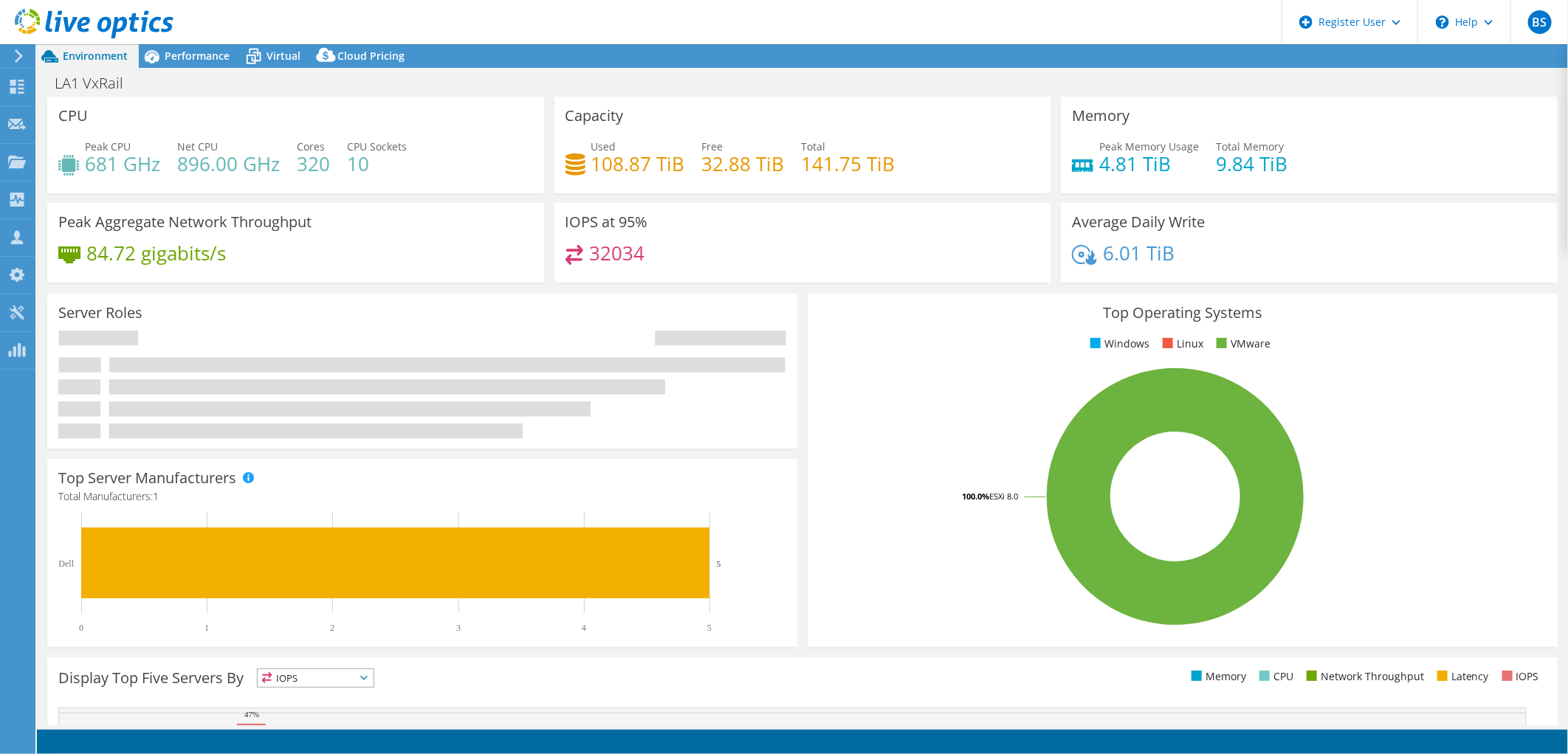
select select "USD"
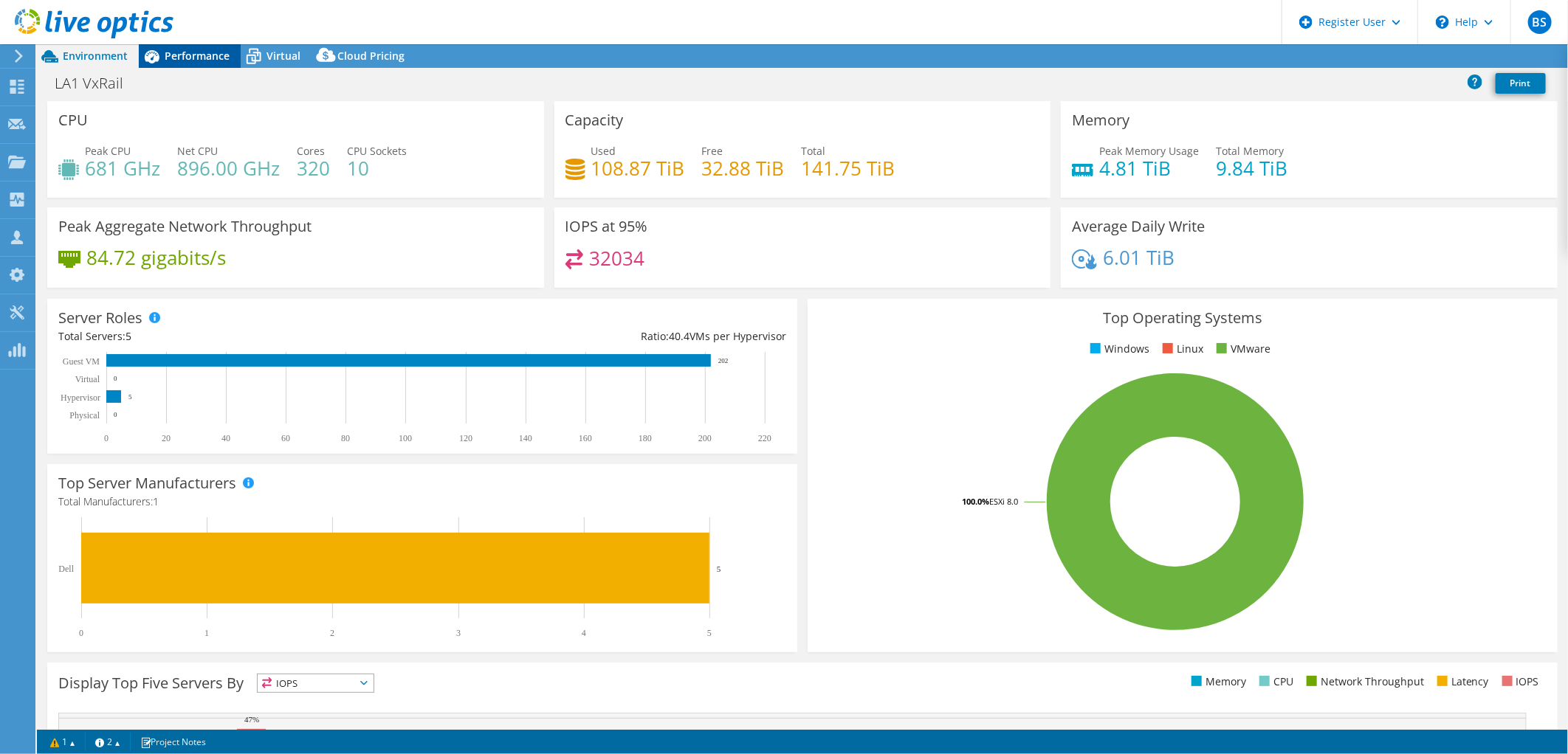
click at [197, 52] on span "Performance" at bounding box center [197, 56] width 65 height 14
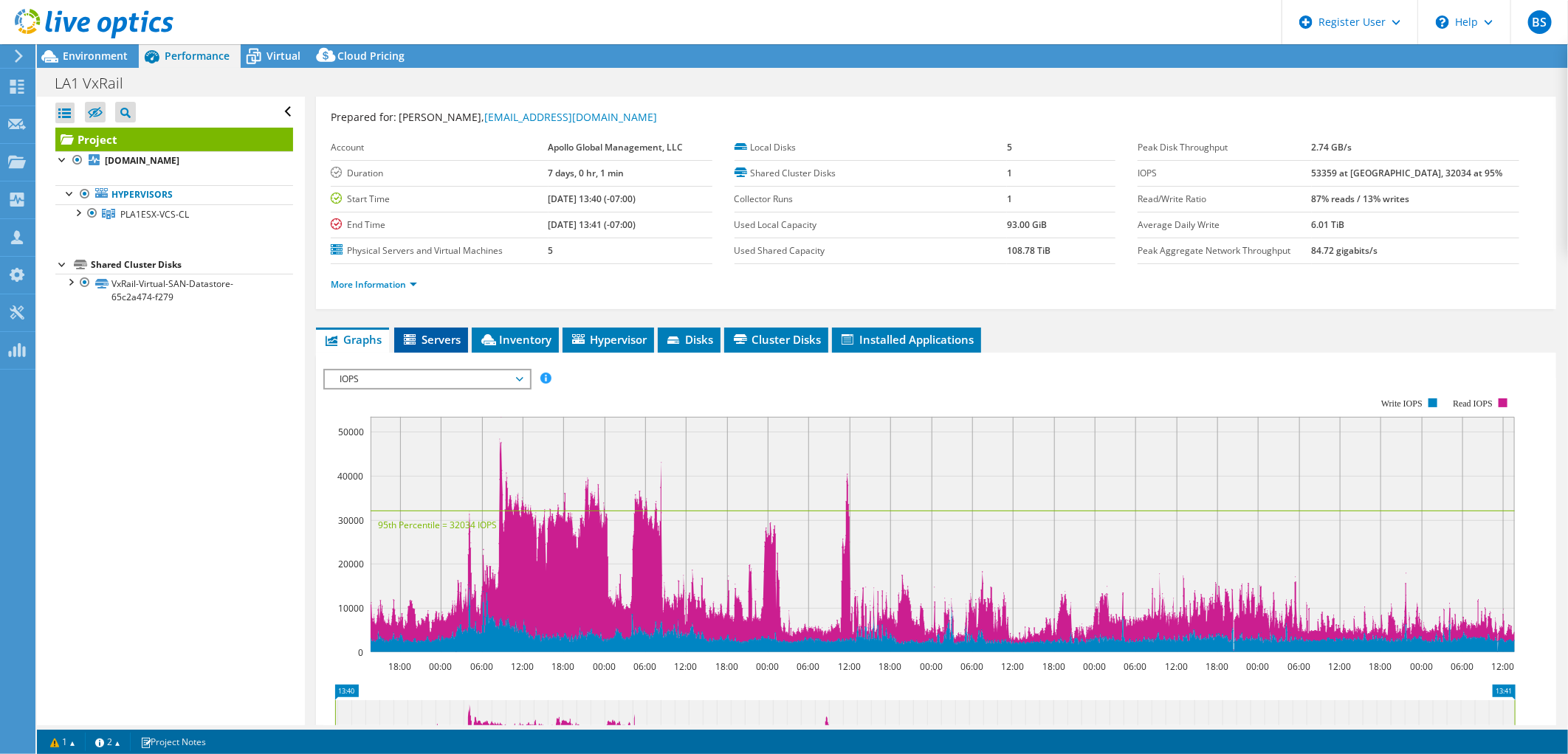
click at [436, 333] on span "Servers" at bounding box center [431, 339] width 59 height 15
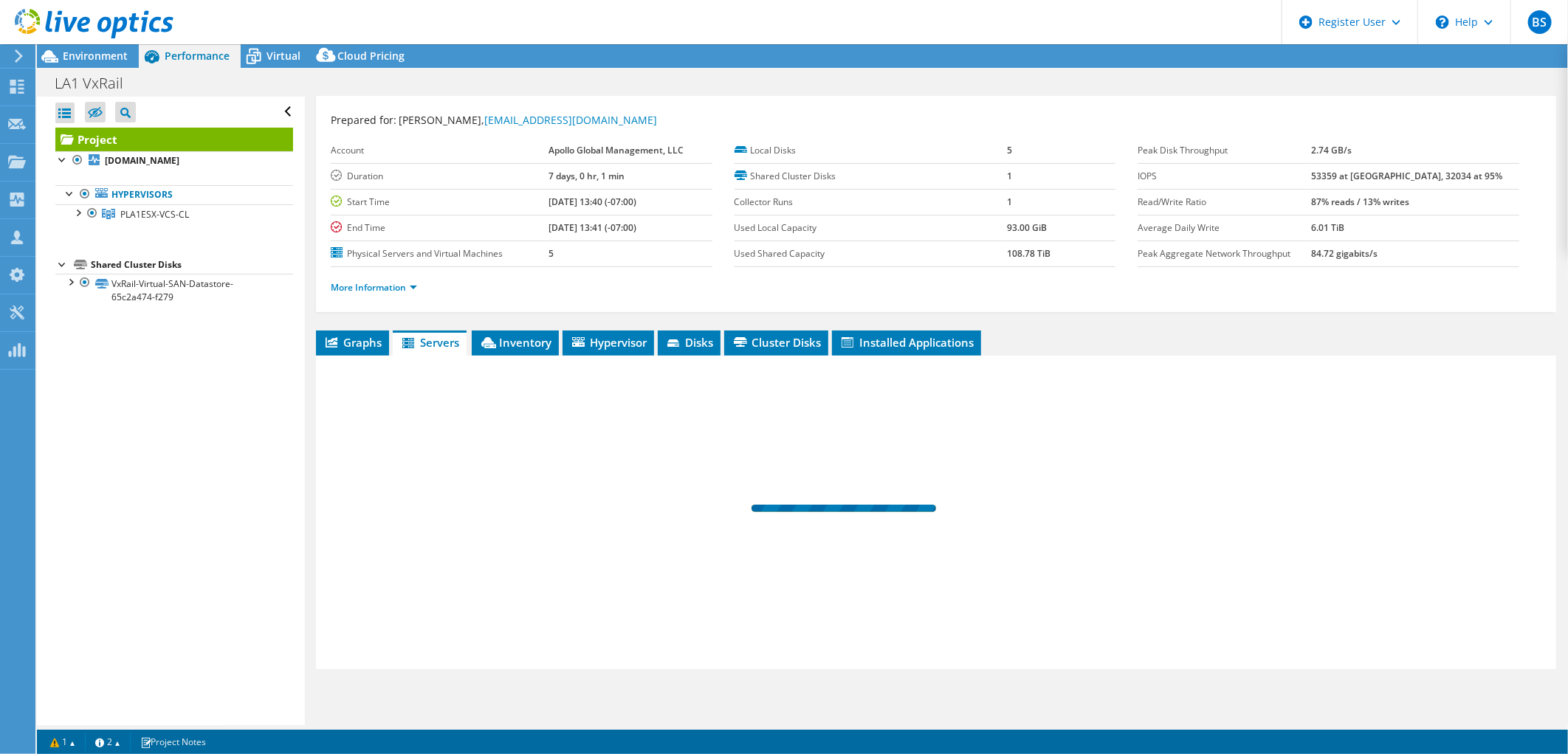
scroll to position [27, 0]
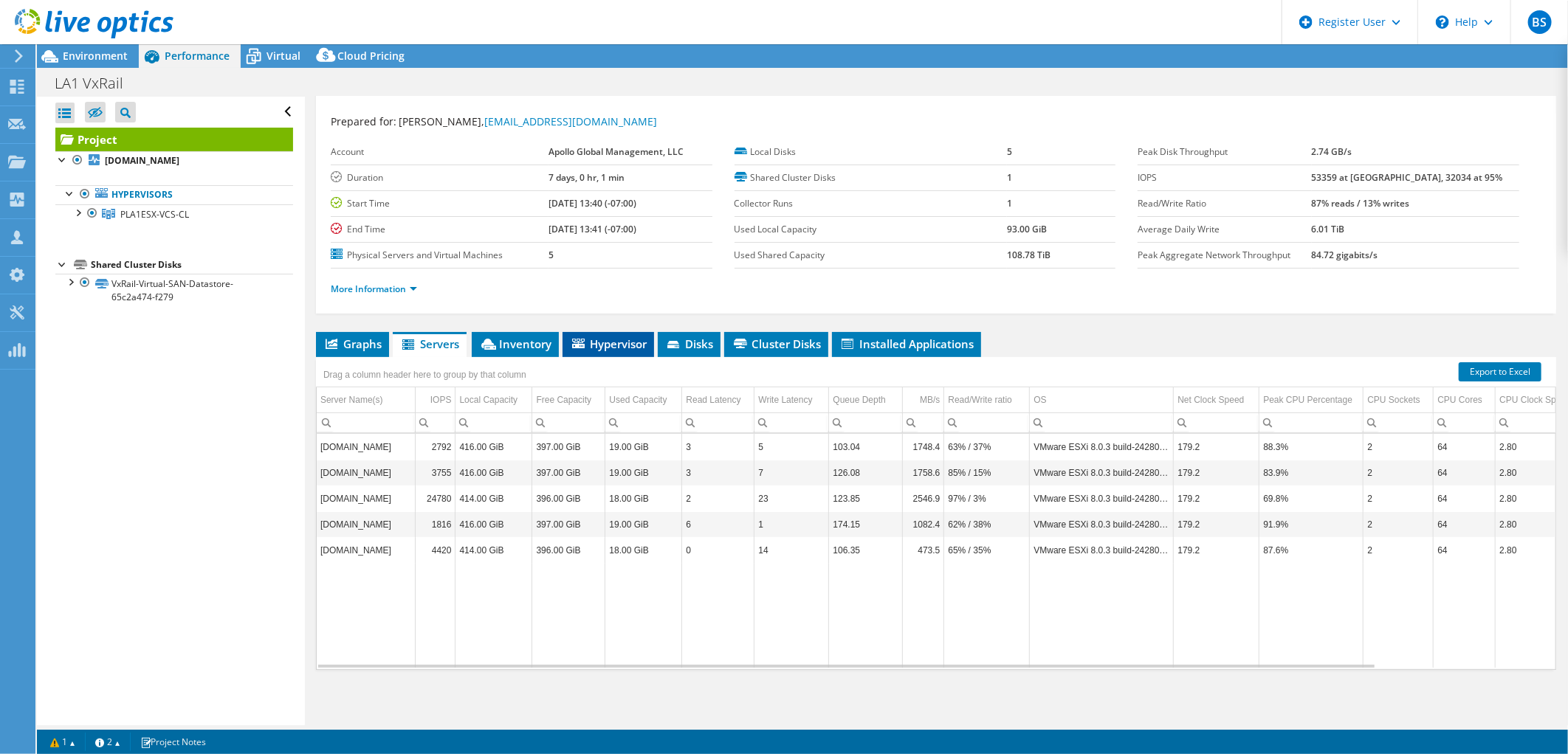
click at [568, 339] on li "Hypervisor" at bounding box center [608, 345] width 91 height 25
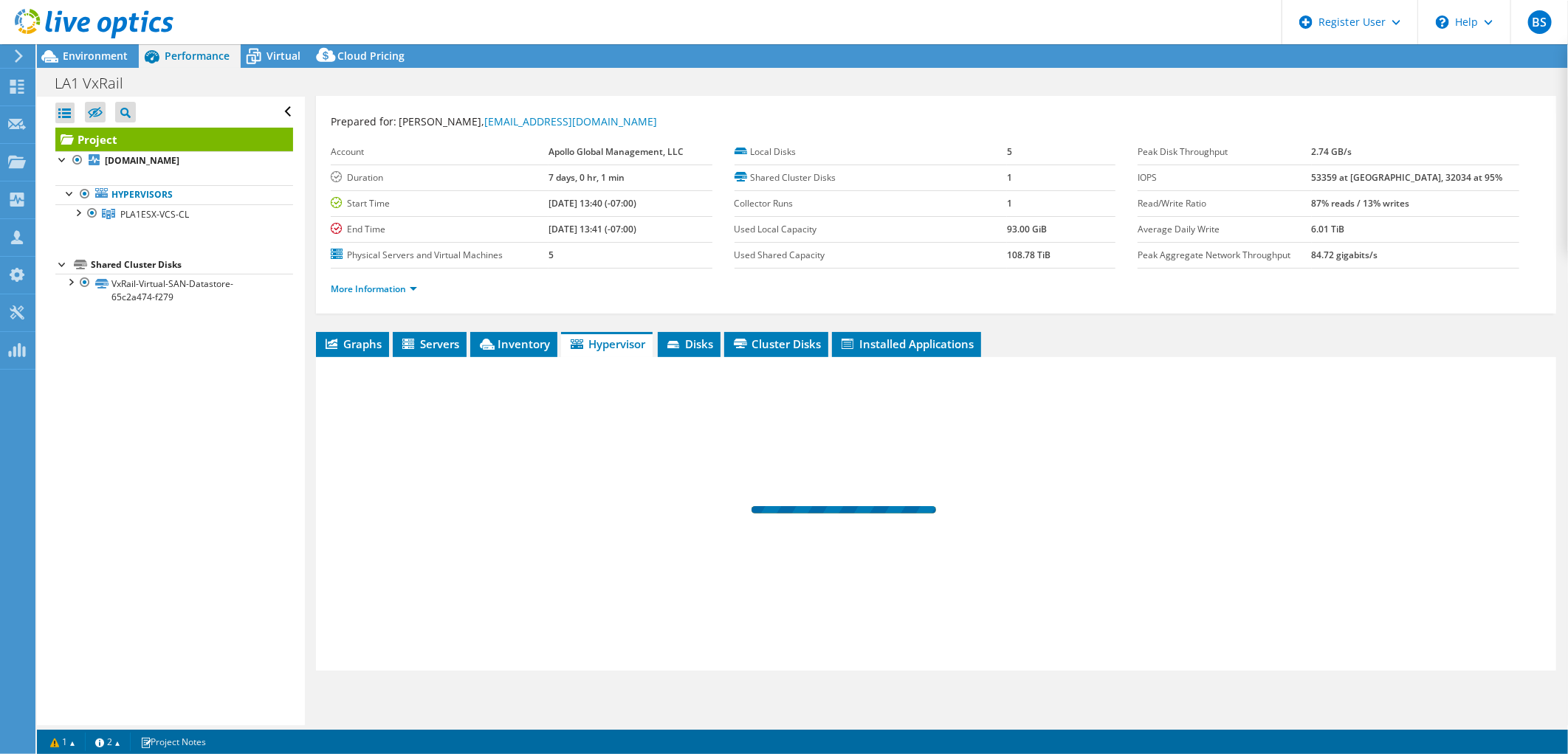
click at [453, 329] on div "Project Details Prepared for: Carl Enbacka, cenbacka@apollo.com Account Apollo …" at bounding box center [936, 398] width 1262 height 657
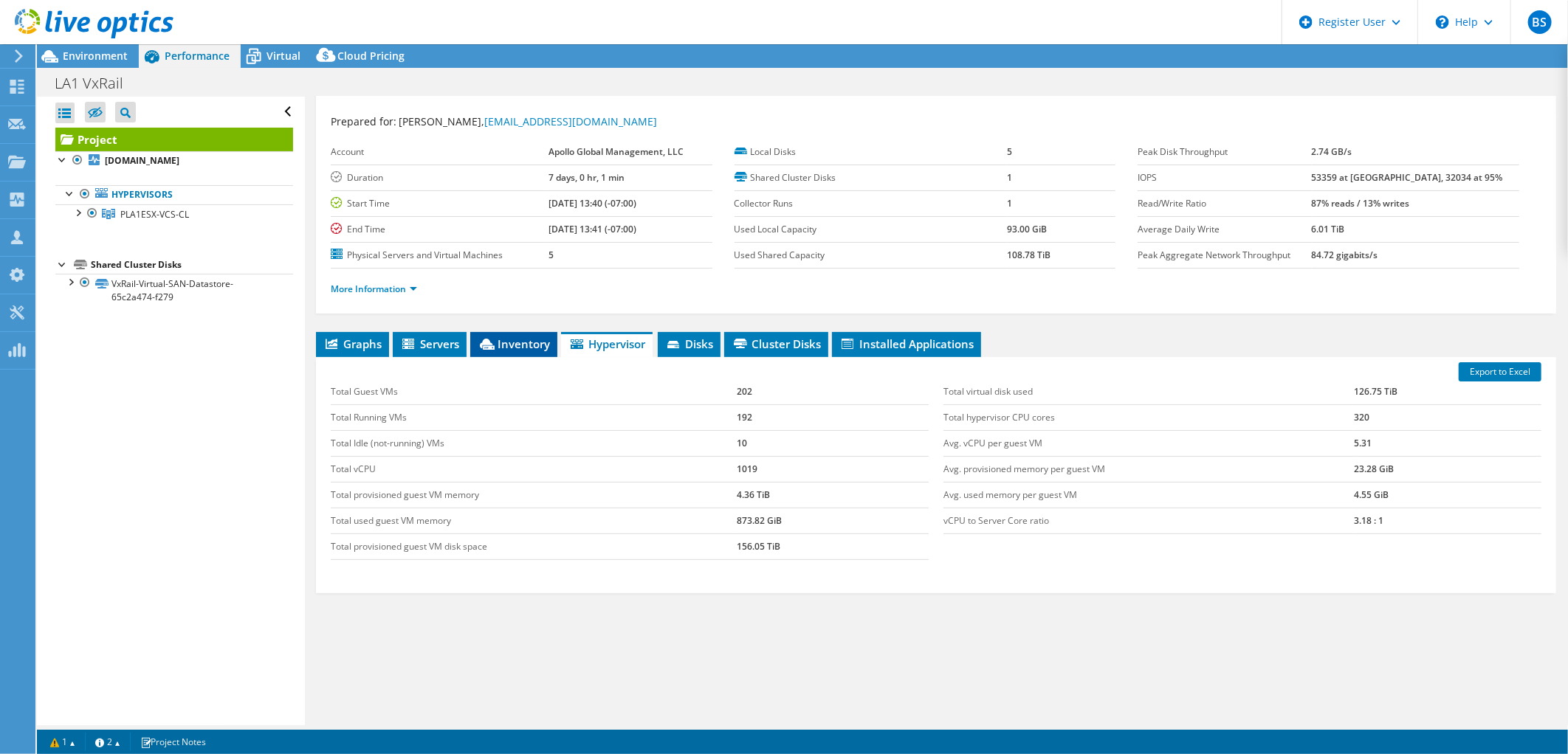
click at [510, 349] on li "Inventory" at bounding box center [514, 345] width 87 height 25
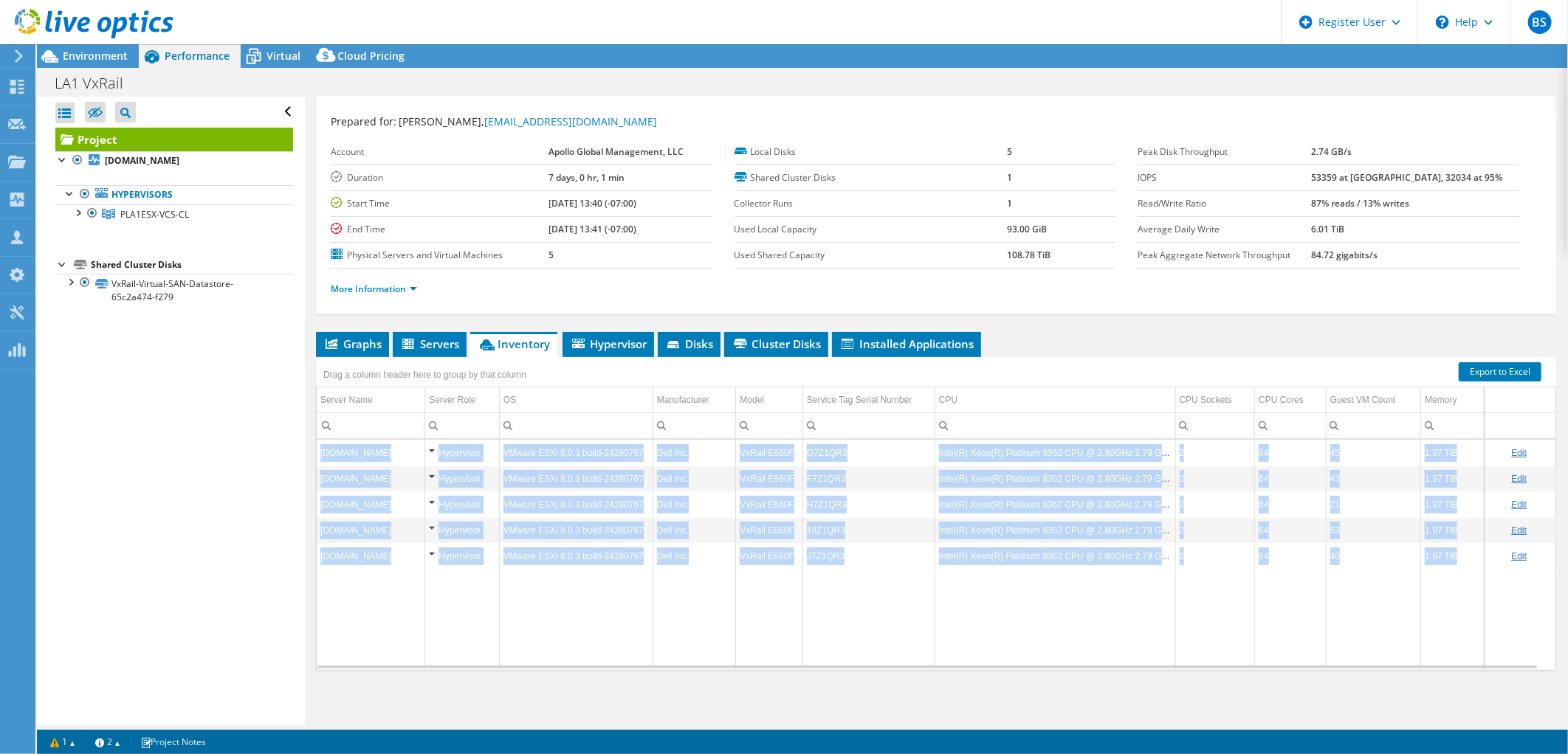
drag, startPoint x: 709, startPoint y: 670, endPoint x: 756, endPoint y: 661, distance: 47.9
click at [756, 661] on div "Graphs Servers Inventory Hypervisor Disks Cluster Disks Installed Applications …" at bounding box center [935, 517] width 1240 height 369
drag, startPoint x: 756, startPoint y: 661, endPoint x: 688, endPoint y: 626, distance: 76.5
click at [688, 625] on td "Data grid" at bounding box center [694, 618] width 83 height 99
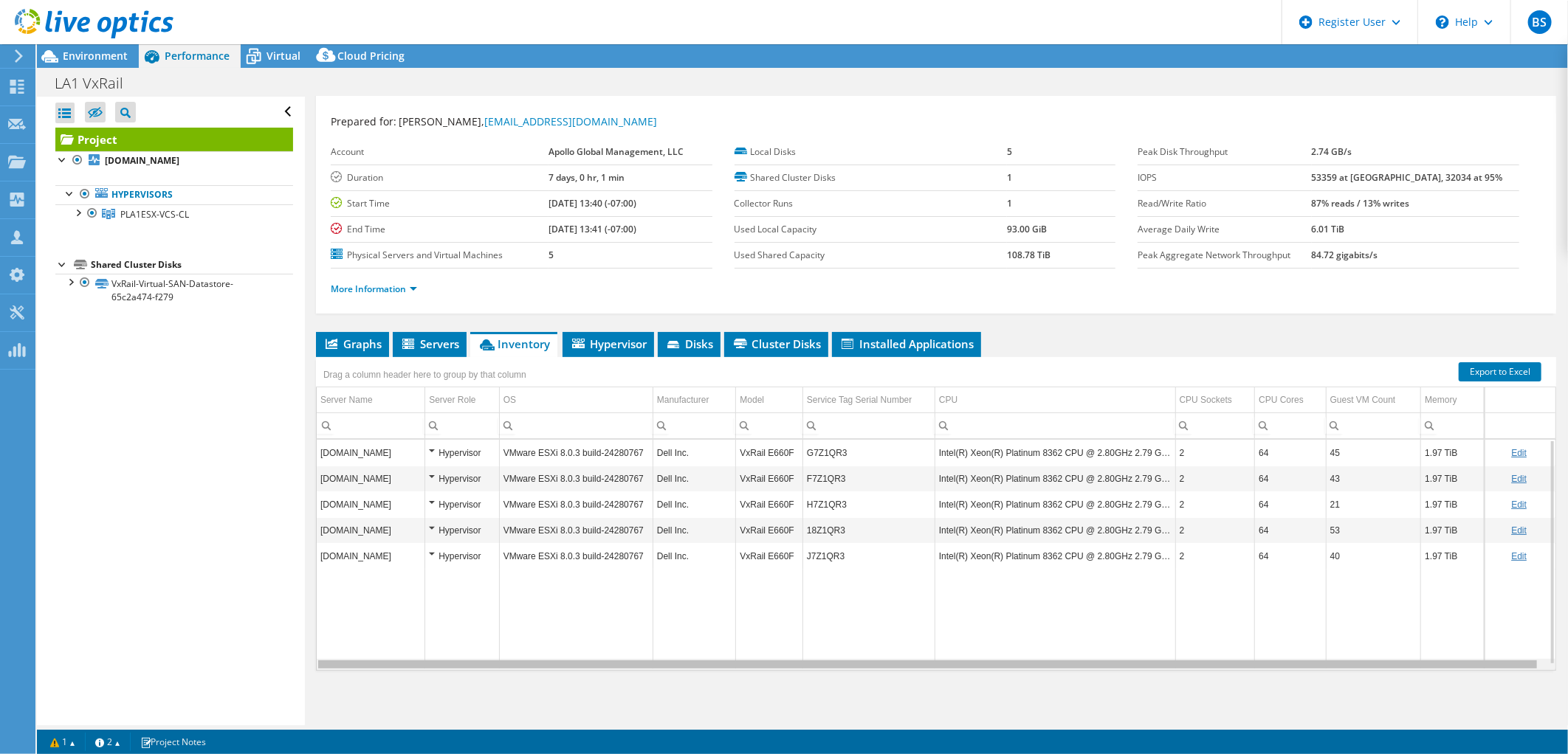
scroll to position [0, 4]
drag, startPoint x: 723, startPoint y: 661, endPoint x: 1029, endPoint y: 657, distance: 306.0
click at [1035, 628] on body "BS Dell User Bryan Soon Bryan.Soon@dell.com Dell My Profile Log Out \n Help Exp…" at bounding box center [784, 377] width 1568 height 754
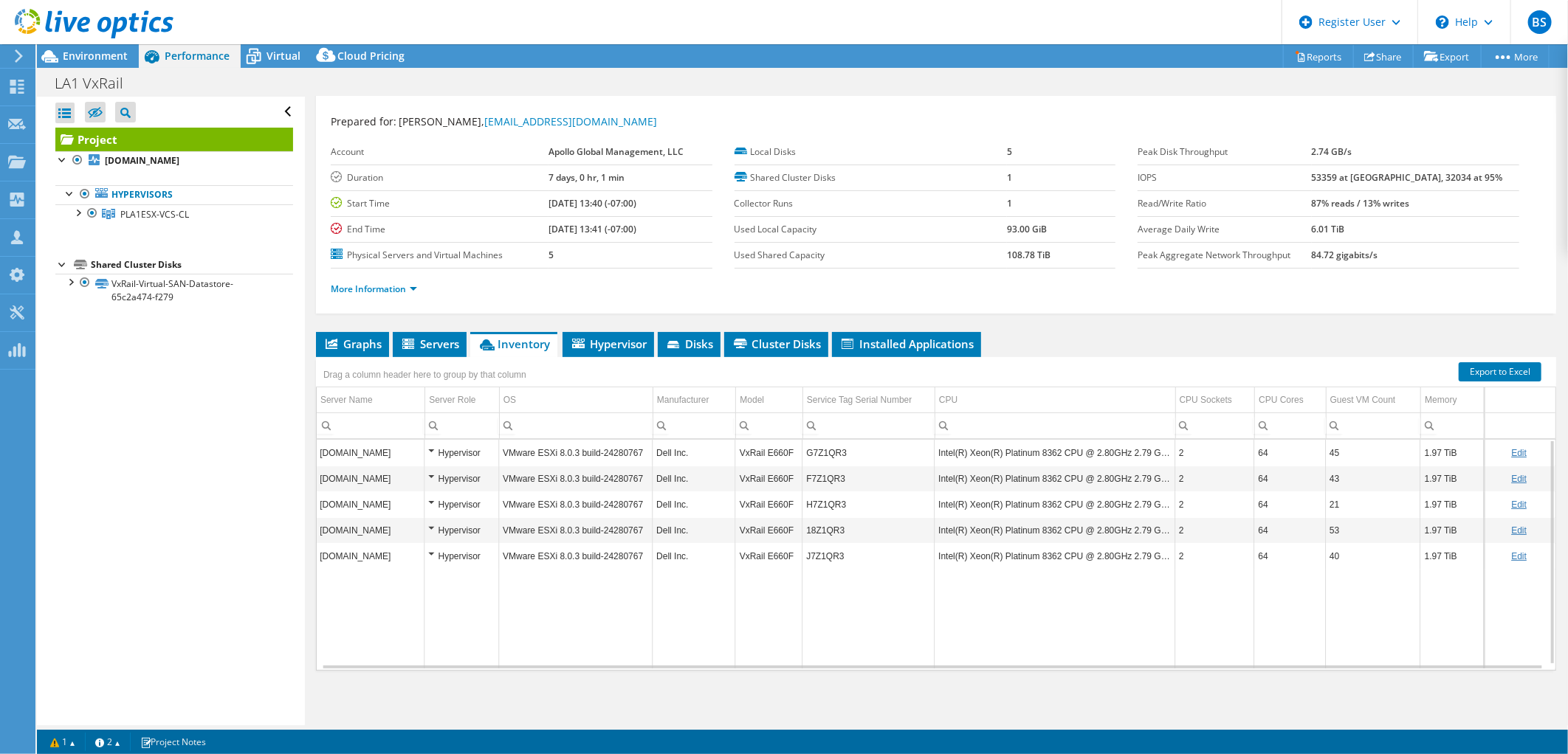
drag, startPoint x: 1036, startPoint y: 654, endPoint x: 1087, endPoint y: 655, distance: 51.0
click at [1086, 654] on td "Data grid" at bounding box center [1055, 618] width 241 height 99
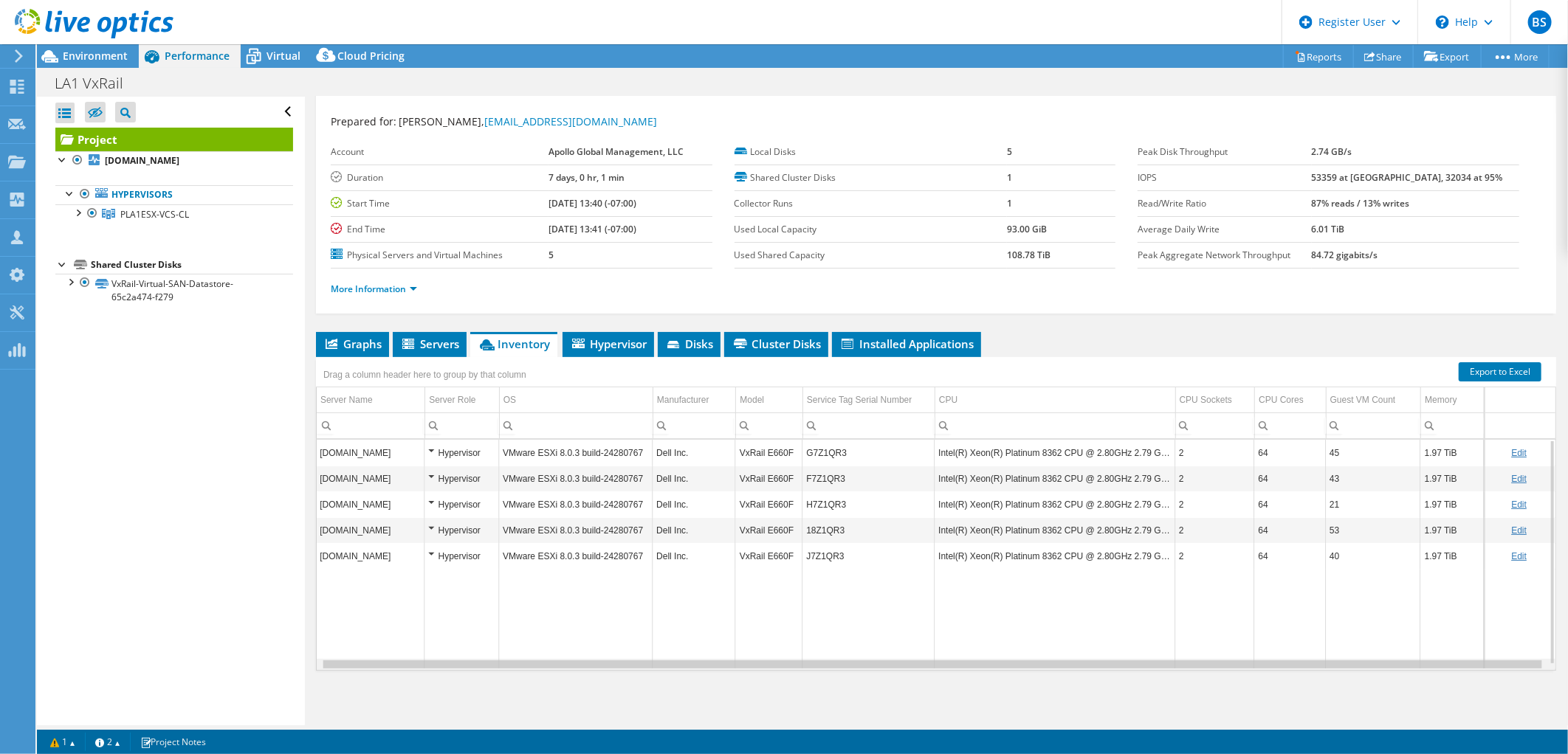
scroll to position [0, 0]
drag, startPoint x: 1097, startPoint y: 660, endPoint x: 932, endPoint y: 657, distance: 165.0
click at [946, 662] on body "BS Dell User Bryan Soon Bryan.Soon@dell.com Dell My Profile Log Out \n Help Exp…" at bounding box center [784, 377] width 1568 height 754
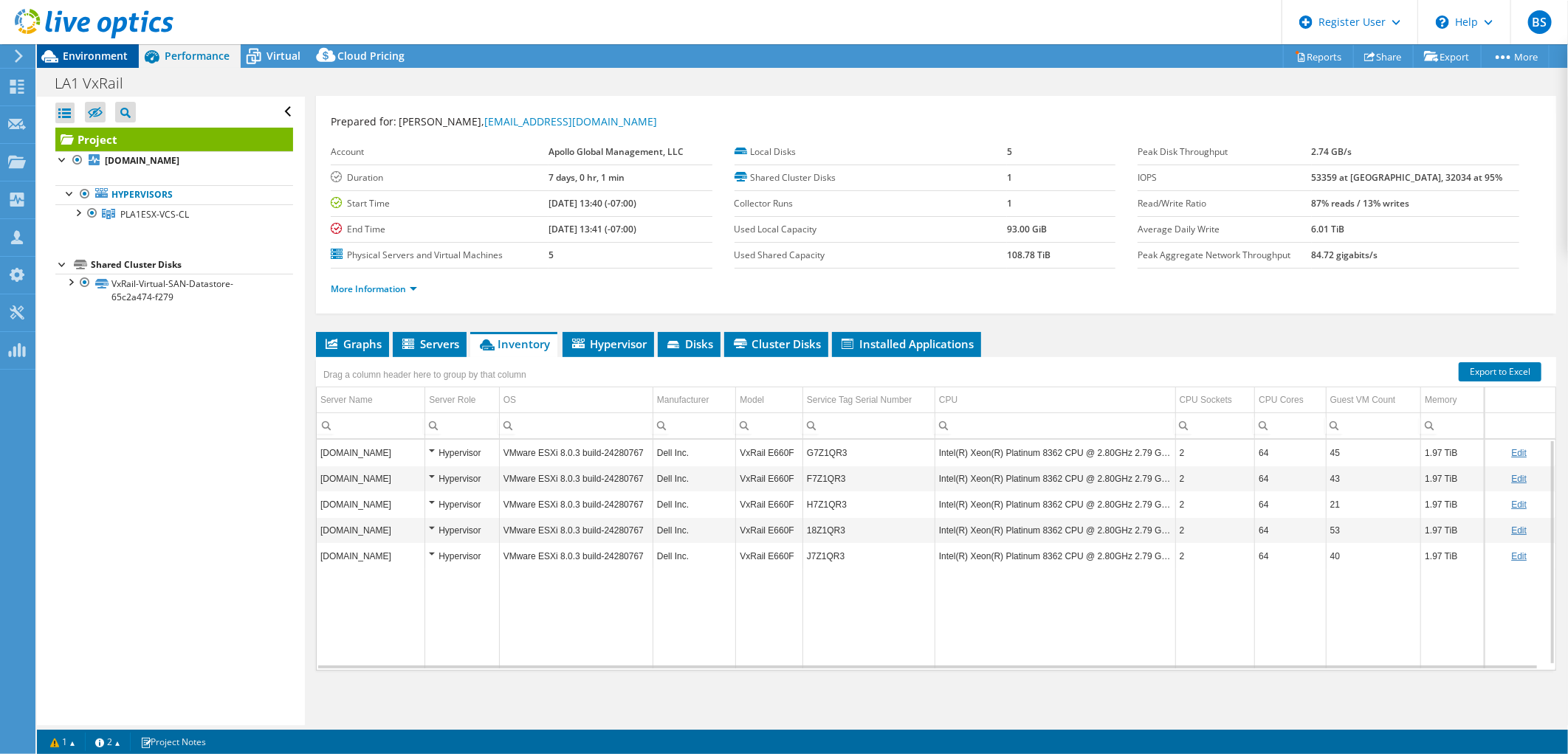
click at [100, 59] on span "Environment" at bounding box center [95, 56] width 65 height 14
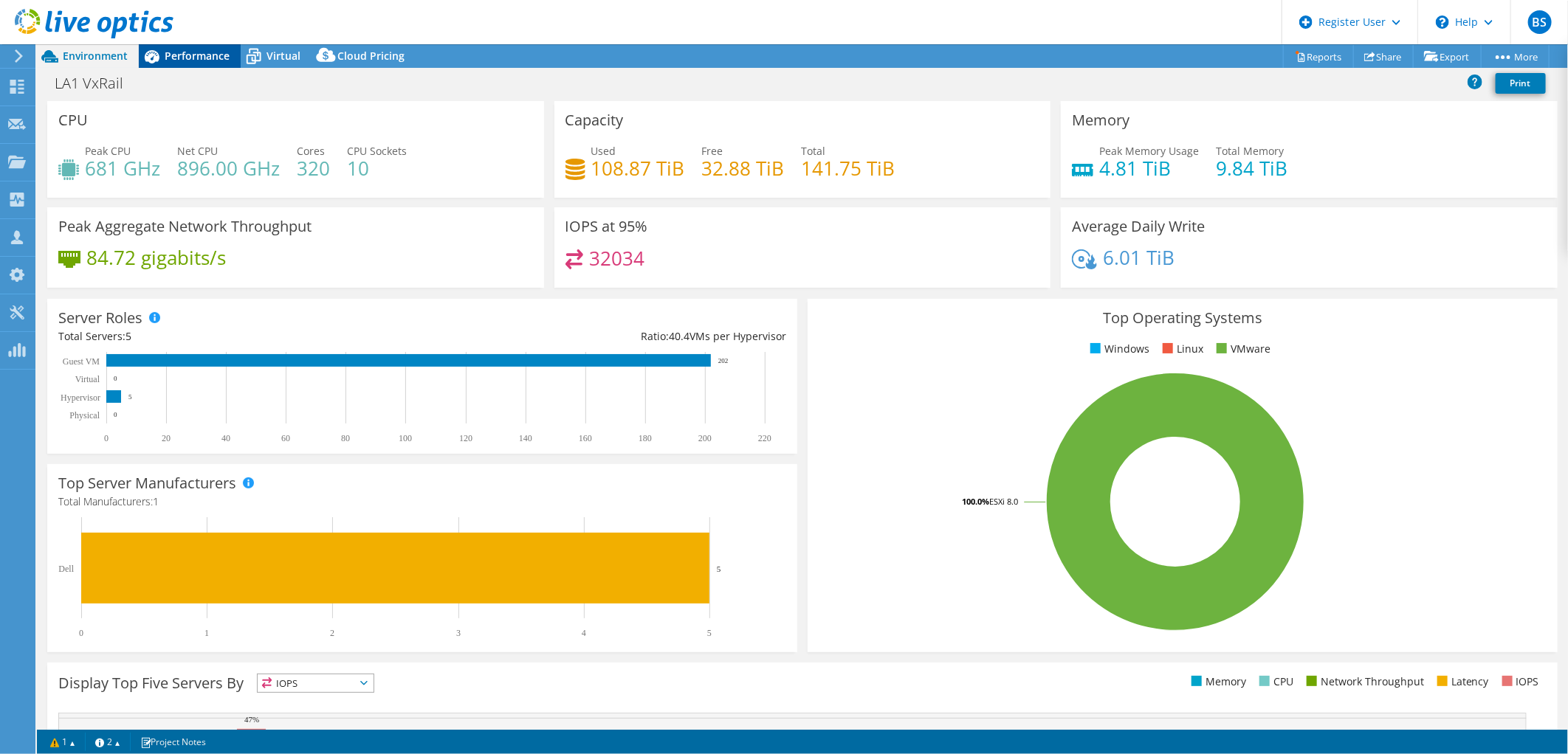
click at [183, 55] on span "Performance" at bounding box center [197, 56] width 65 height 14
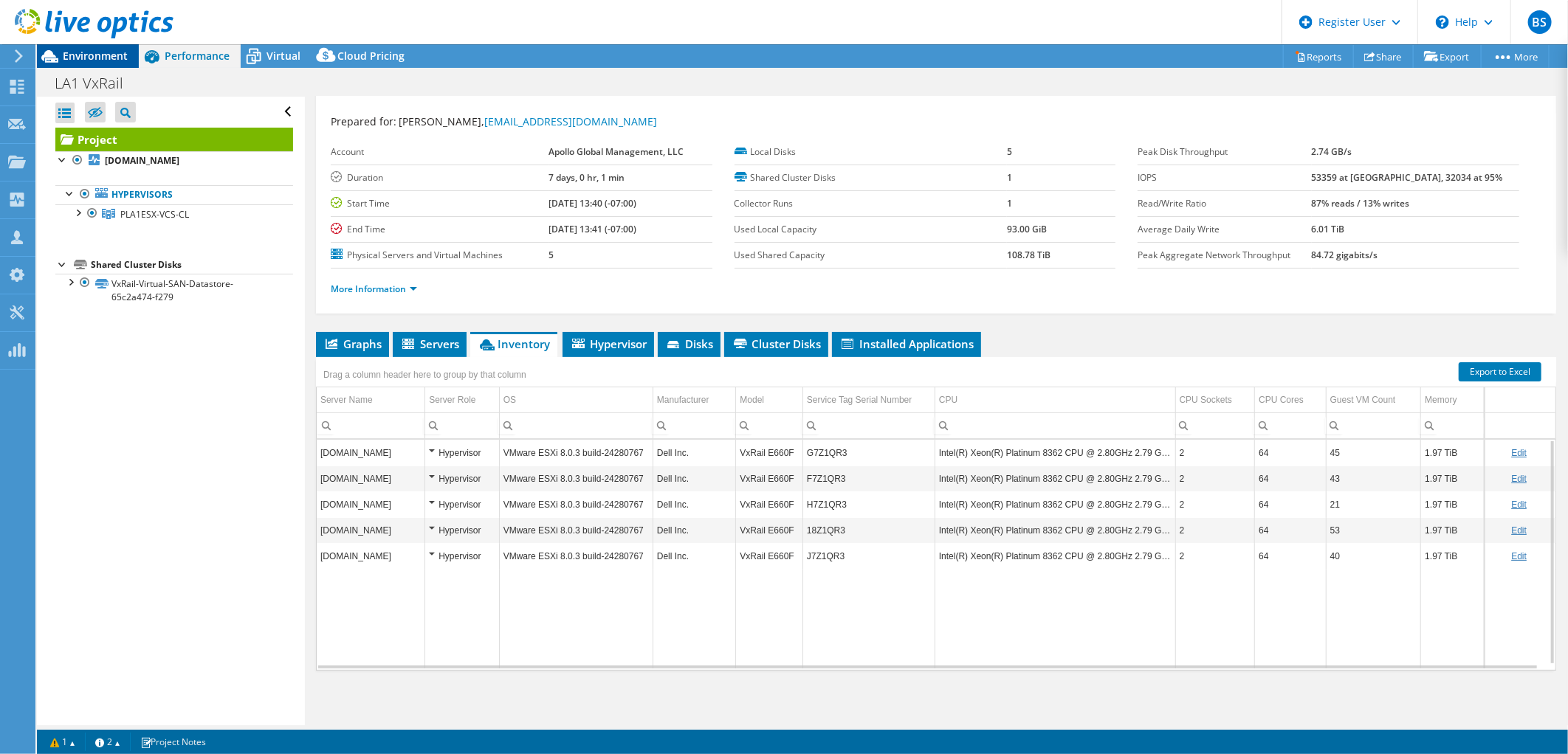
click at [98, 55] on span "Environment" at bounding box center [95, 56] width 65 height 14
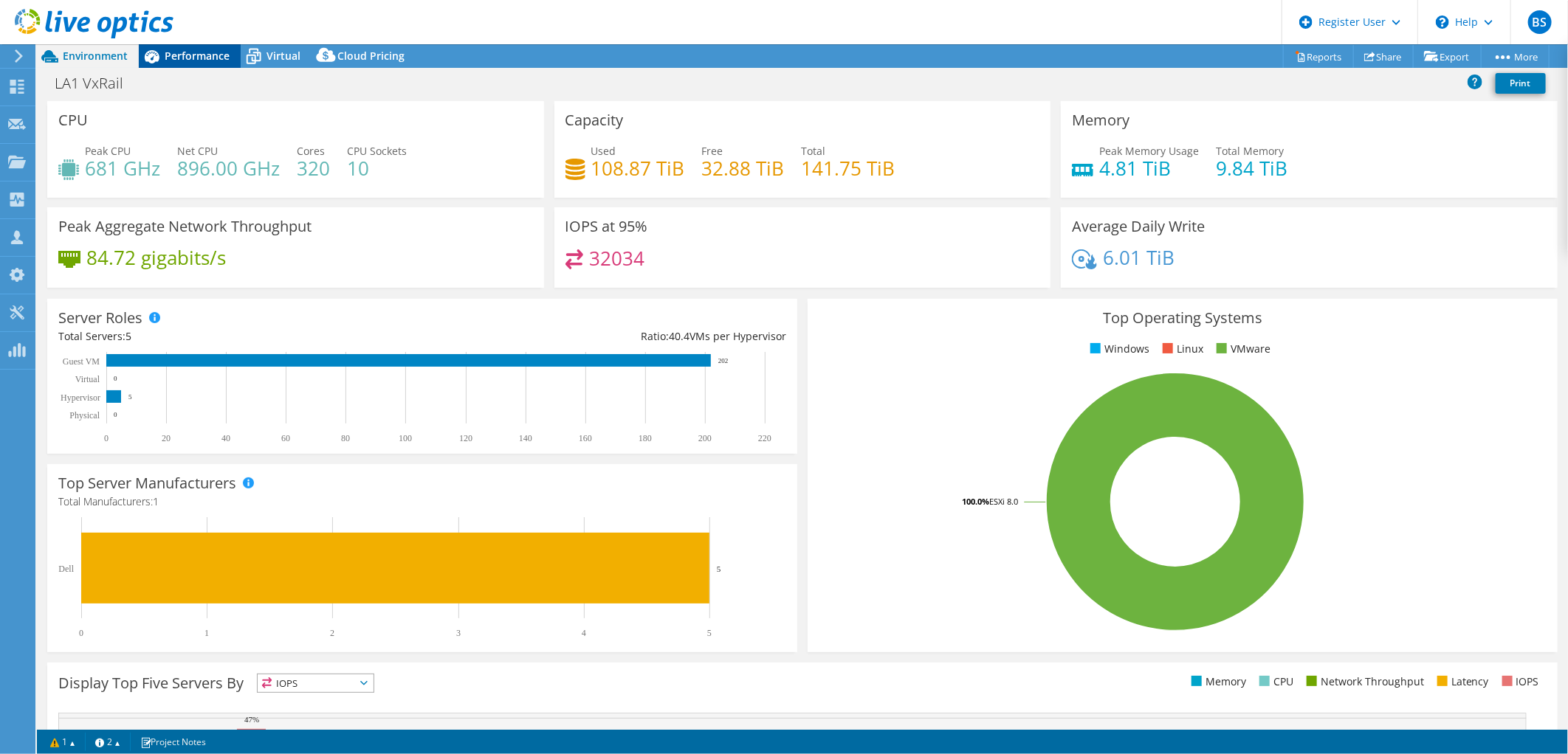
click at [185, 62] on span "Performance" at bounding box center [197, 56] width 65 height 14
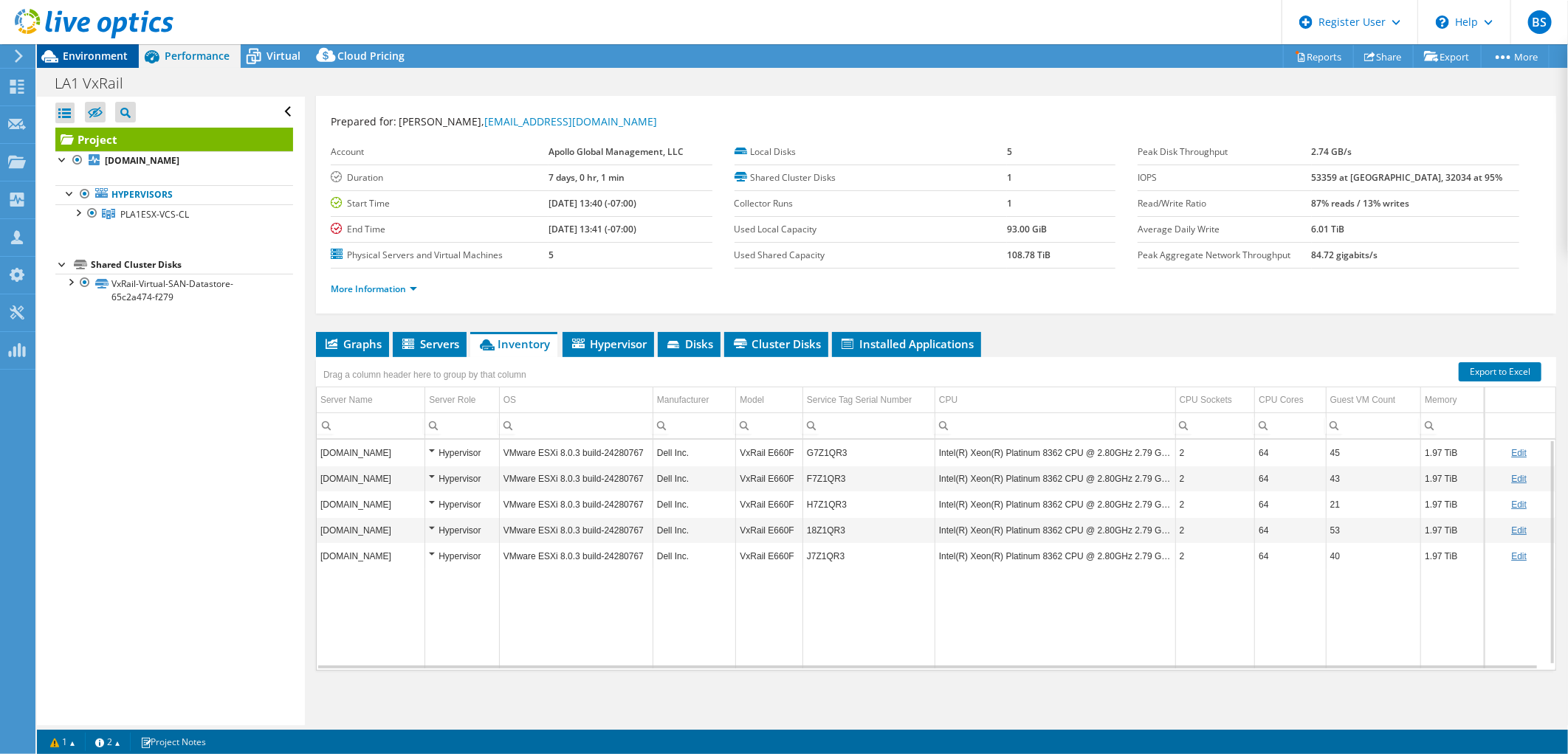
click at [67, 49] on span "Environment" at bounding box center [95, 56] width 65 height 14
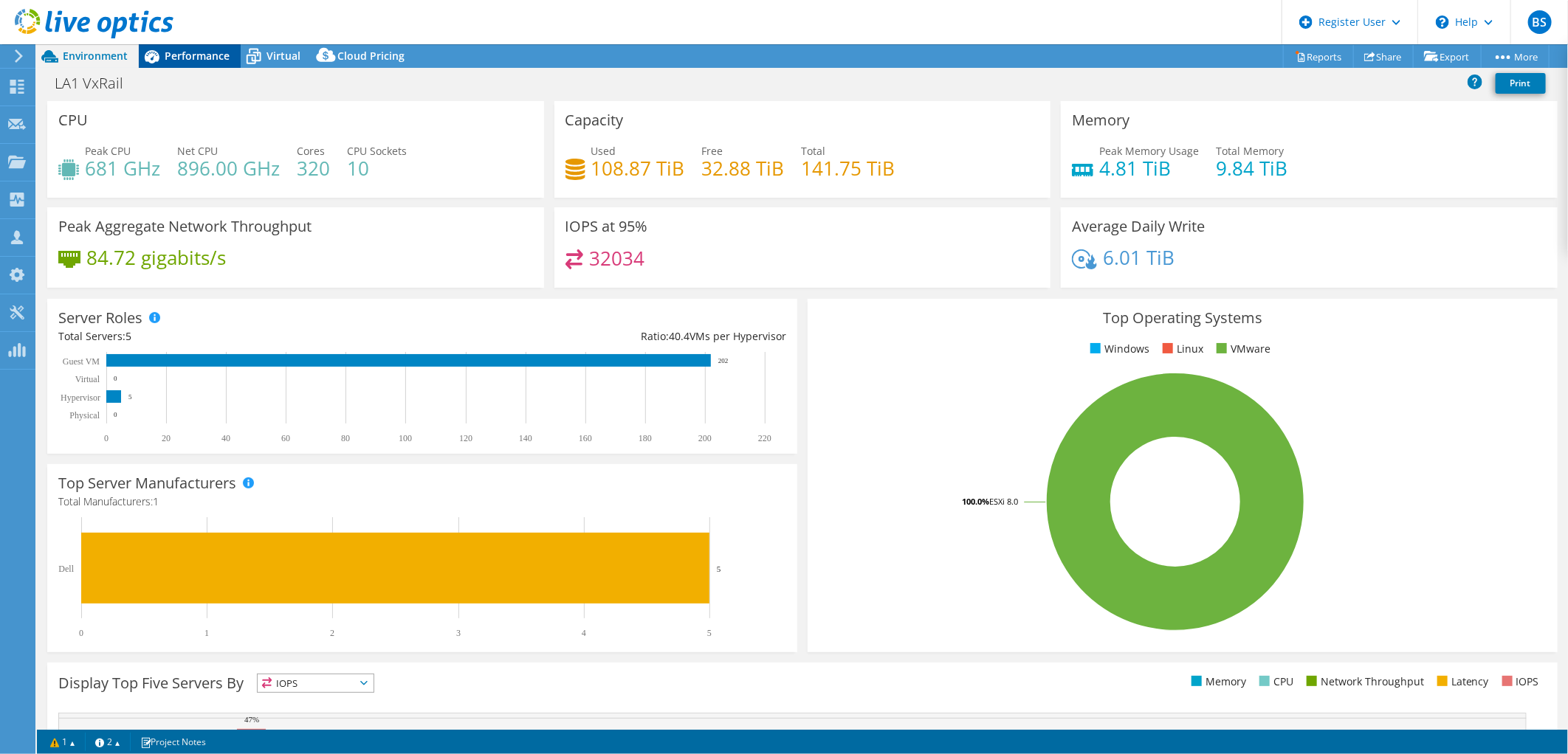
click at [230, 58] on div "Performance" at bounding box center [190, 56] width 102 height 24
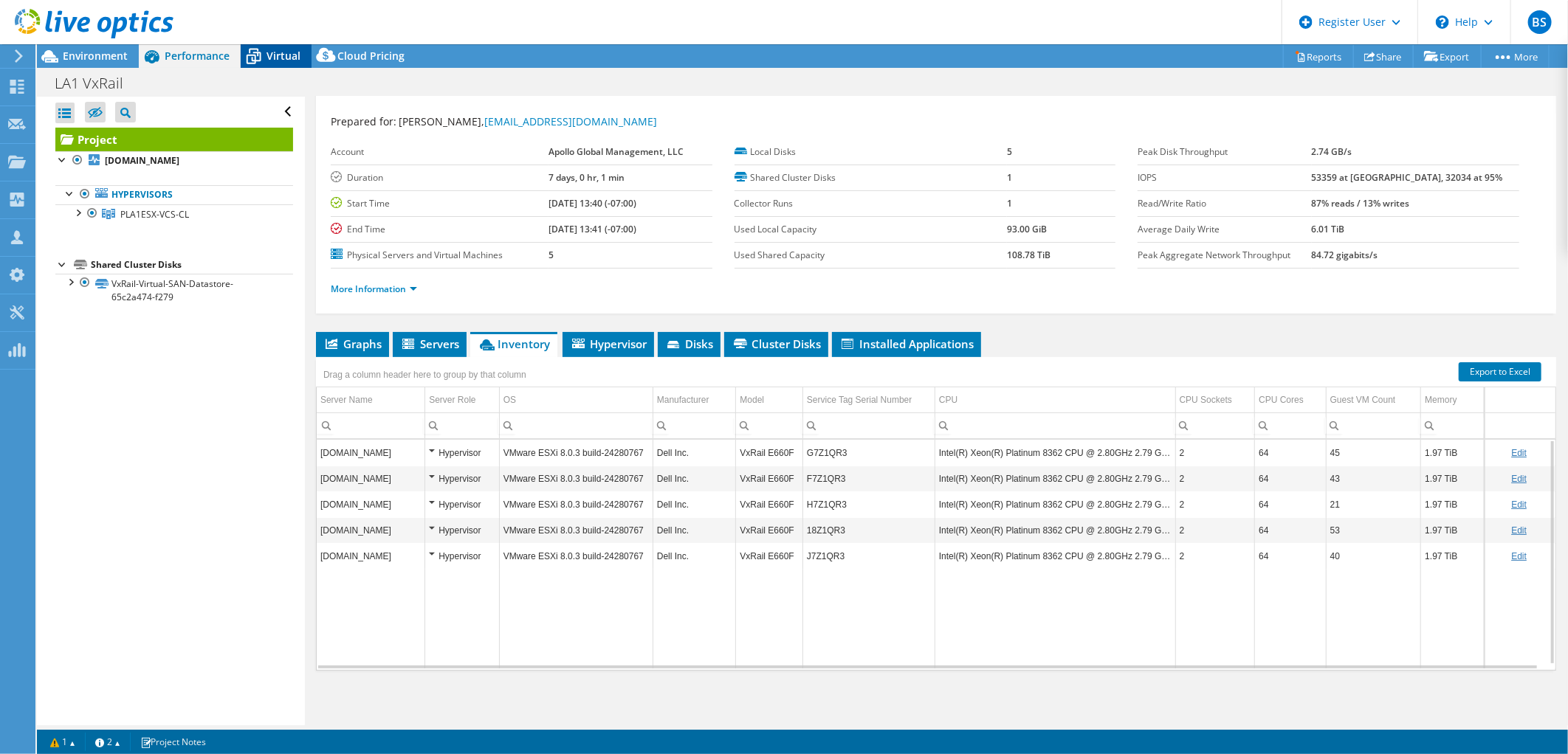
click at [253, 59] on icon at bounding box center [254, 56] width 26 height 26
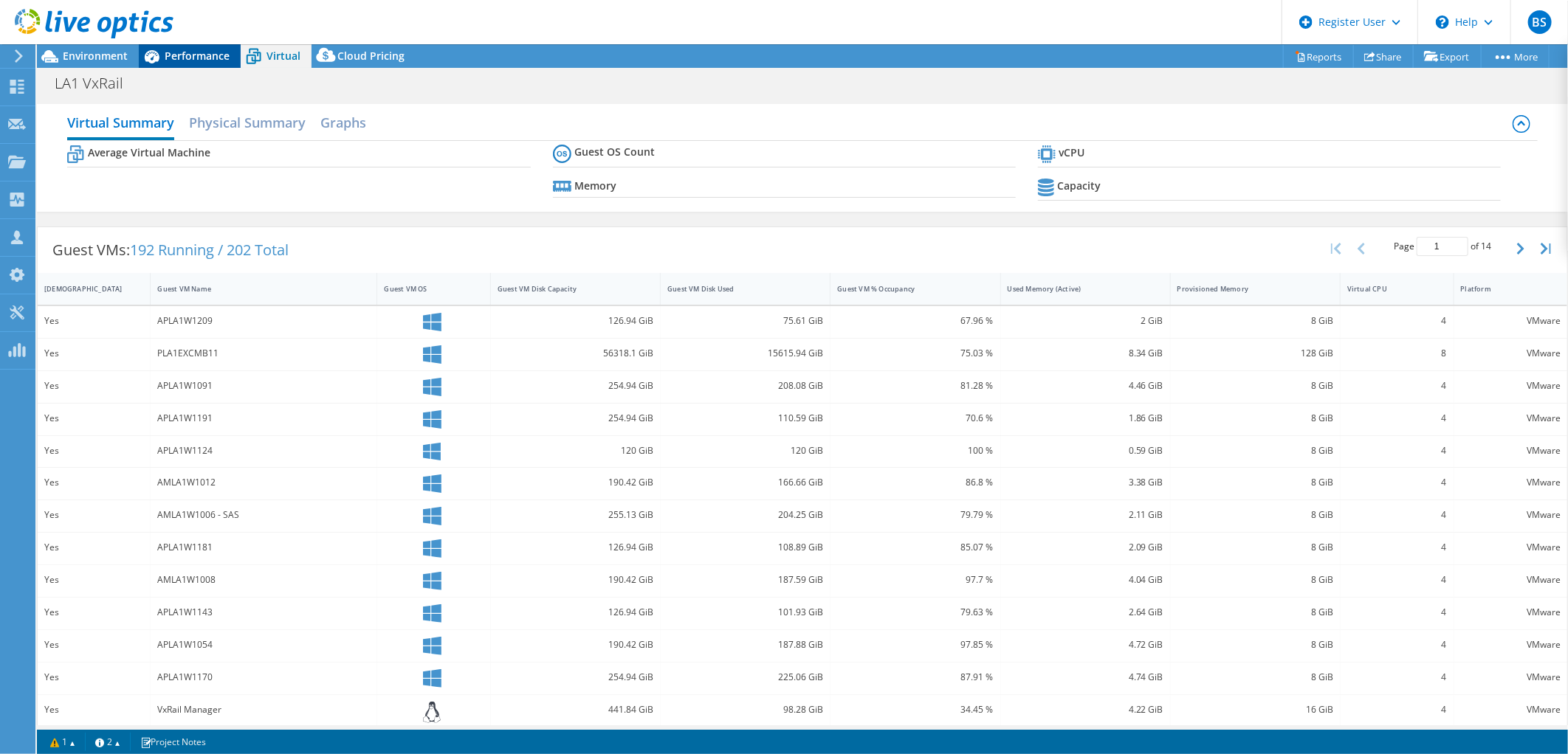
click at [209, 55] on span "Performance" at bounding box center [197, 56] width 65 height 14
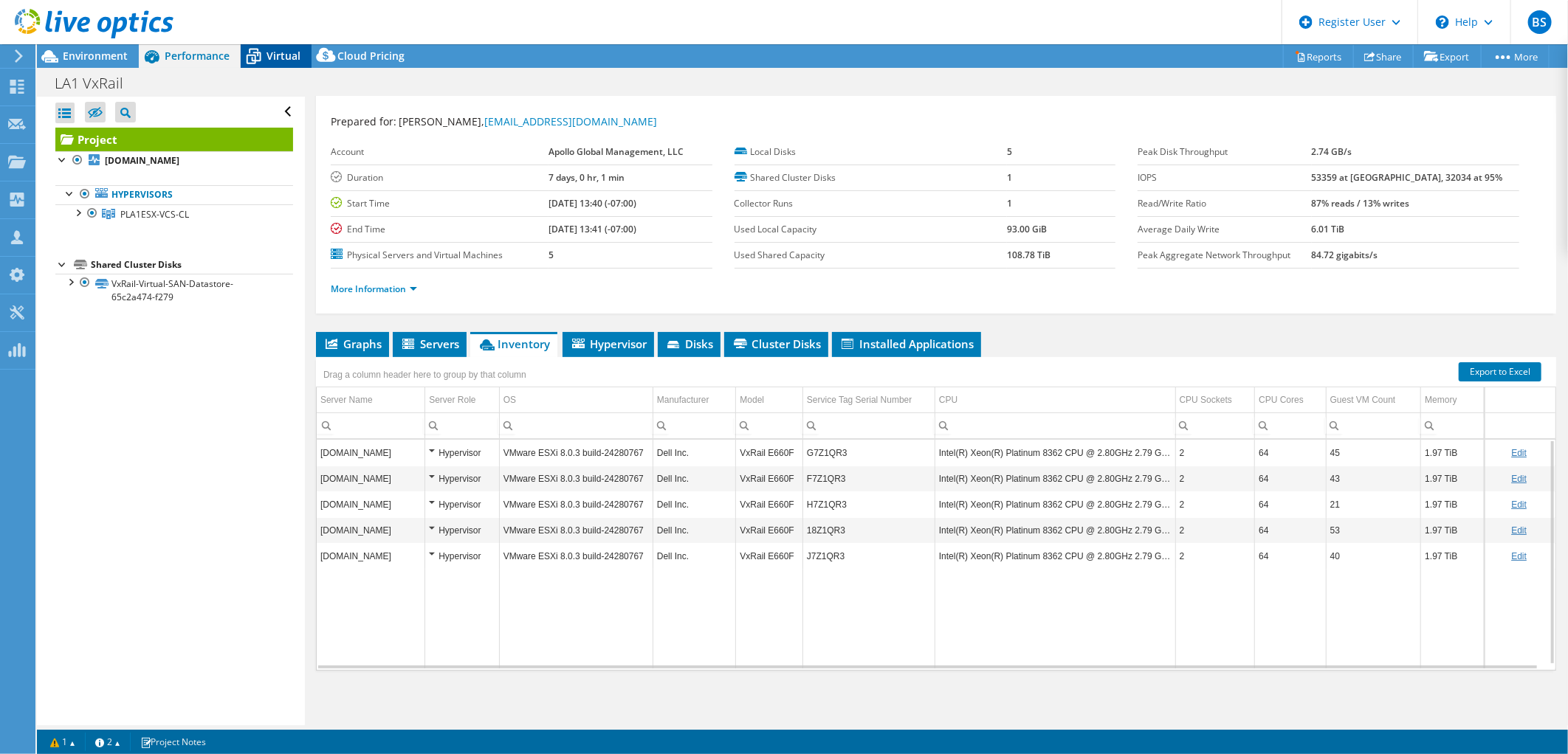
click at [263, 50] on icon at bounding box center [254, 56] width 26 height 26
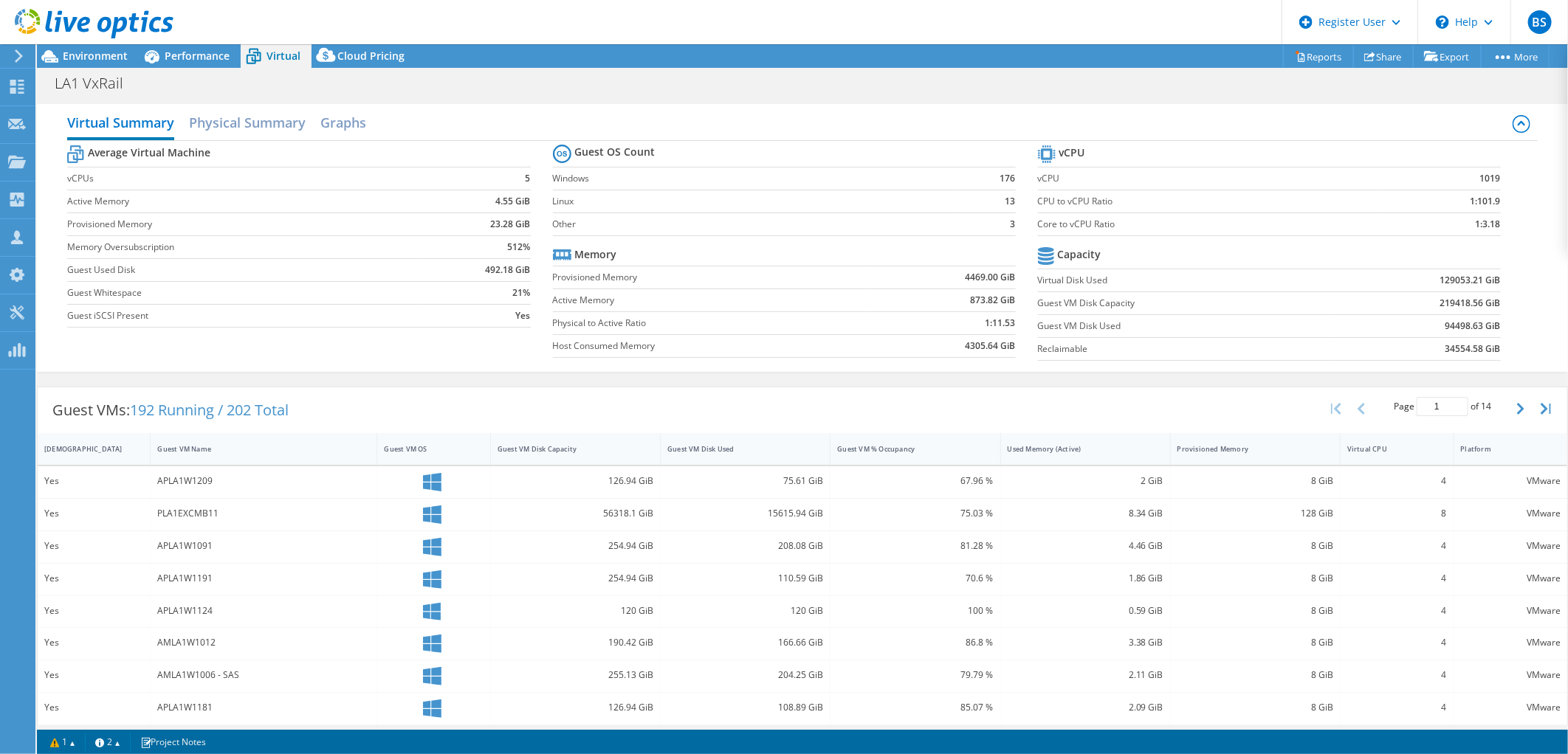
click at [104, 48] on div at bounding box center [87, 25] width 174 height 50
click at [98, 55] on span "Environment" at bounding box center [95, 56] width 65 height 14
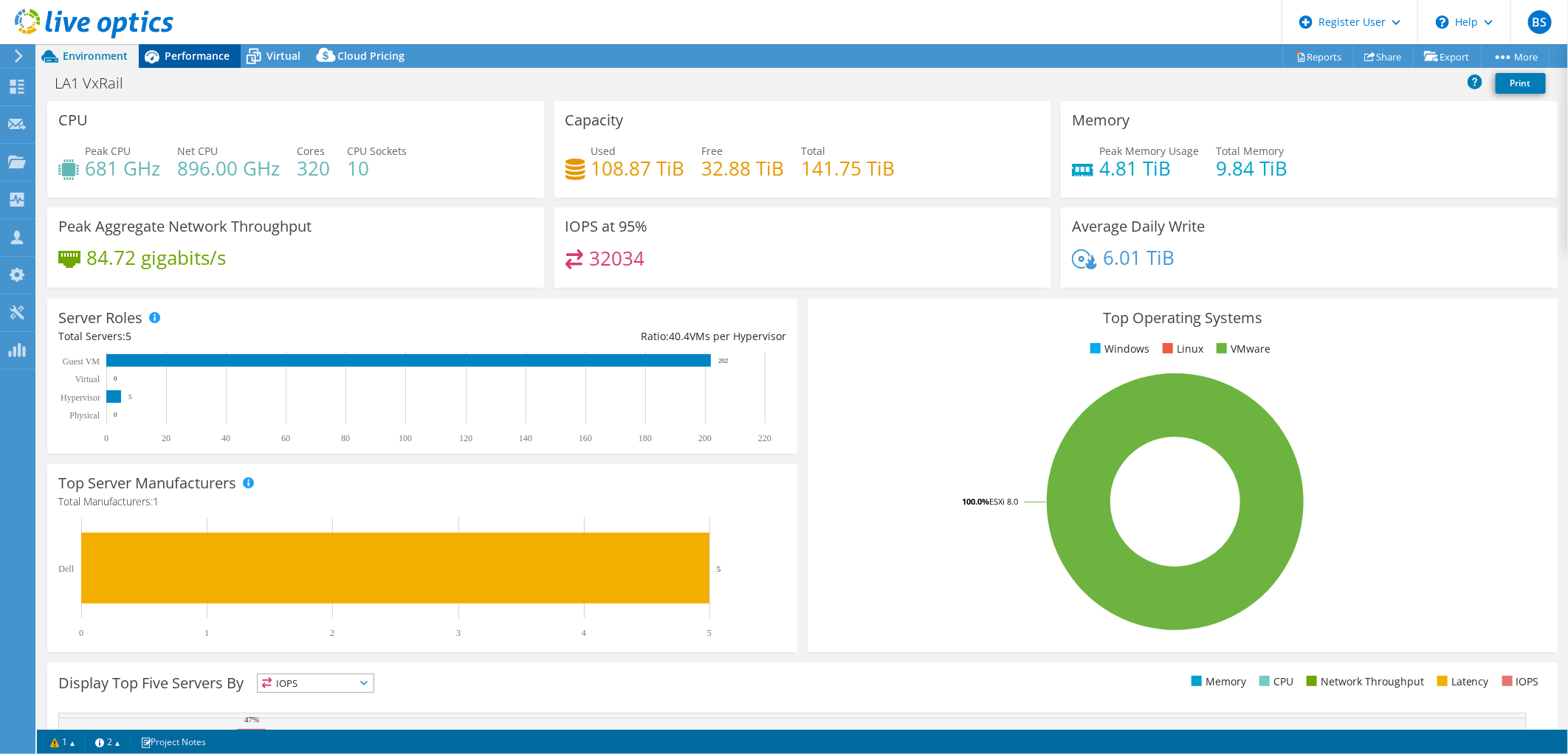
click at [166, 51] on span "Performance" at bounding box center [197, 56] width 65 height 14
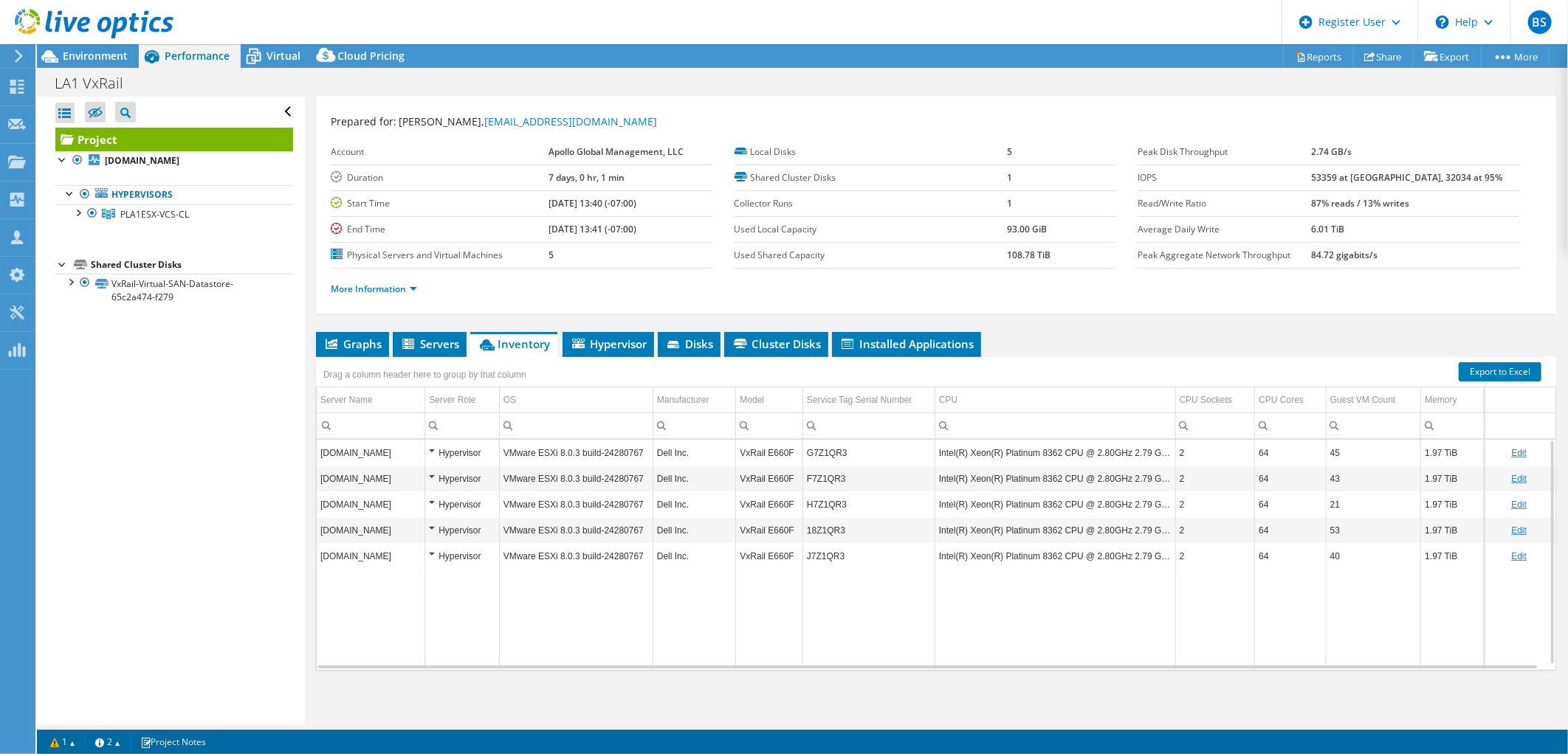
click at [289, 41] on header "BS Dell User Bryan Soon Bryan.Soon@dell.com Dell My Profile Log Out \n Help Exp…" at bounding box center [784, 22] width 1568 height 44
click at [271, 53] on span "Virtual" at bounding box center [284, 56] width 34 height 14
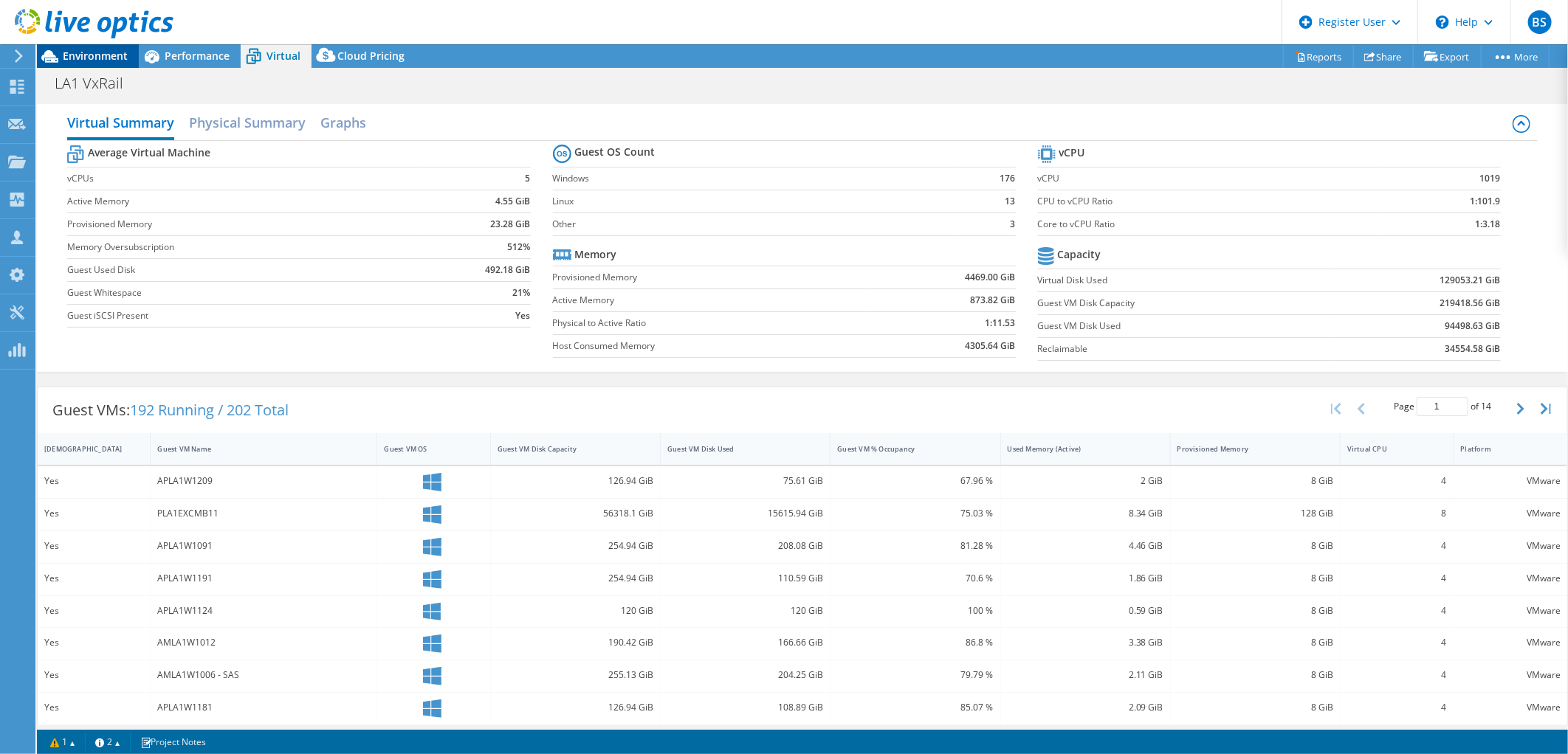
click at [74, 58] on span "Environment" at bounding box center [95, 56] width 65 height 14
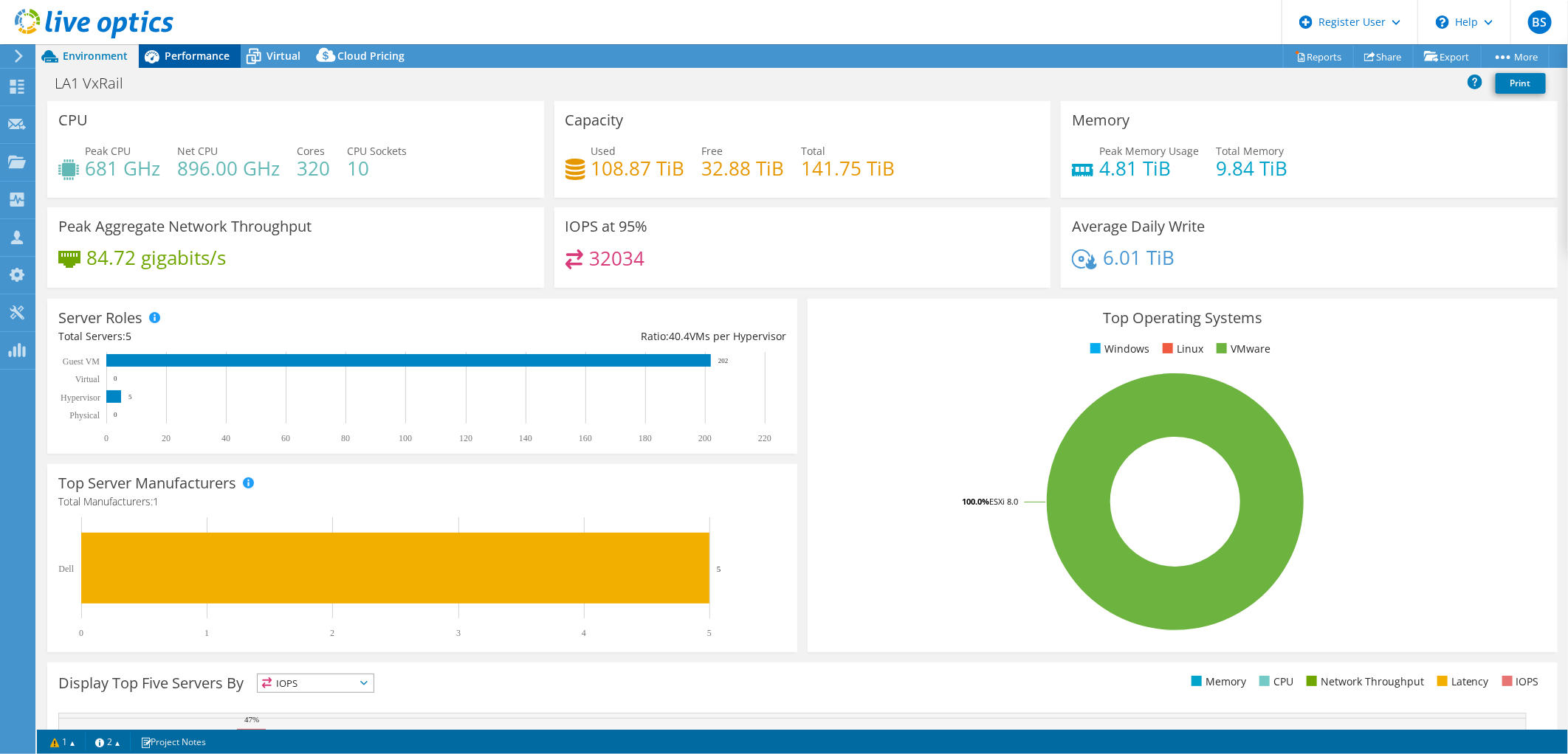
click at [157, 60] on icon at bounding box center [152, 57] width 15 height 13
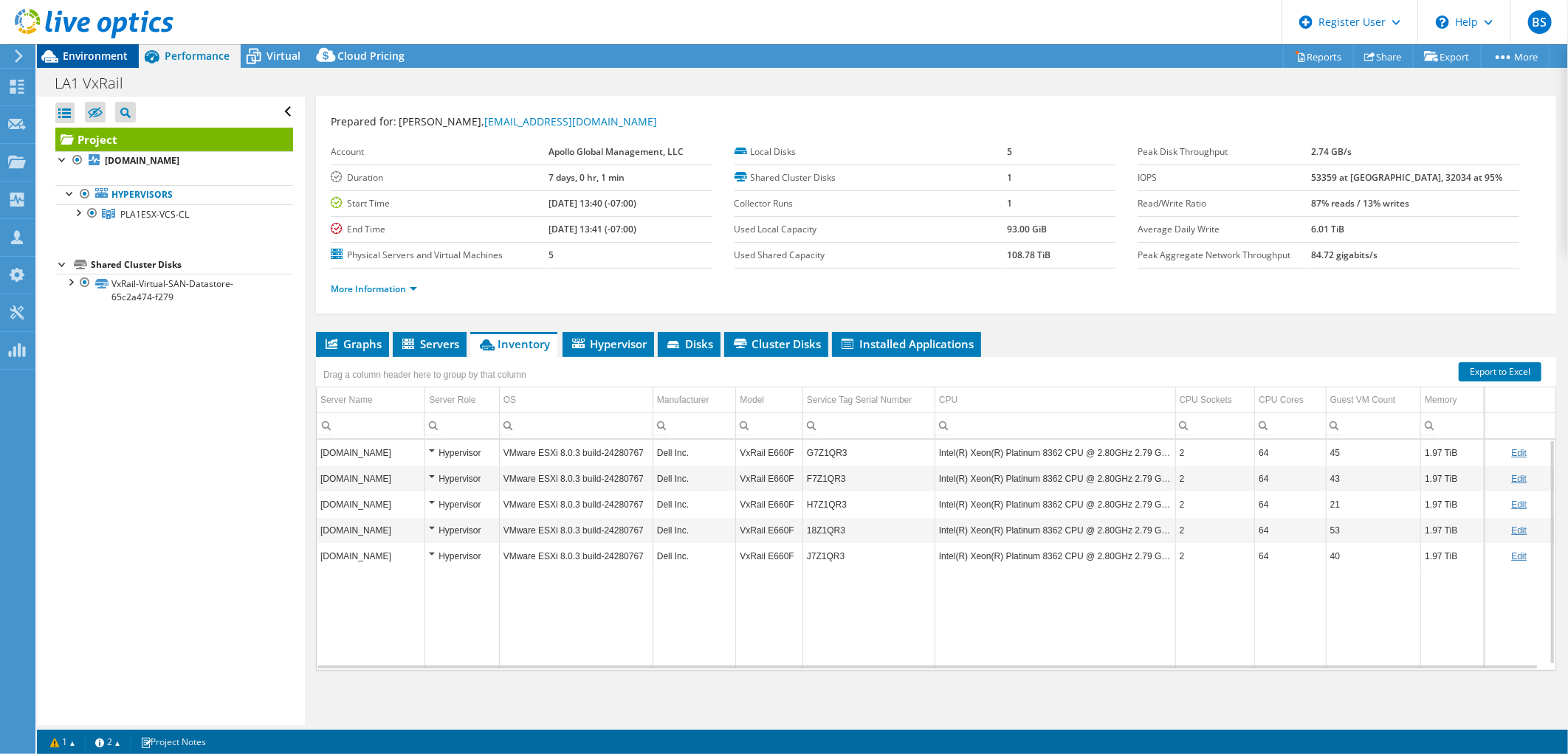
click at [90, 64] on div "Environment" at bounding box center [88, 56] width 102 height 24
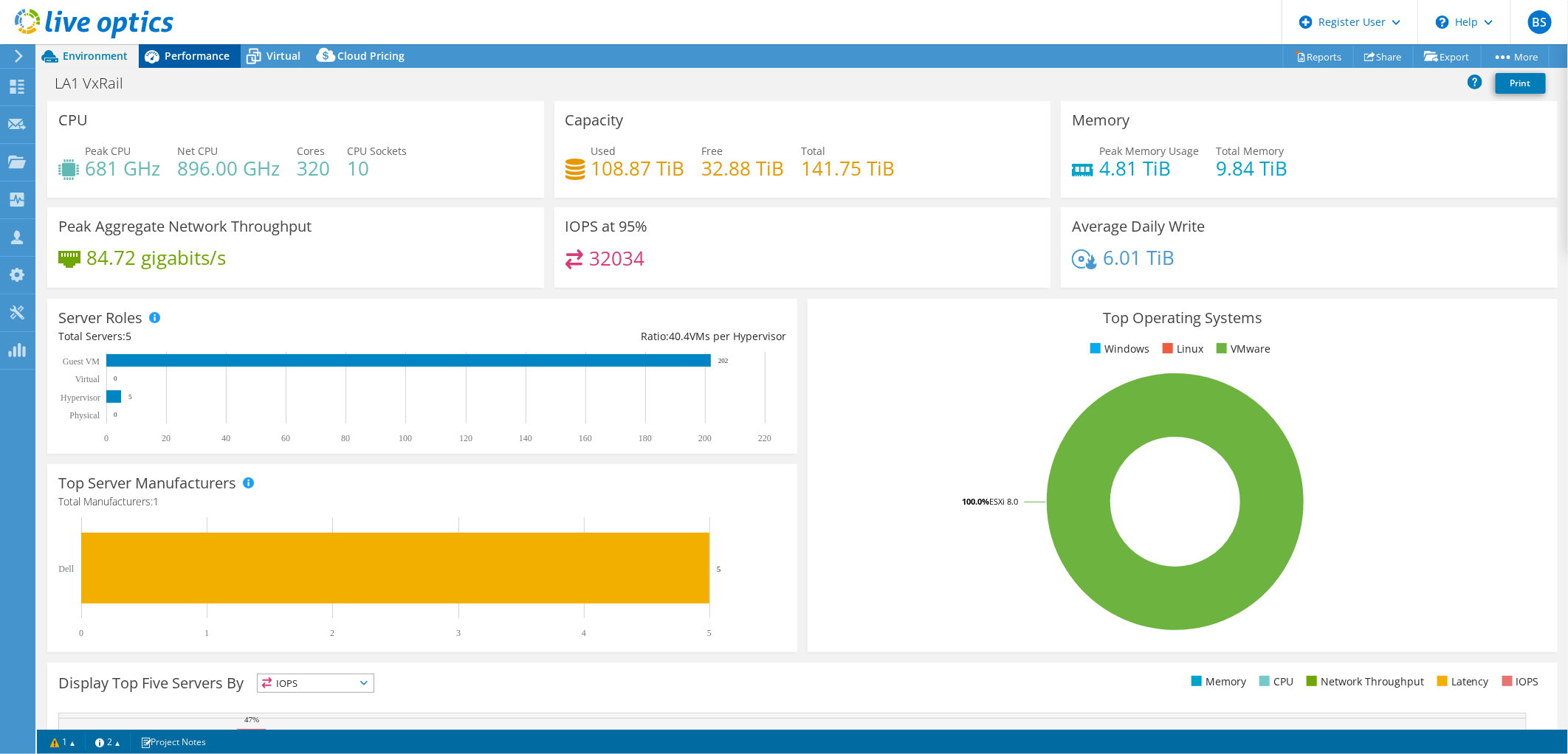
click at [161, 57] on icon at bounding box center [152, 56] width 26 height 26
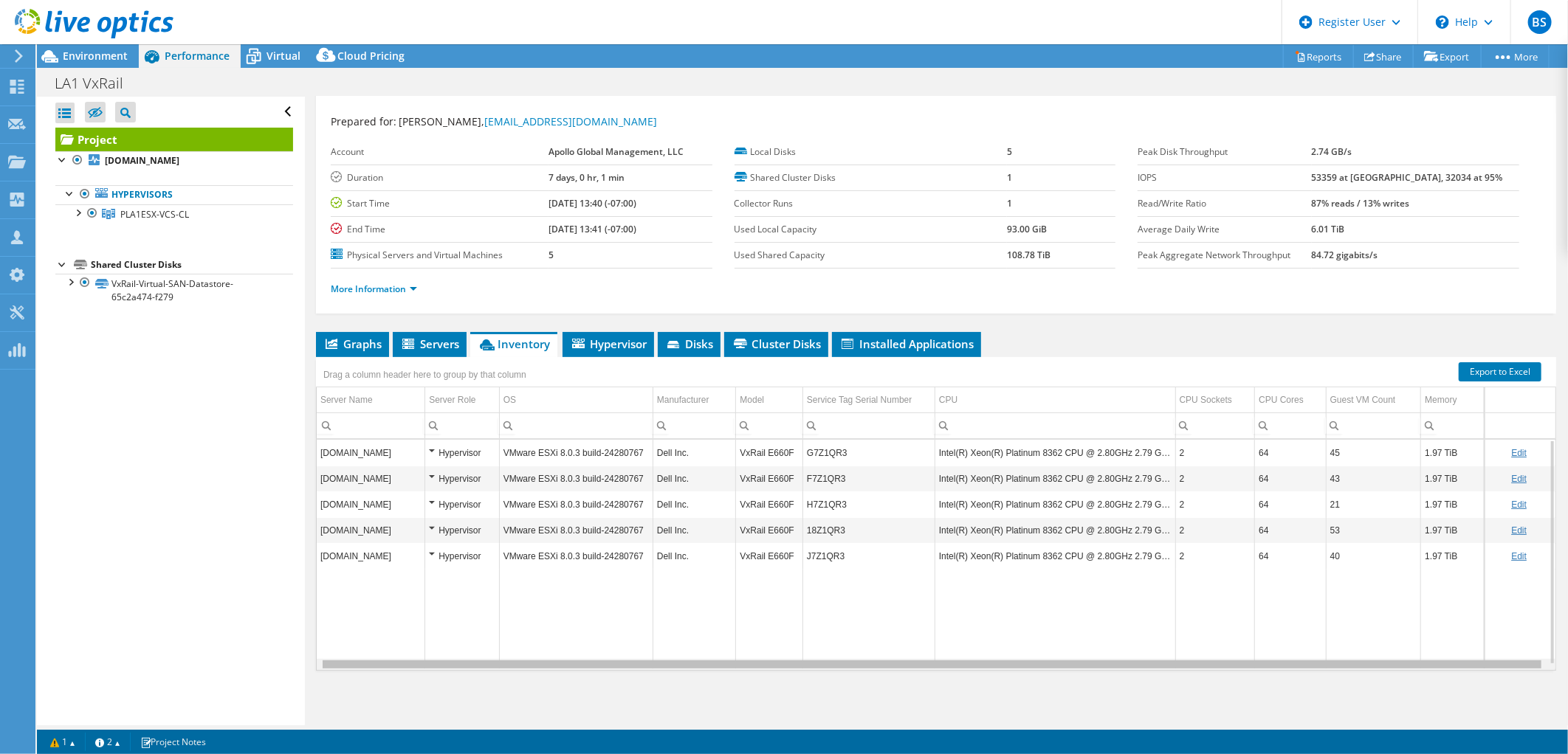
scroll to position [0, 4]
drag, startPoint x: 998, startPoint y: 661, endPoint x: 1076, endPoint y: 566, distance: 122.9
click at [1075, 662] on body "BS Dell User Bryan Soon Bryan.Soon@dell.com Dell My Profile Log Out \n Help Exp…" at bounding box center [784, 377] width 1568 height 754
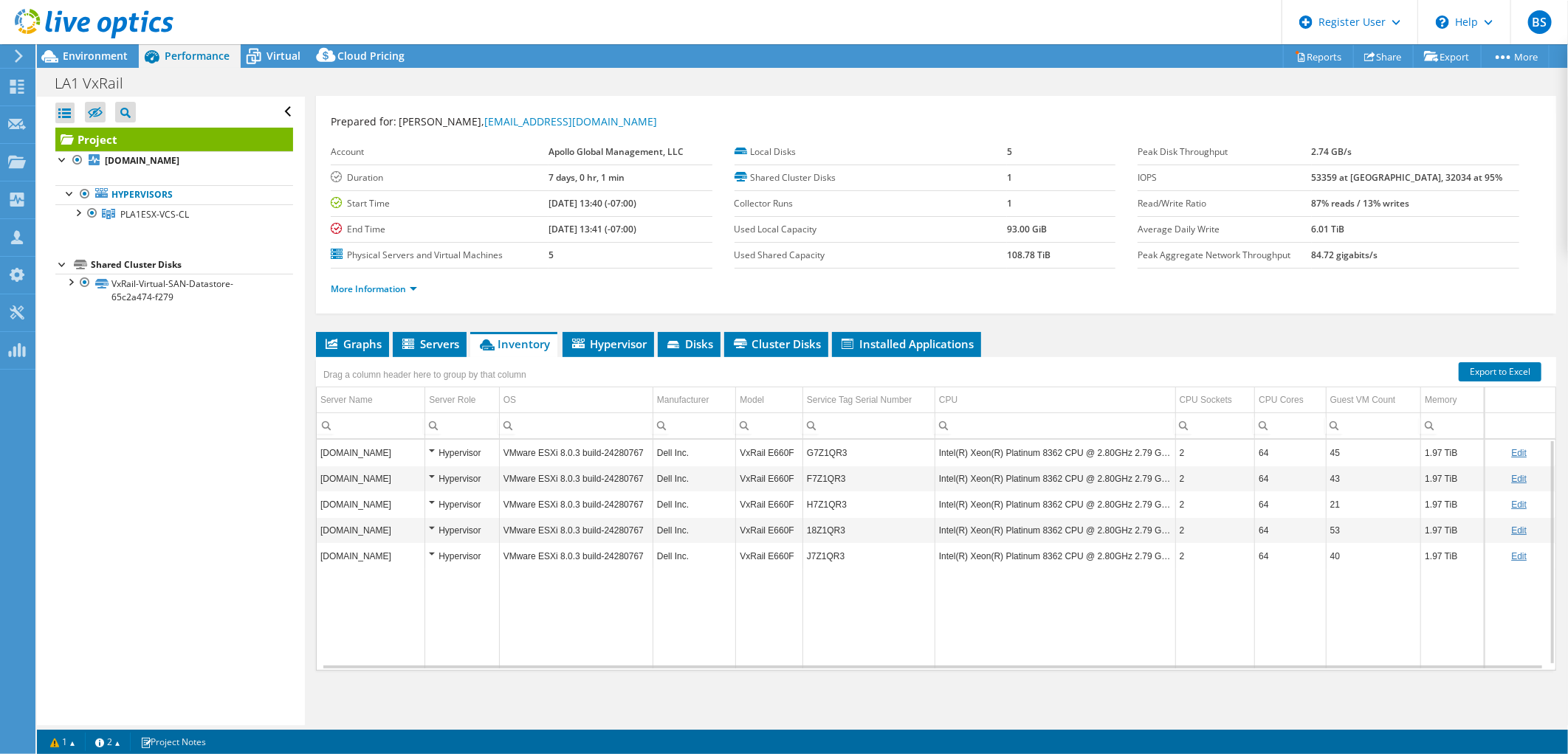
click at [1053, 439] on td "Intel(R) Xeon(R) Platinum 8362 CPU @ 2.80GHz 2.79 GHz" at bounding box center [1055, 452] width 241 height 26
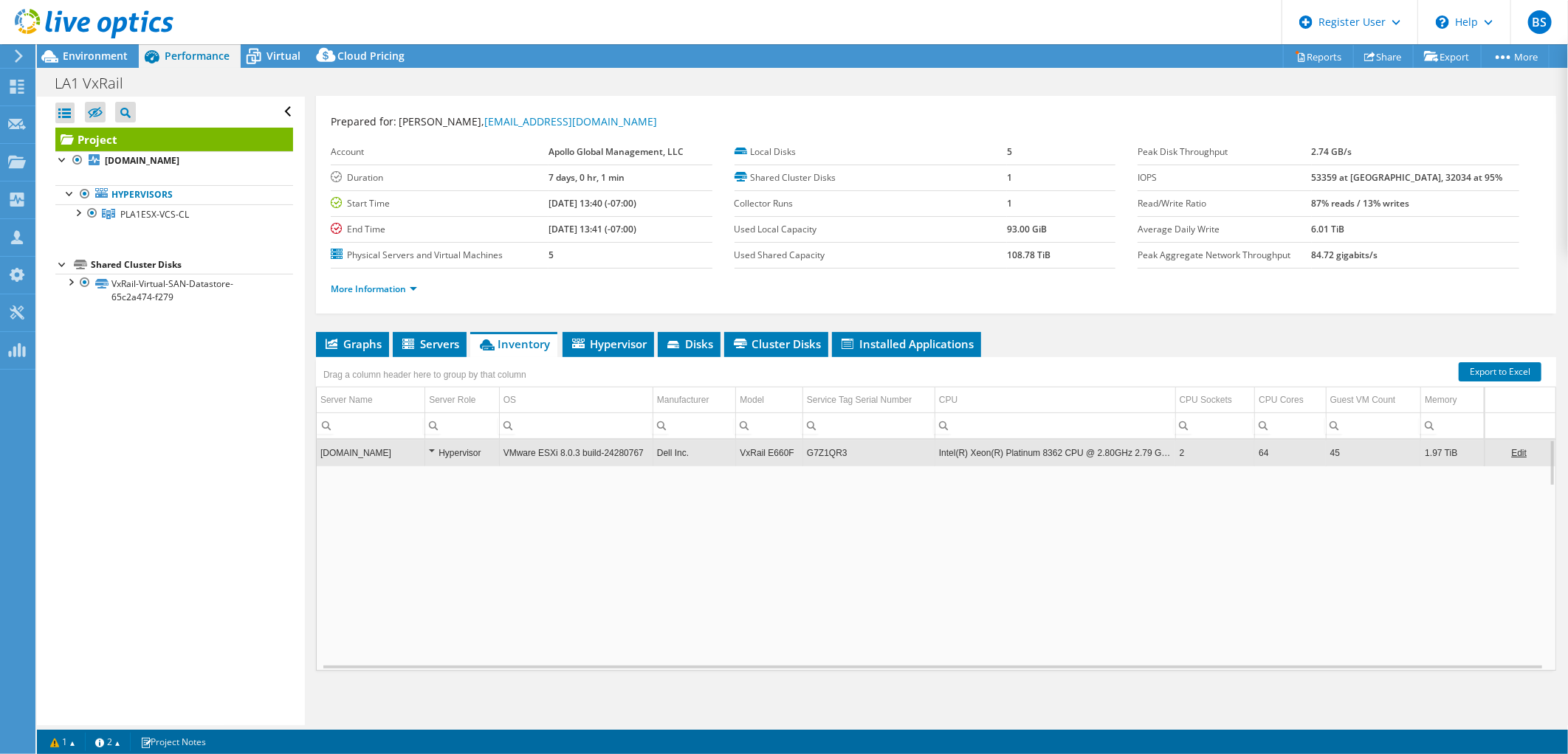
click at [1051, 460] on td "Intel(R) Xeon(R) Platinum 8362 CPU @ 2.80GHz 2.79 GHz" at bounding box center [1055, 452] width 241 height 26
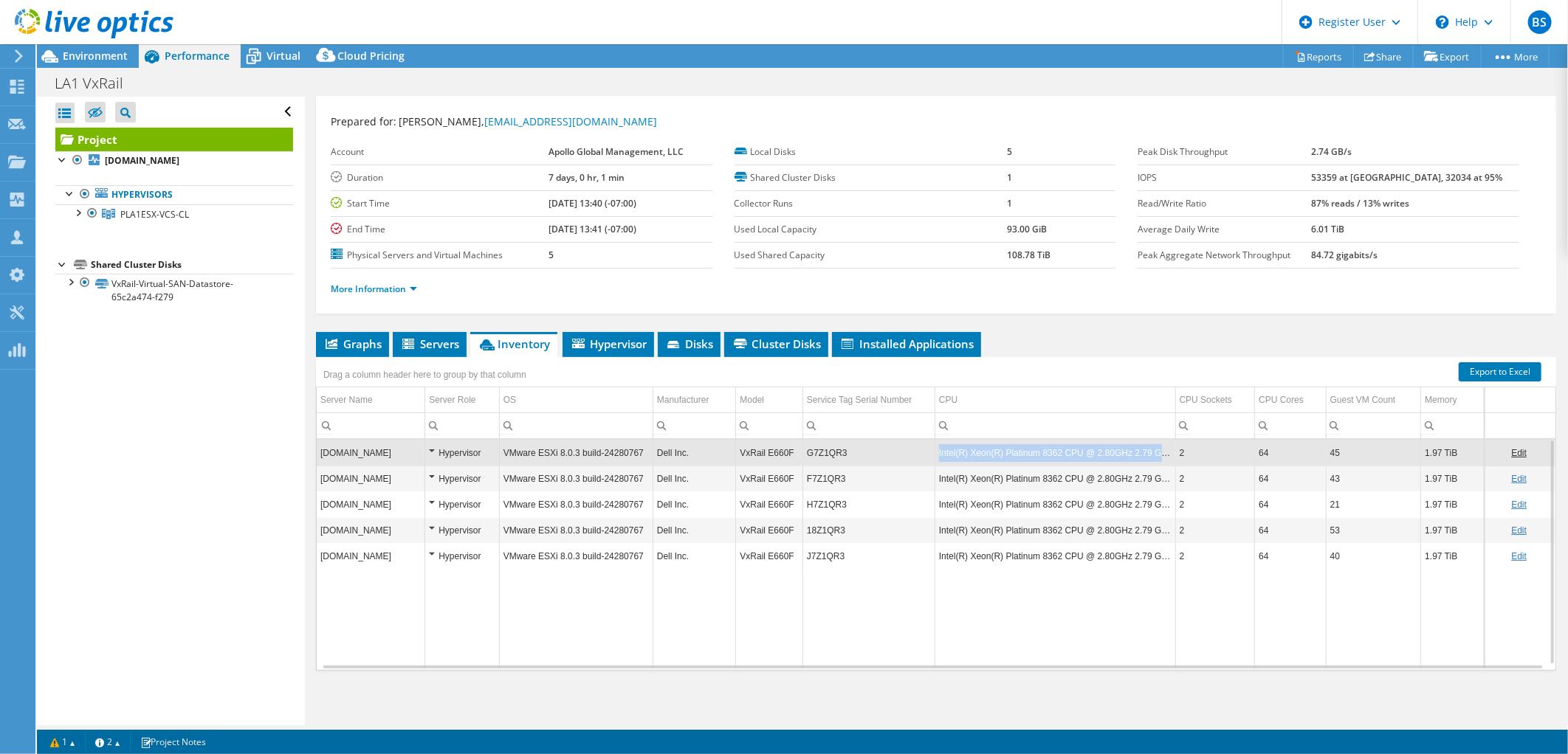
drag, startPoint x: 927, startPoint y: 447, endPoint x: 1159, endPoint y: 446, distance: 232.0
click at [1159, 446] on td "Intel(R) Xeon(R) Platinum 8362 CPU @ 2.80GHz 2.79 GHz" at bounding box center [1055, 452] width 241 height 26
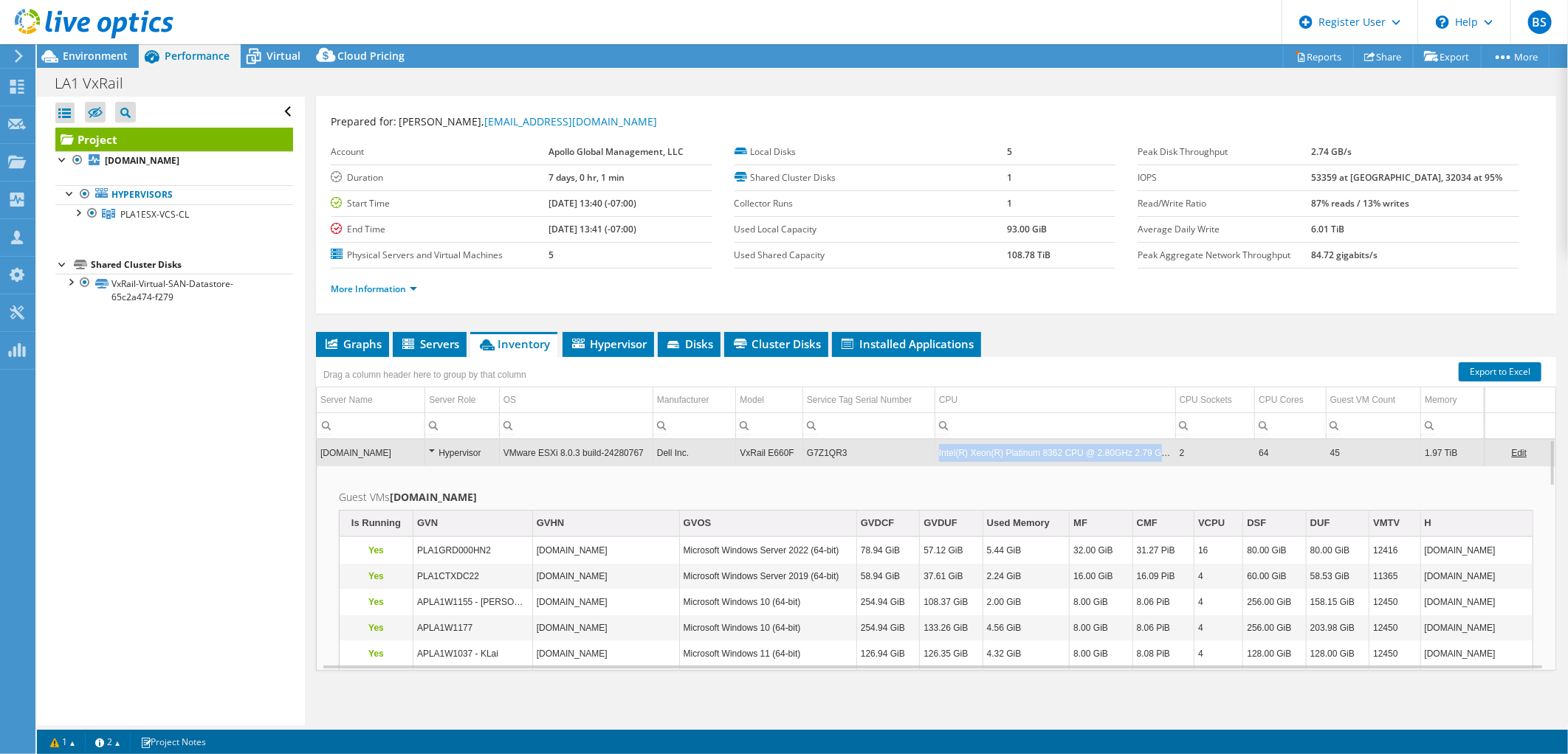
copy tr "Intel(R) Xeon(R) Platinum 8362 CPU @ 2.80GHz 2.79 GHz"
drag, startPoint x: 1153, startPoint y: 450, endPoint x: 903, endPoint y: 439, distance: 250.2
click at [903, 439] on tr "pla1esx02.apollolp.com Hypervisor VMware ESXi 8.0.3 build-24280767 Dell Inc. Vx…" at bounding box center [935, 452] width 1238 height 26
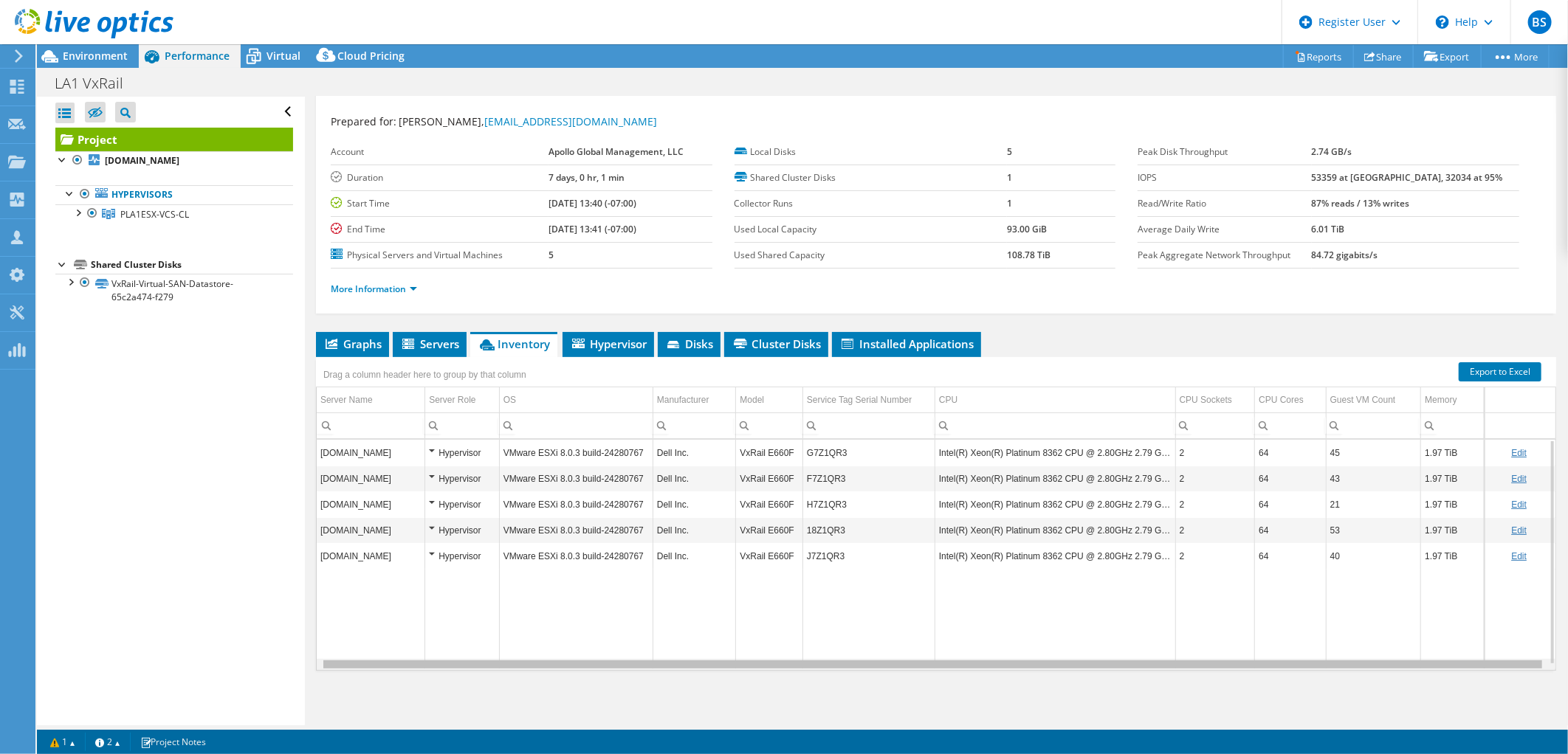
drag, startPoint x: 761, startPoint y: 660, endPoint x: 882, endPoint y: 665, distance: 121.1
click at [879, 665] on body "BS Dell User Bryan Soon Bryan.Soon@dell.com Dell My Profile Log Out \n Help Exp…" at bounding box center [784, 377] width 1568 height 754
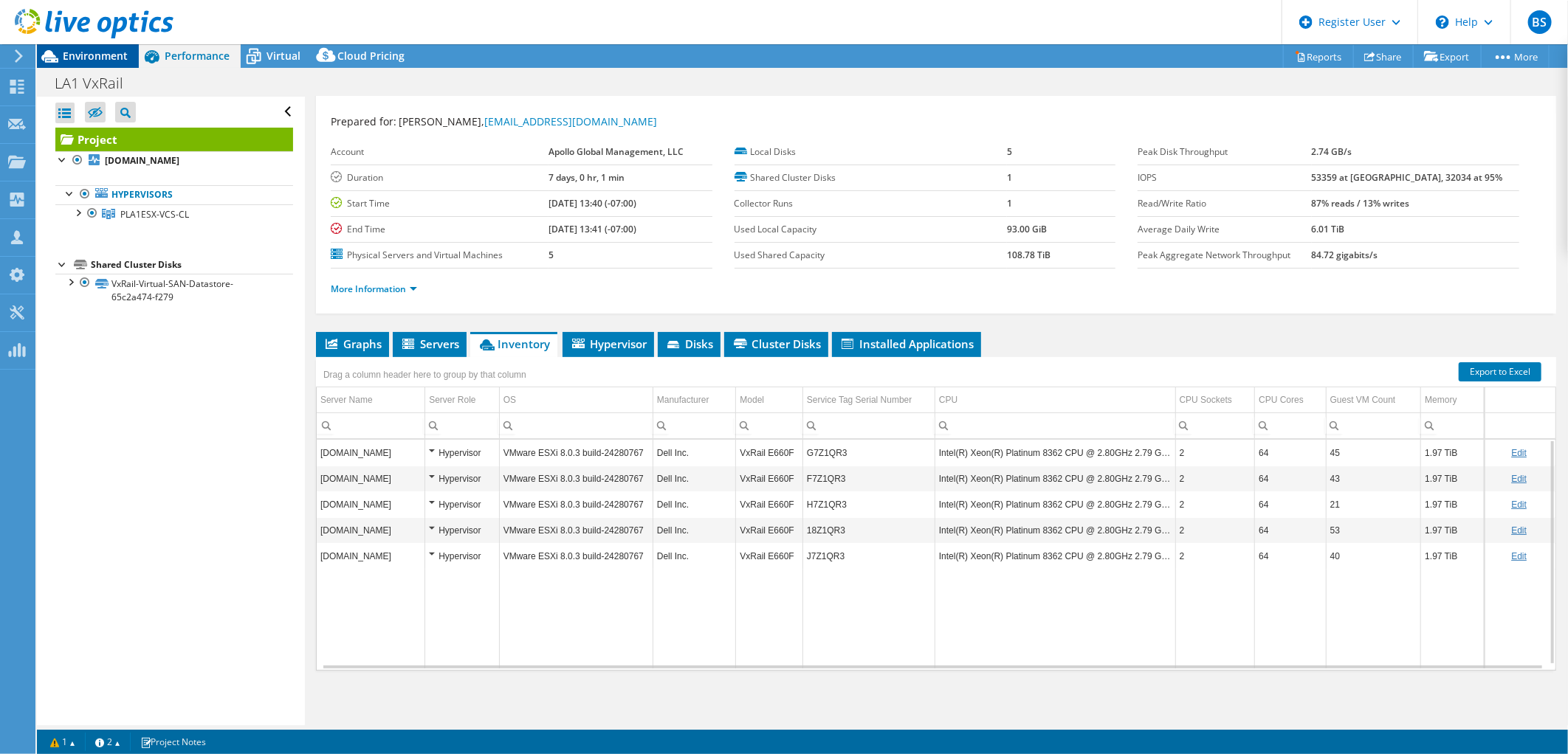
click at [64, 63] on div "Environment" at bounding box center [88, 56] width 102 height 24
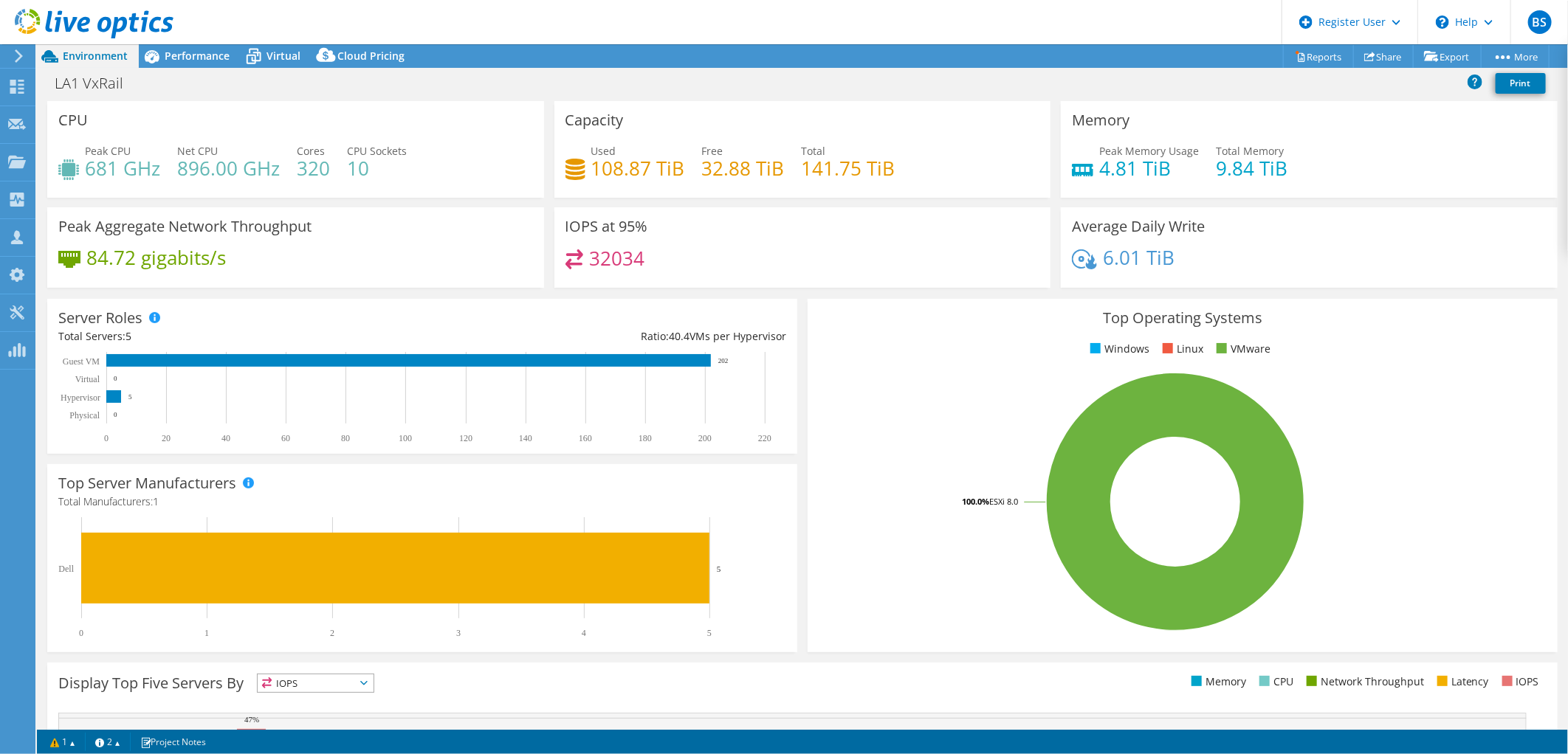
click at [759, 293] on div "Server Roles Physical Servers represent bare metal servers that were targets of…" at bounding box center [422, 376] width 761 height 166
click at [204, 56] on span "Performance" at bounding box center [197, 56] width 65 height 14
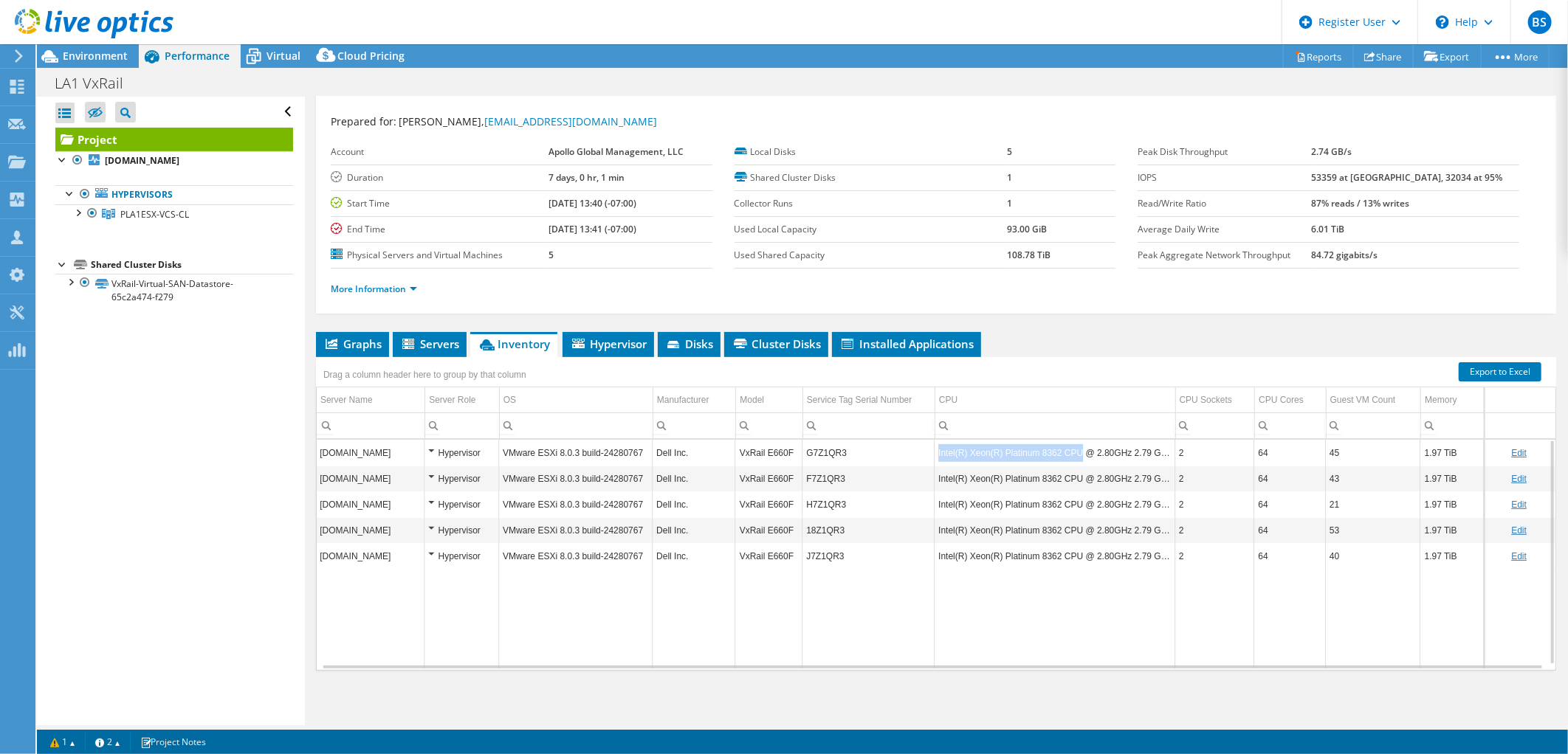
drag, startPoint x: 931, startPoint y: 450, endPoint x: 1067, endPoint y: 455, distance: 136.1
click at [1067, 455] on td "Intel(R) Xeon(R) Platinum 8362 CPU @ 2.80GHz 2.79 GHz" at bounding box center [1055, 452] width 241 height 26
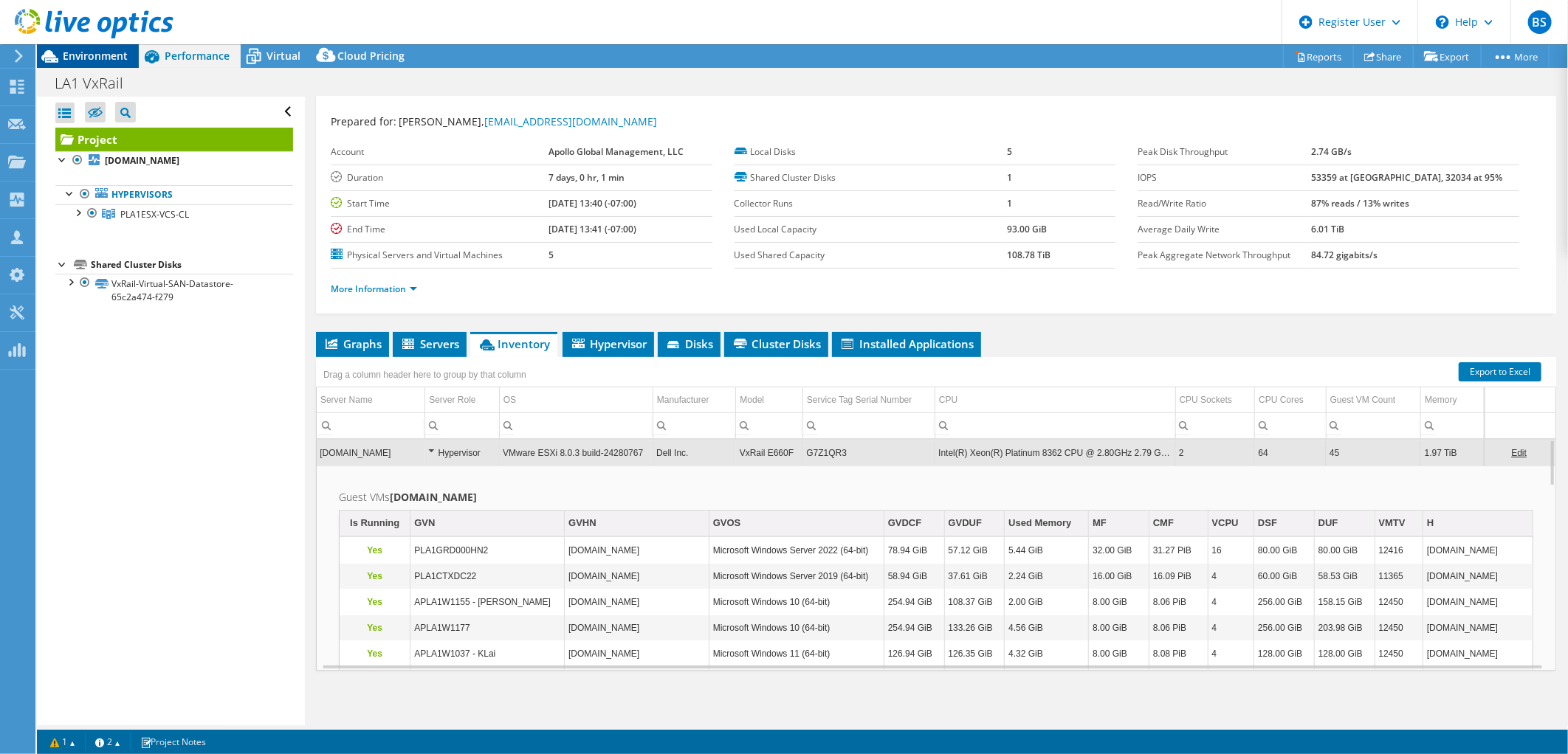
click at [83, 50] on span "Environment" at bounding box center [95, 56] width 65 height 14
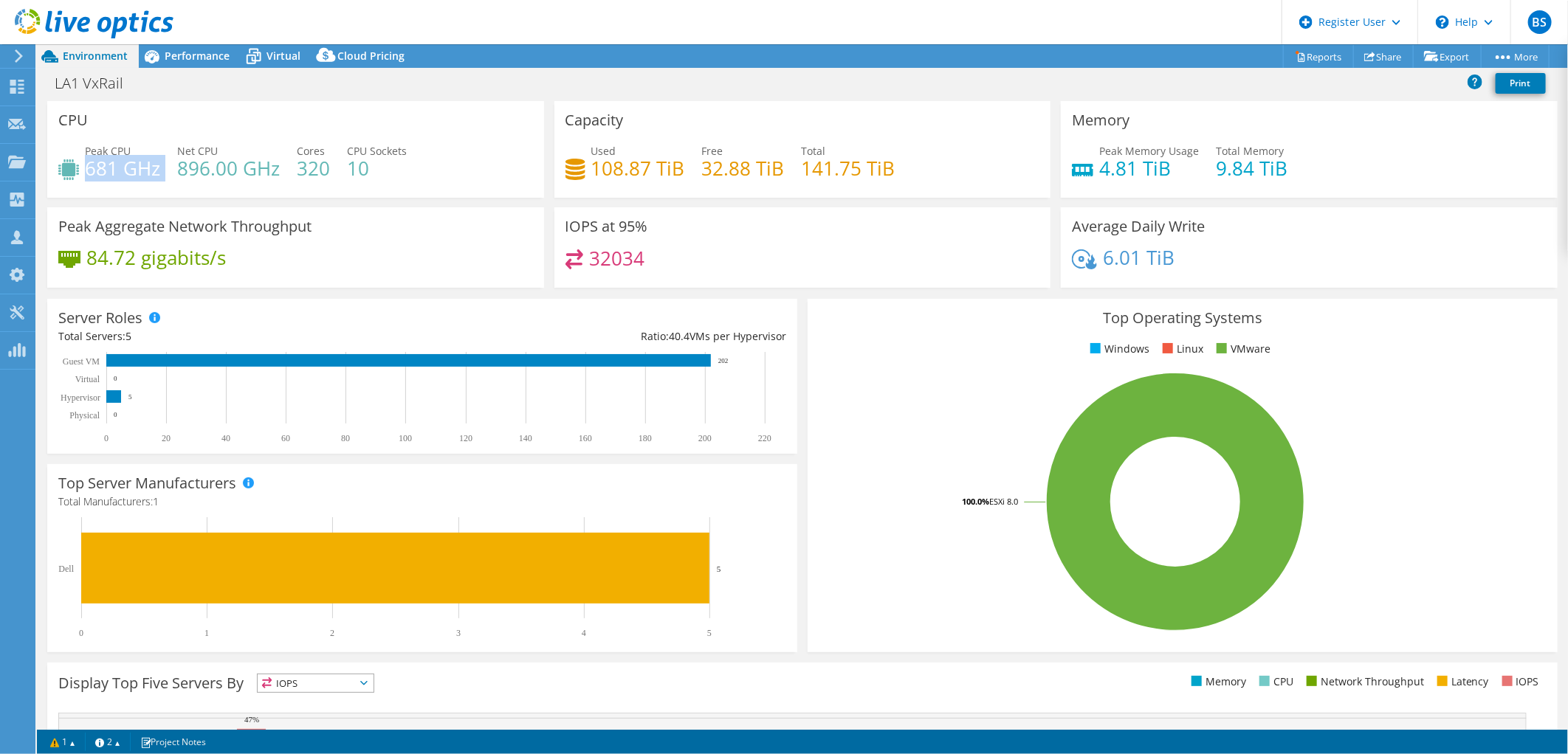
drag, startPoint x: 164, startPoint y: 177, endPoint x: 90, endPoint y: 172, distance: 74.2
click at [90, 172] on div "Peak CPU 681 GHz Net CPU 896.00 GHz Cores 320 CPU Sockets 10" at bounding box center [296, 167] width 475 height 48
copy div "681 GHz"
click at [150, 64] on icon at bounding box center [152, 56] width 26 height 26
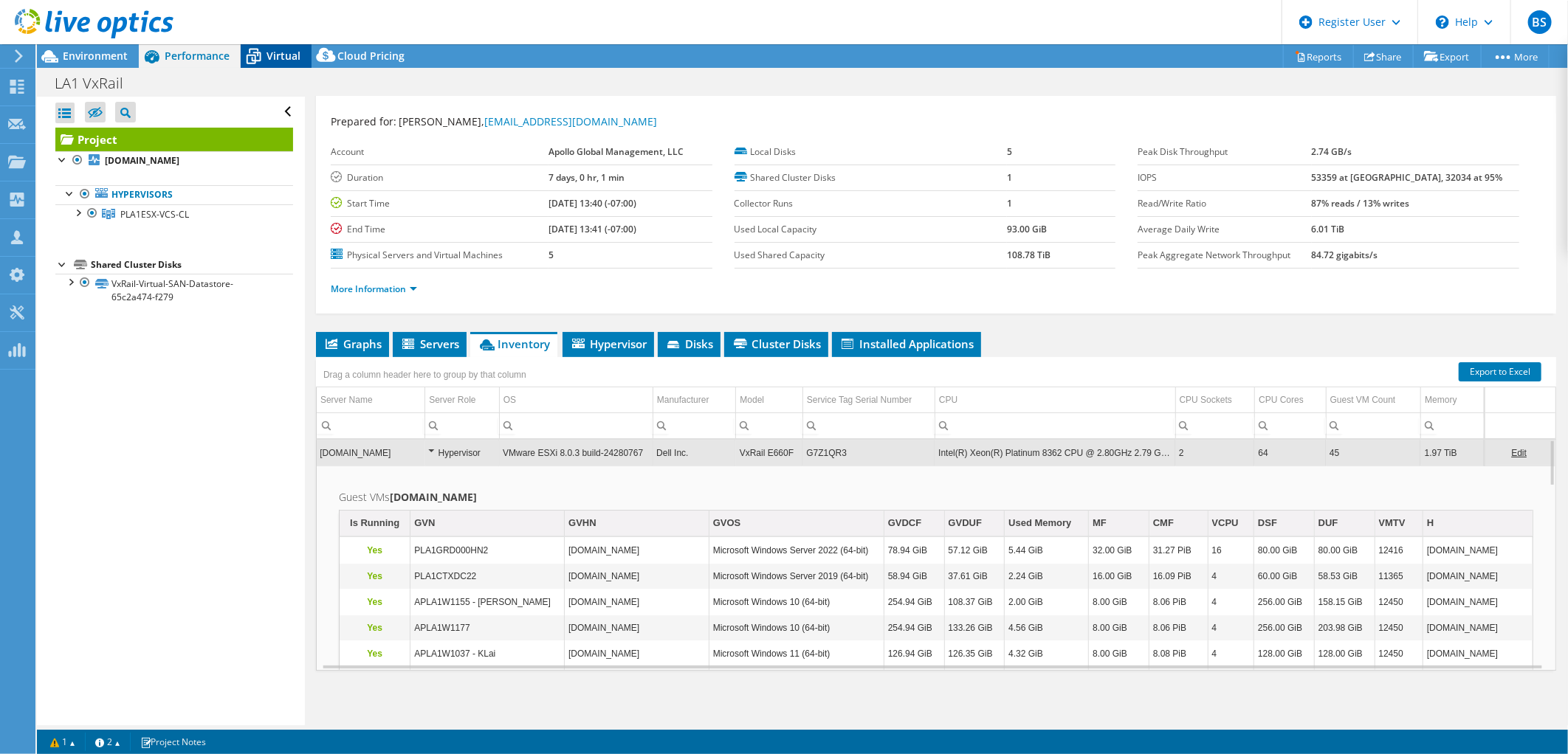
click at [257, 55] on icon at bounding box center [254, 57] width 15 height 12
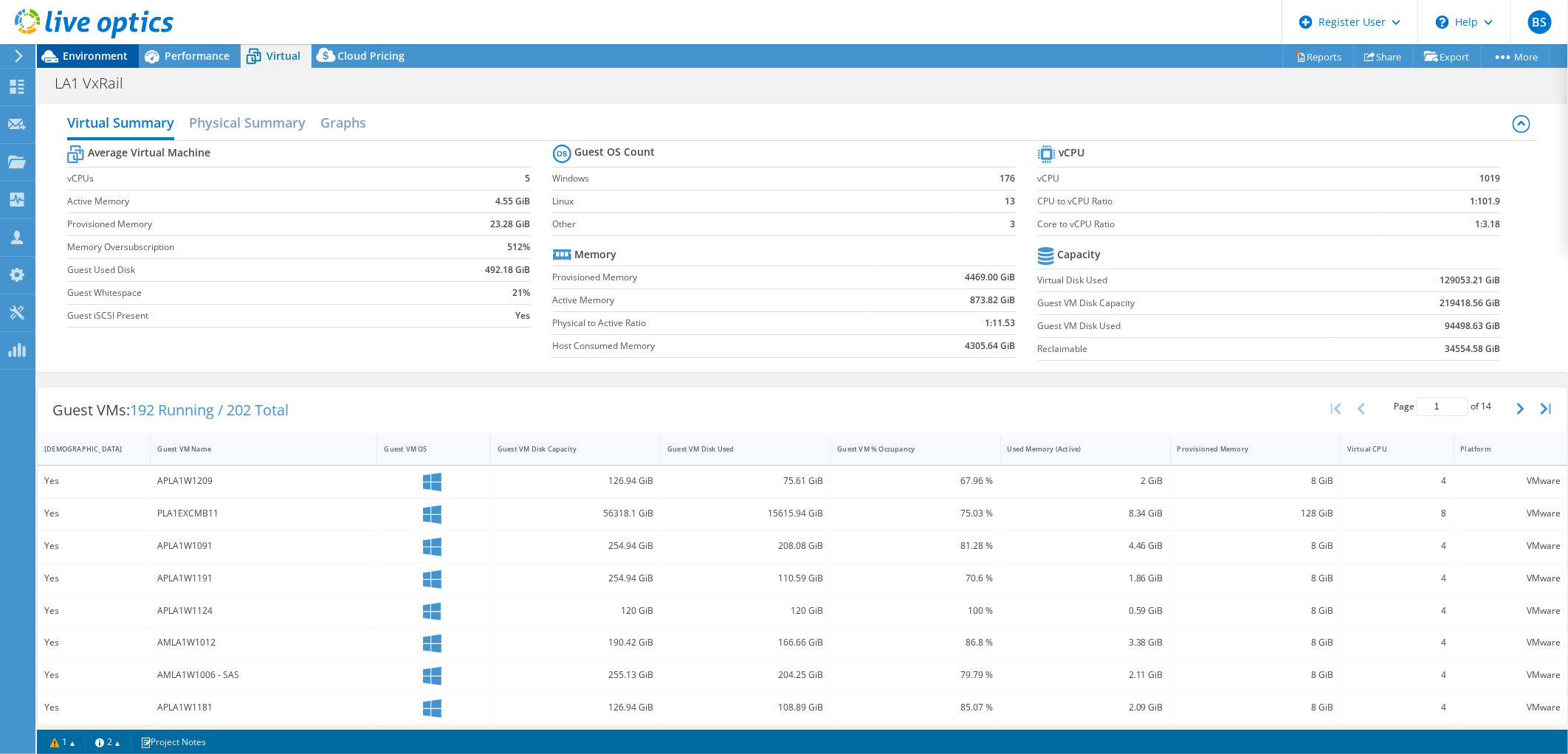
click at [97, 59] on span "Environment" at bounding box center [95, 56] width 65 height 14
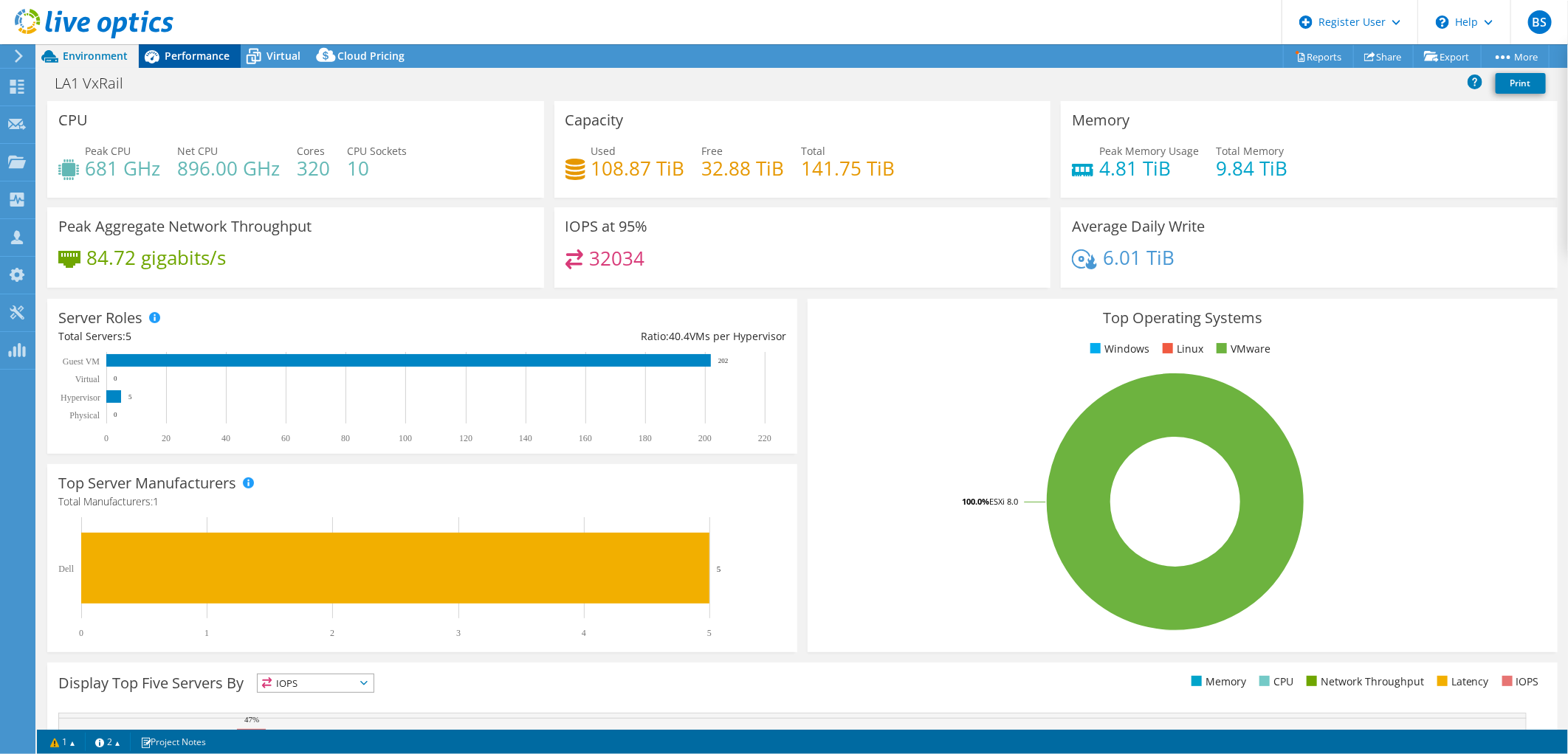
click at [188, 53] on span "Performance" at bounding box center [197, 56] width 65 height 14
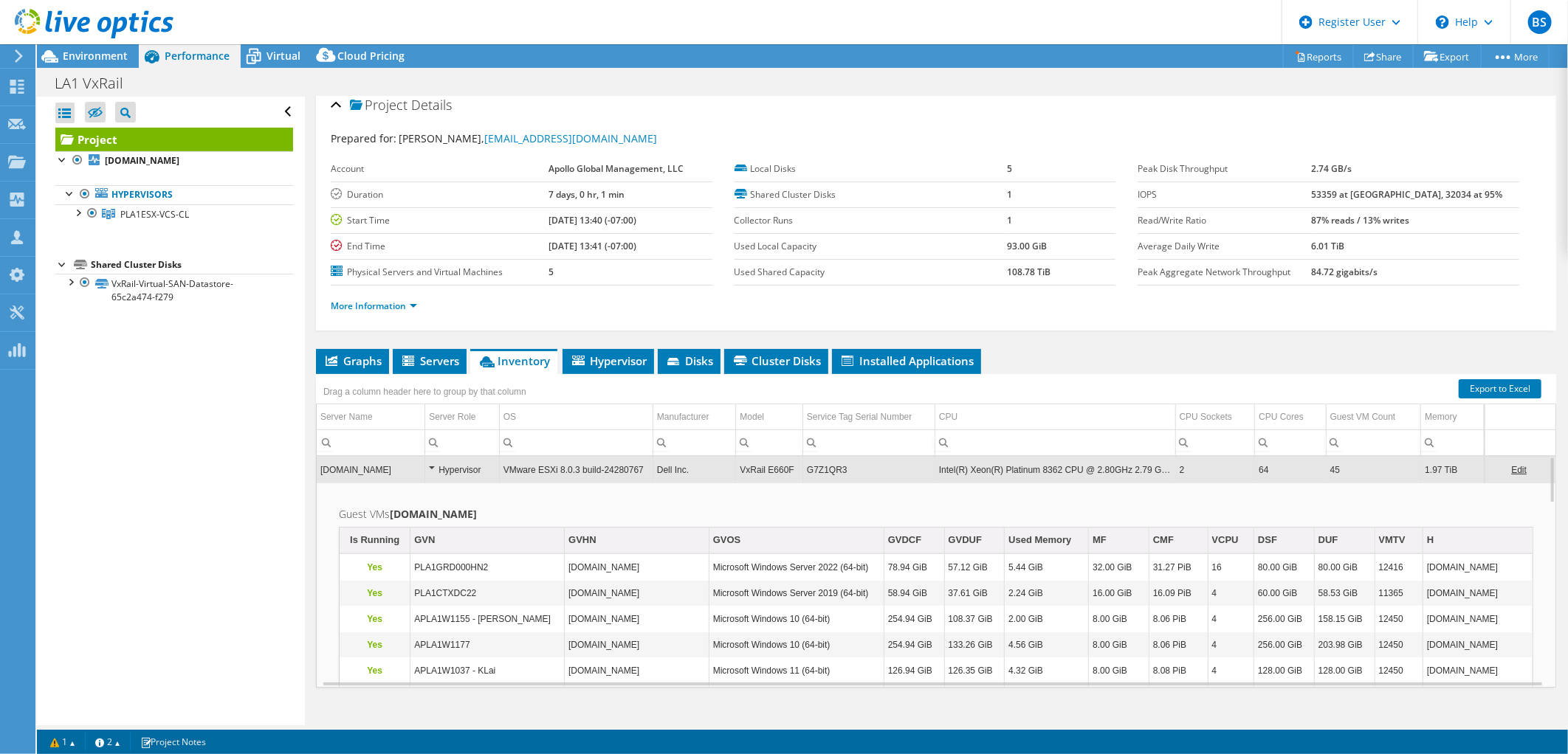
scroll to position [0, 0]
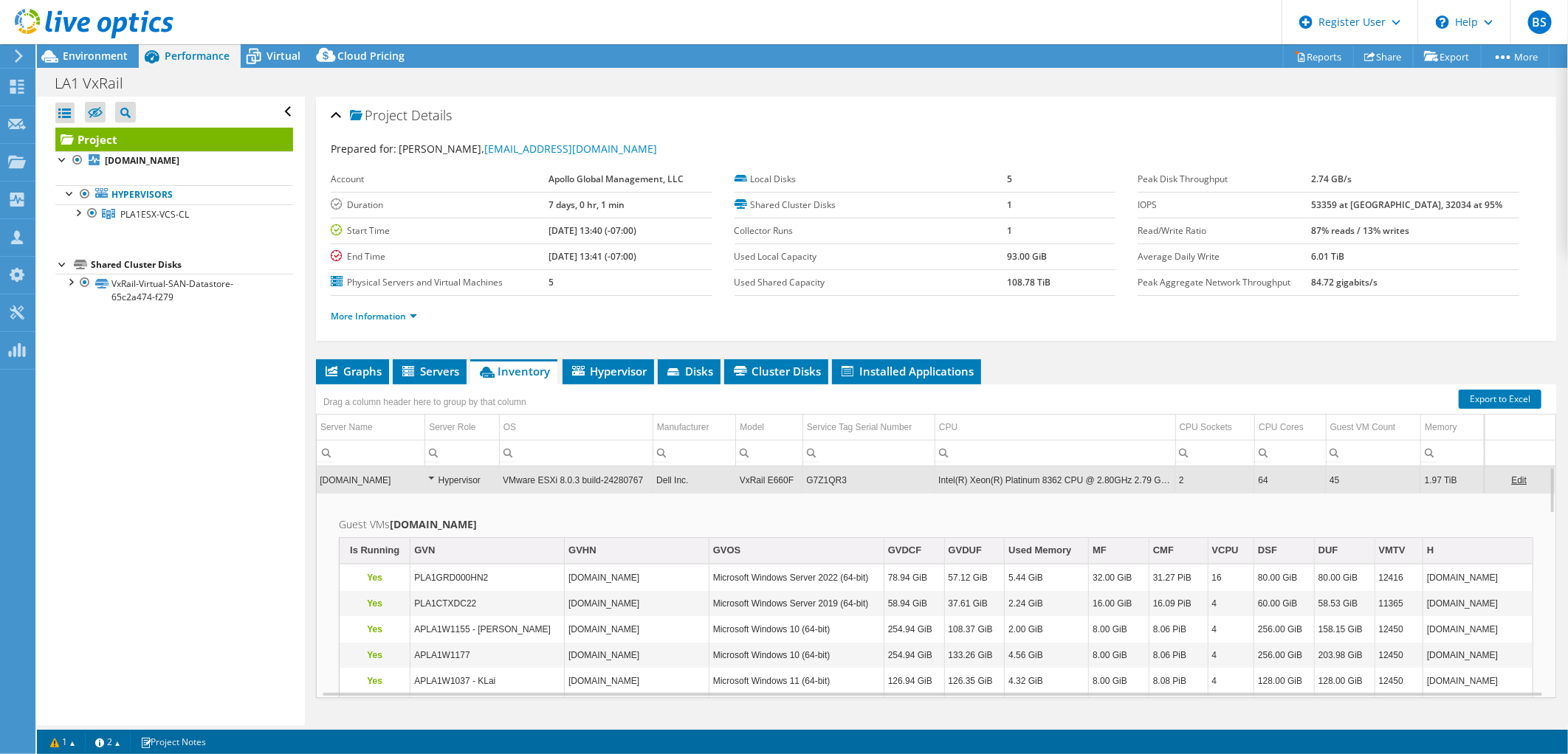
click at [999, 482] on td "Intel(R) Xeon(R) Platinum 8362 CPU @ 2.80GHz 2.79 GHz" at bounding box center [1055, 479] width 241 height 26
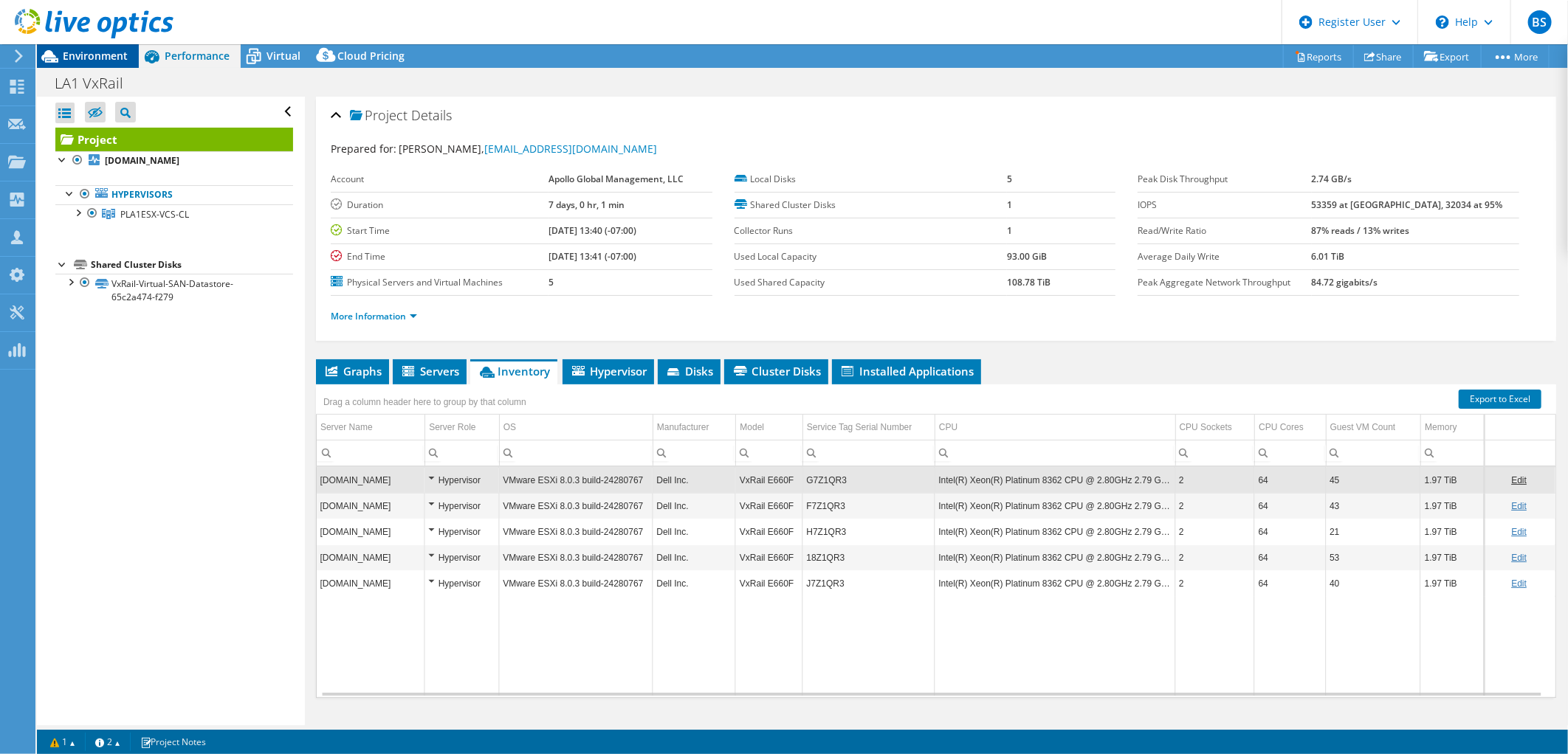
click at [102, 49] on span "Environment" at bounding box center [95, 56] width 65 height 14
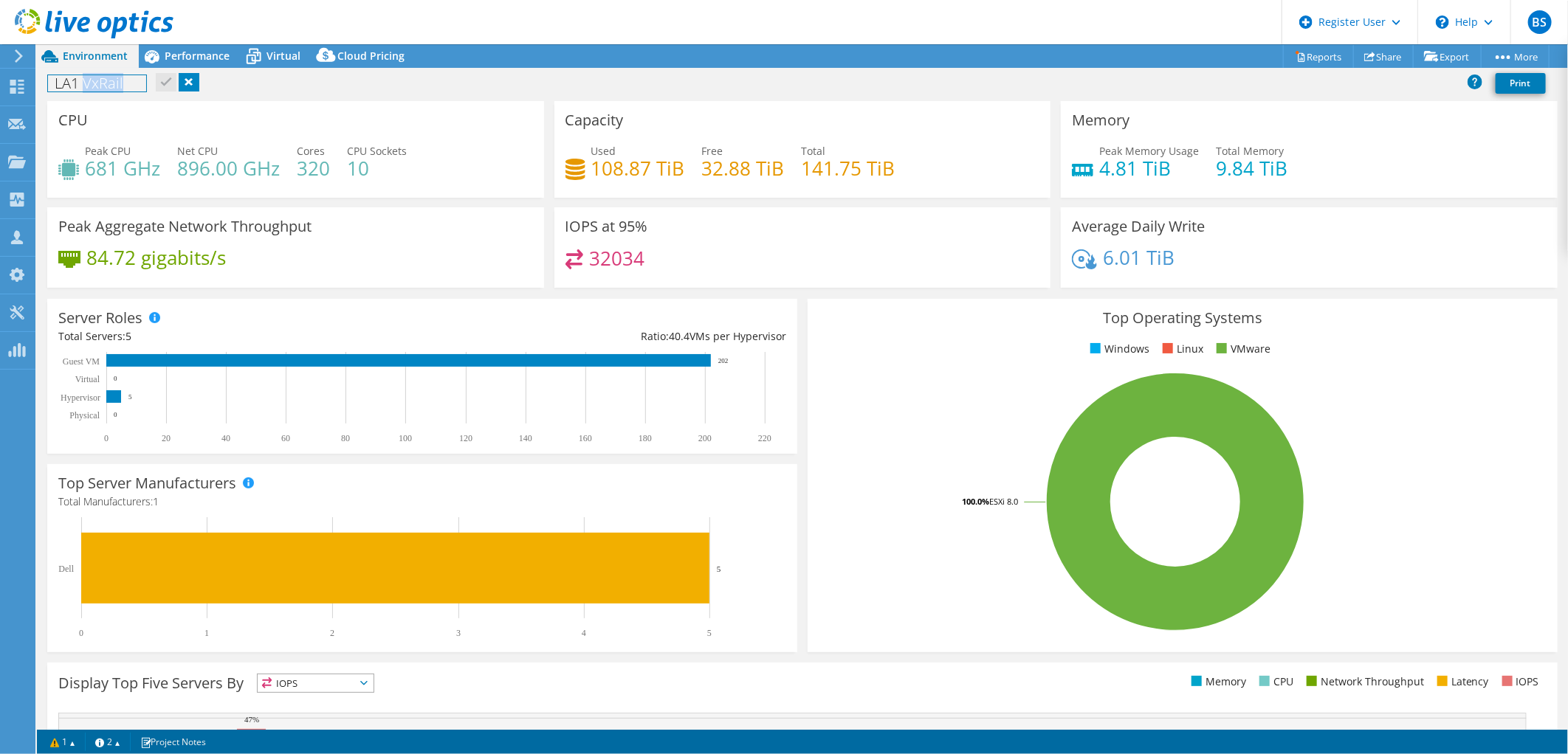
drag, startPoint x: 136, startPoint y: 90, endPoint x: 84, endPoint y: 84, distance: 52.3
click at [84, 84] on h1 "LA1 VxRail" at bounding box center [97, 83] width 98 height 16
copy h1 "VxRail"
click at [603, 64] on div "Project Actions Project Actions Reports Share Export vSAN ReadyNode Sizer" at bounding box center [802, 56] width 1531 height 24
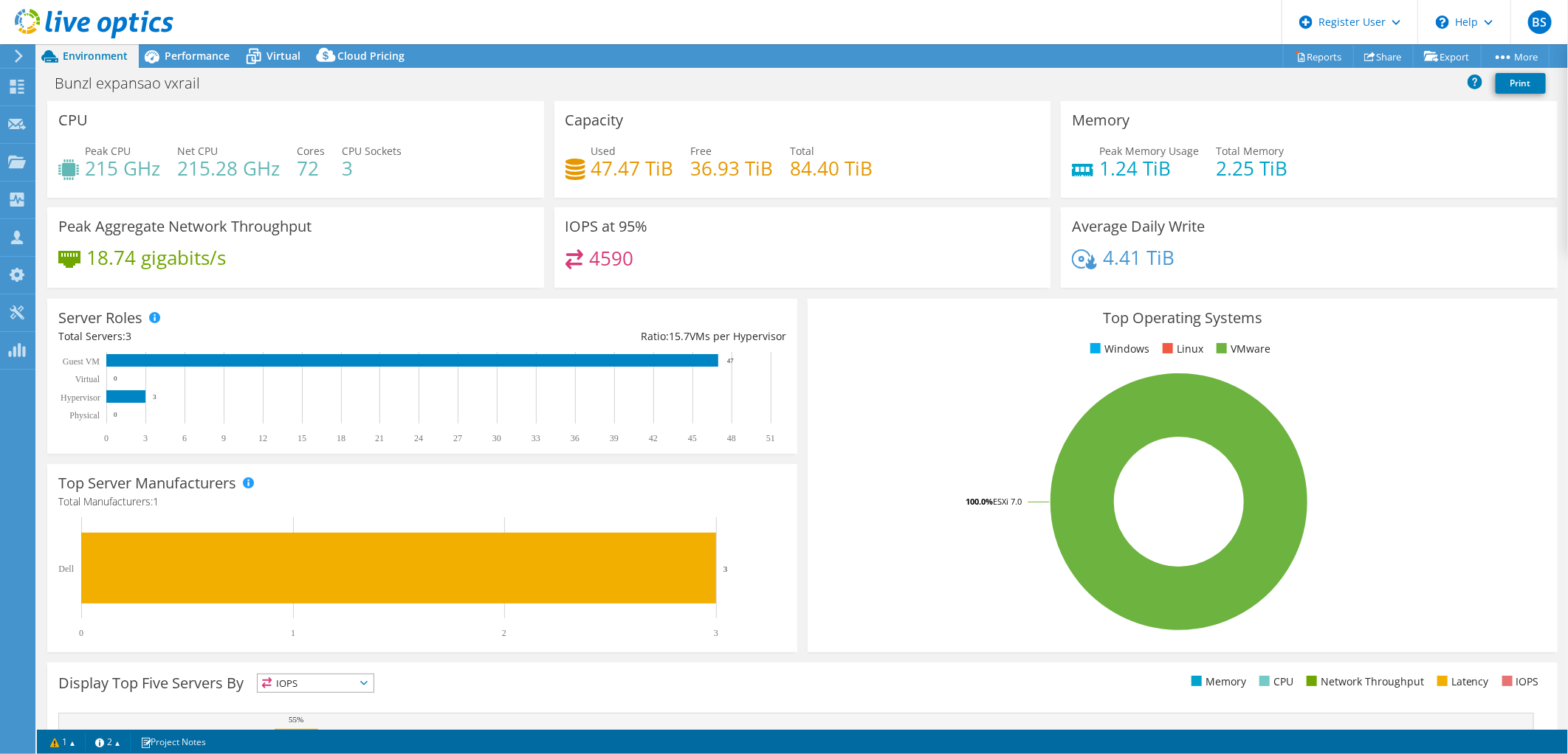
select select "USD"
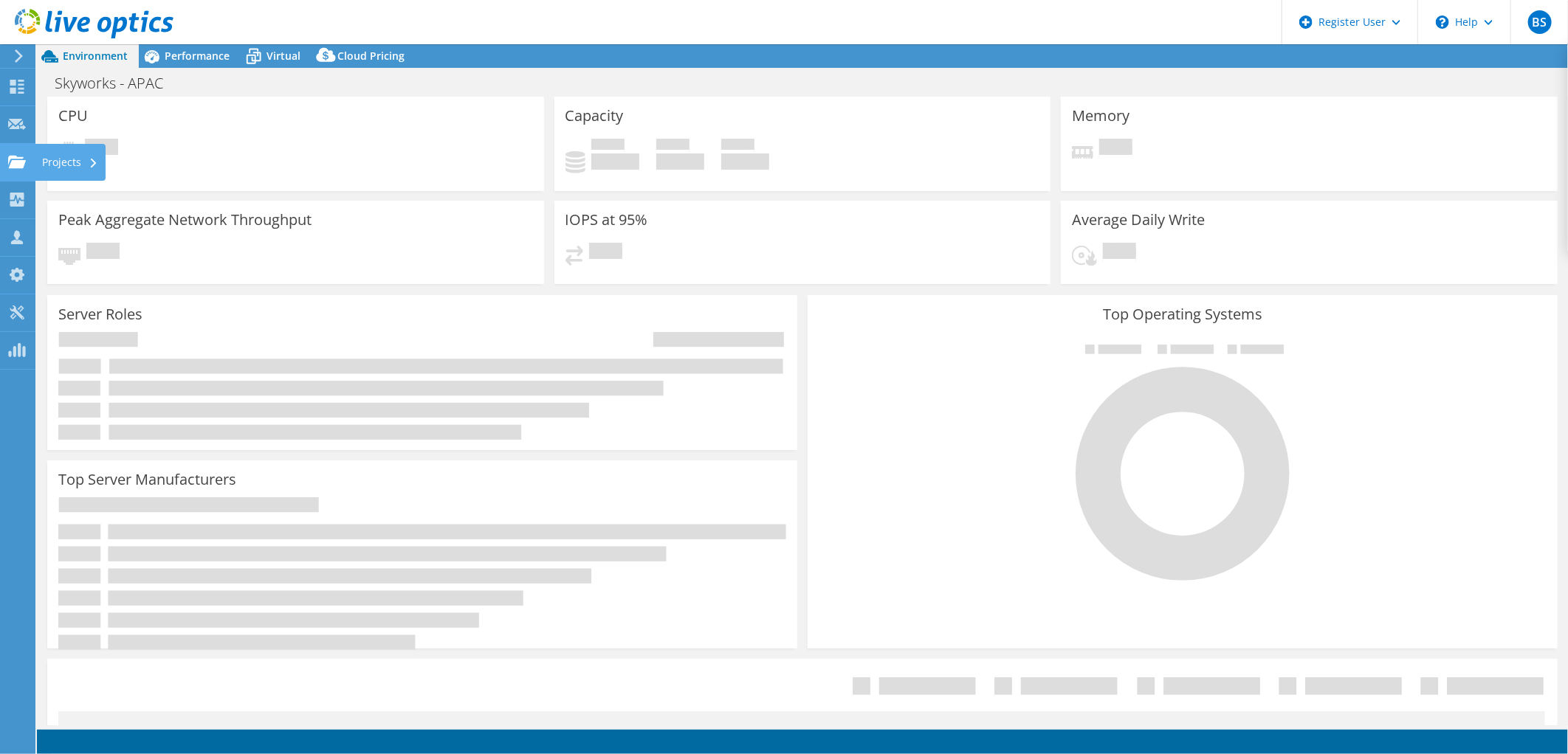
select select "USD"
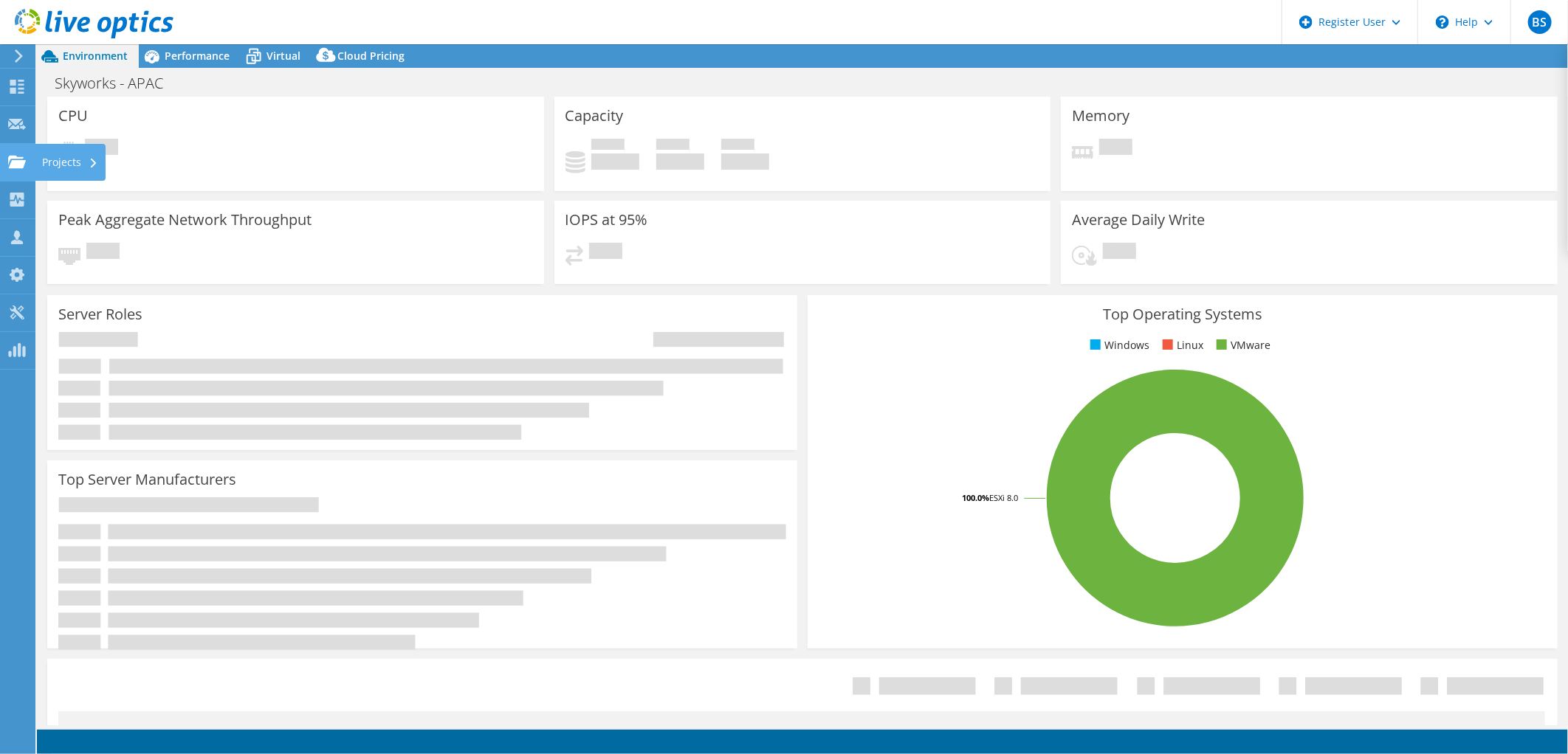
click at [20, 170] on div at bounding box center [17, 164] width 18 height 16
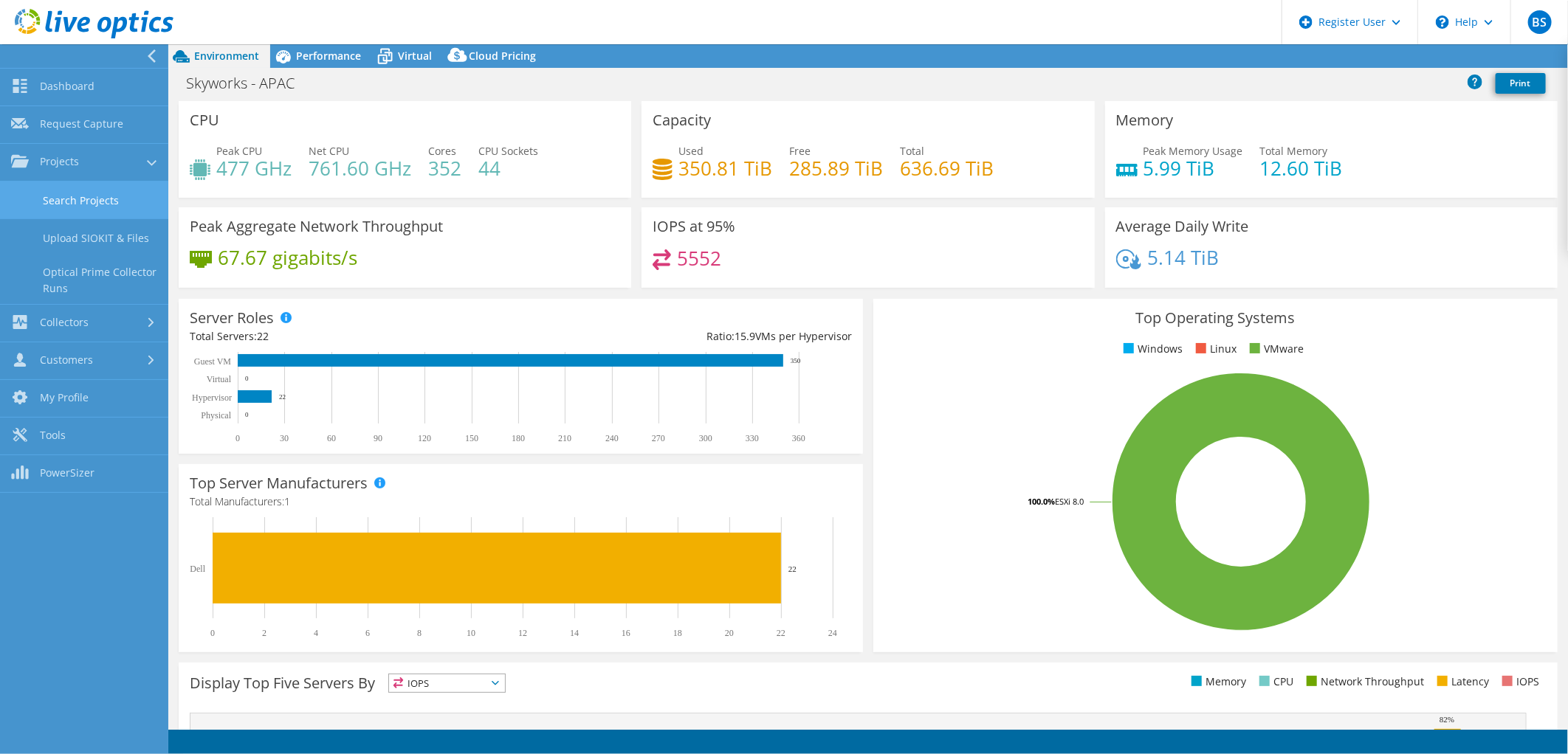
click at [107, 195] on link "Search Projects" at bounding box center [84, 200] width 168 height 37
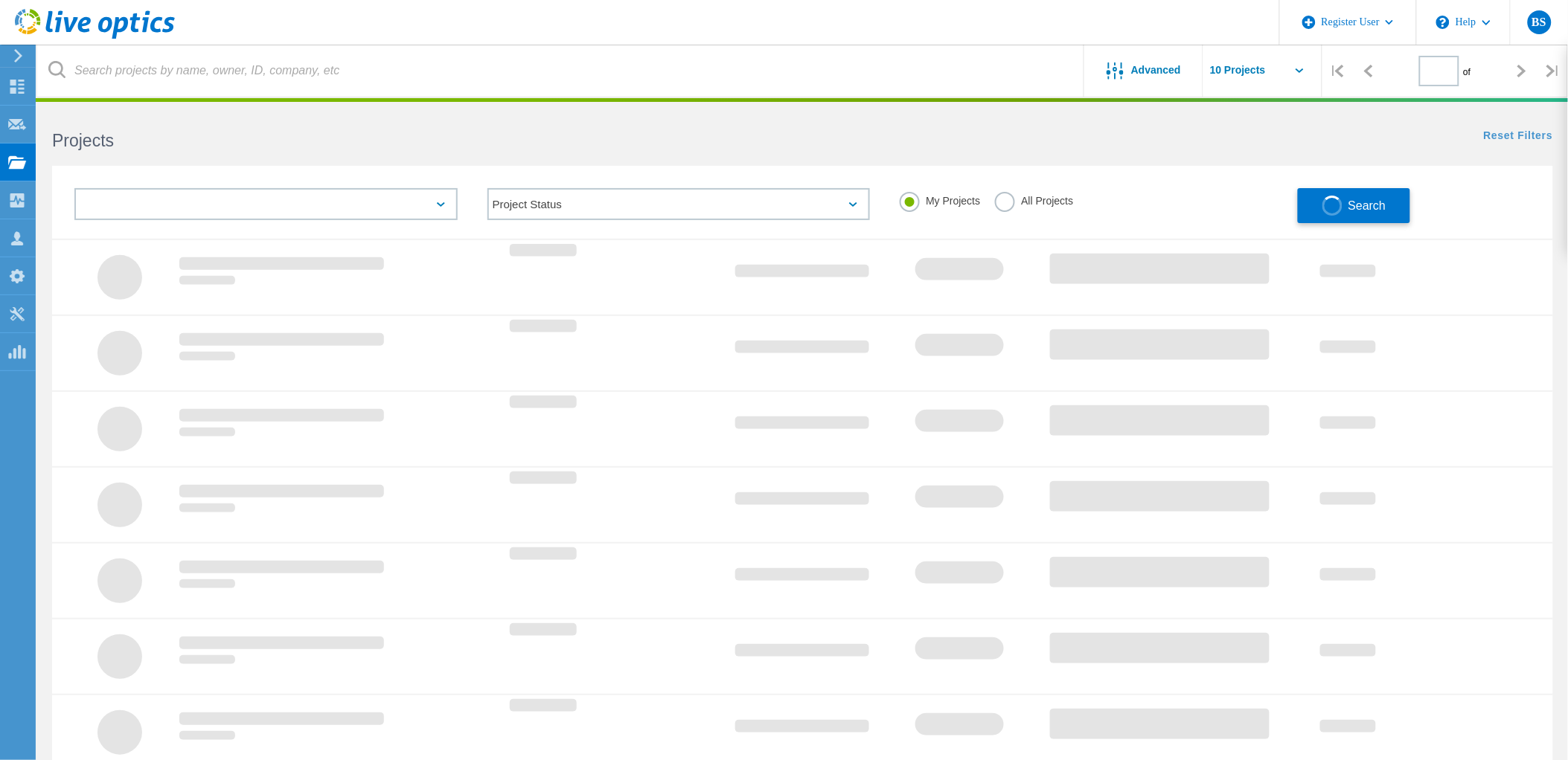
type input "1"
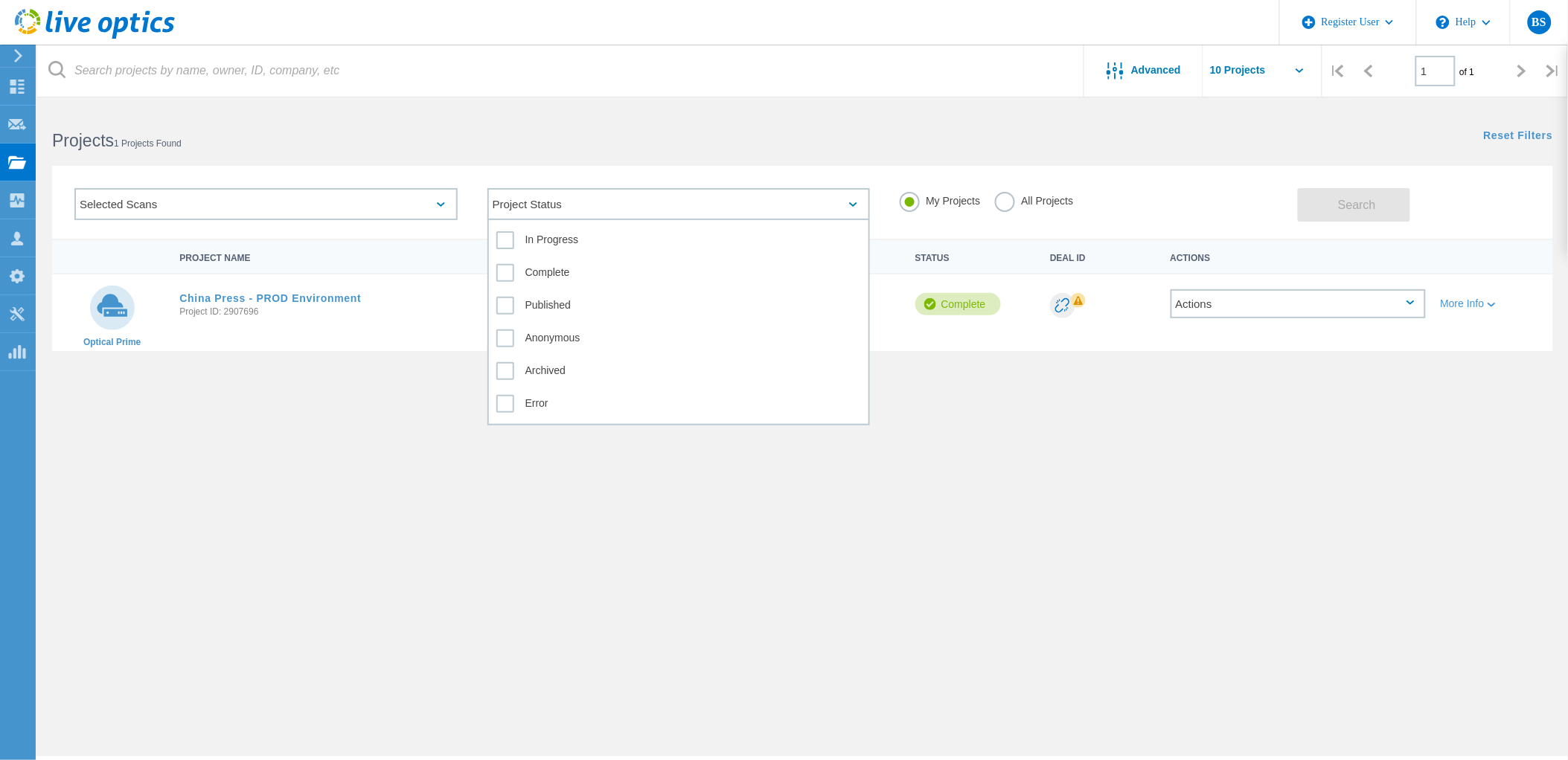
click at [670, 198] on div "Project Status" at bounding box center [678, 205] width 383 height 32
click at [596, 264] on label "Complete" at bounding box center [678, 273] width 365 height 18
click at [0, 0] on input "Complete" at bounding box center [0, 0] width 0 height 0
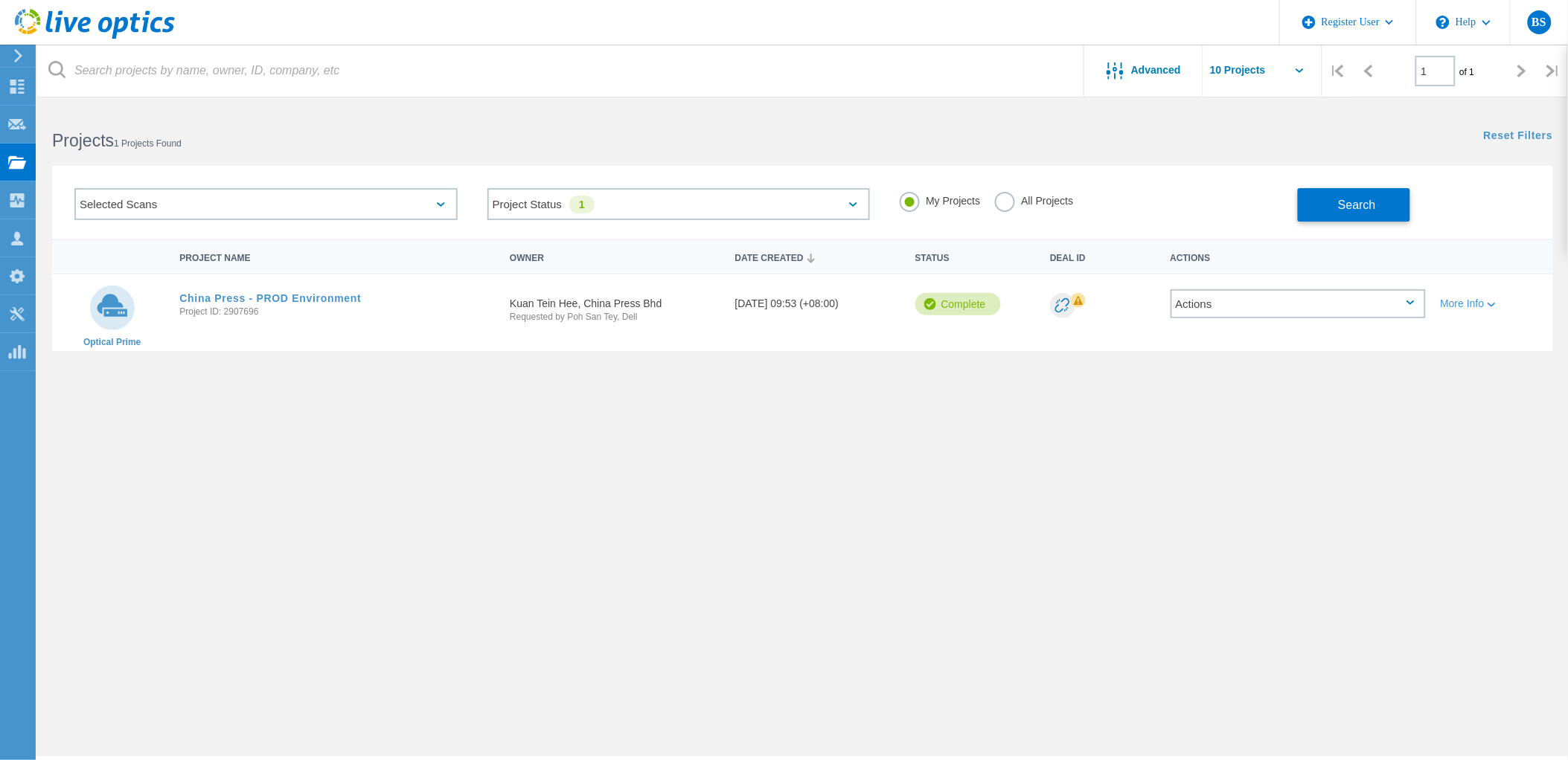
click at [356, 206] on div "Selected Scans" at bounding box center [265, 205] width 383 height 32
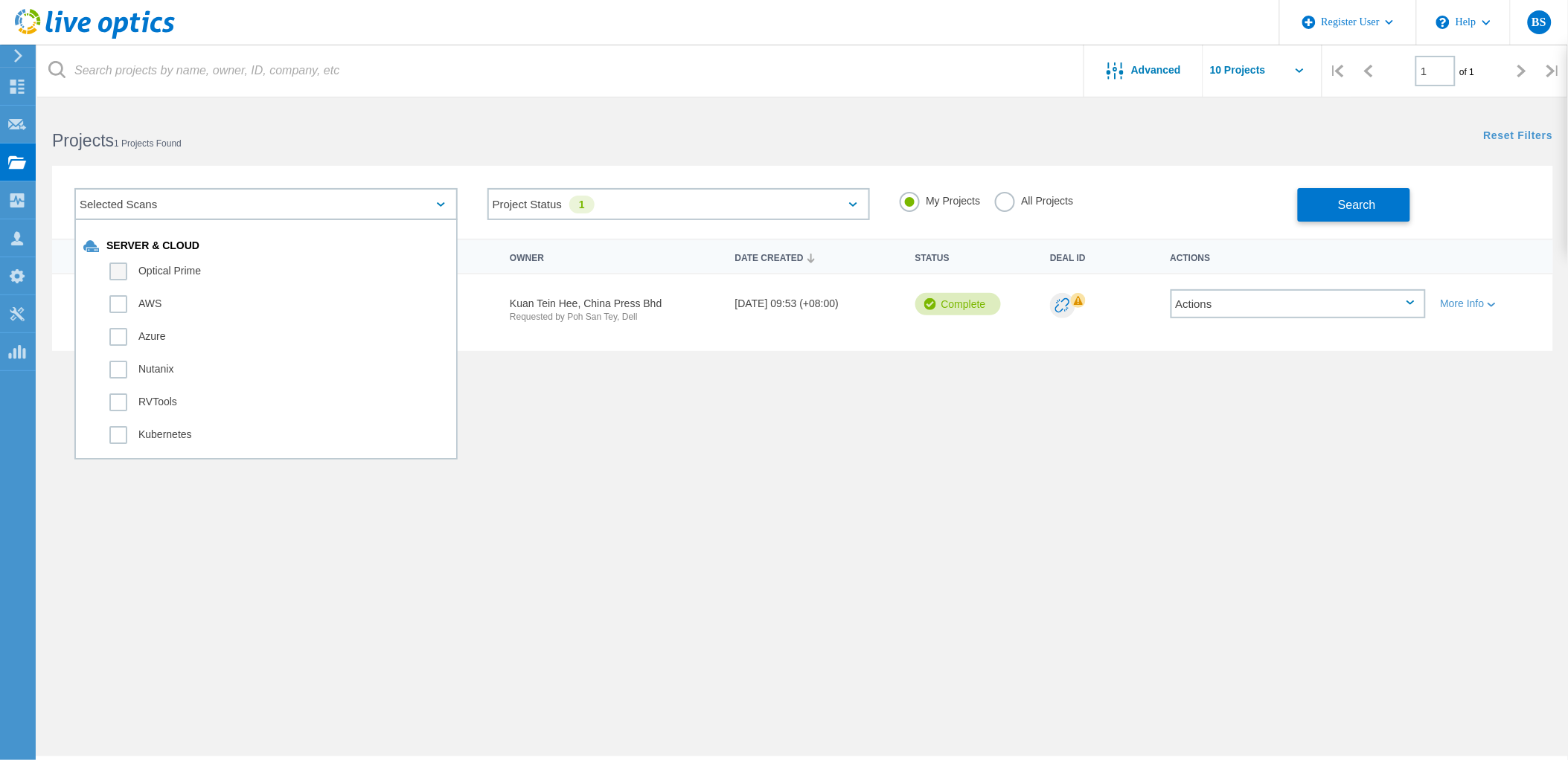
click at [212, 272] on label "Optical Prime" at bounding box center [279, 271] width 340 height 18
click at [0, 0] on input "Optical Prime" at bounding box center [0, 0] width 0 height 0
click at [1002, 213] on div "All Projects" at bounding box center [1033, 203] width 78 height 21
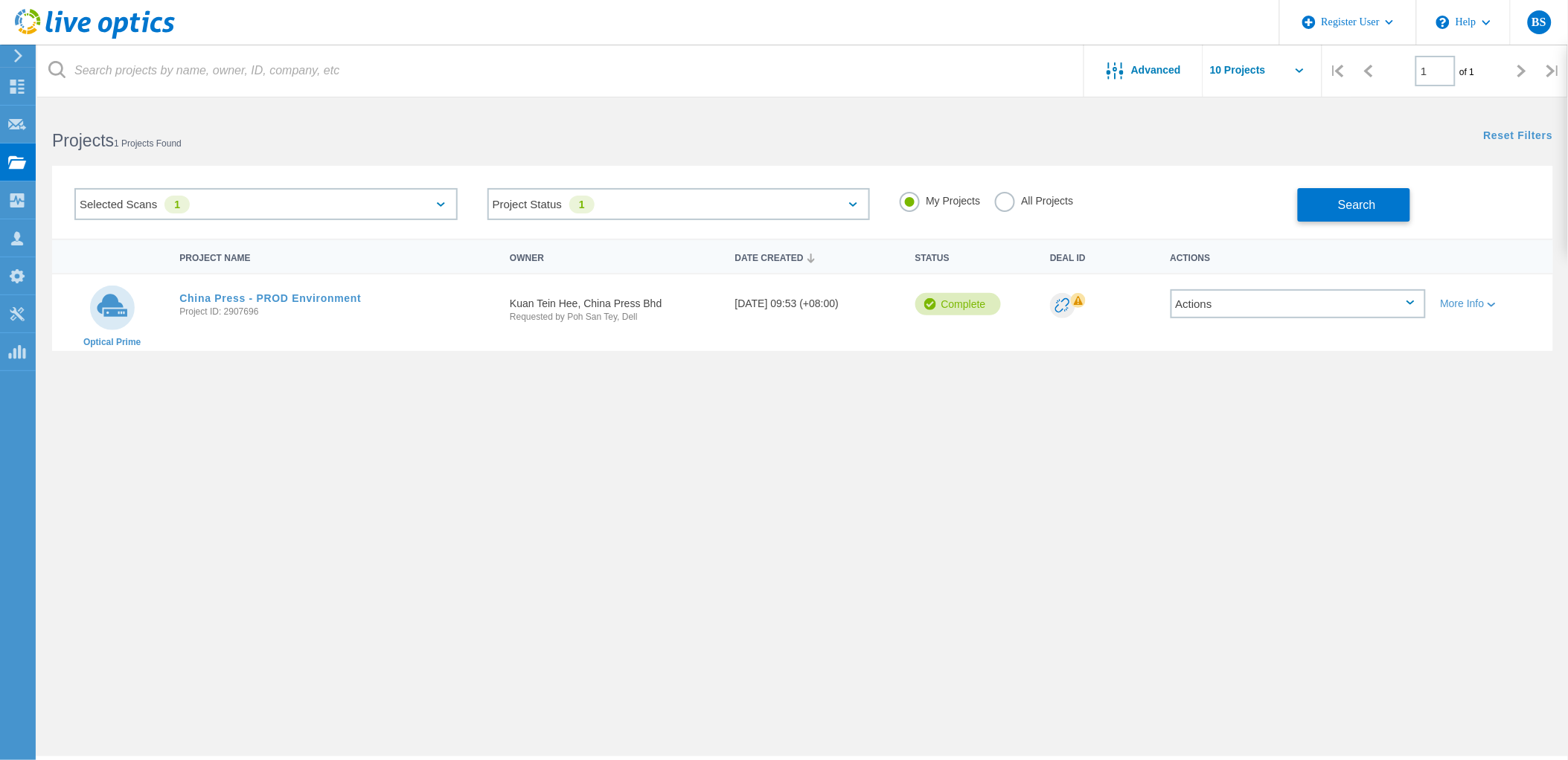
click at [1021, 203] on label "All Projects" at bounding box center [1033, 199] width 78 height 14
click at [0, 0] on input "All Projects" at bounding box center [0, 0] width 0 height 0
click at [1349, 196] on button "Search" at bounding box center [1354, 205] width 113 height 33
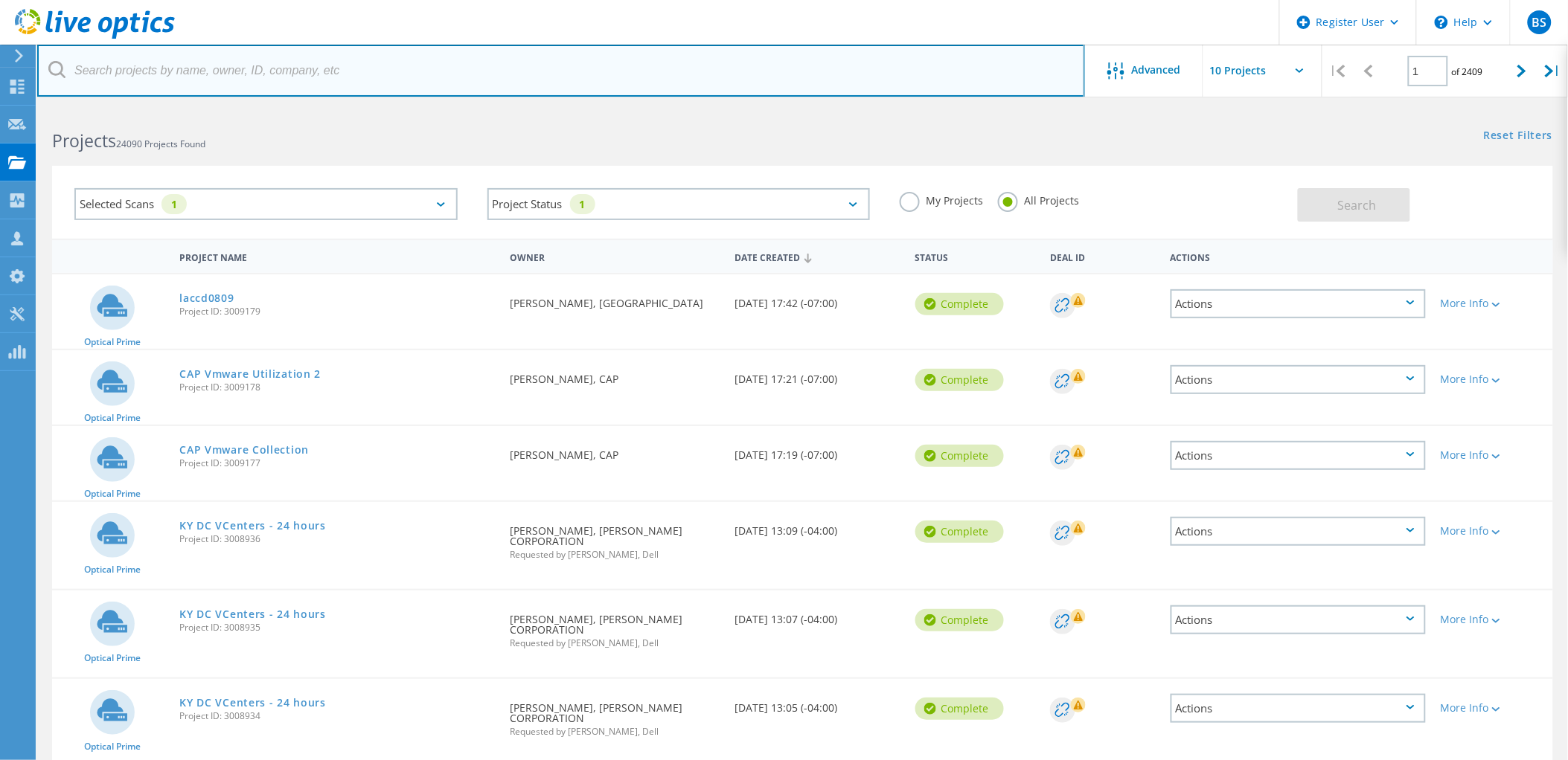
click at [409, 71] on input "text" at bounding box center [561, 71] width 1048 height 52
paste input "VxRail"
type input "VxRail"
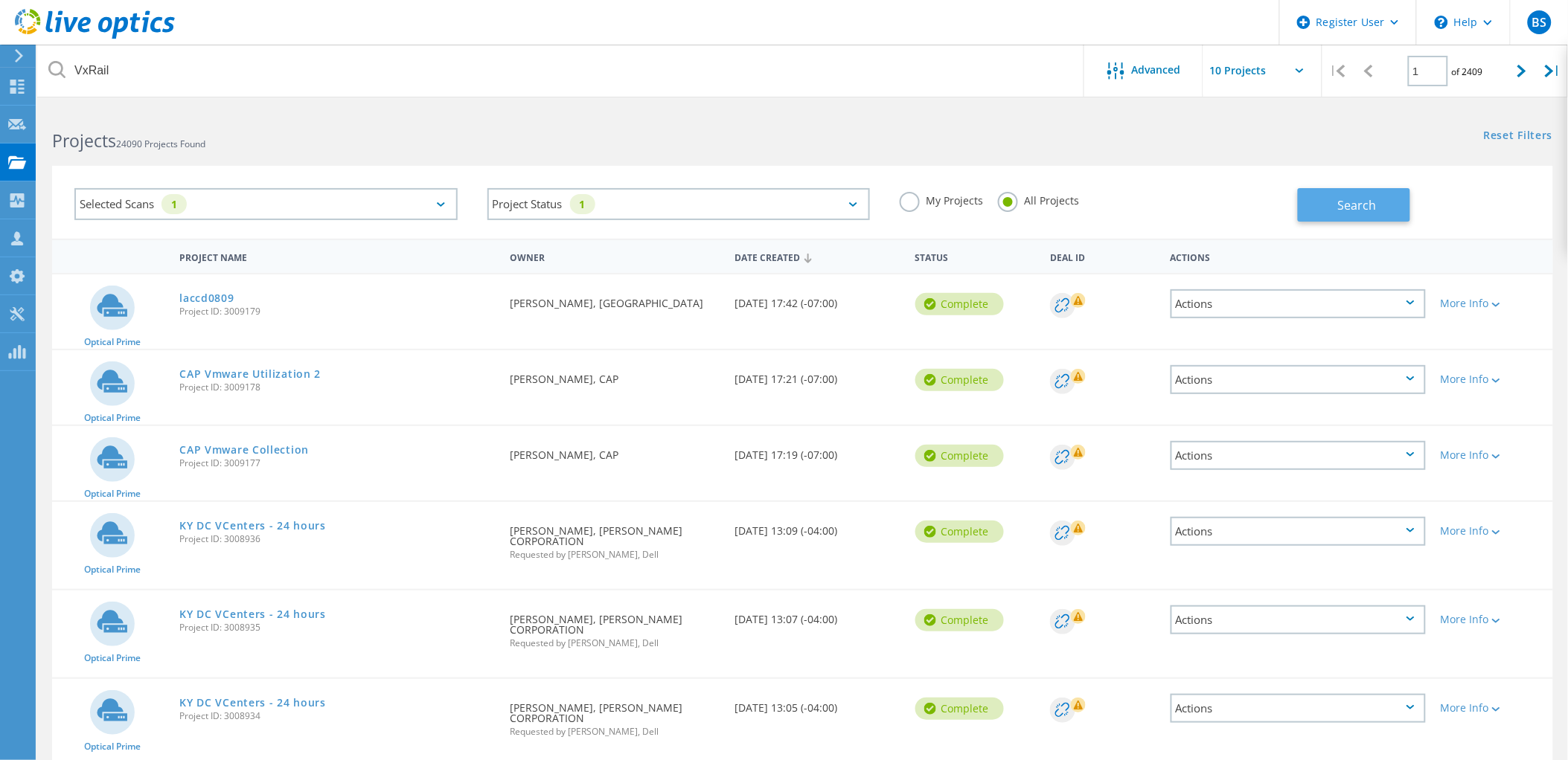
click at [1381, 214] on button "Search" at bounding box center [1354, 205] width 113 height 33
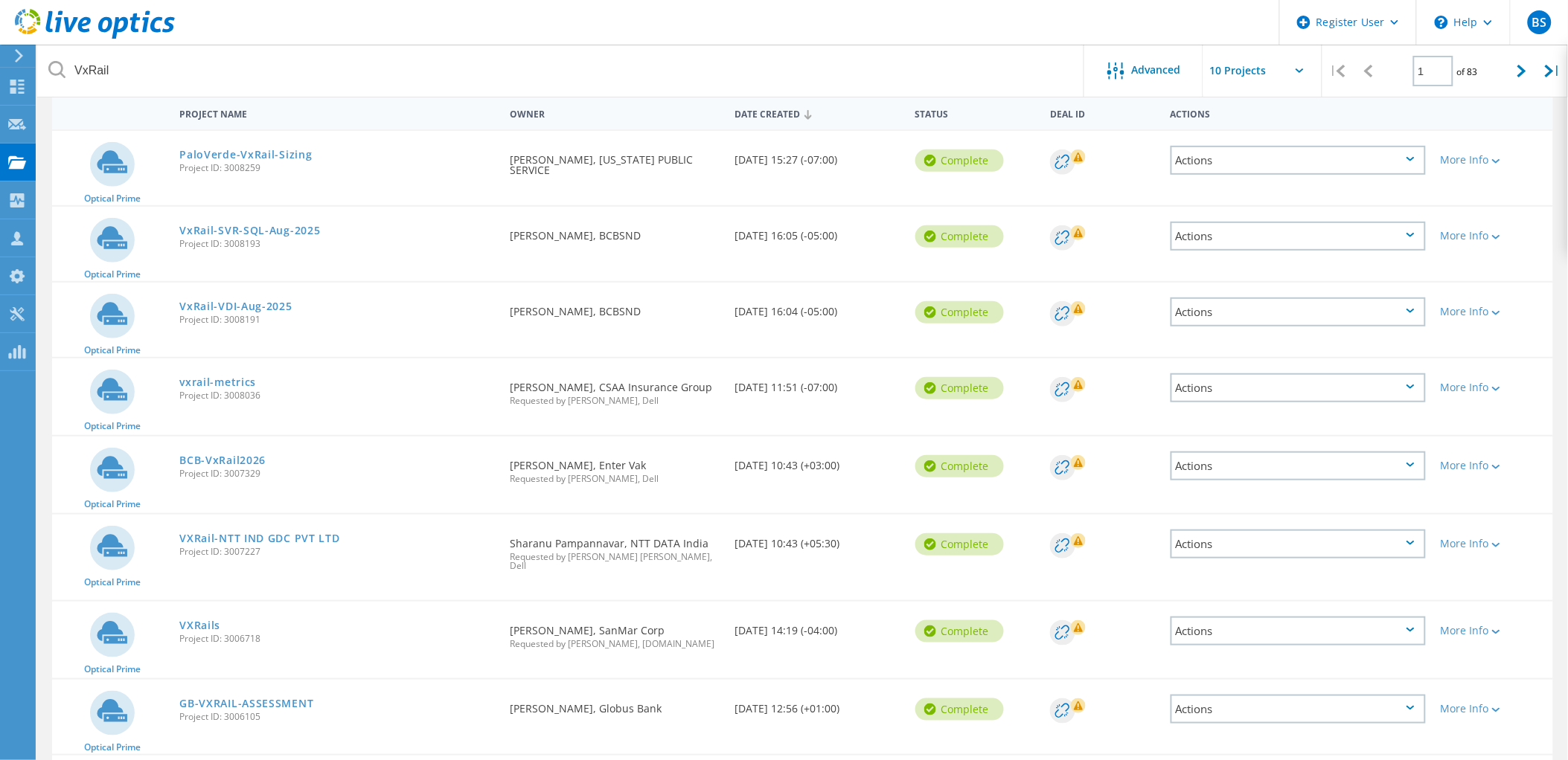
scroll to position [165, 0]
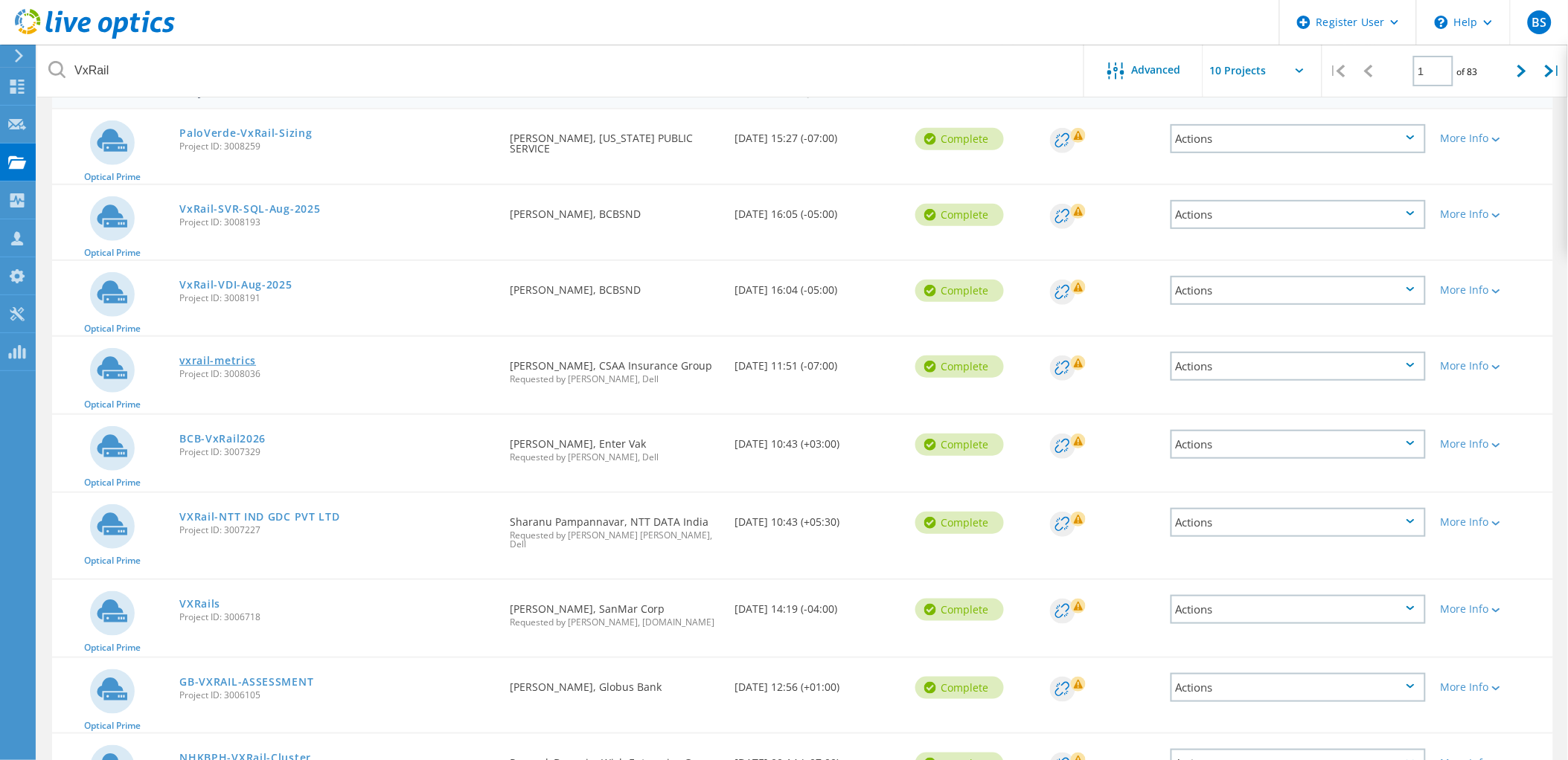
drag, startPoint x: 231, startPoint y: 363, endPoint x: 210, endPoint y: 351, distance: 24.2
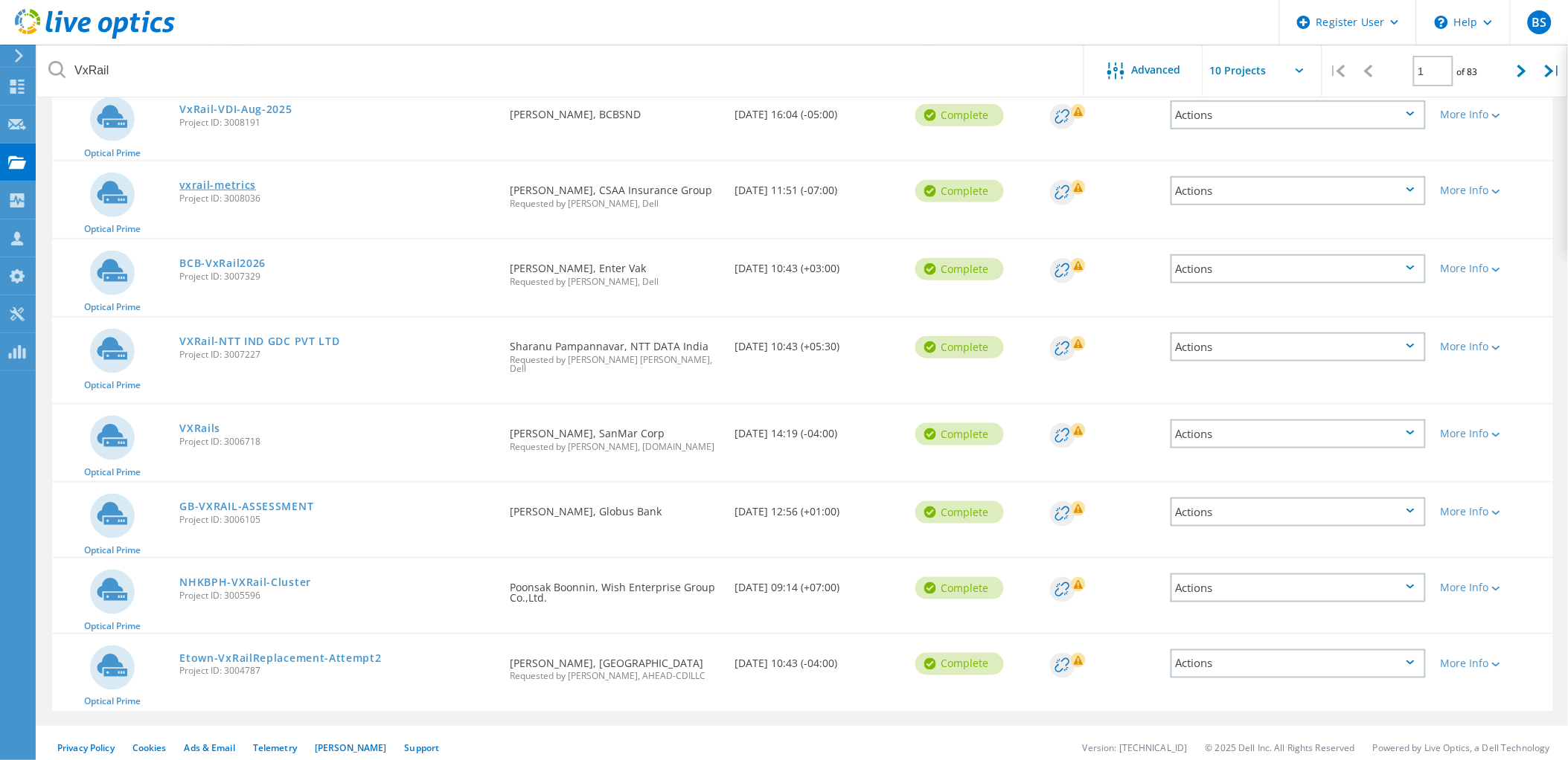
scroll to position [344, 0]
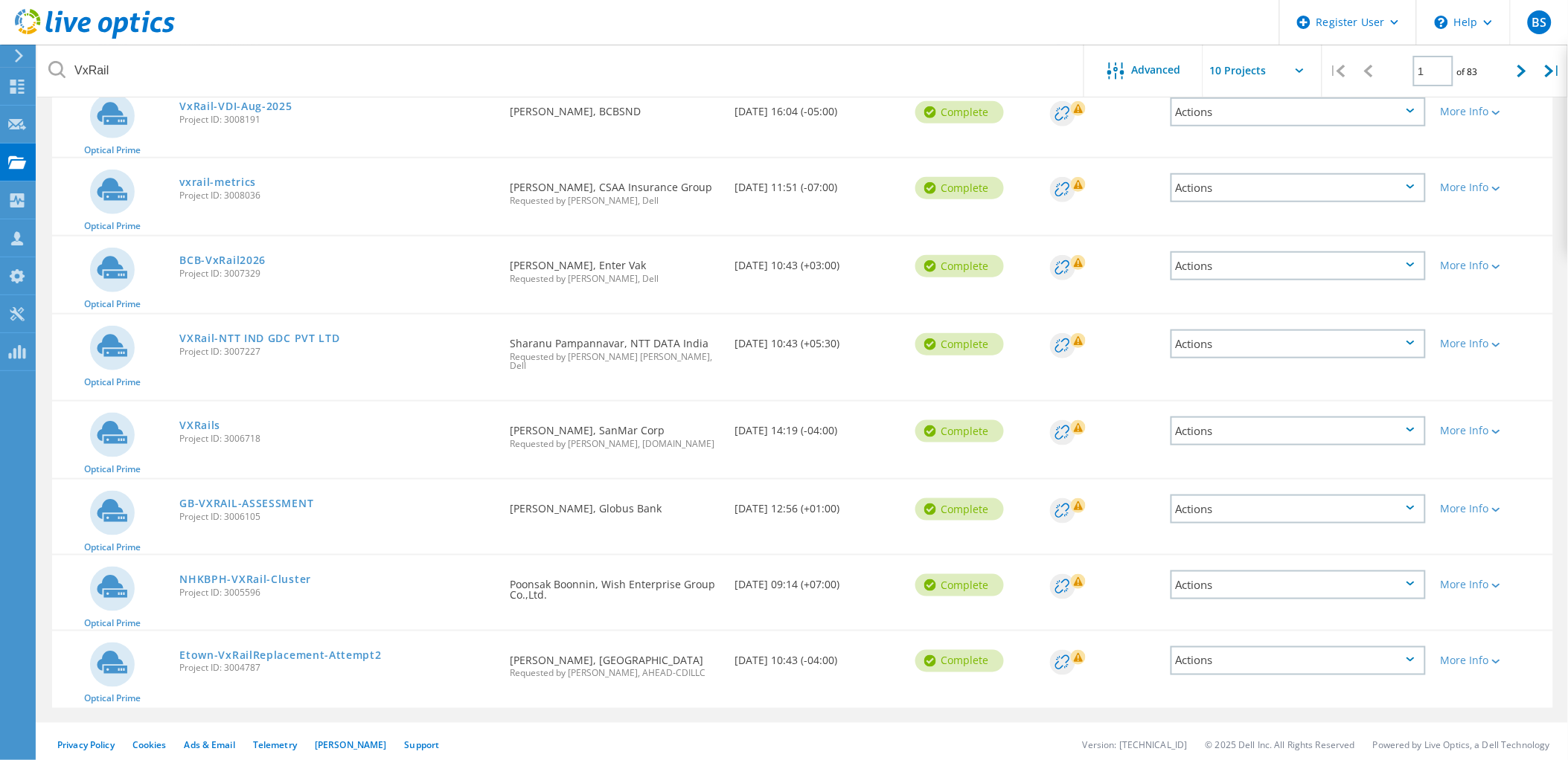
drag, startPoint x: 287, startPoint y: 628, endPoint x: 288, endPoint y: 644, distance: 16.0
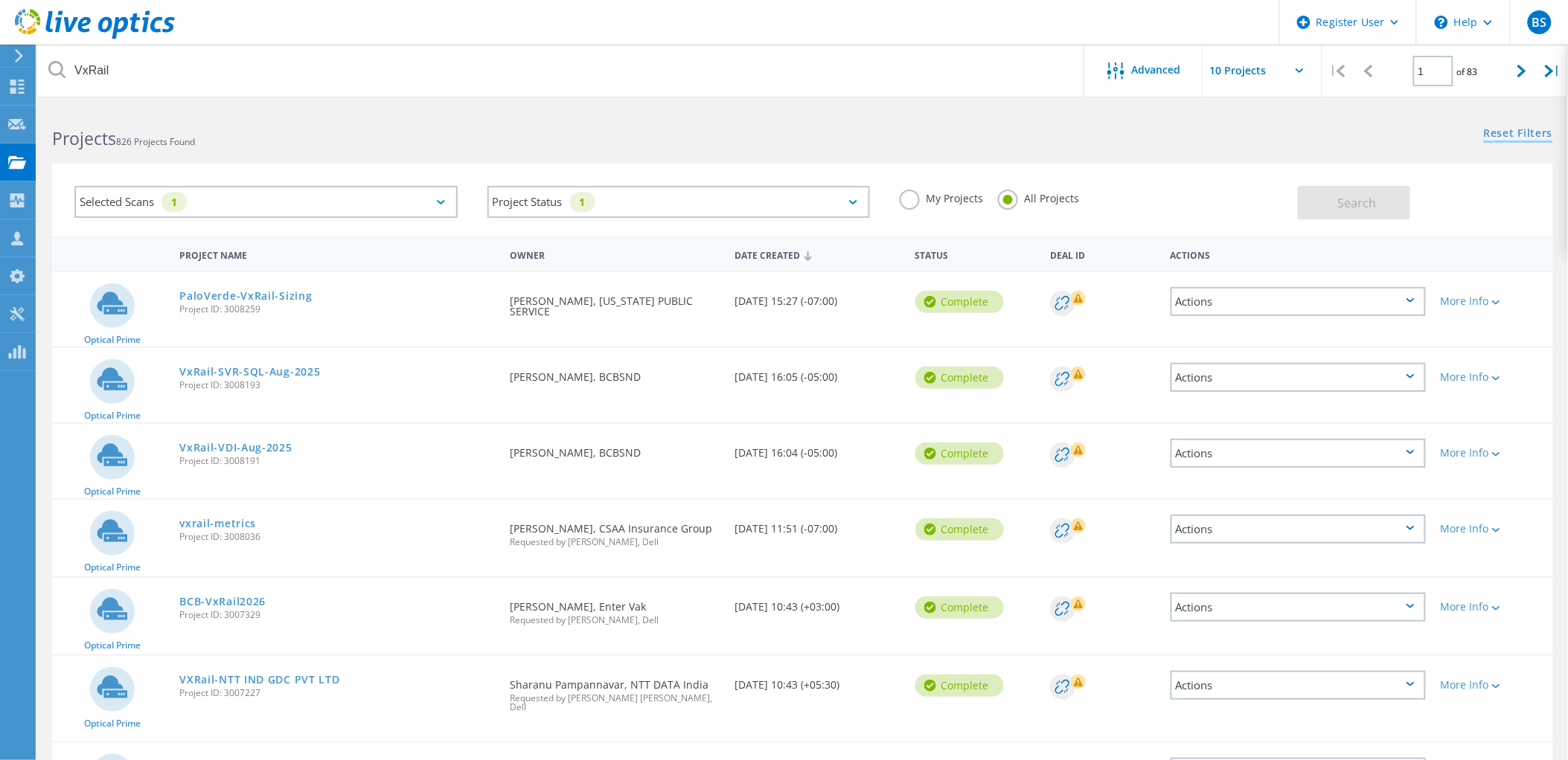
scroll to position [0, 0]
click at [1518, 67] on icon at bounding box center [1522, 71] width 9 height 13
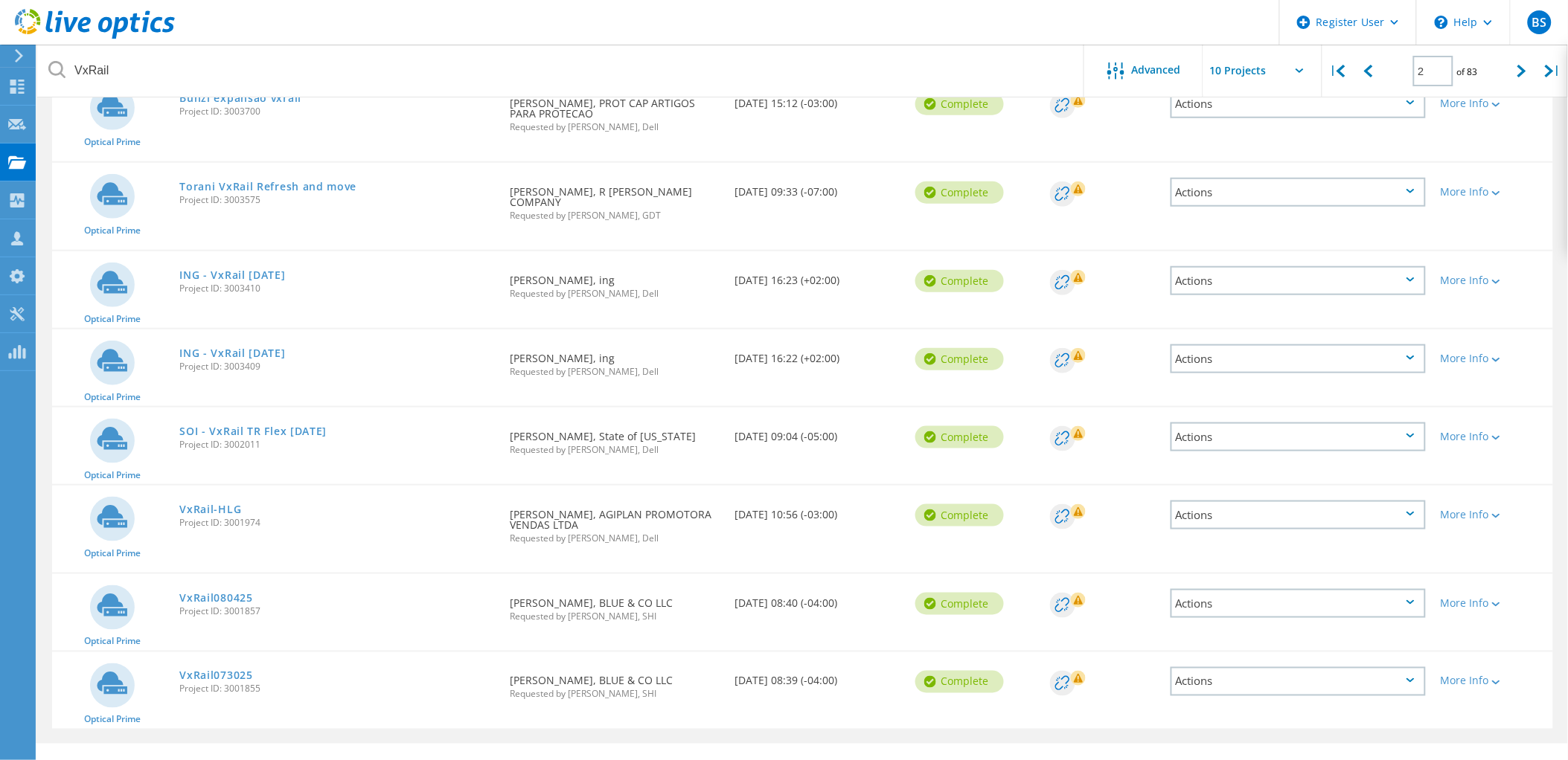
scroll to position [385, 0]
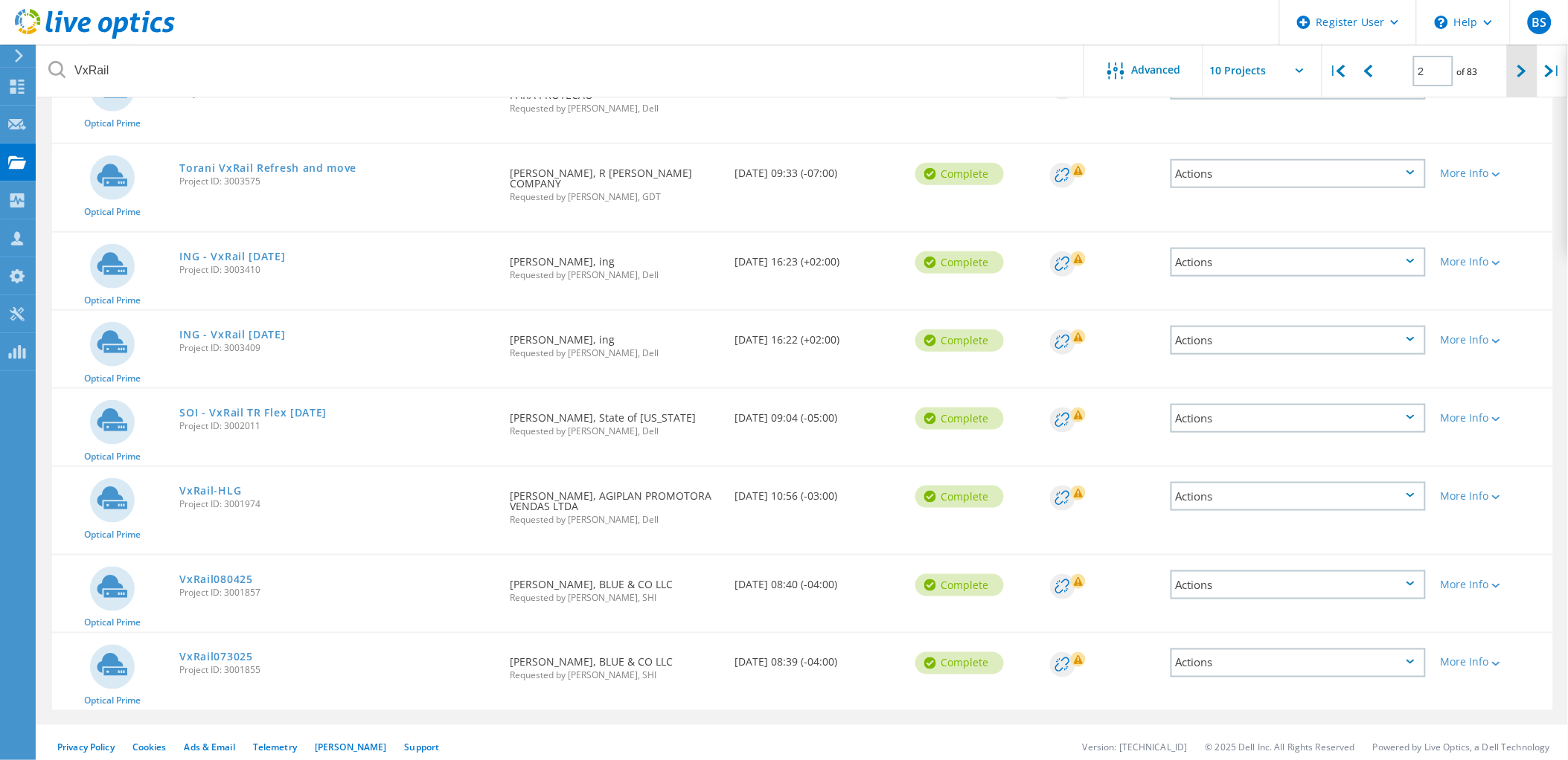
click at [1513, 78] on div at bounding box center [1522, 71] width 30 height 53
type input "3"
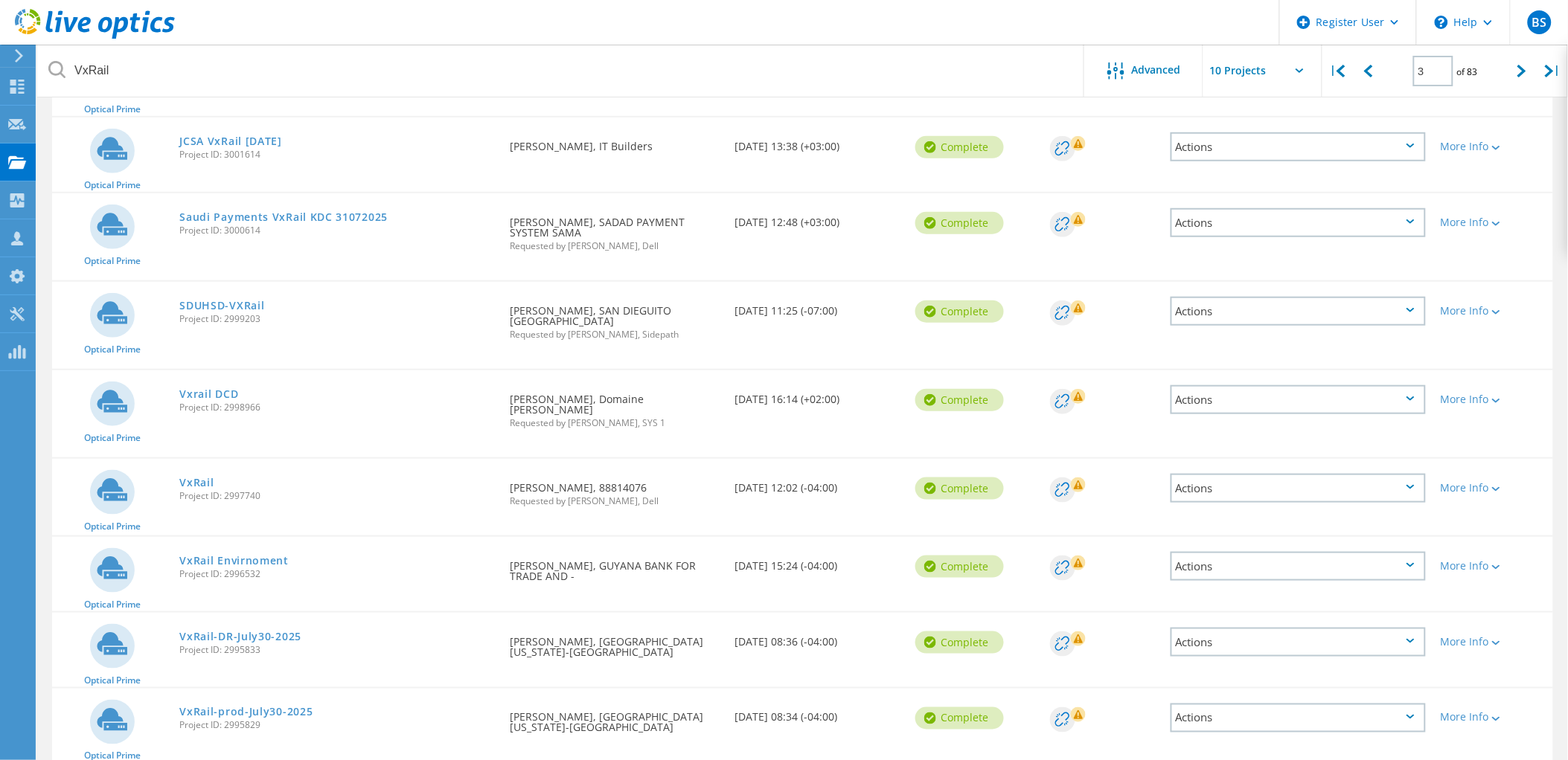
scroll to position [363, 0]
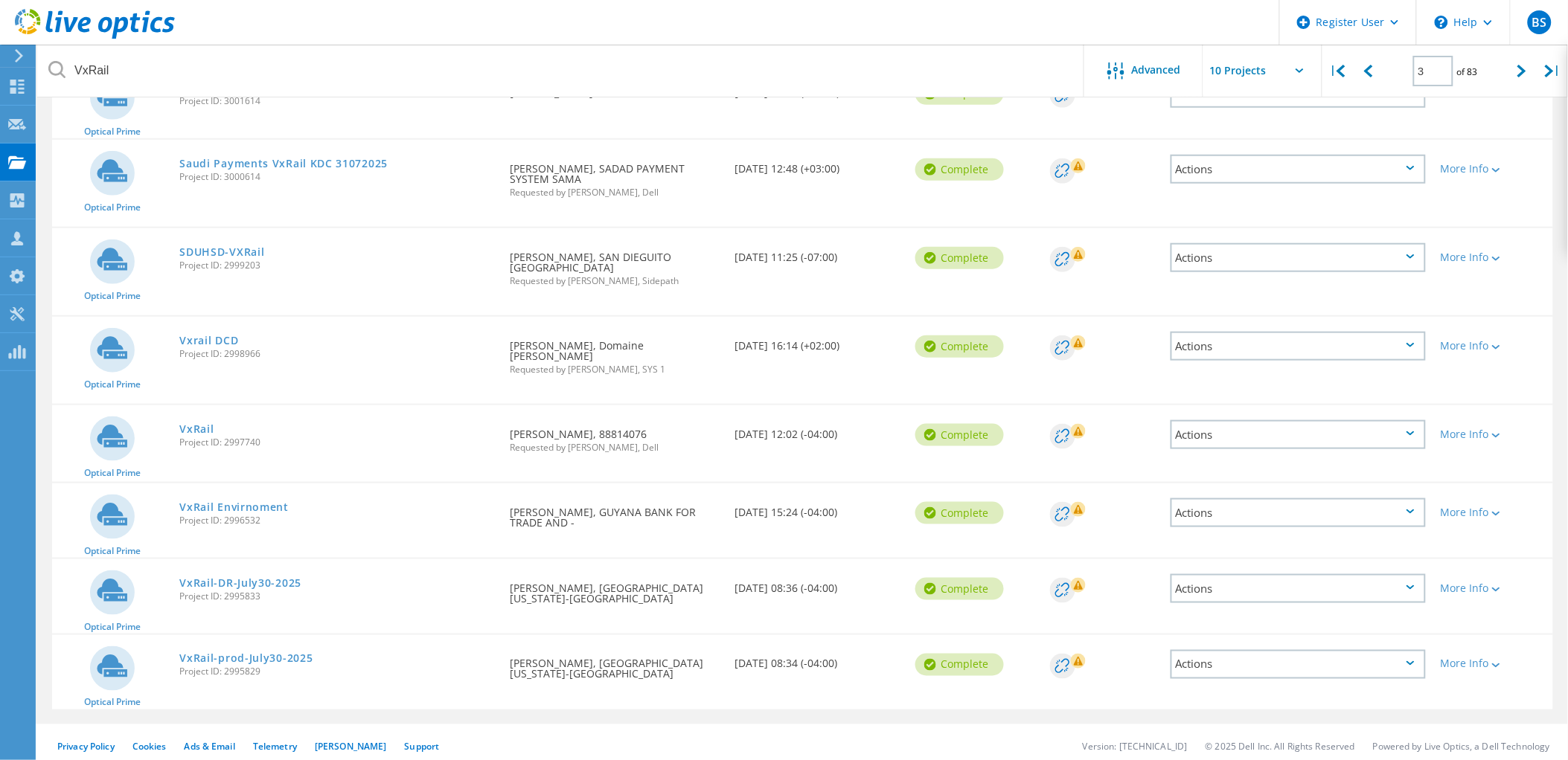
drag, startPoint x: 191, startPoint y: 434, endPoint x: 177, endPoint y: 424, distance: 17.2
drag, startPoint x: 177, startPoint y: 424, endPoint x: 327, endPoint y: 704, distance: 317.6
click at [328, 712] on div "Project Name Owner Date Created Status Deal Id Actions Optical Prime VxRail NHK…" at bounding box center [802, 300] width 1530 height 848
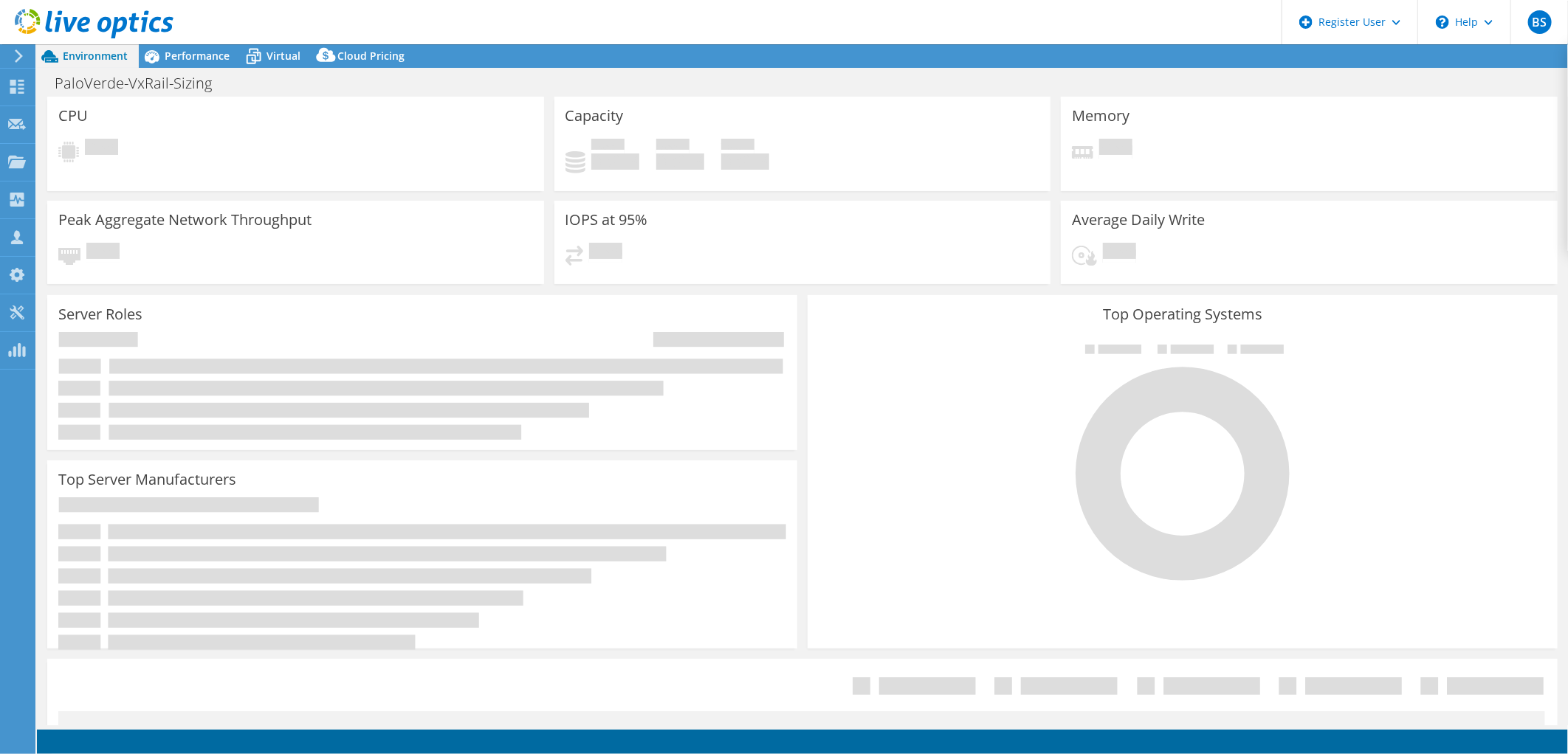
select select "USD"
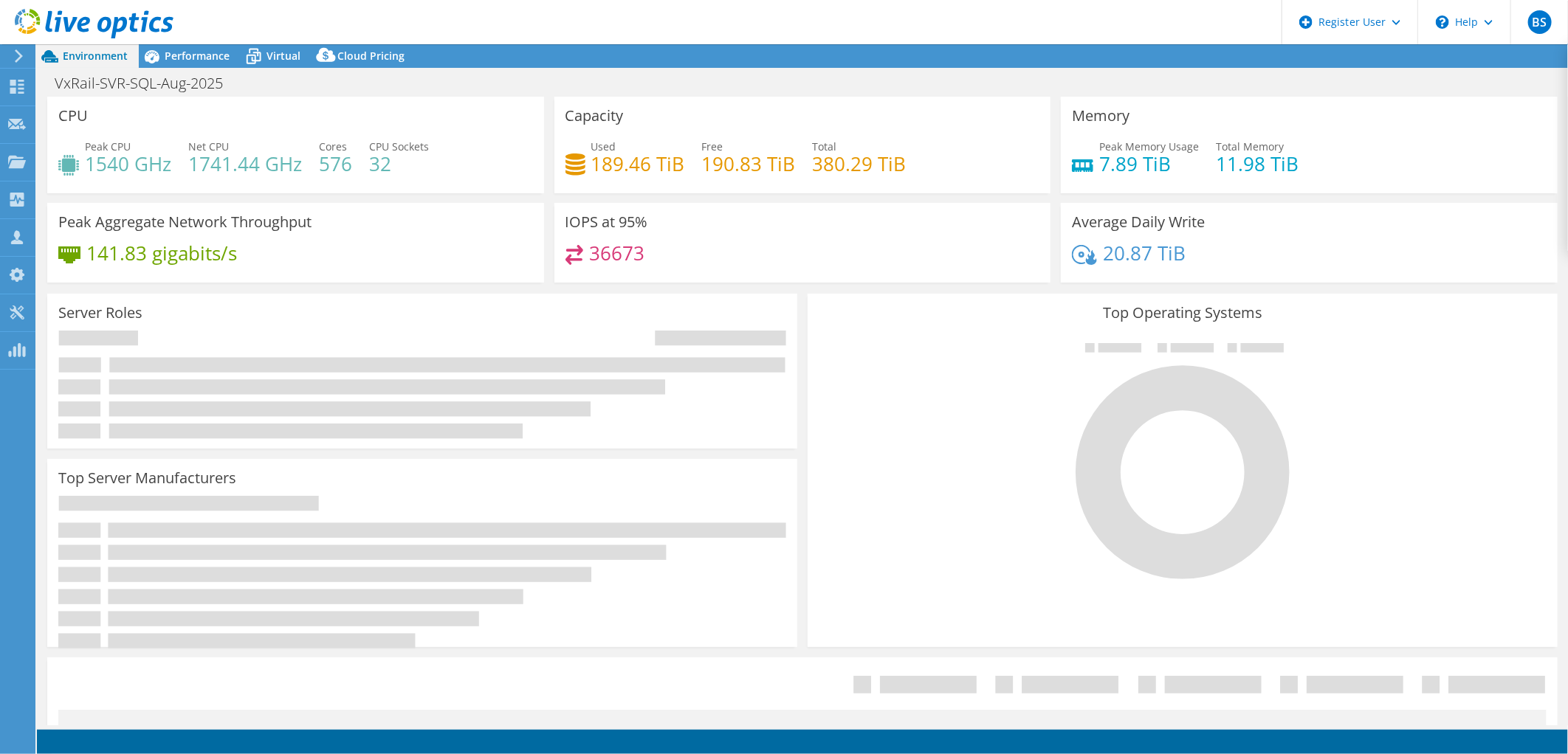
select select "USD"
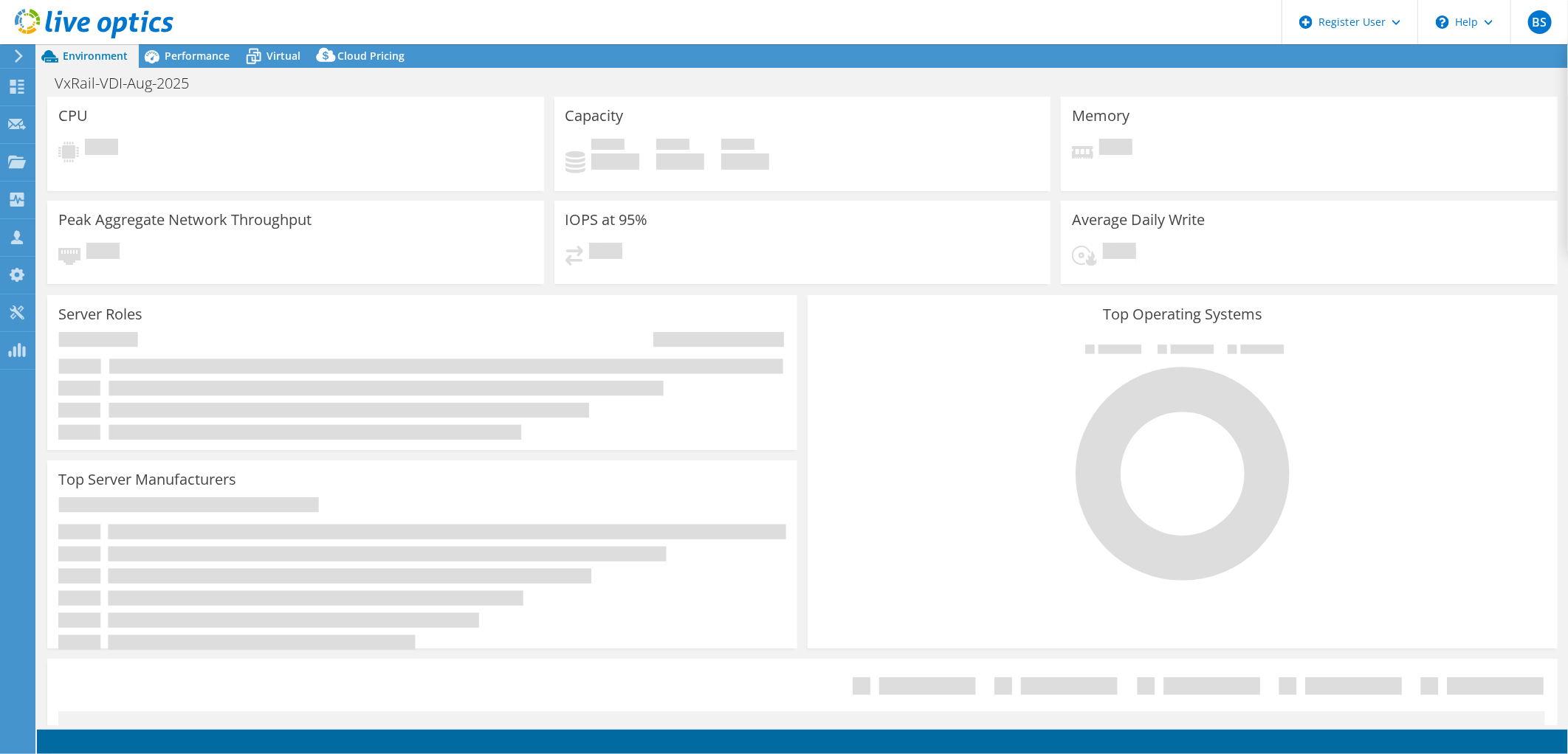
select select "USD"
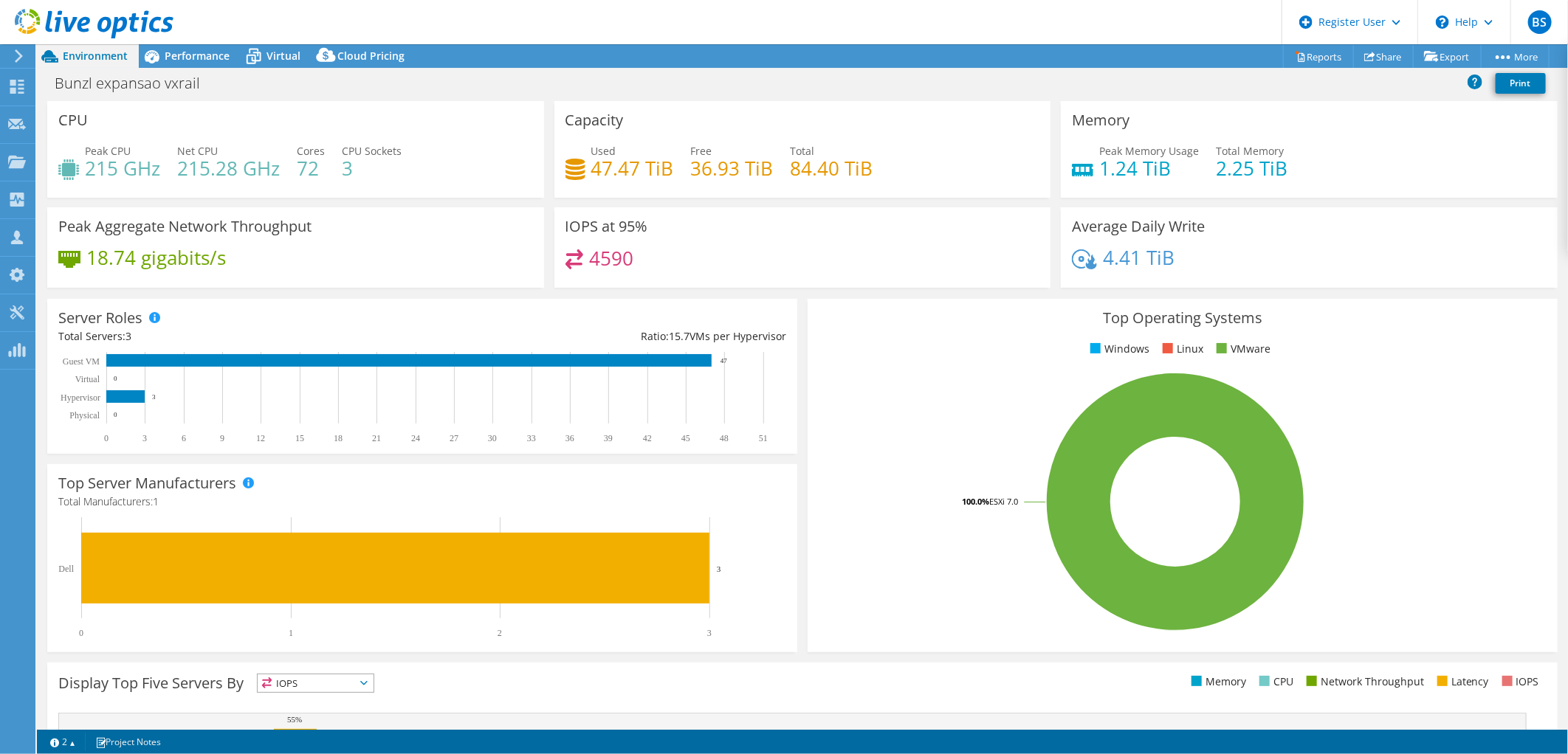
select select "USD"
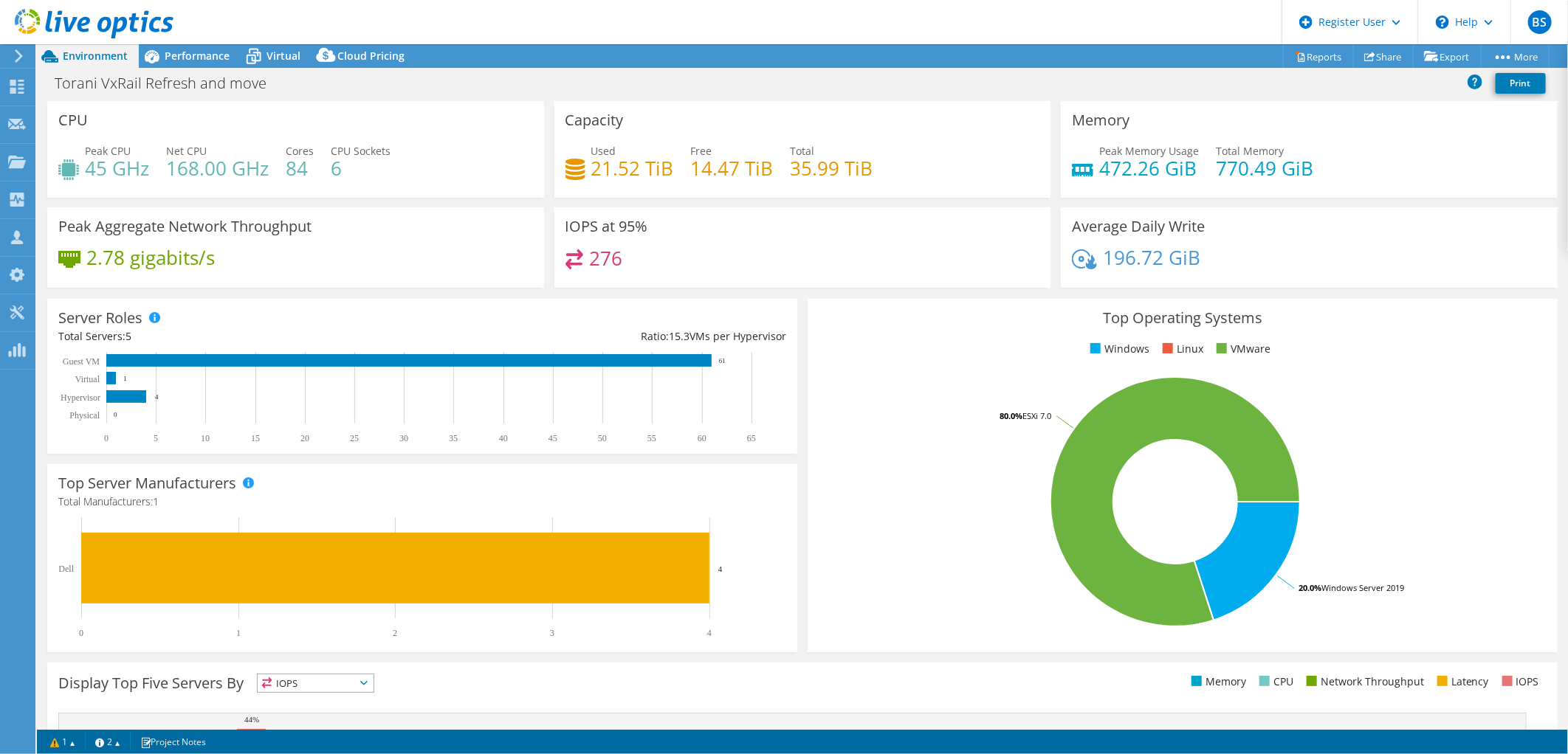
select select "USWest"
select select "USD"
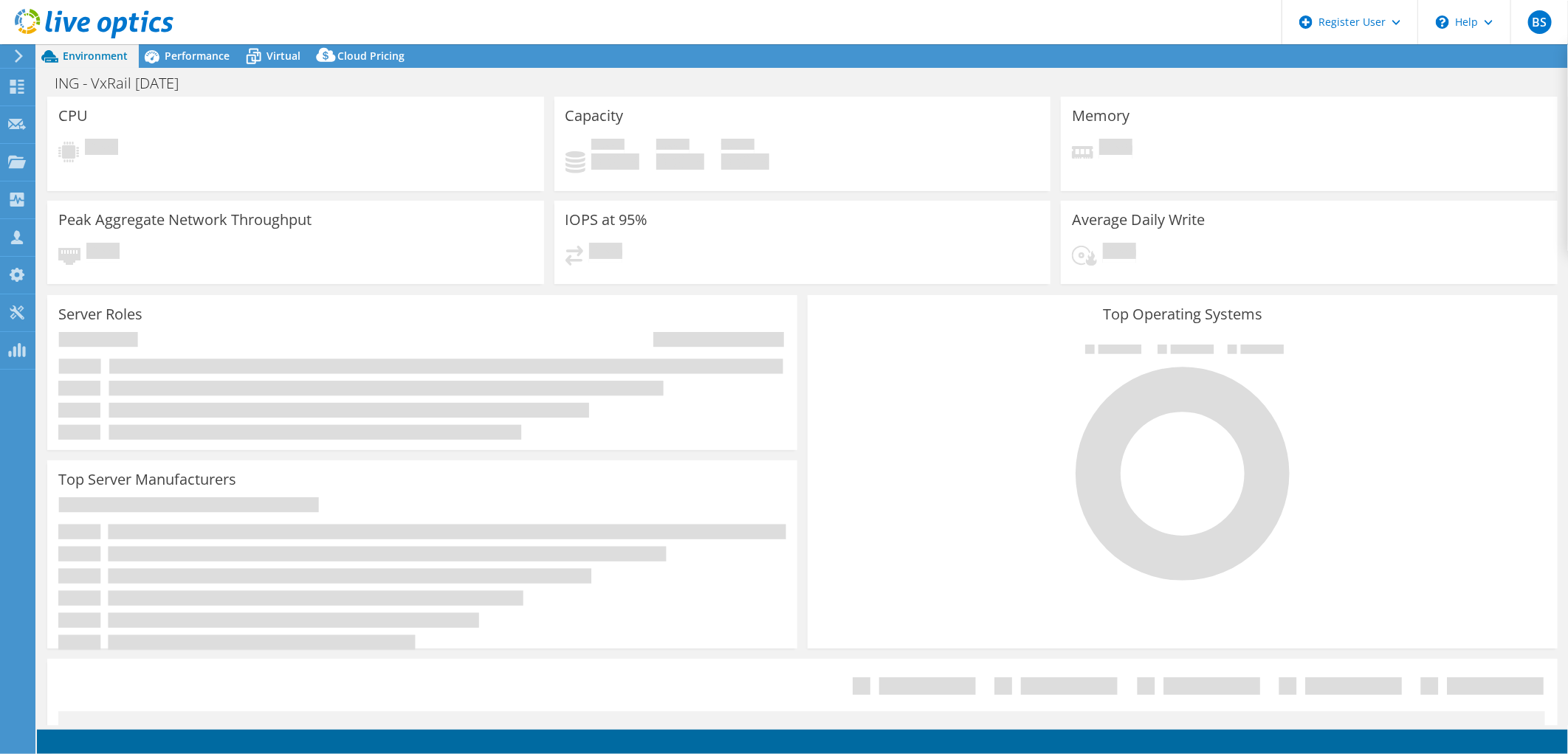
select select "USD"
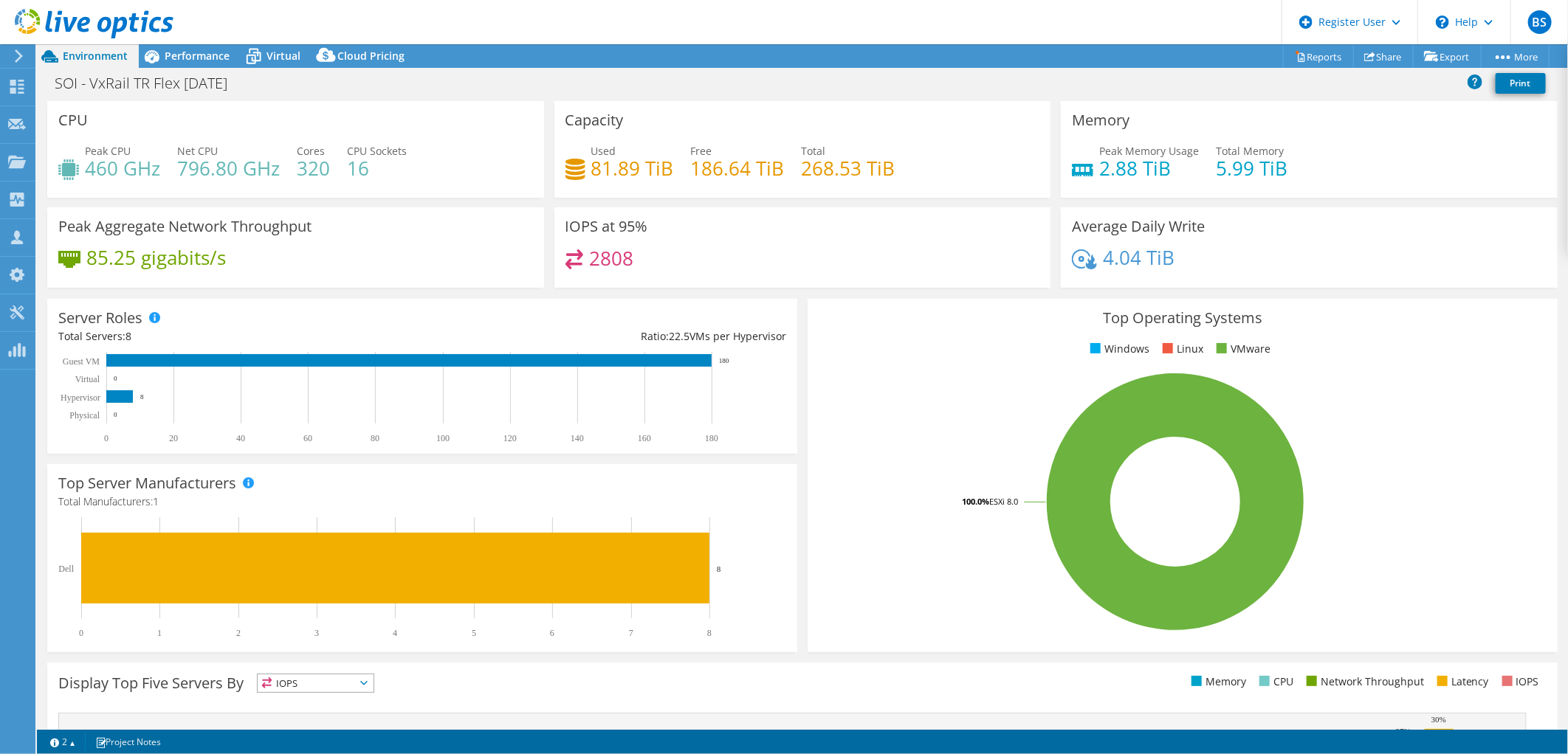
select select "USD"
click at [801, 266] on div "2808" at bounding box center [803, 265] width 475 height 32
click at [195, 59] on span "Performance" at bounding box center [197, 56] width 65 height 14
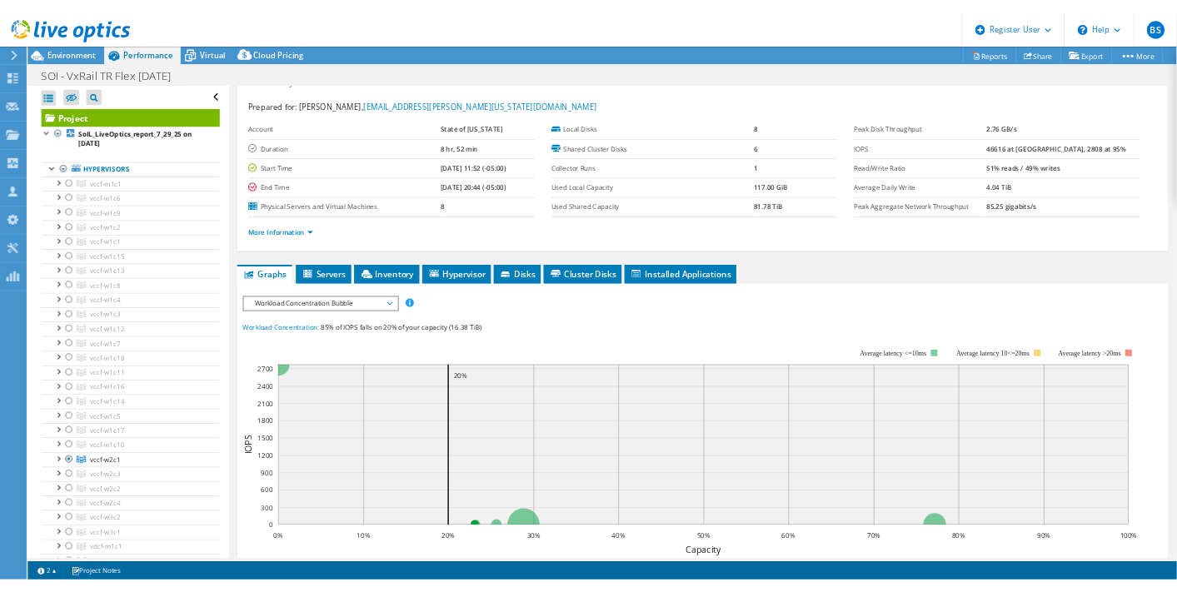
scroll to position [0, 0]
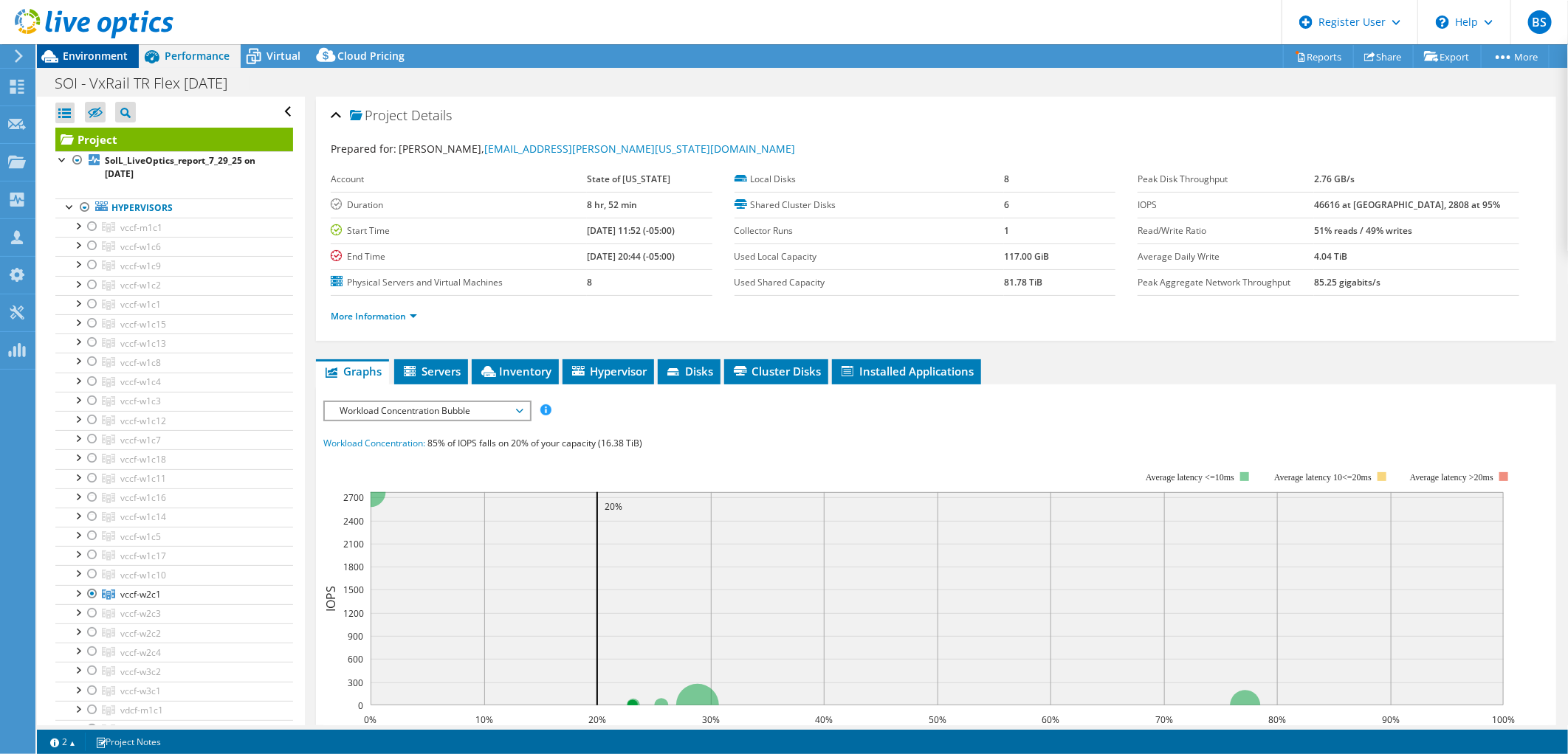
click at [104, 64] on div "Environment" at bounding box center [88, 56] width 102 height 24
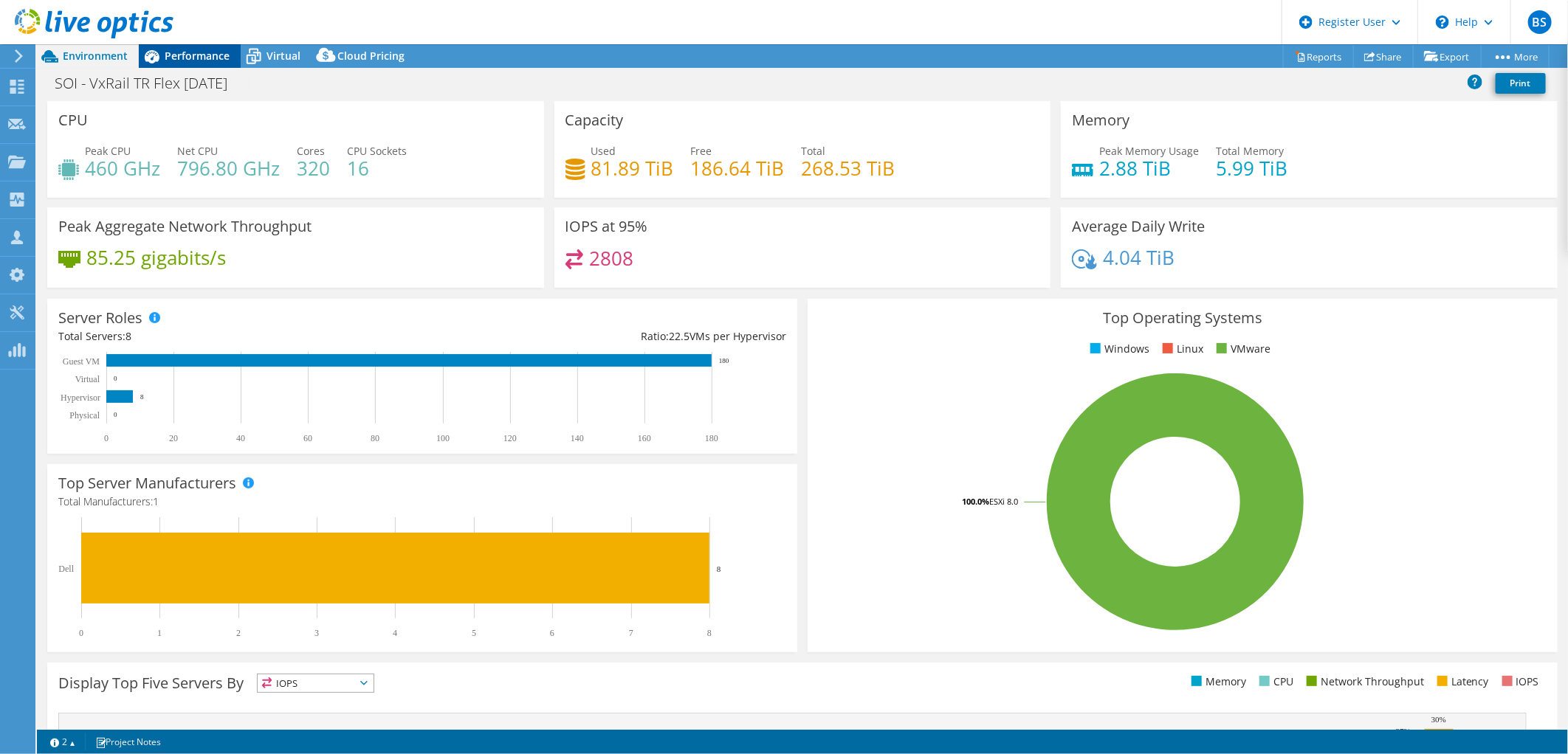
click at [183, 51] on span "Performance" at bounding box center [197, 56] width 65 height 14
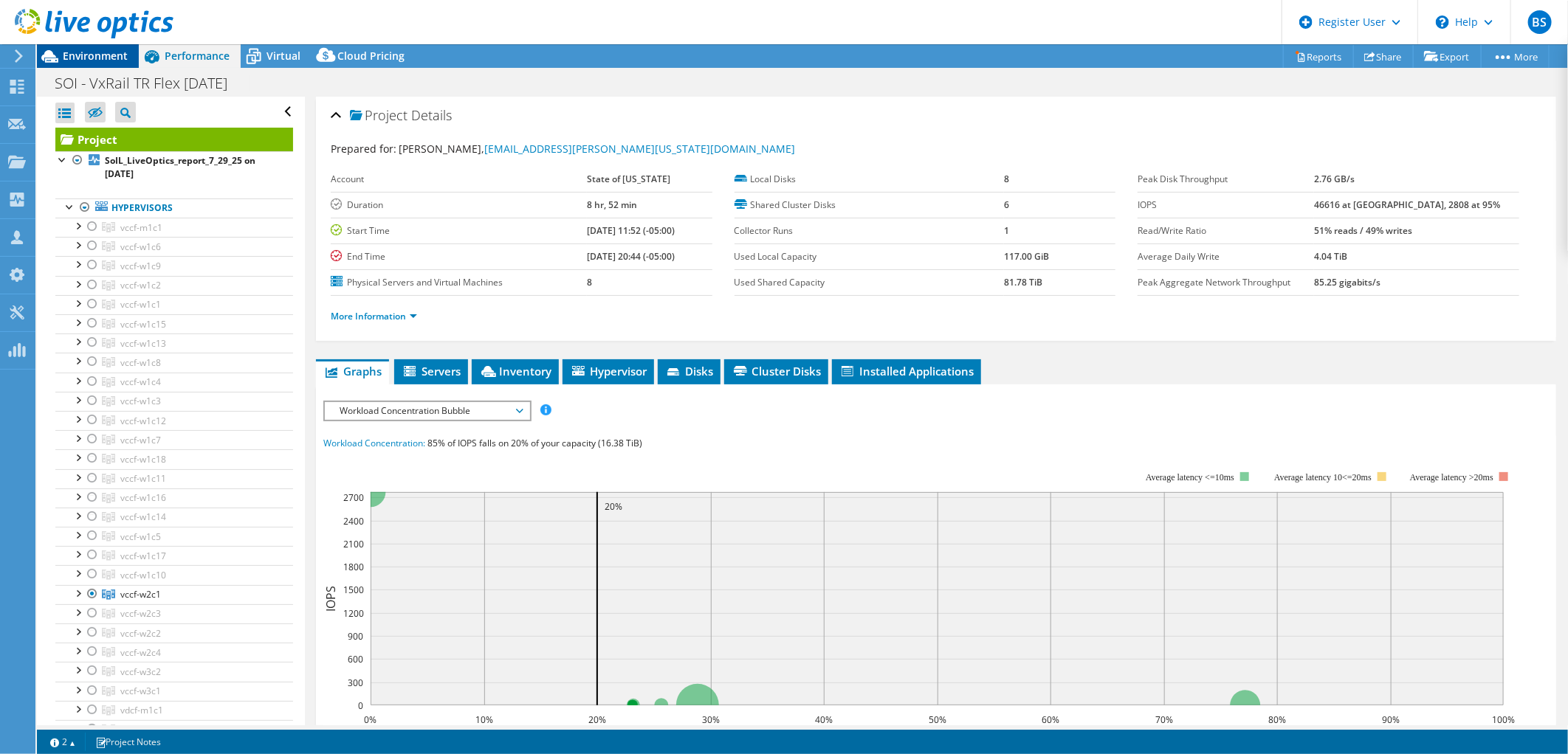
click at [78, 51] on span "Environment" at bounding box center [95, 56] width 65 height 14
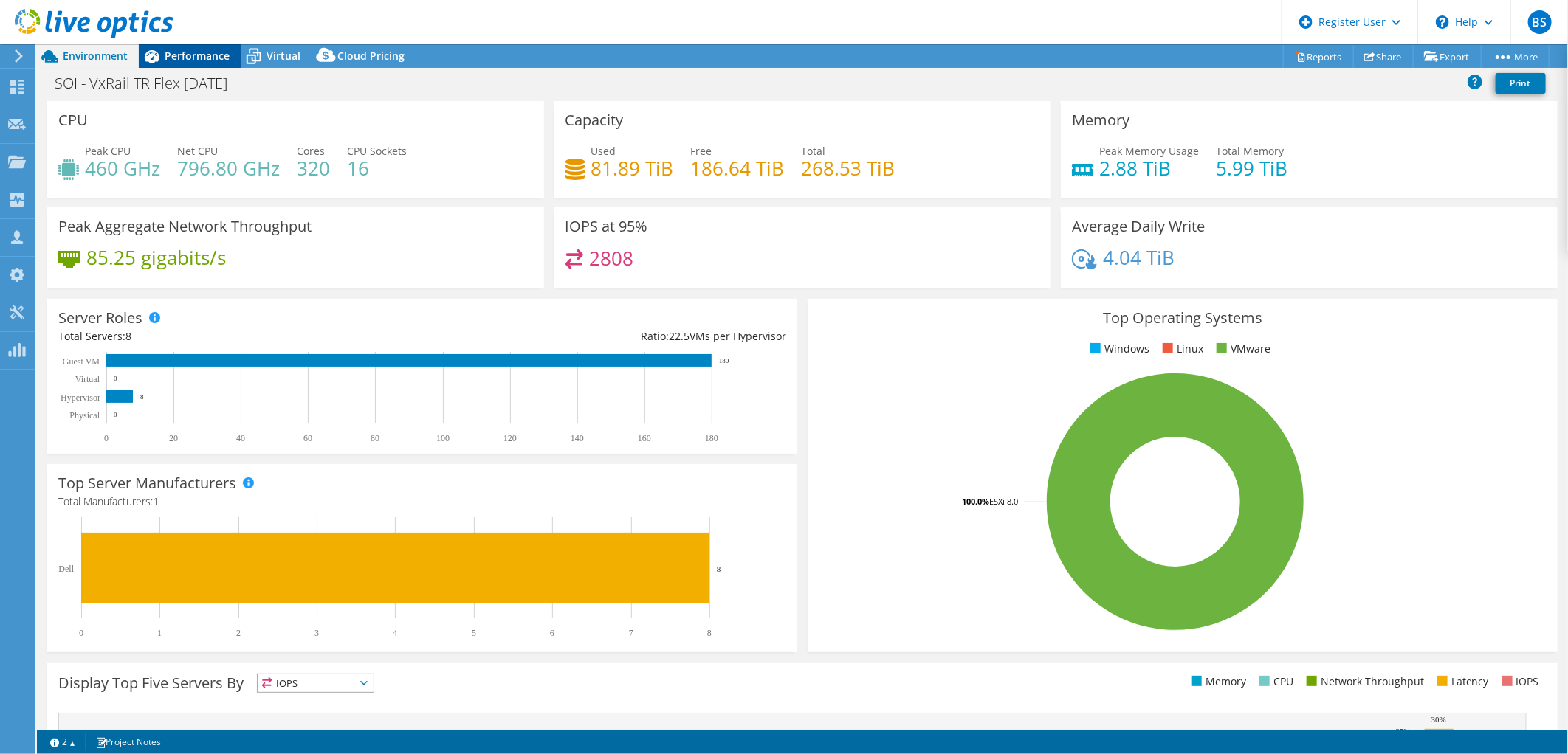
click at [222, 49] on span "Performance" at bounding box center [197, 56] width 65 height 14
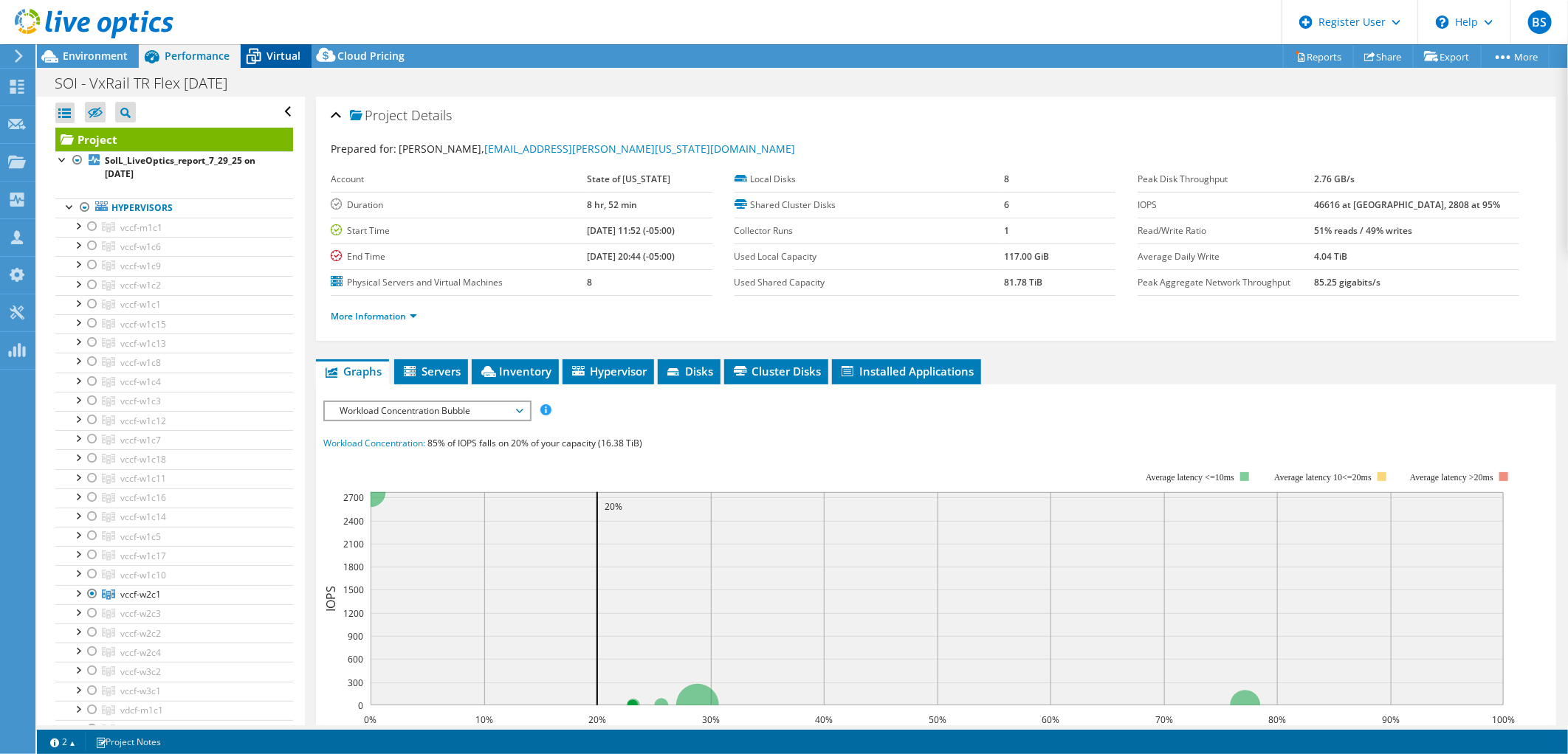
click at [300, 57] on div "Virtual" at bounding box center [277, 56] width 71 height 24
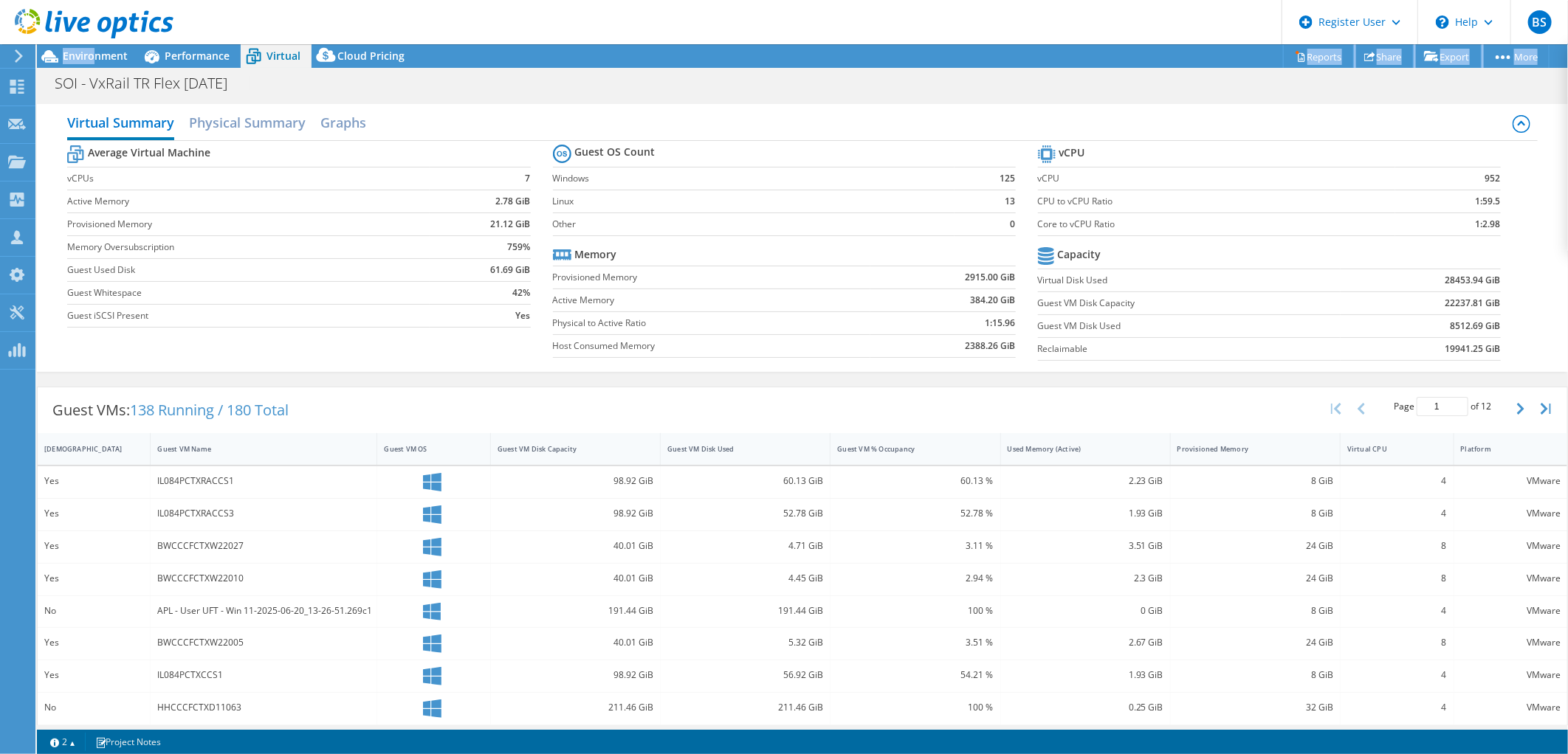
click at [97, 48] on div "BS Dell User Bryan Soon Bryan.Soon@dell.com Dell My Profile Log Out \n Help Exp…" at bounding box center [784, 377] width 1568 height 754
click at [87, 57] on span "Environment" at bounding box center [95, 56] width 65 height 14
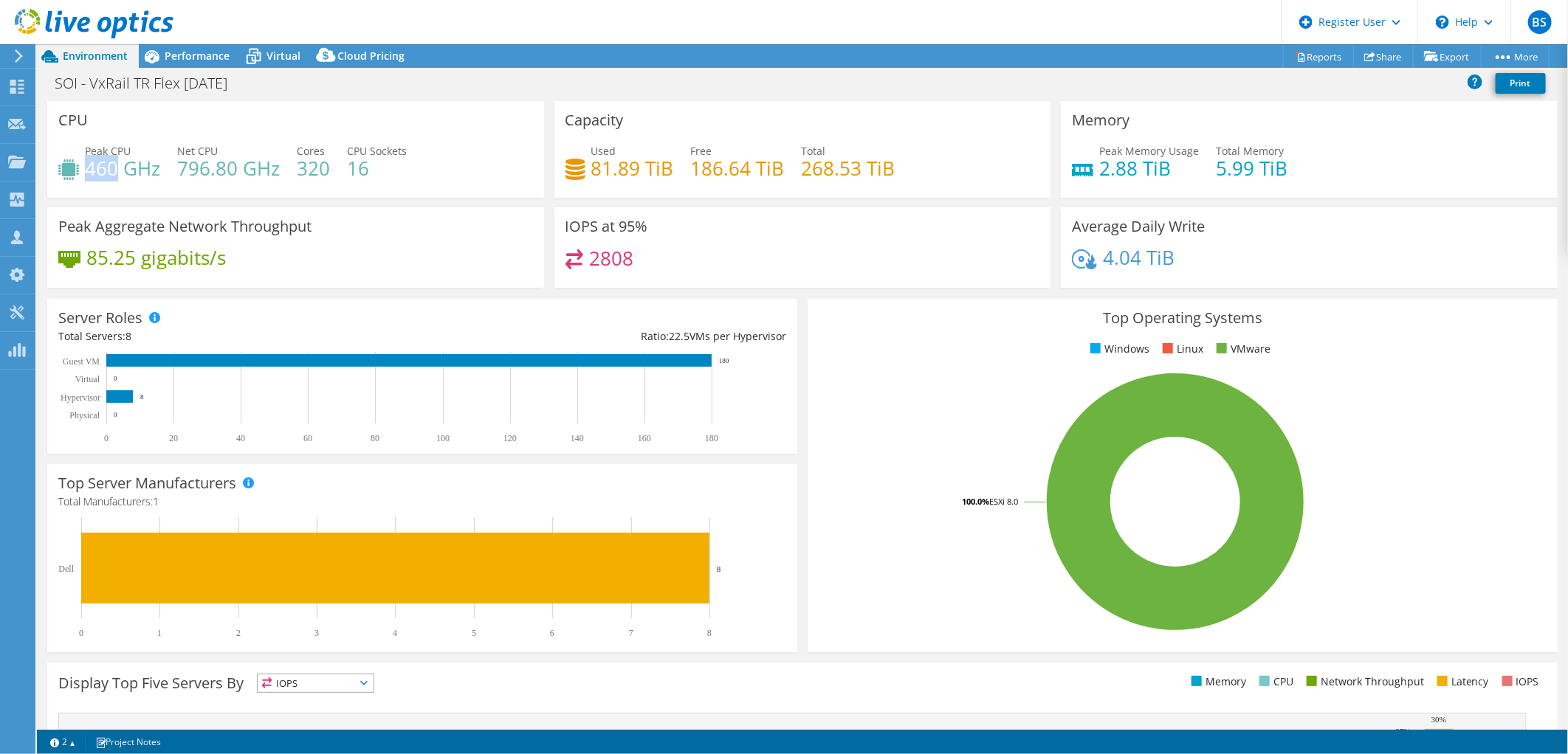
drag, startPoint x: 89, startPoint y: 164, endPoint x: 116, endPoint y: 173, distance: 28.5
click at [116, 173] on h4 "460 GHz" at bounding box center [122, 168] width 75 height 16
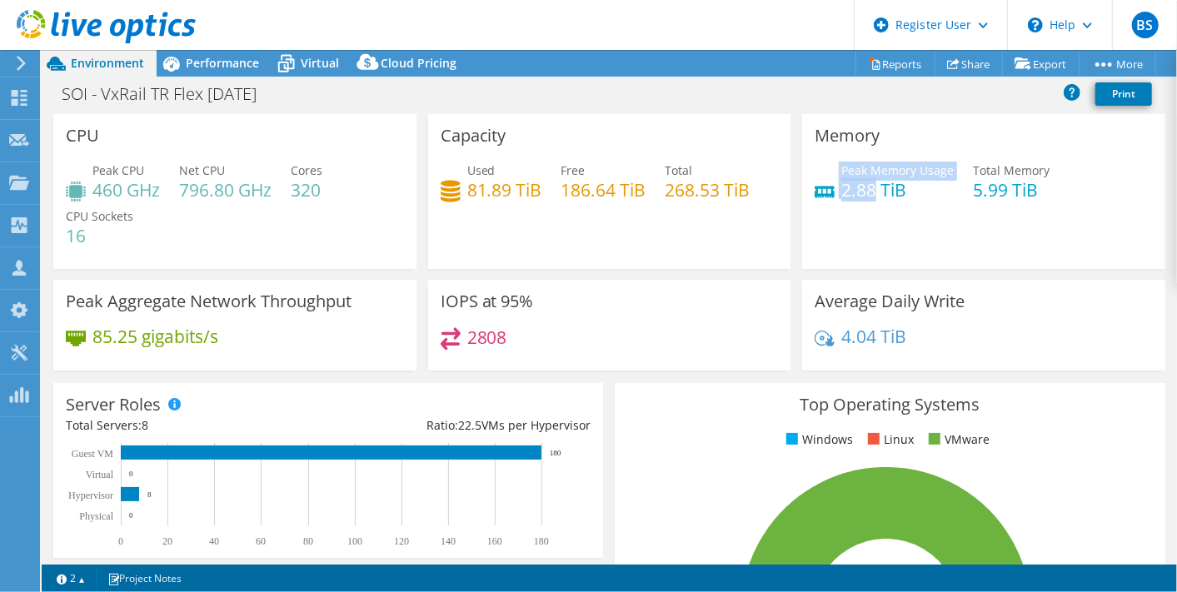
drag, startPoint x: 830, startPoint y: 197, endPoint x: 863, endPoint y: 192, distance: 32.9
click at [863, 192] on div "Peak Memory Usage 2.88 TiB" at bounding box center [884, 180] width 139 height 37
drag, startPoint x: 863, startPoint y: 192, endPoint x: 860, endPoint y: 208, distance: 16.8
click at [892, 215] on div "Peak Memory Usage 2.88 TiB Total Memory 5.99 TiB" at bounding box center [984, 189] width 338 height 54
drag, startPoint x: 861, startPoint y: 188, endPoint x: 841, endPoint y: 197, distance: 22.0
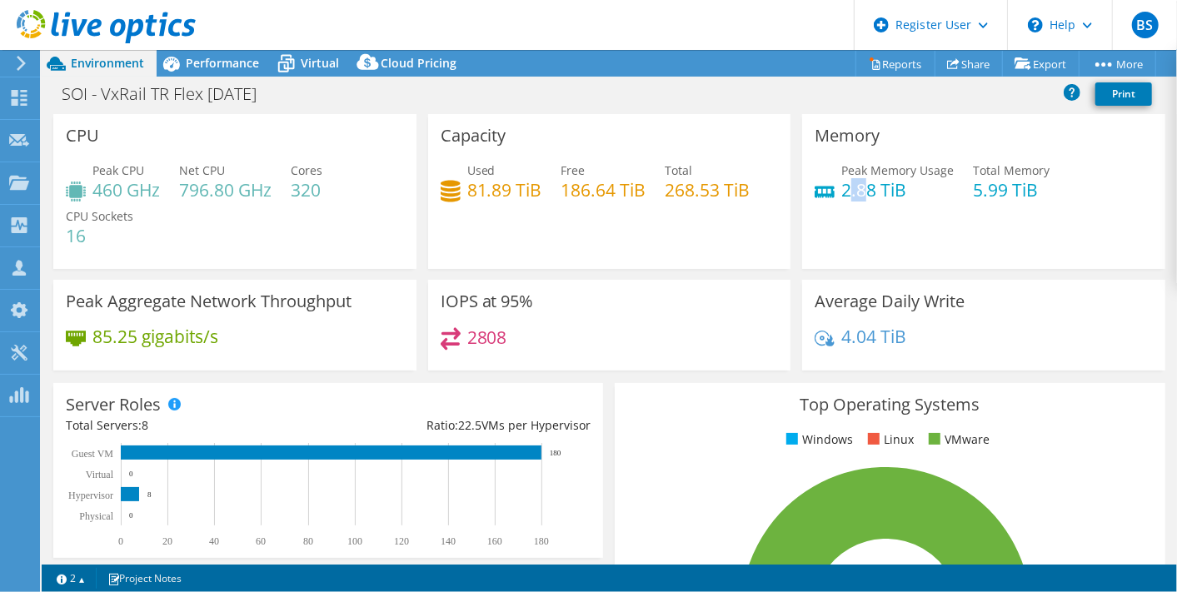
click at [841, 197] on h4 "2.88 TiB" at bounding box center [897, 190] width 112 height 18
drag, startPoint x: 841, startPoint y: 197, endPoint x: 849, endPoint y: 217, distance: 20.9
click at [853, 223] on div "Memory Peak Memory Usage 2.88 TiB Total Memory 5.99 TiB" at bounding box center [983, 191] width 363 height 155
drag, startPoint x: 870, startPoint y: 188, endPoint x: 837, endPoint y: 196, distance: 34.1
click at [841, 196] on h4 "2.88 TiB" at bounding box center [897, 190] width 112 height 18
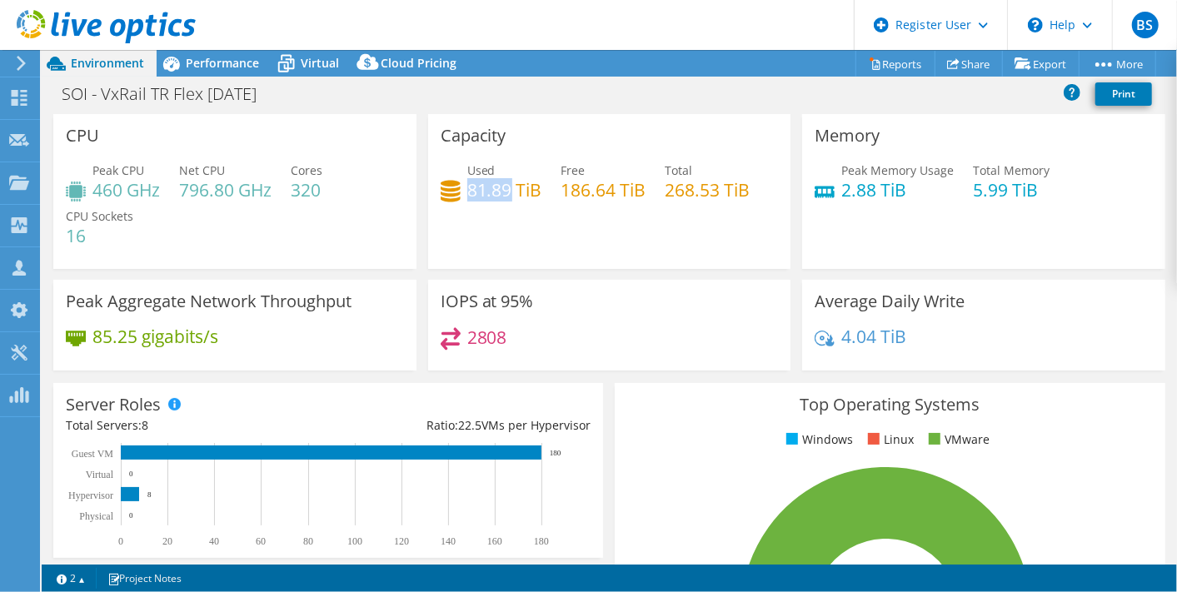
drag, startPoint x: 463, startPoint y: 190, endPoint x: 504, endPoint y: 189, distance: 40.8
click at [504, 189] on h4 "81.89 TiB" at bounding box center [504, 190] width 75 height 18
copy h4 "81.89"
click at [451, 273] on div "Capacity Used 81.89 TiB Free 186.64 TiB Total 268.53 TiB" at bounding box center [609, 197] width 375 height 166
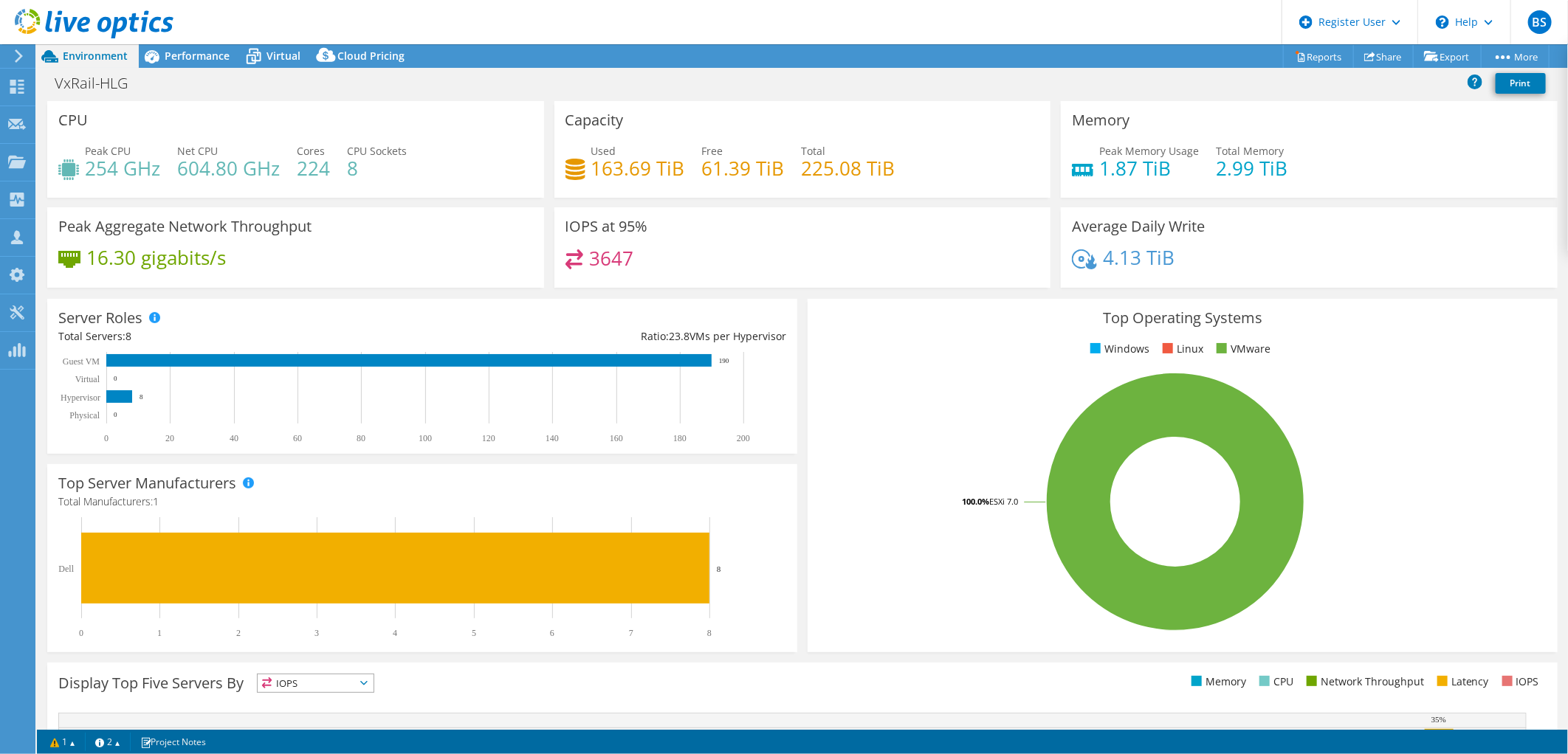
select select "SouthAmerica"
select select "BRL"
select select "USD"
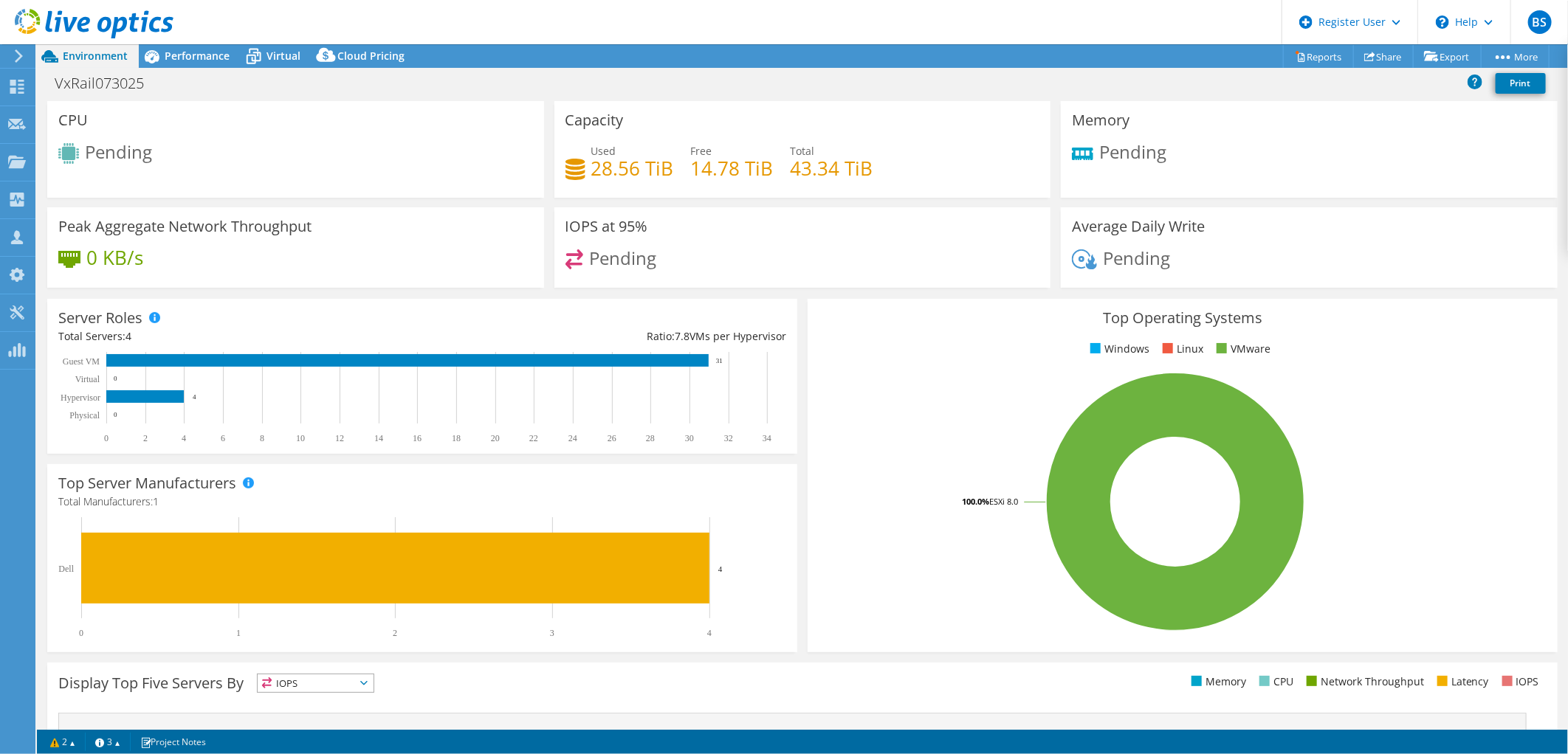
select select "USD"
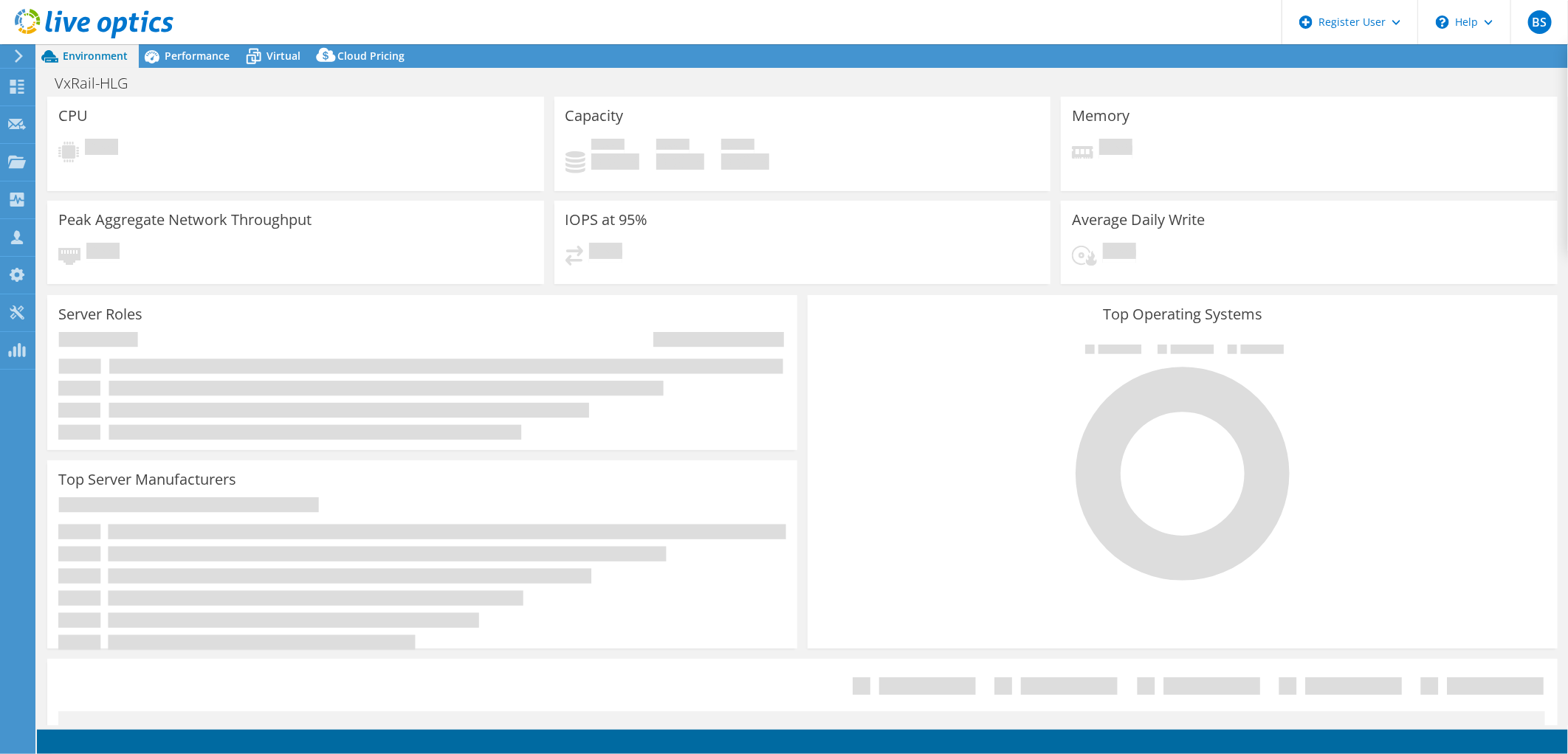
select select "SouthAmerica"
select select "BRL"
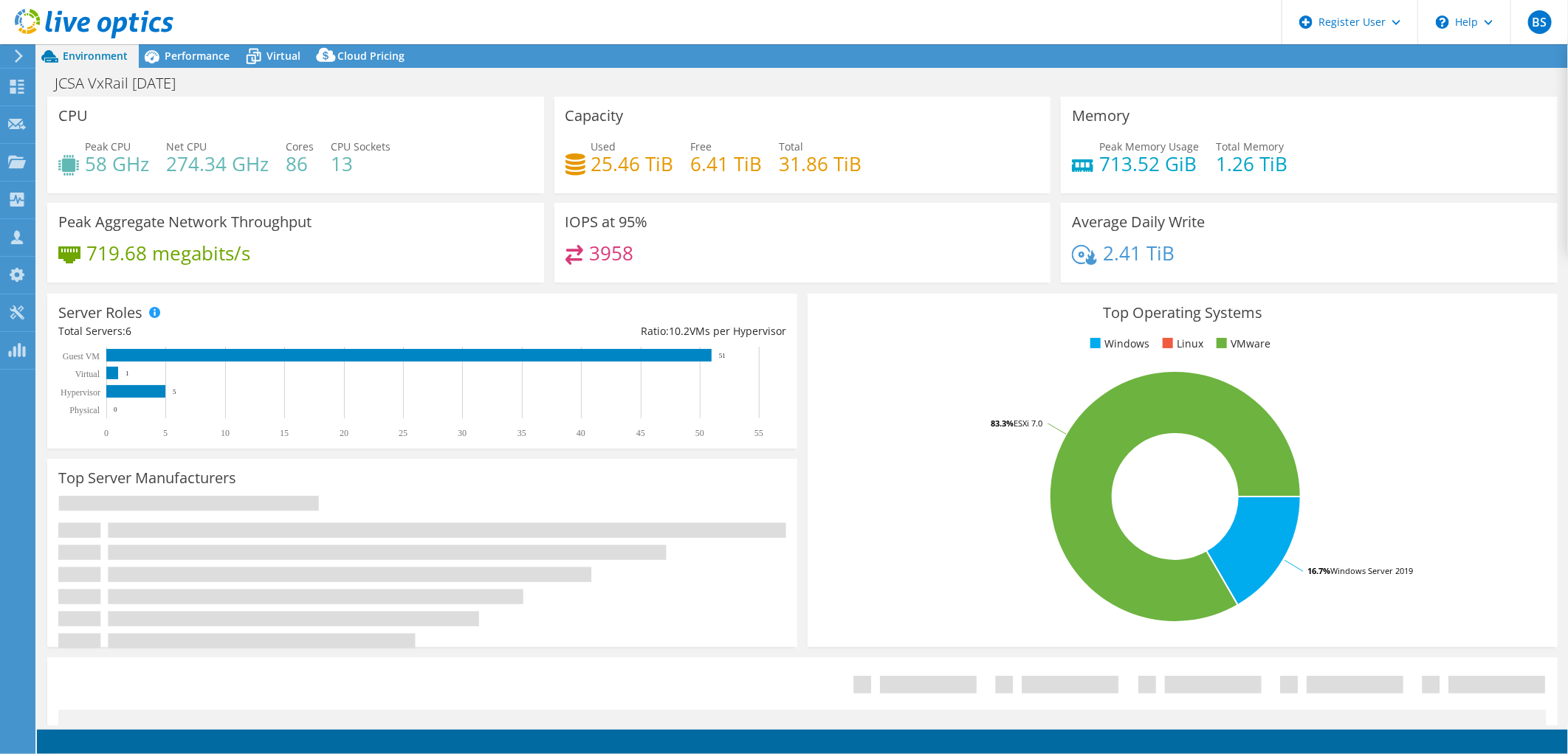
select select "USD"
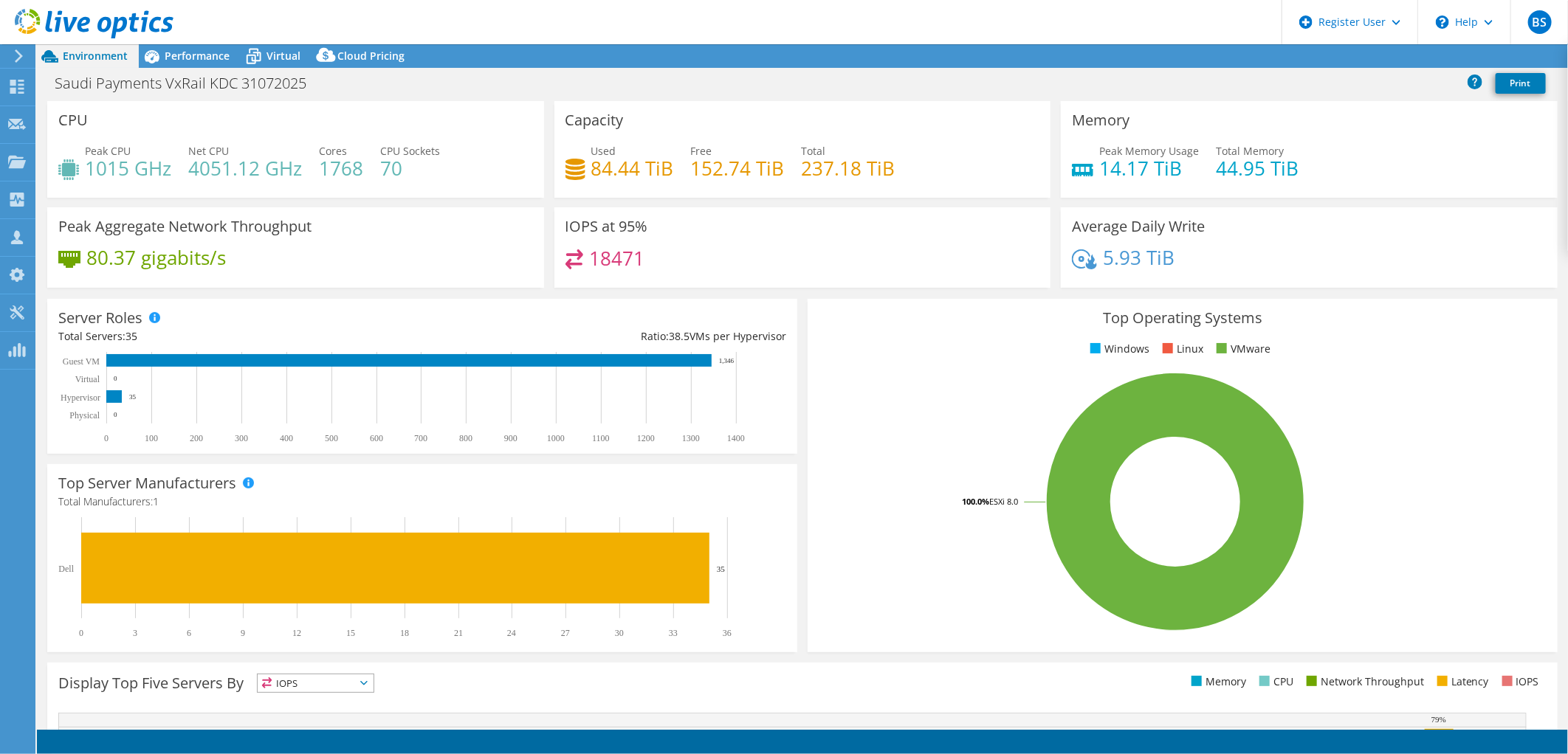
select select "USD"
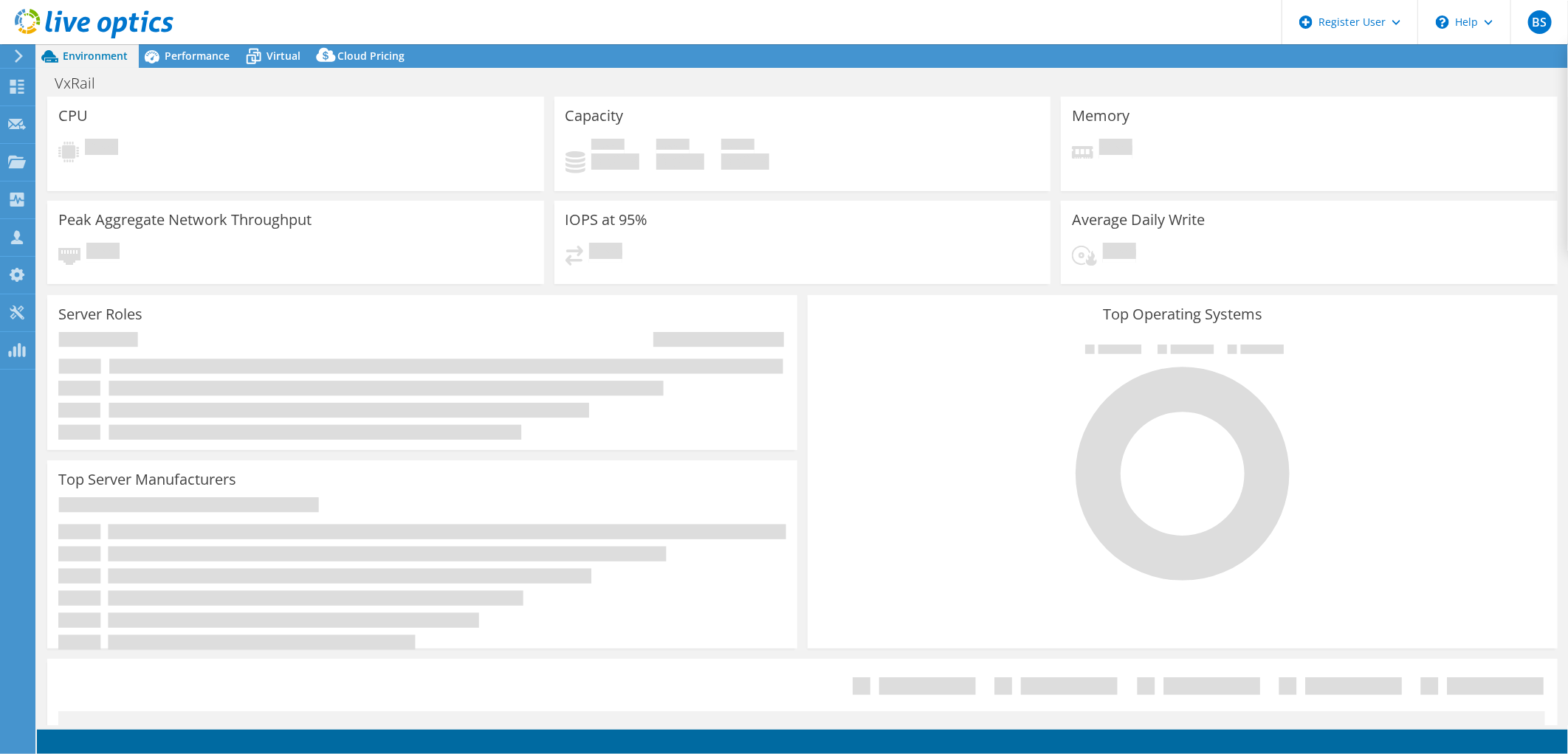
select select "USD"
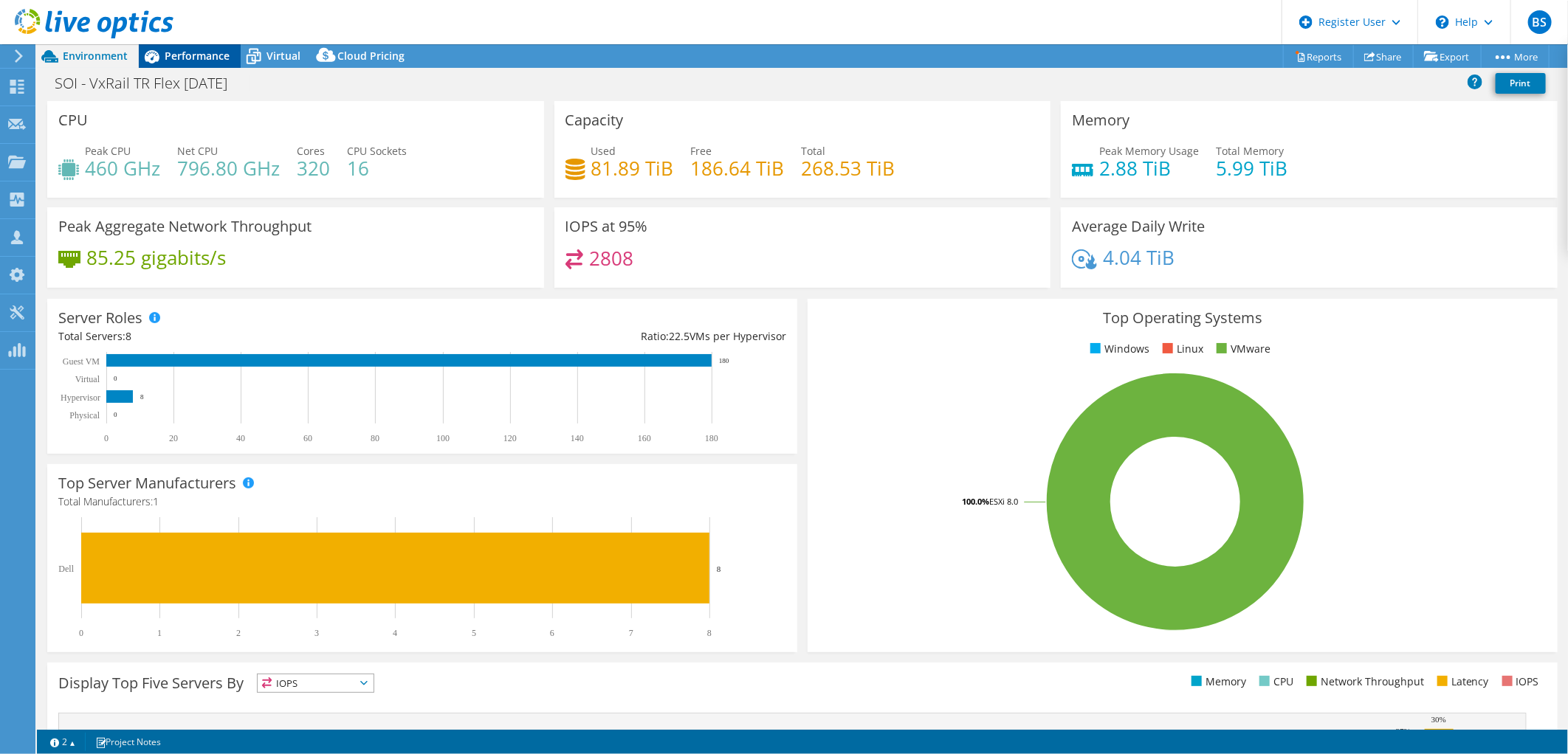
click at [200, 59] on span "Performance" at bounding box center [197, 56] width 65 height 14
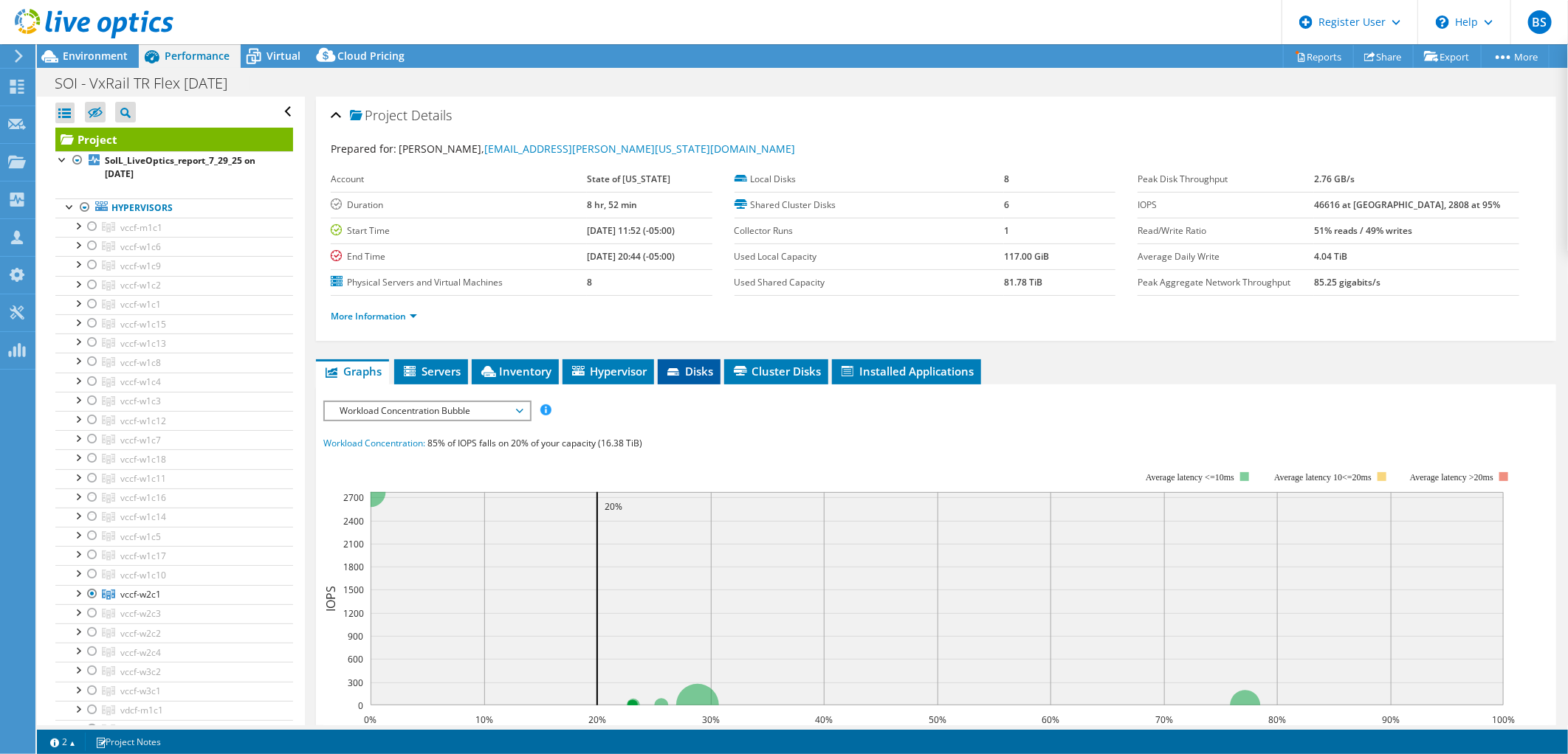
click at [675, 369] on icon at bounding box center [673, 372] width 12 height 7
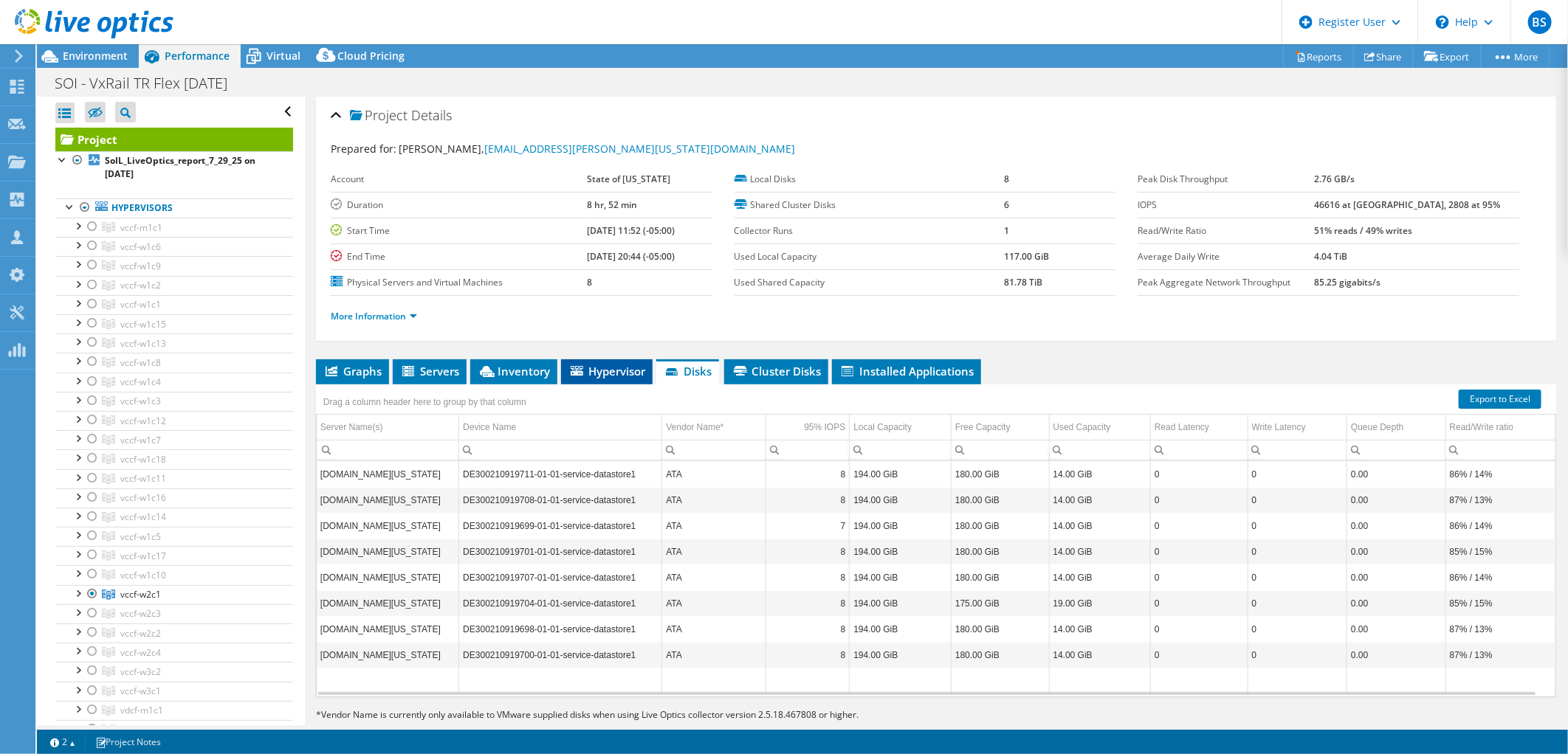
click at [596, 364] on span "Hypervisor" at bounding box center [606, 371] width 77 height 15
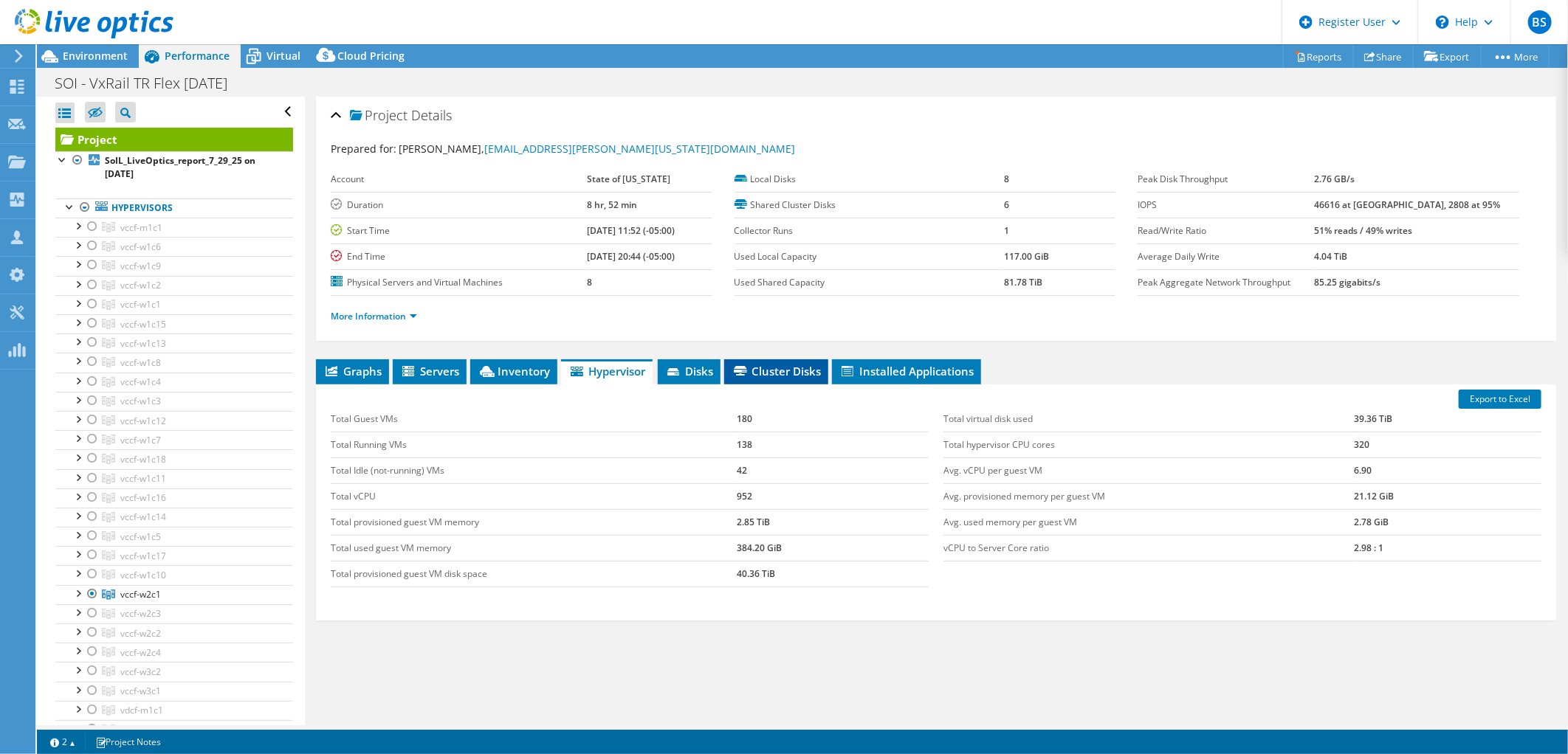
click at [777, 360] on li "Cluster Disks" at bounding box center [776, 372] width 104 height 25
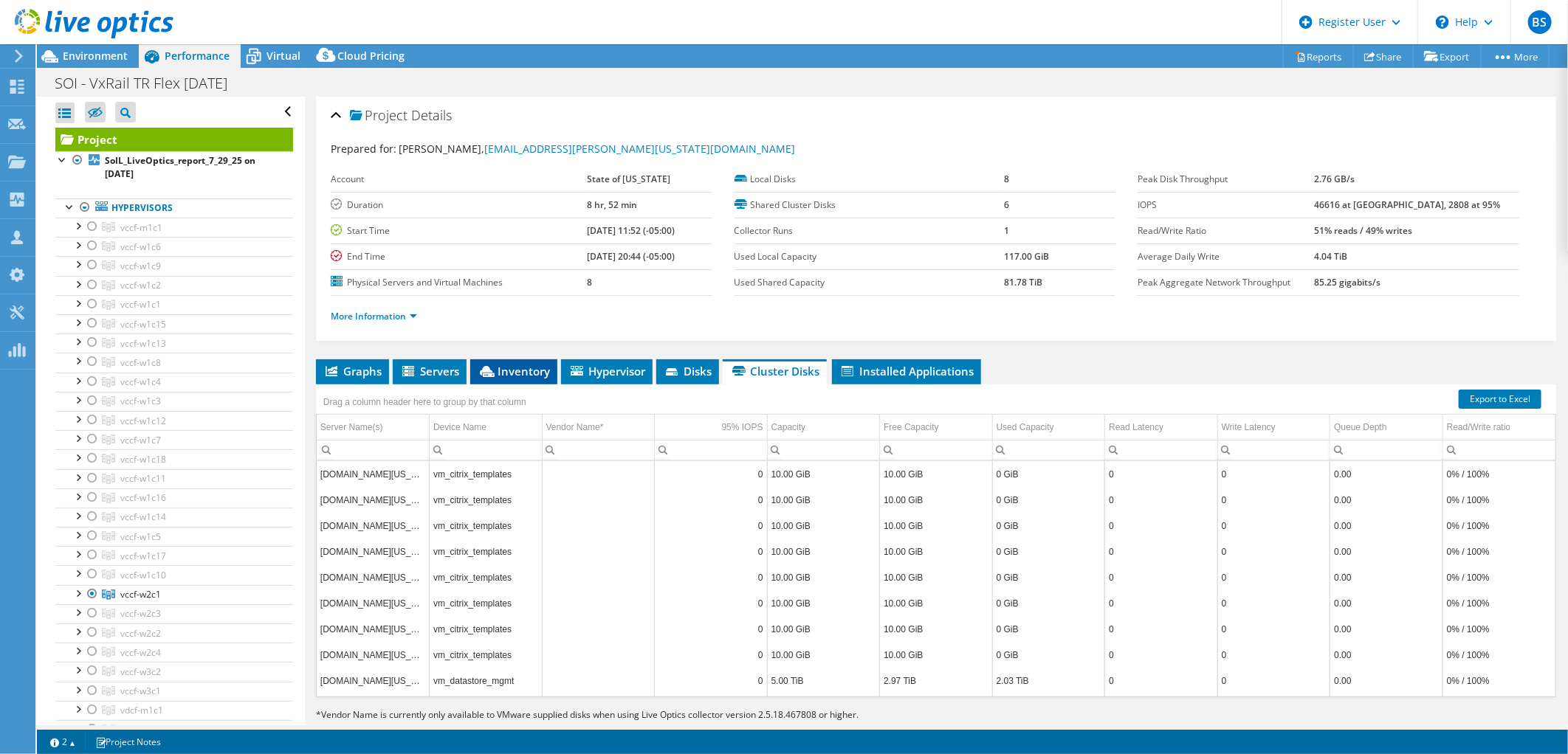
click at [526, 364] on span "Inventory" at bounding box center [514, 371] width 73 height 15
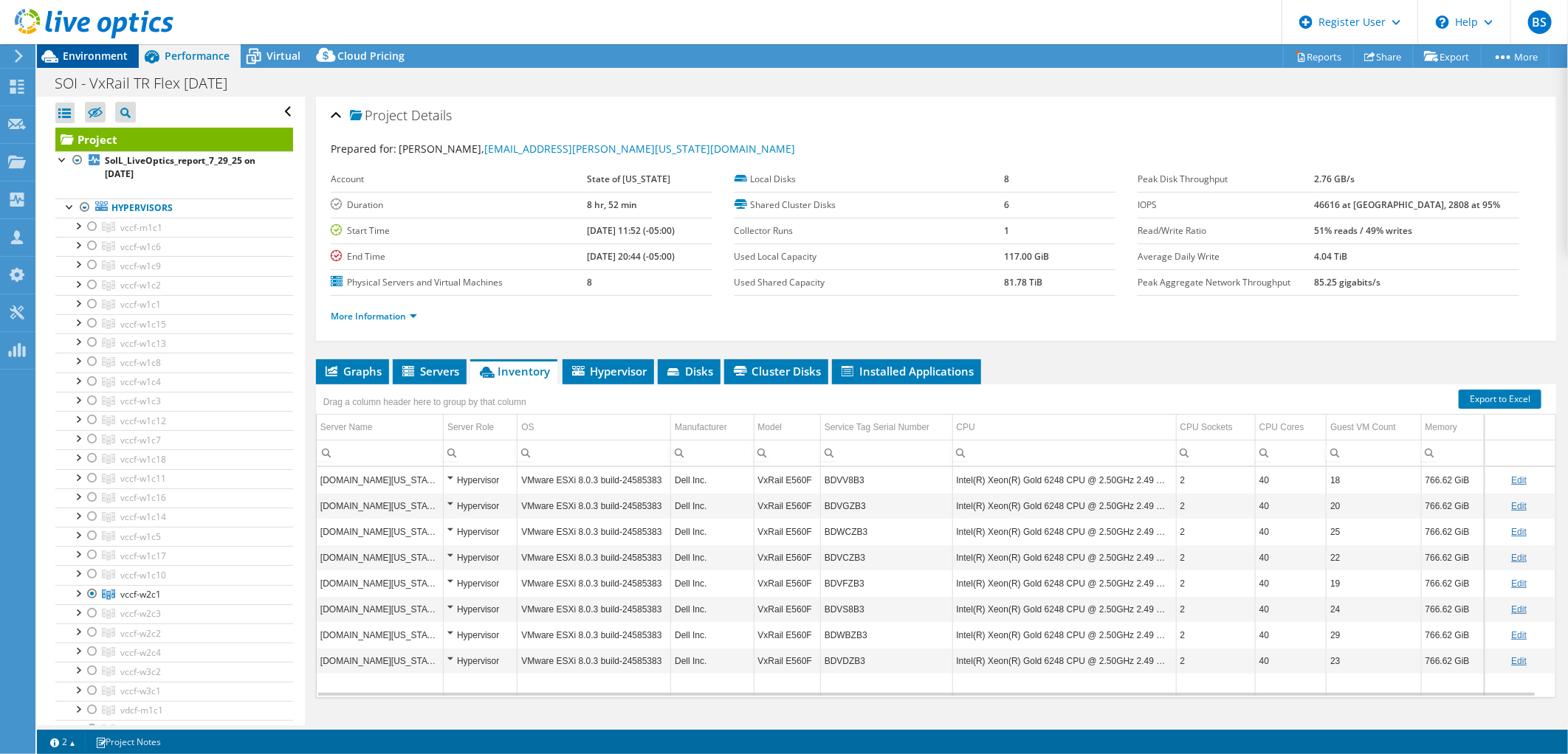
click at [80, 50] on span "Environment" at bounding box center [95, 56] width 65 height 14
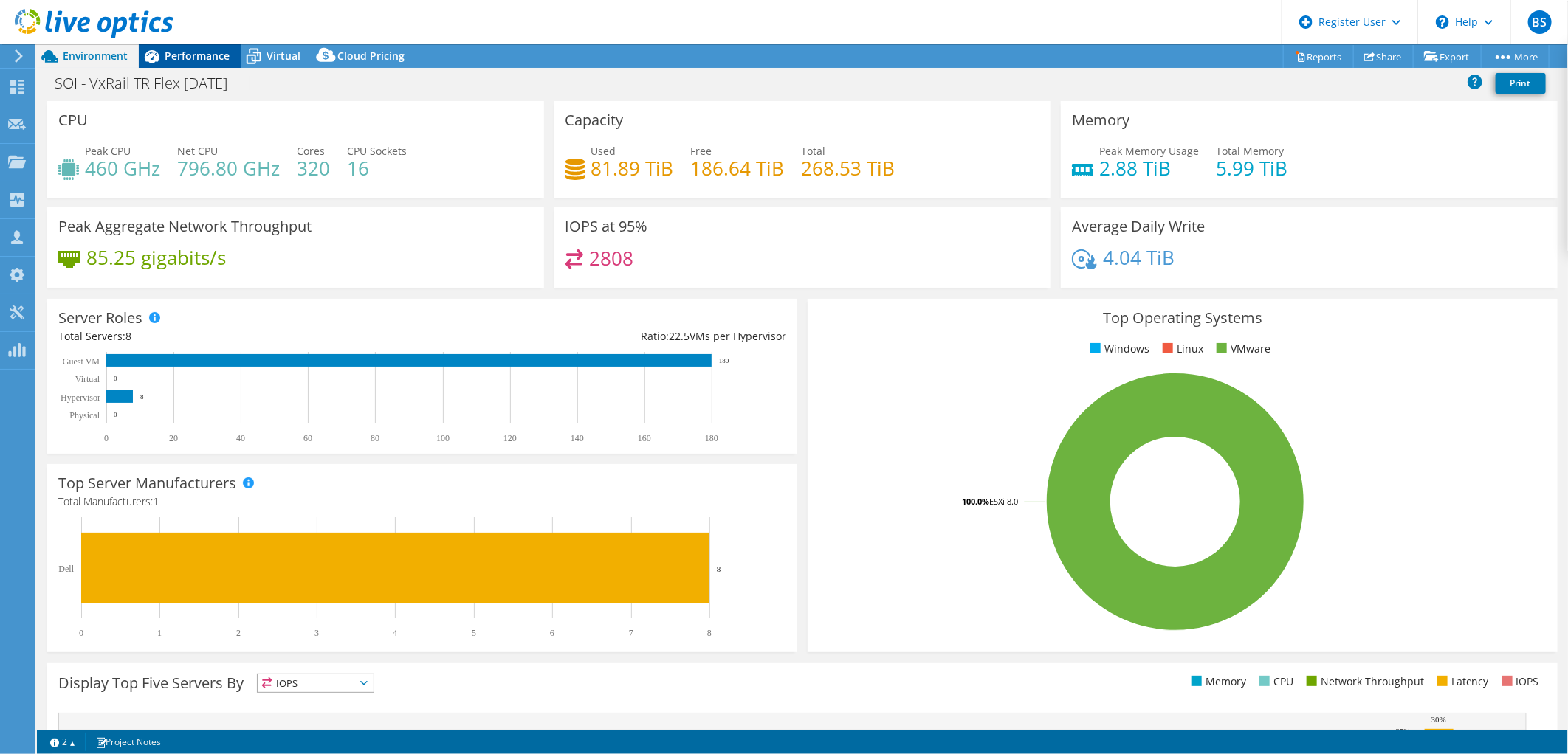
click at [164, 52] on icon at bounding box center [152, 56] width 26 height 26
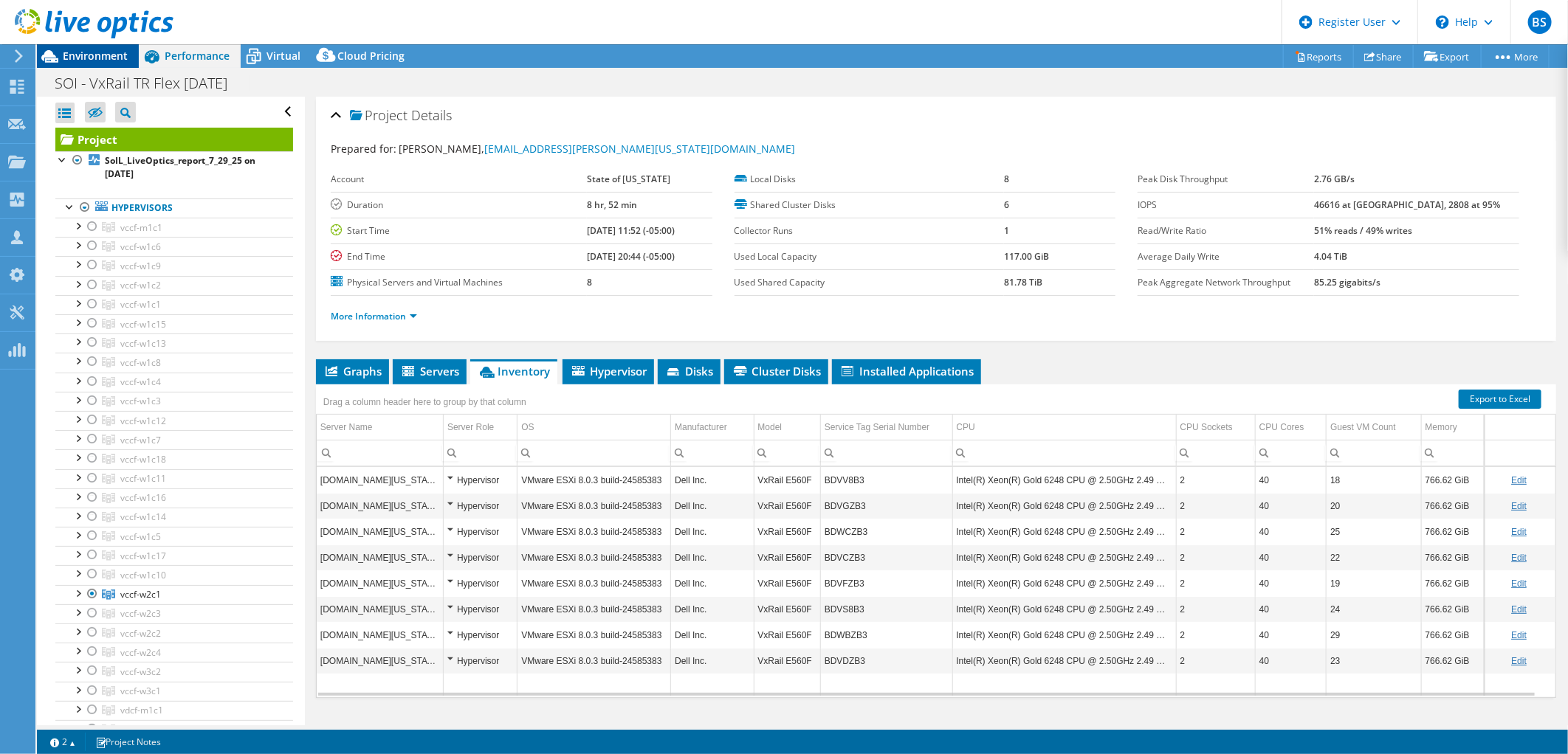
click at [93, 58] on span "Environment" at bounding box center [95, 56] width 65 height 14
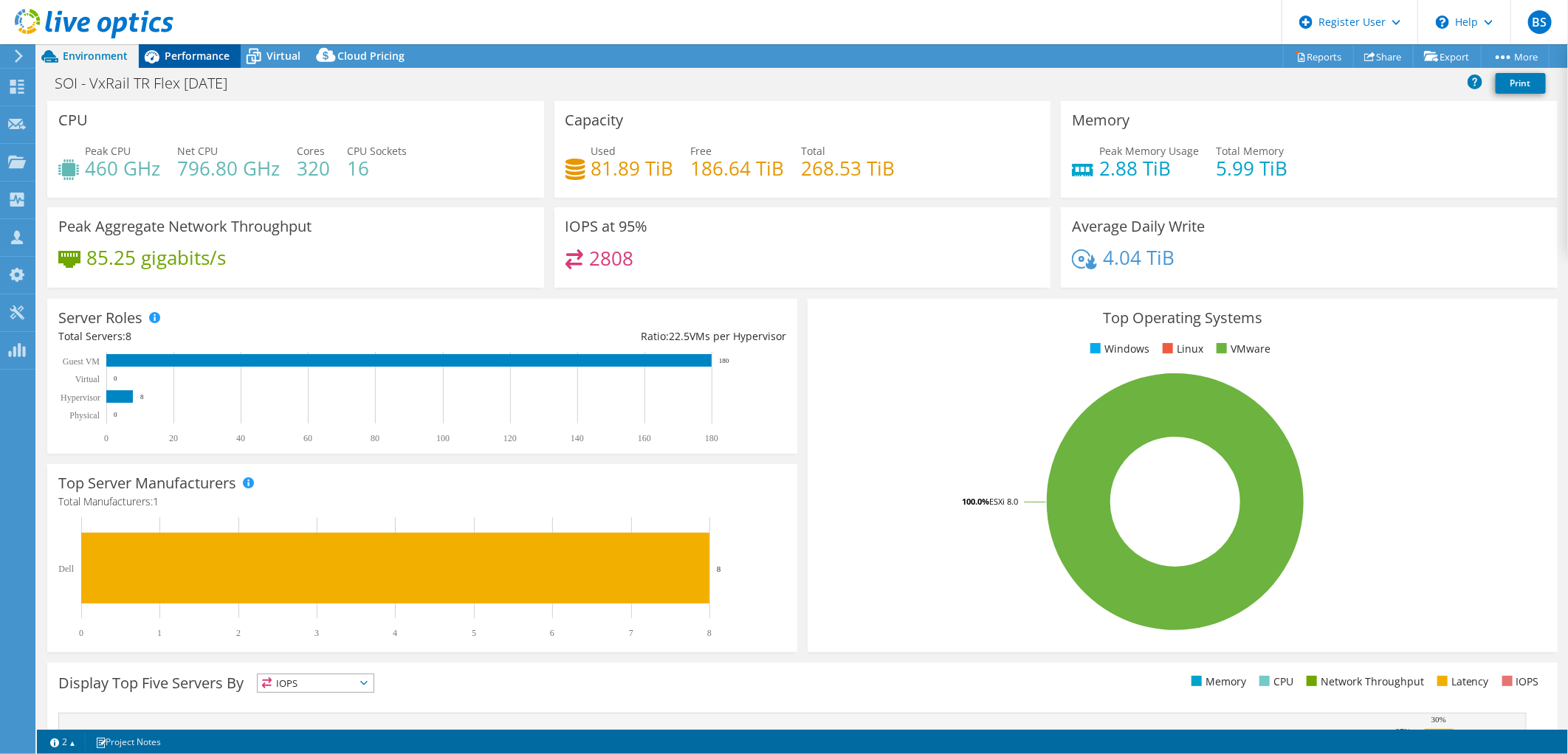
click at [163, 59] on icon at bounding box center [152, 56] width 26 height 26
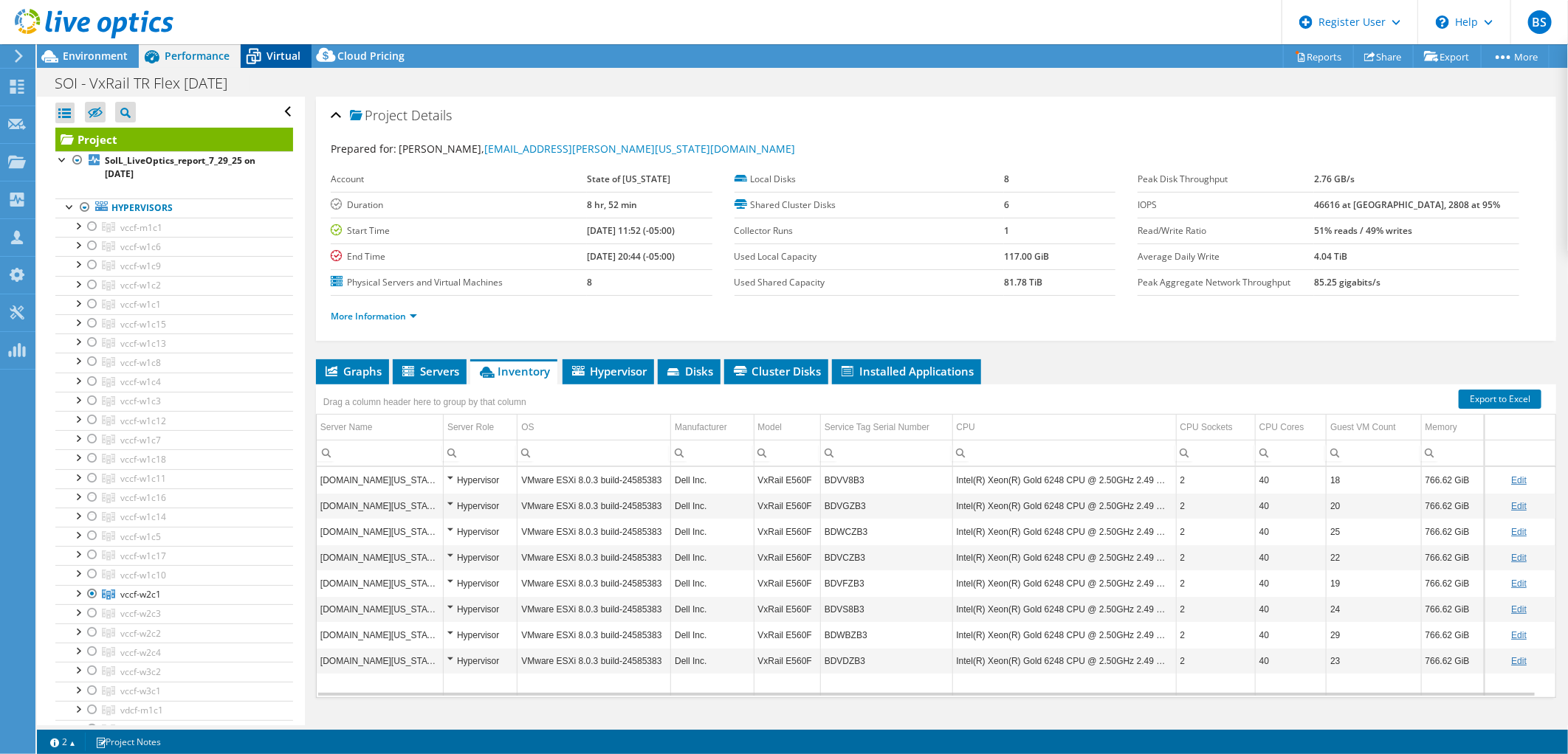
click at [255, 66] on icon at bounding box center [254, 56] width 26 height 26
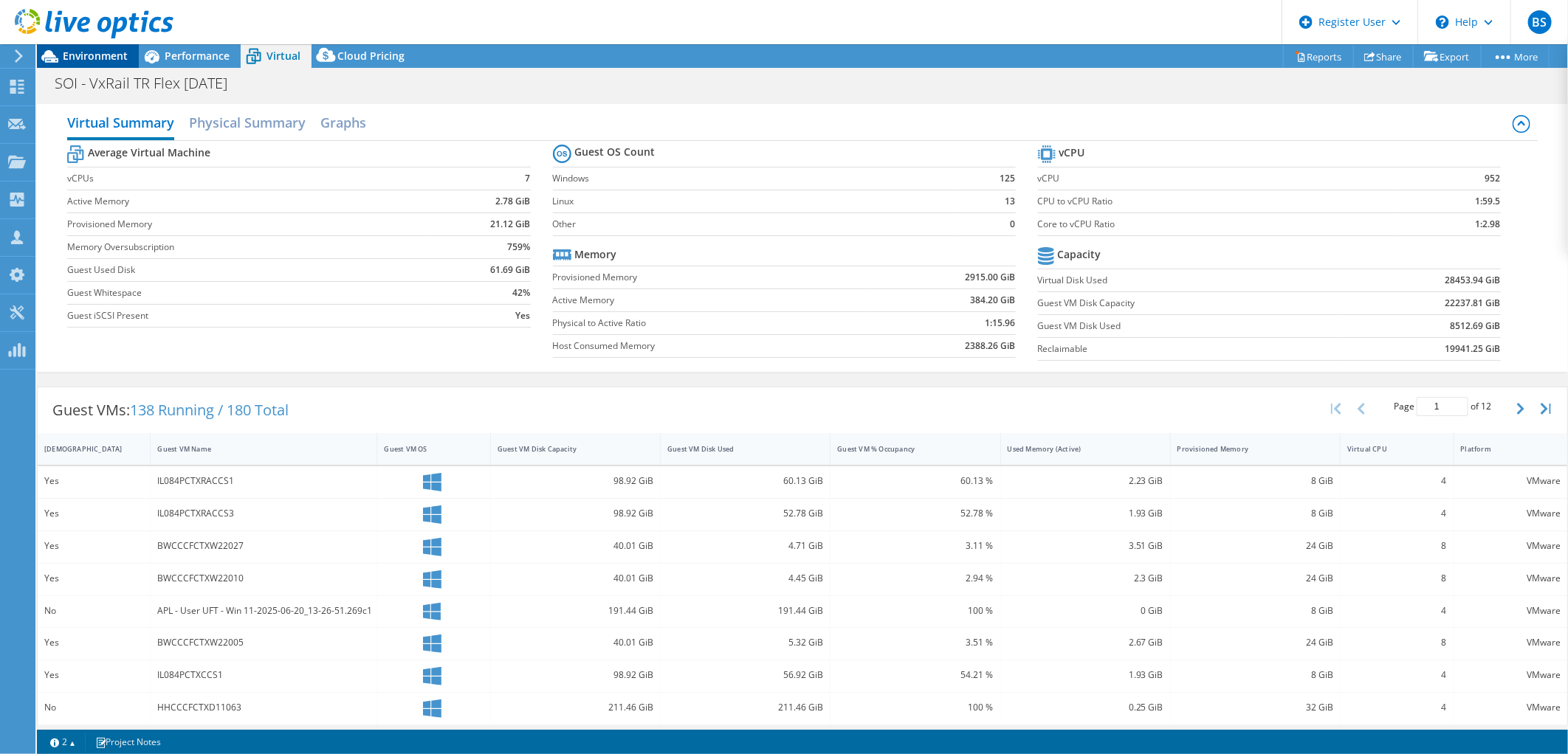
click at [104, 63] on div "Environment" at bounding box center [88, 56] width 102 height 24
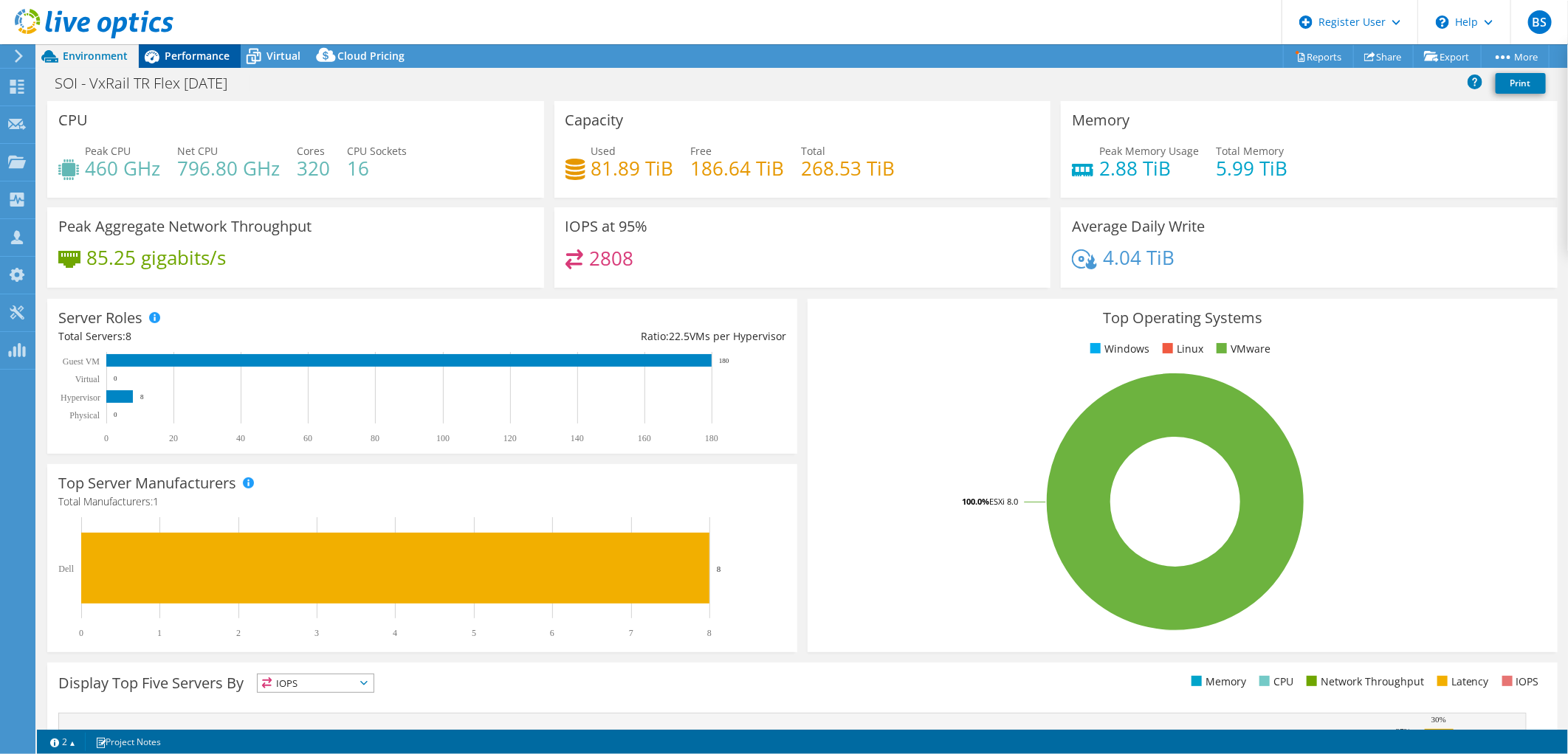
click at [190, 50] on span "Performance" at bounding box center [197, 56] width 65 height 14
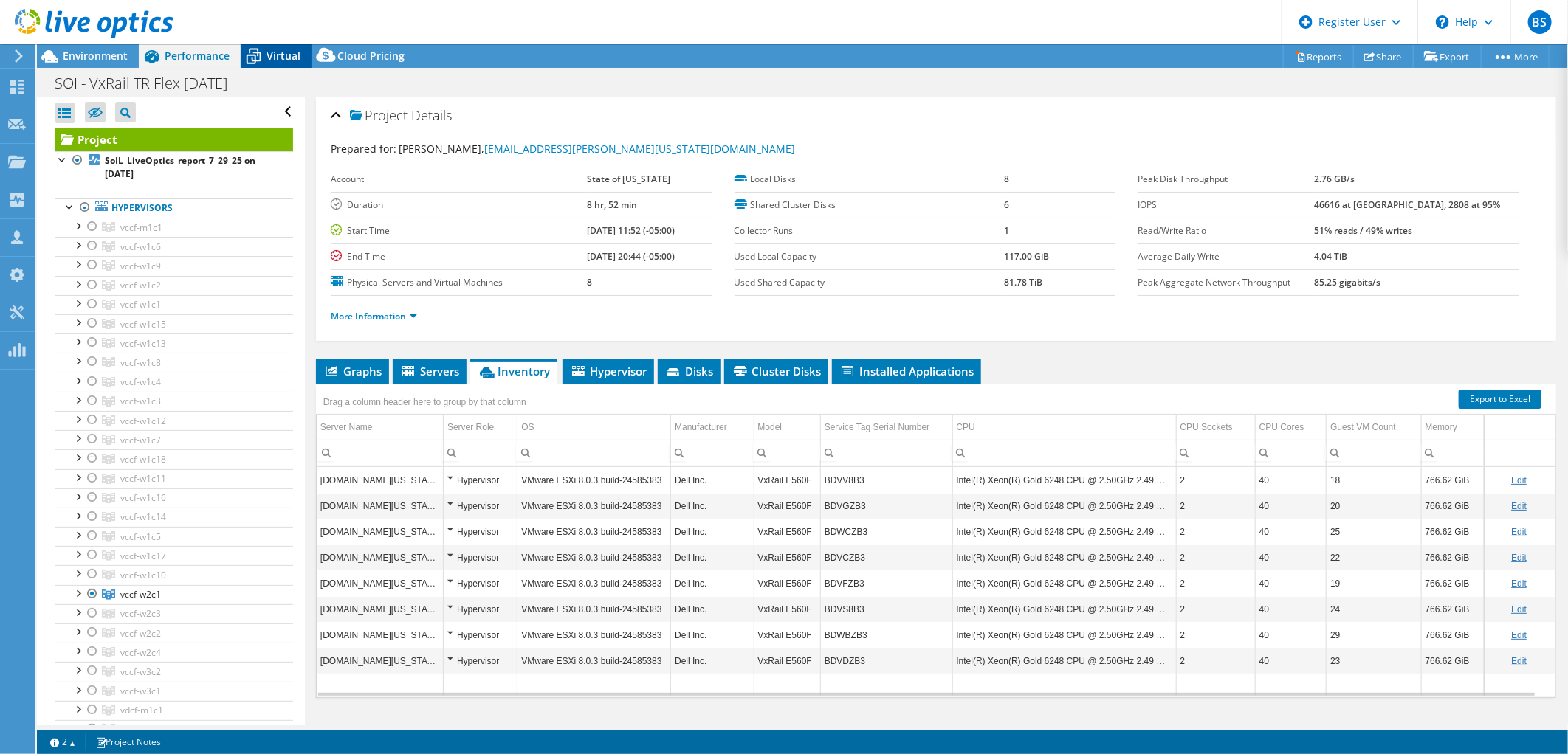
click at [274, 55] on span "Virtual" at bounding box center [284, 56] width 34 height 14
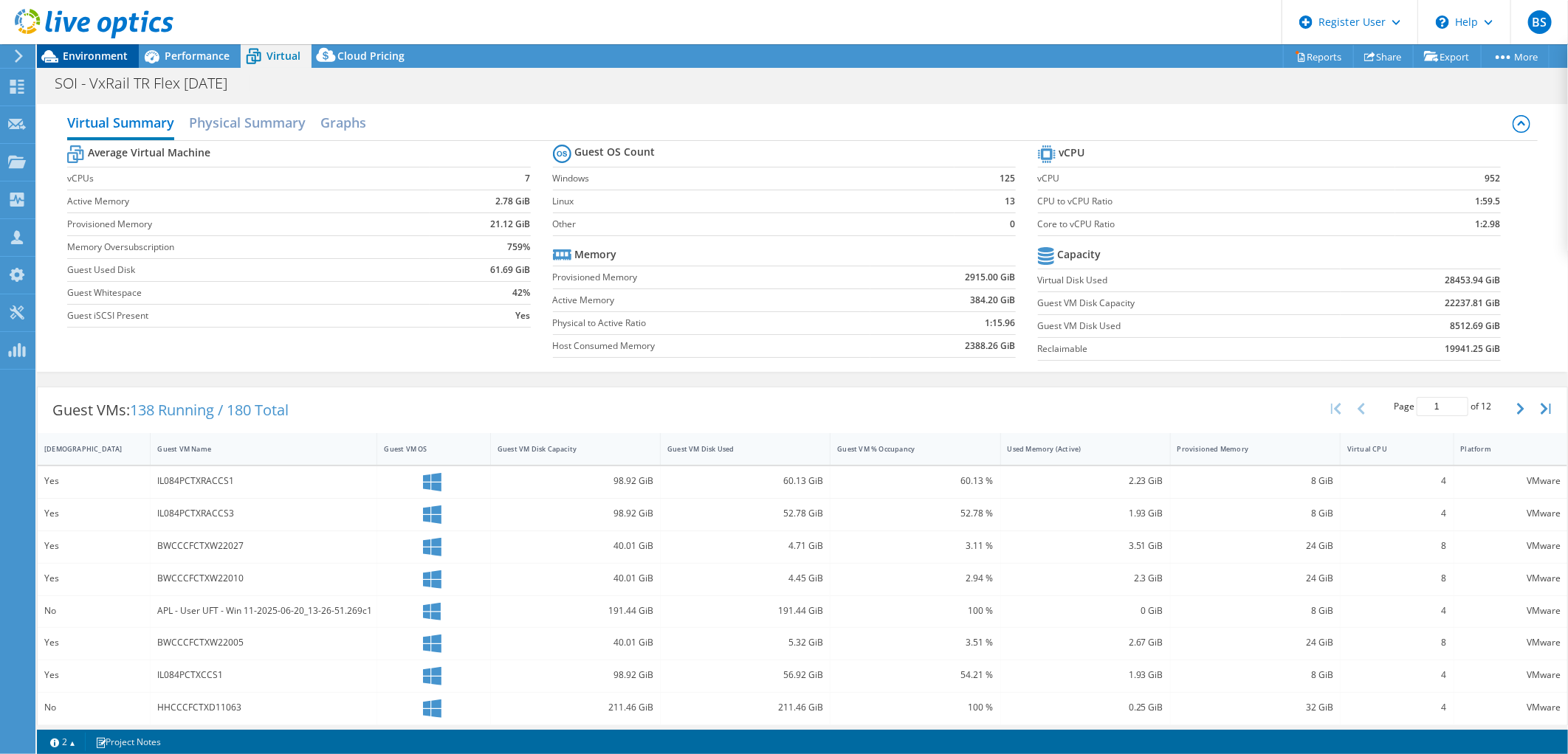
click at [114, 56] on span "Environment" at bounding box center [95, 56] width 65 height 14
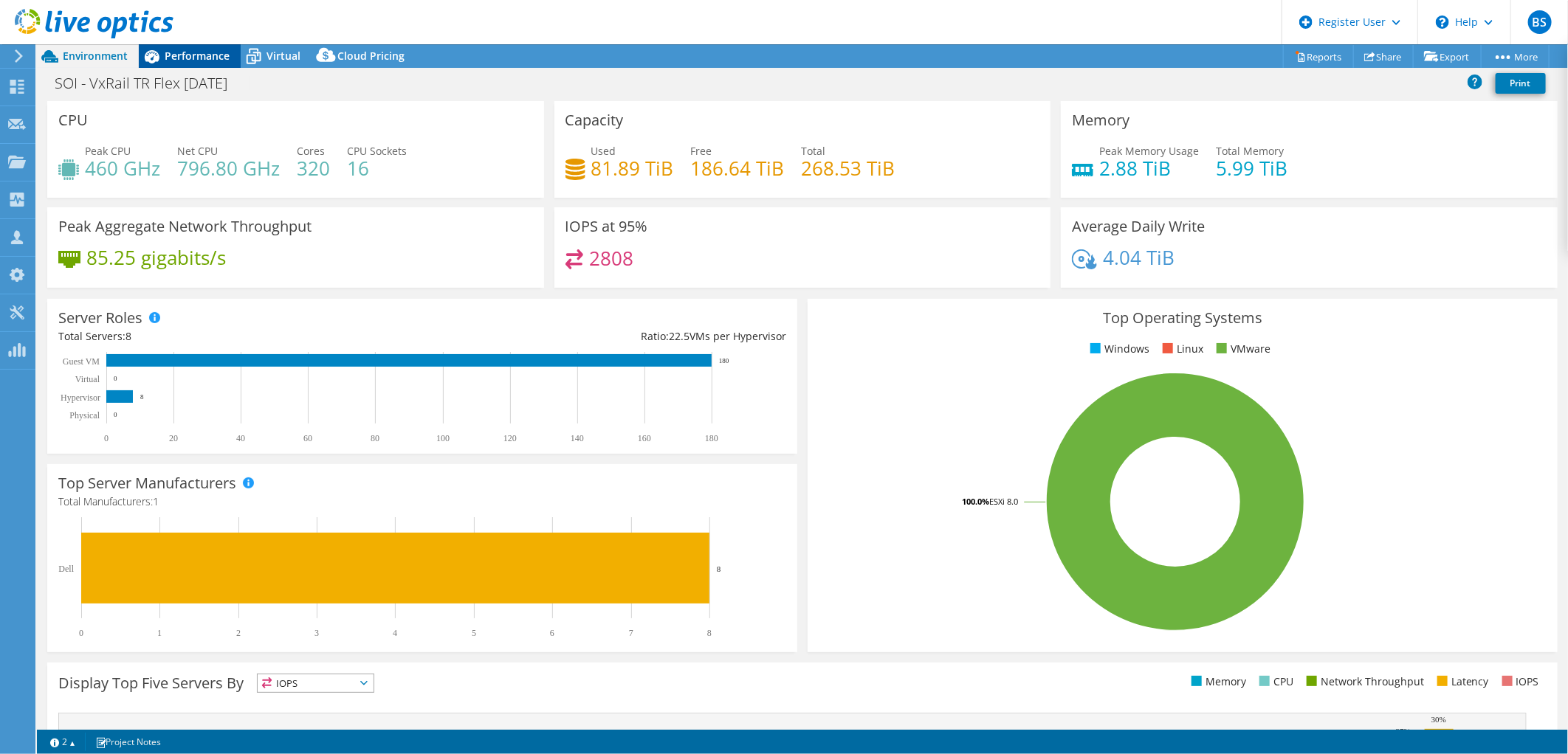
click at [208, 45] on div "Performance" at bounding box center [190, 56] width 102 height 24
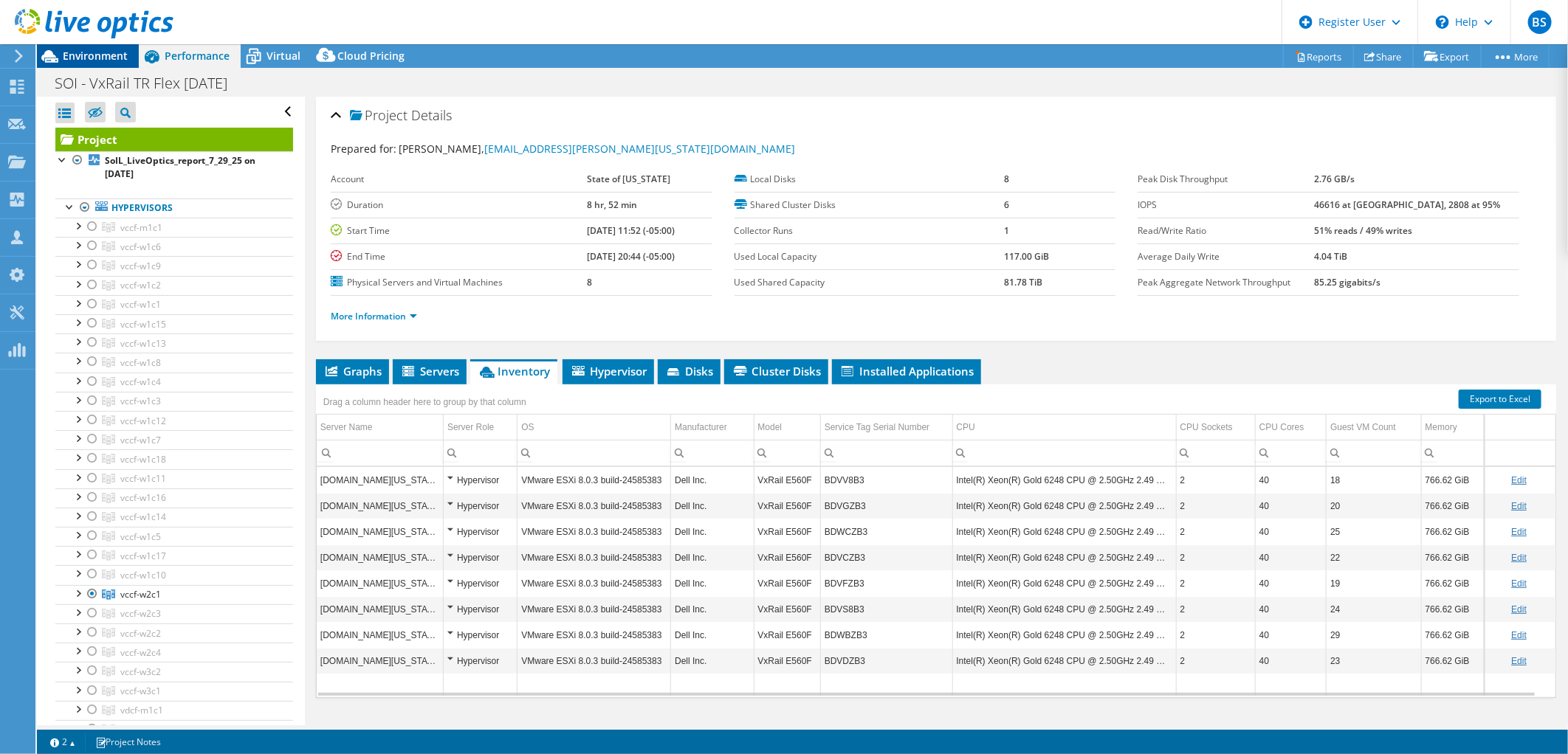
click at [61, 54] on icon at bounding box center [50, 56] width 26 height 26
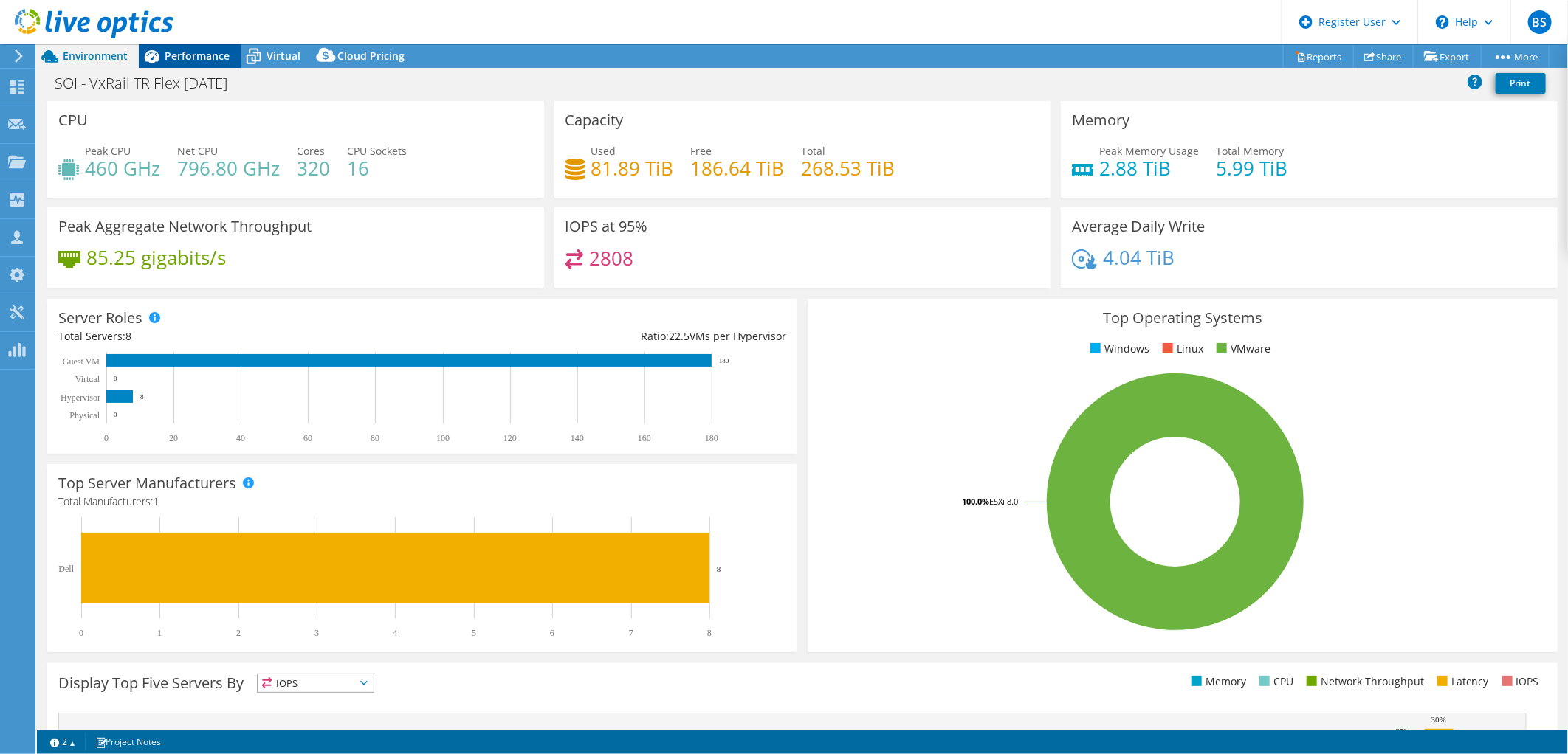
click at [226, 57] on span "Performance" at bounding box center [197, 56] width 65 height 14
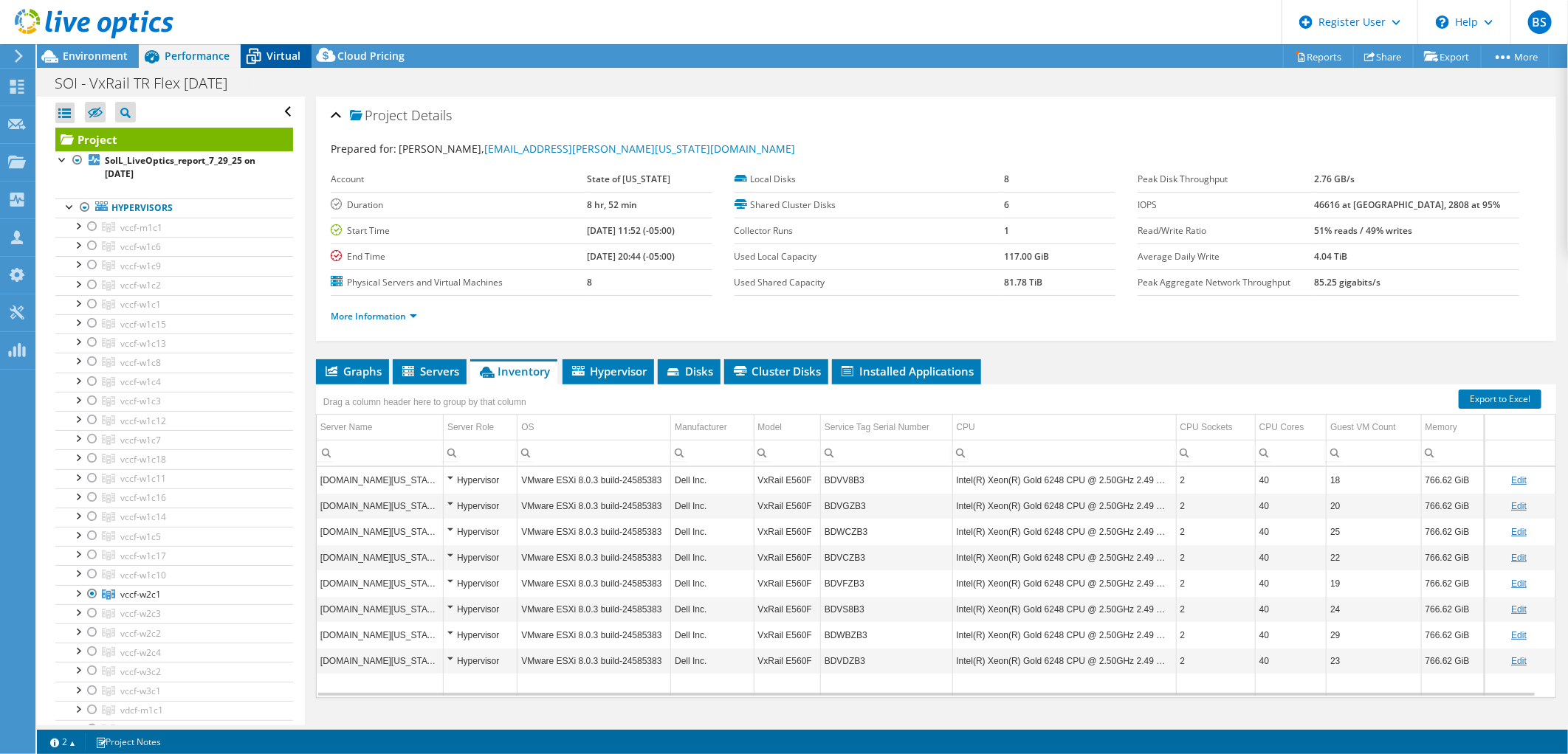
click at [298, 54] on span "Virtual" at bounding box center [284, 56] width 34 height 14
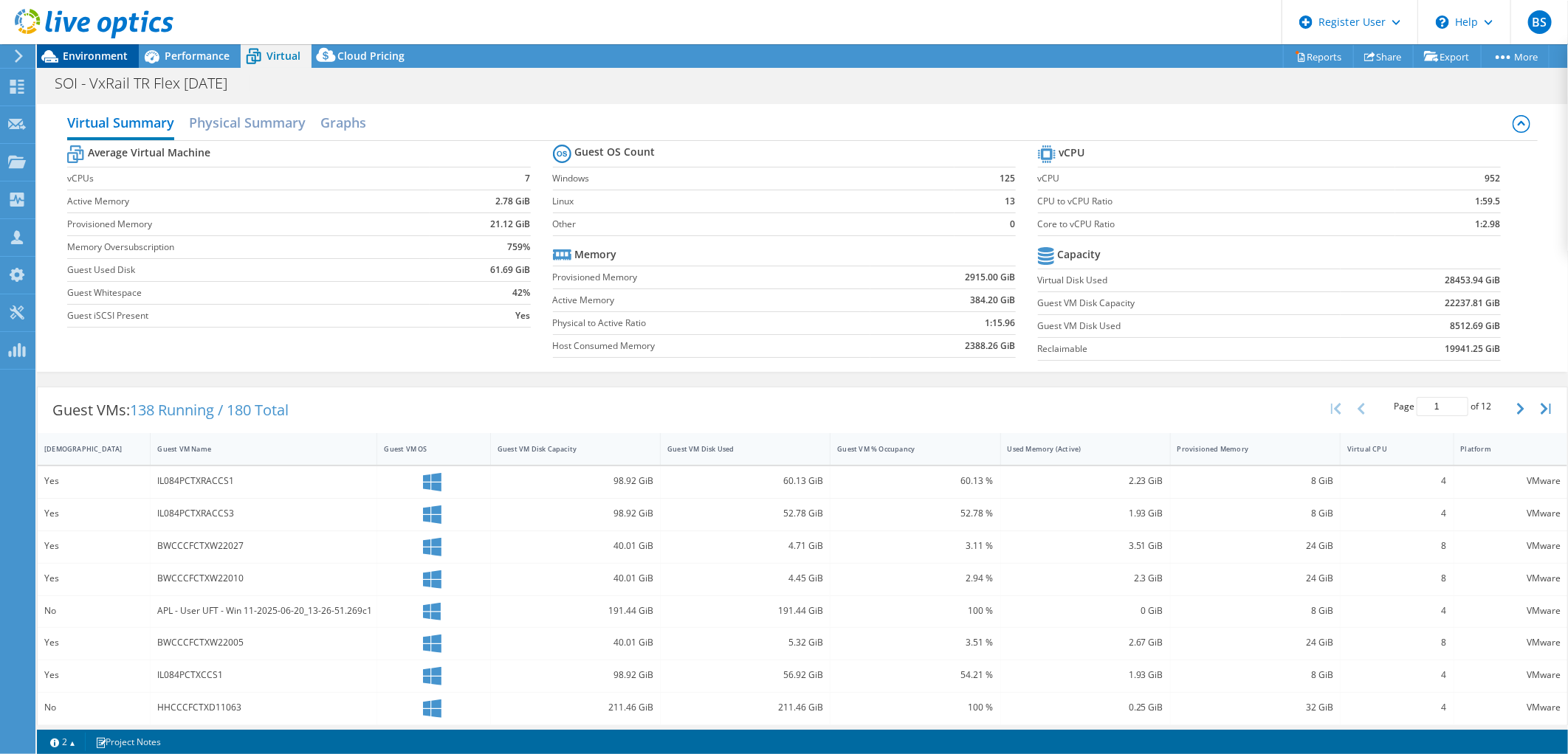
click at [91, 64] on div "Environment" at bounding box center [88, 56] width 102 height 24
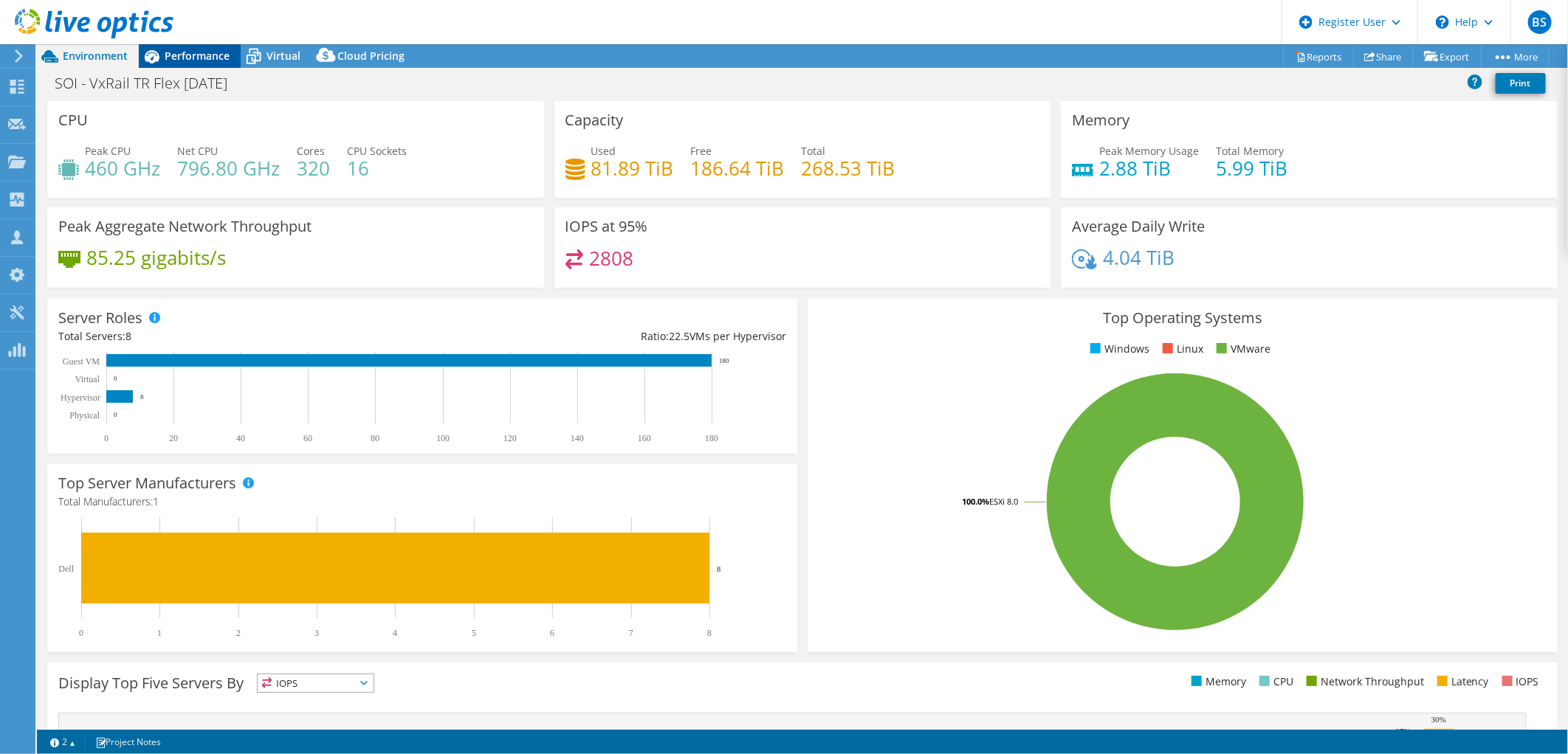
click at [207, 59] on span "Performance" at bounding box center [197, 56] width 65 height 14
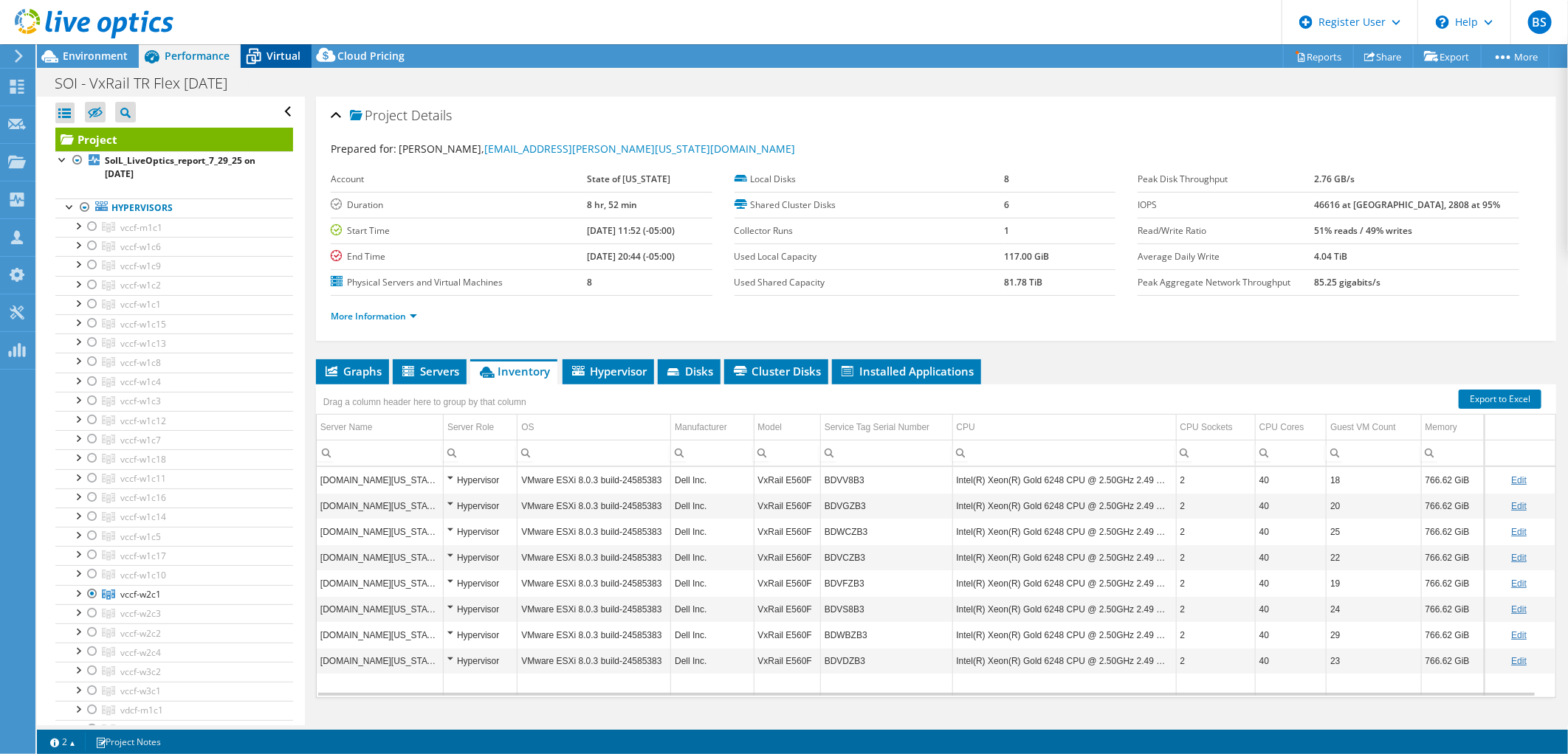
click at [278, 62] on span "Virtual" at bounding box center [284, 56] width 34 height 14
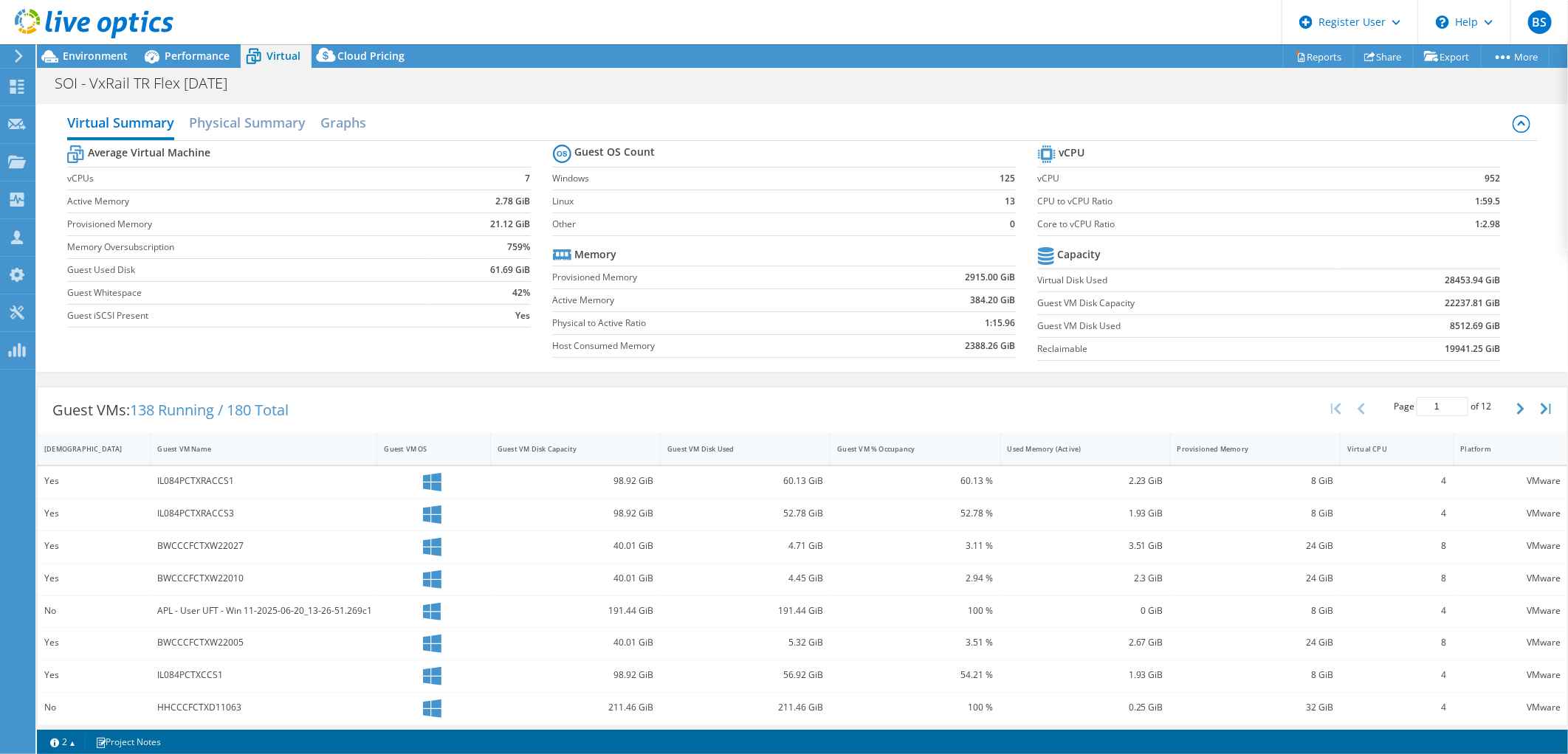
click at [82, 42] on div at bounding box center [87, 25] width 174 height 50
click at [89, 56] on span "Environment" at bounding box center [95, 56] width 65 height 14
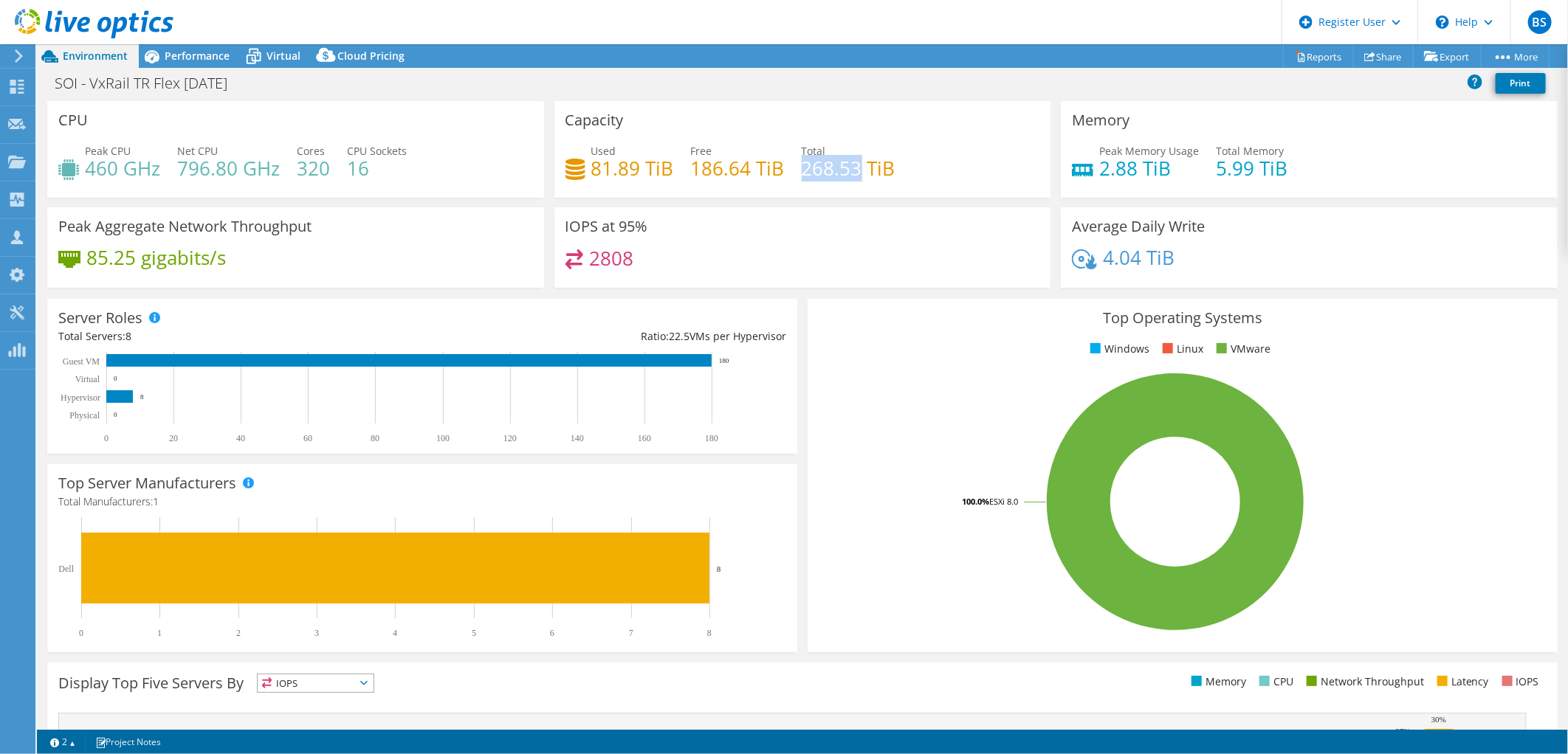
drag, startPoint x: 831, startPoint y: 167, endPoint x: 859, endPoint y: 151, distance: 32.2
click at [859, 167] on h4 "268.53 TiB" at bounding box center [848, 168] width 94 height 16
click at [674, 86] on div "SOI - VxRail TR Flex 07.29.2025 Print" at bounding box center [802, 82] width 1531 height 27
click at [228, 70] on div "SOI - VxRail TR Flex 07.29.2025 Print" at bounding box center [802, 82] width 1531 height 27
click at [211, 51] on span "Performance" at bounding box center [197, 56] width 65 height 14
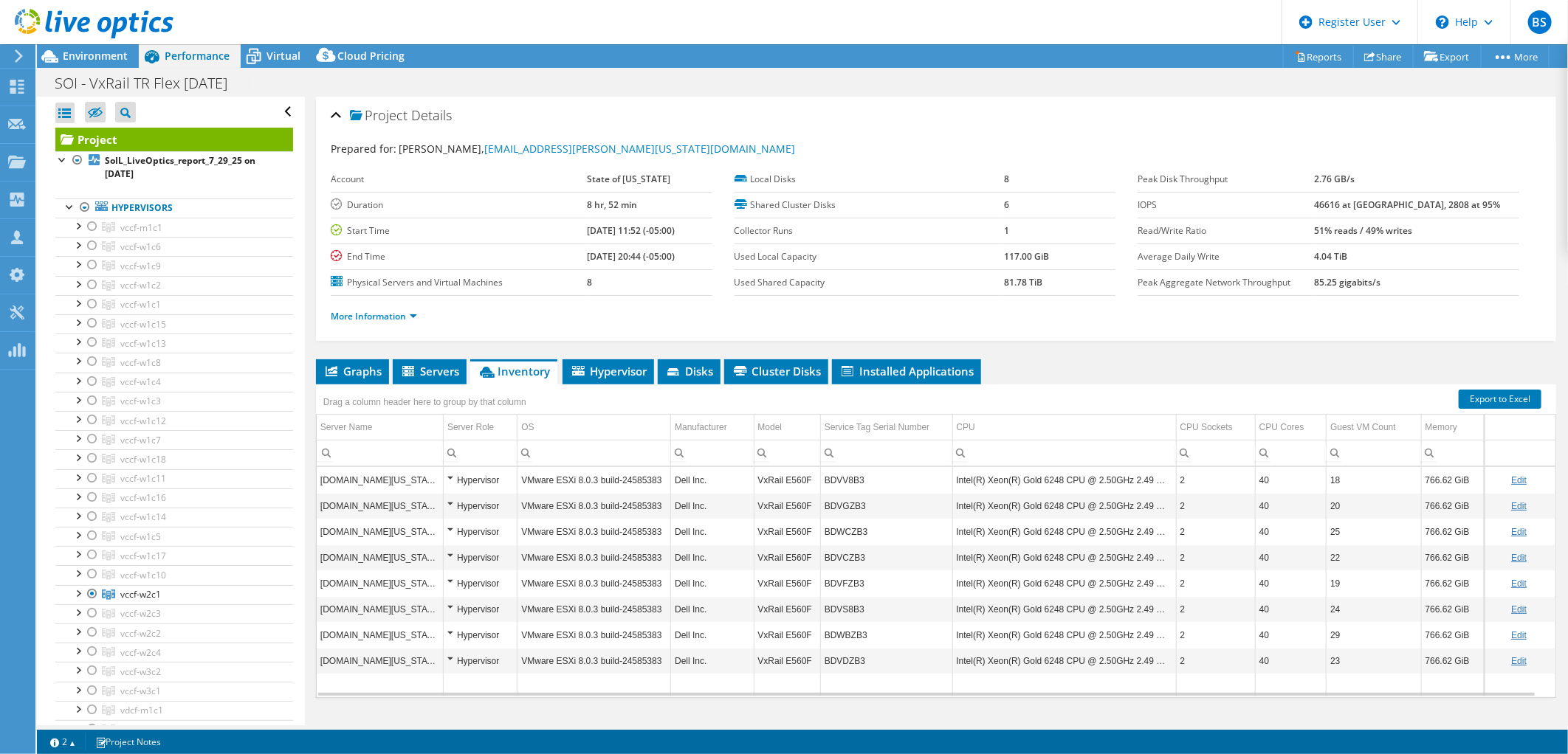
drag, startPoint x: 364, startPoint y: 379, endPoint x: 389, endPoint y: 377, distance: 25.1
click at [364, 379] on li "Graphs" at bounding box center [352, 372] width 73 height 25
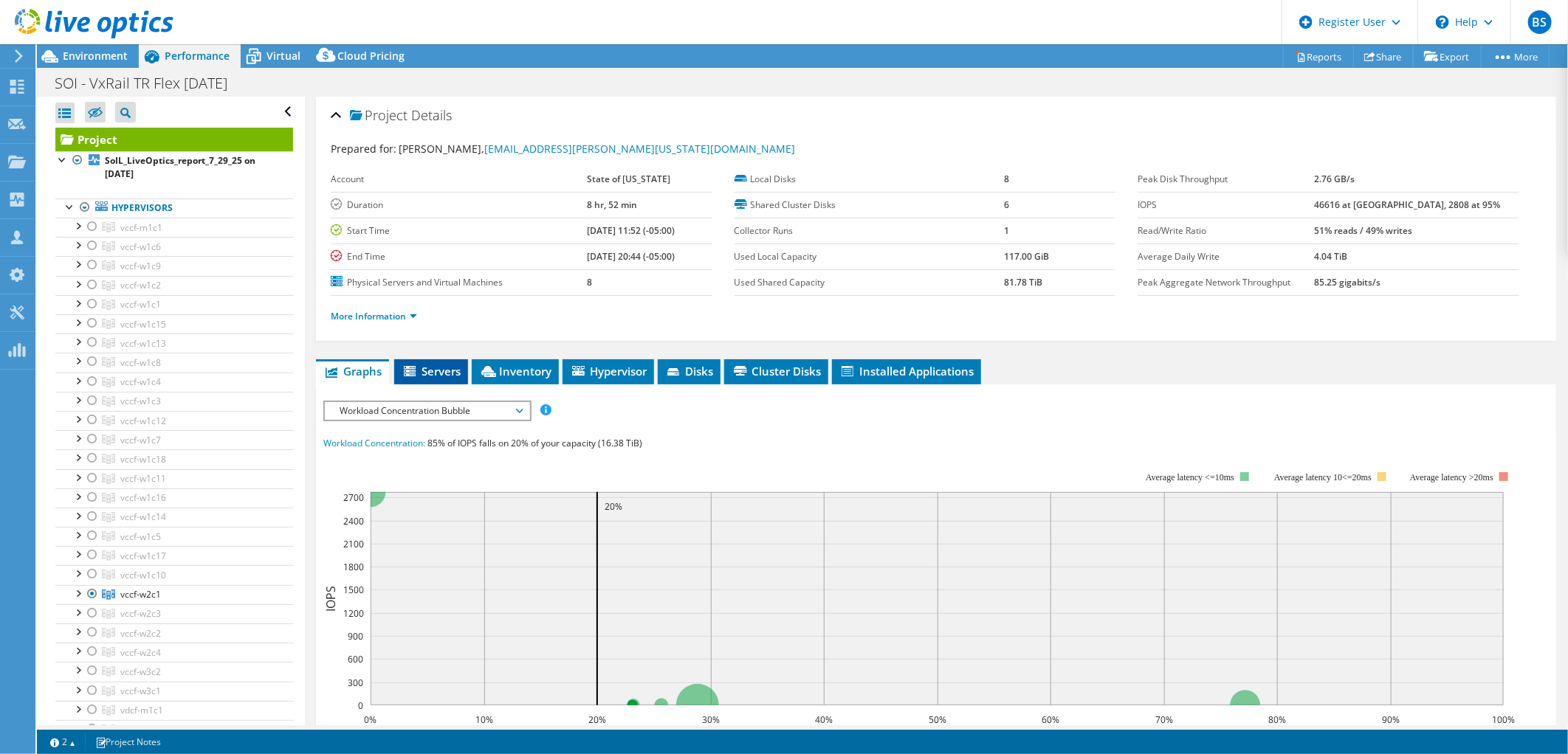
click at [444, 373] on span "Servers" at bounding box center [431, 371] width 59 height 15
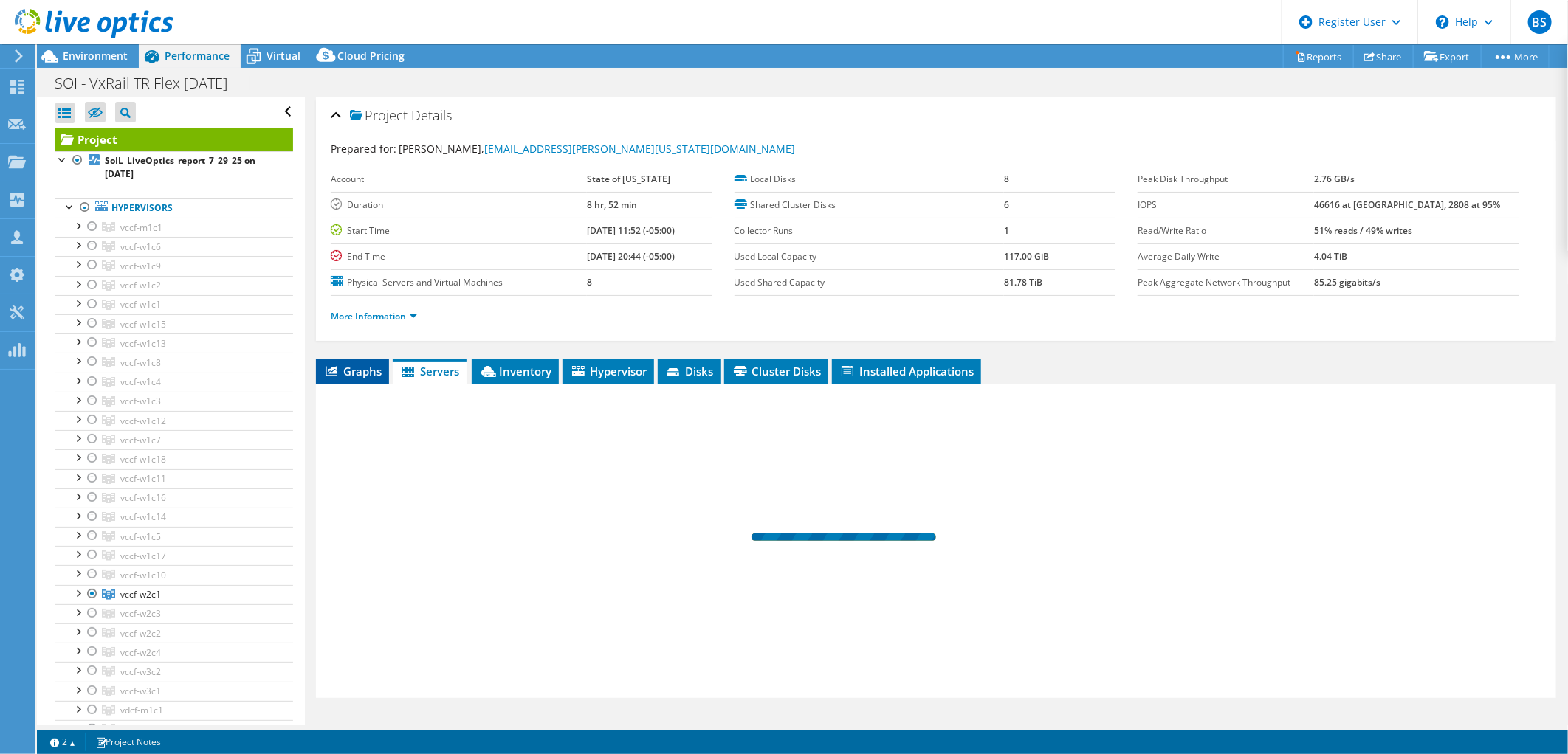
click at [372, 364] on span "Graphs" at bounding box center [353, 371] width 59 height 15
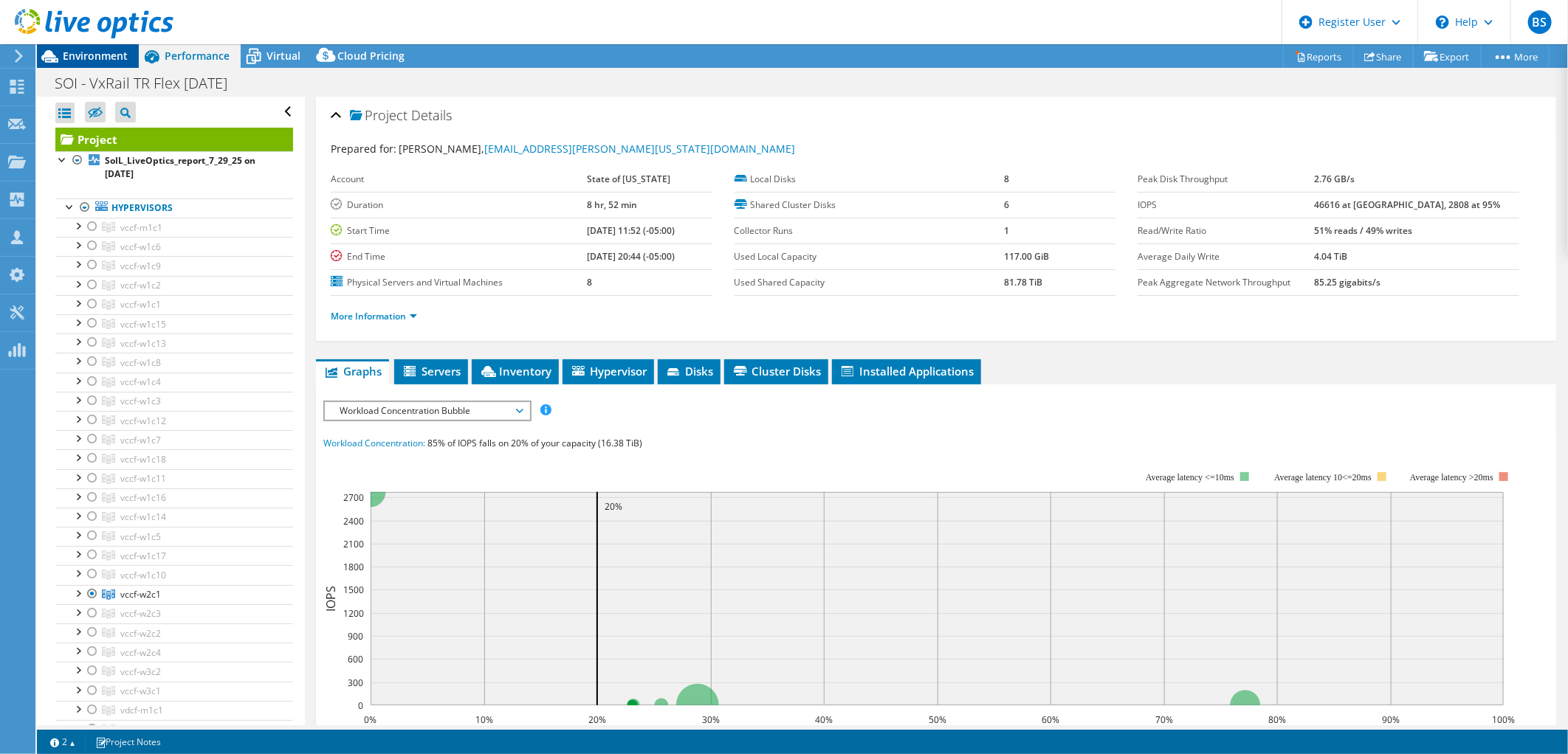
click at [120, 60] on span "Environment" at bounding box center [95, 56] width 65 height 14
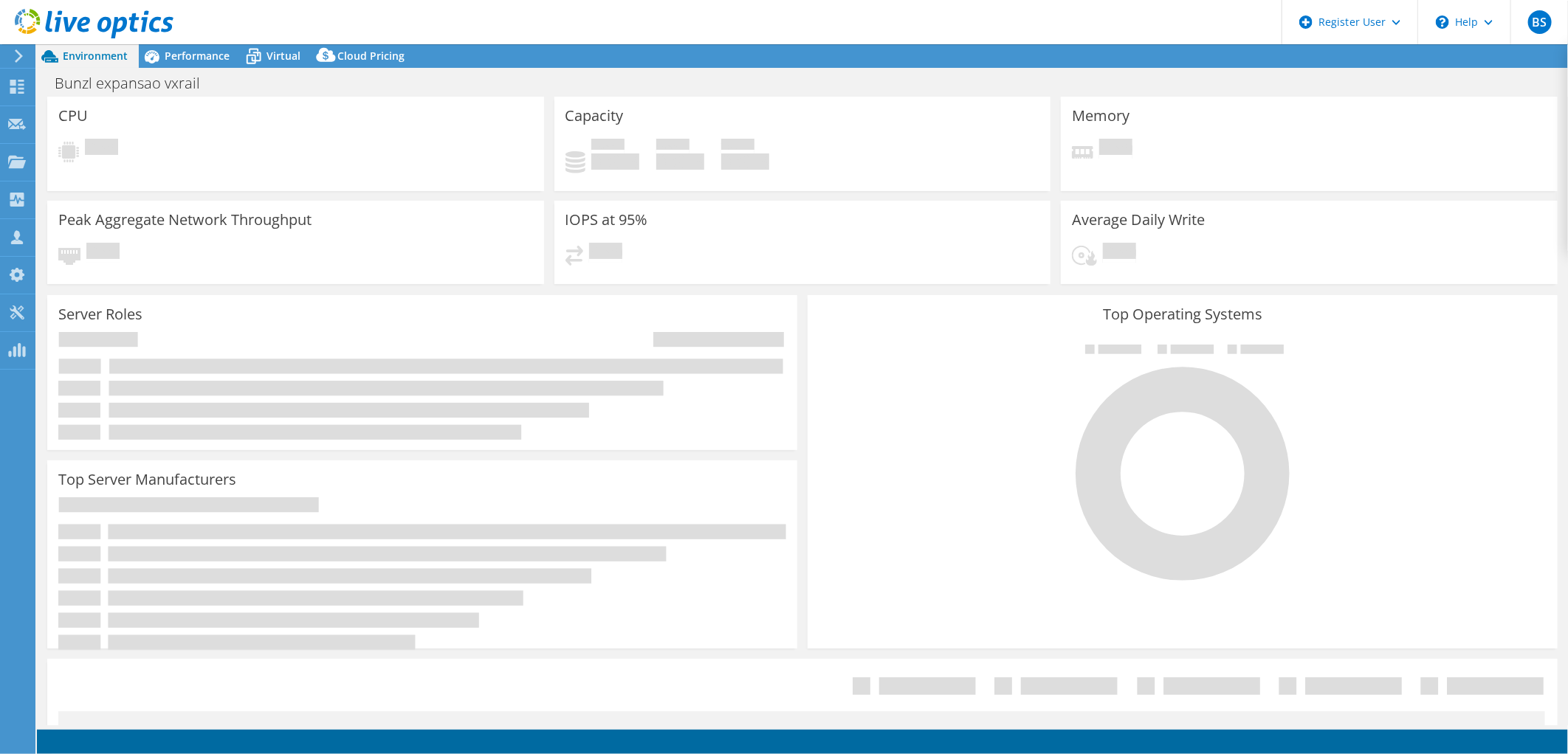
select select "USD"
select select "[GEOGRAPHIC_DATA]"
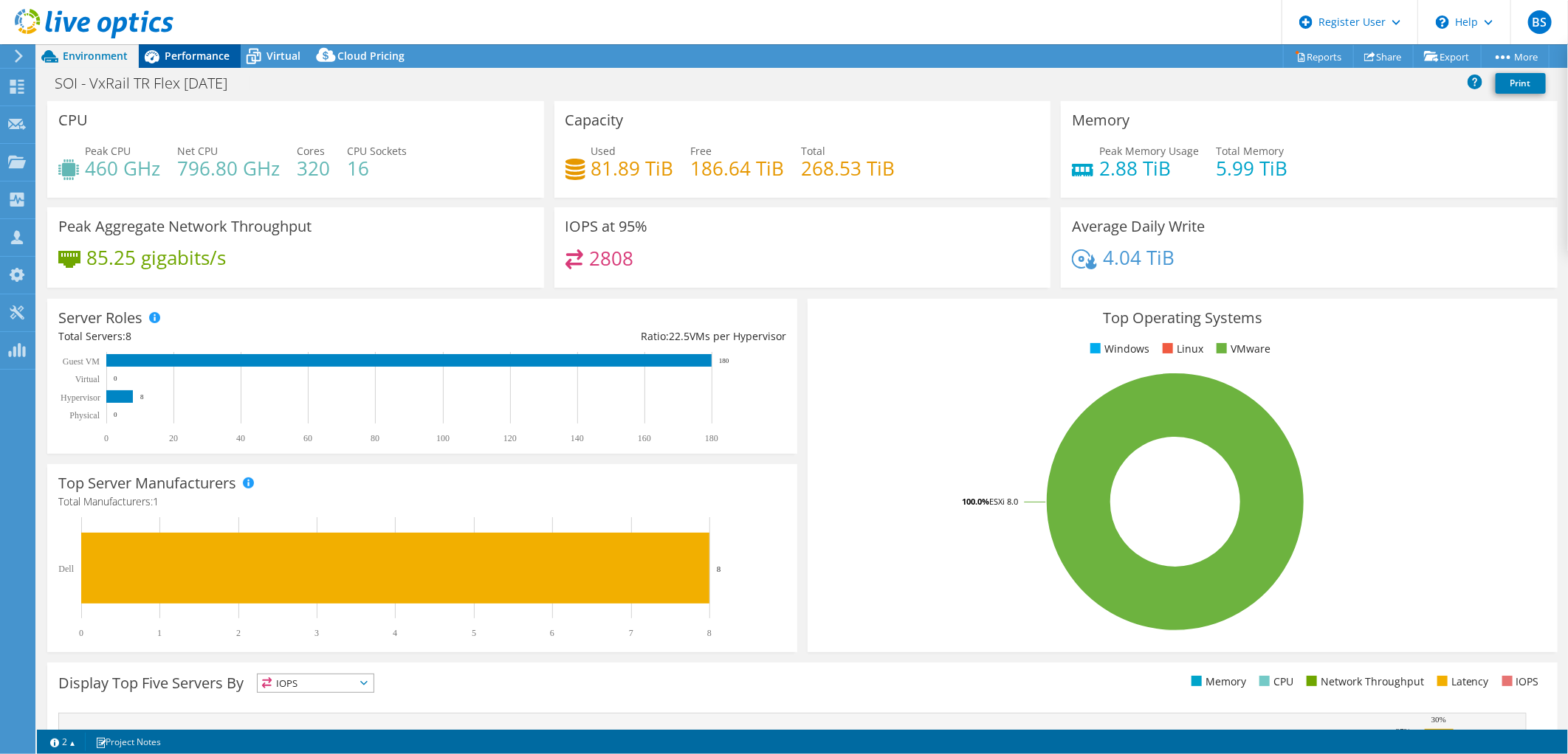
click at [202, 56] on span "Performance" at bounding box center [197, 56] width 65 height 14
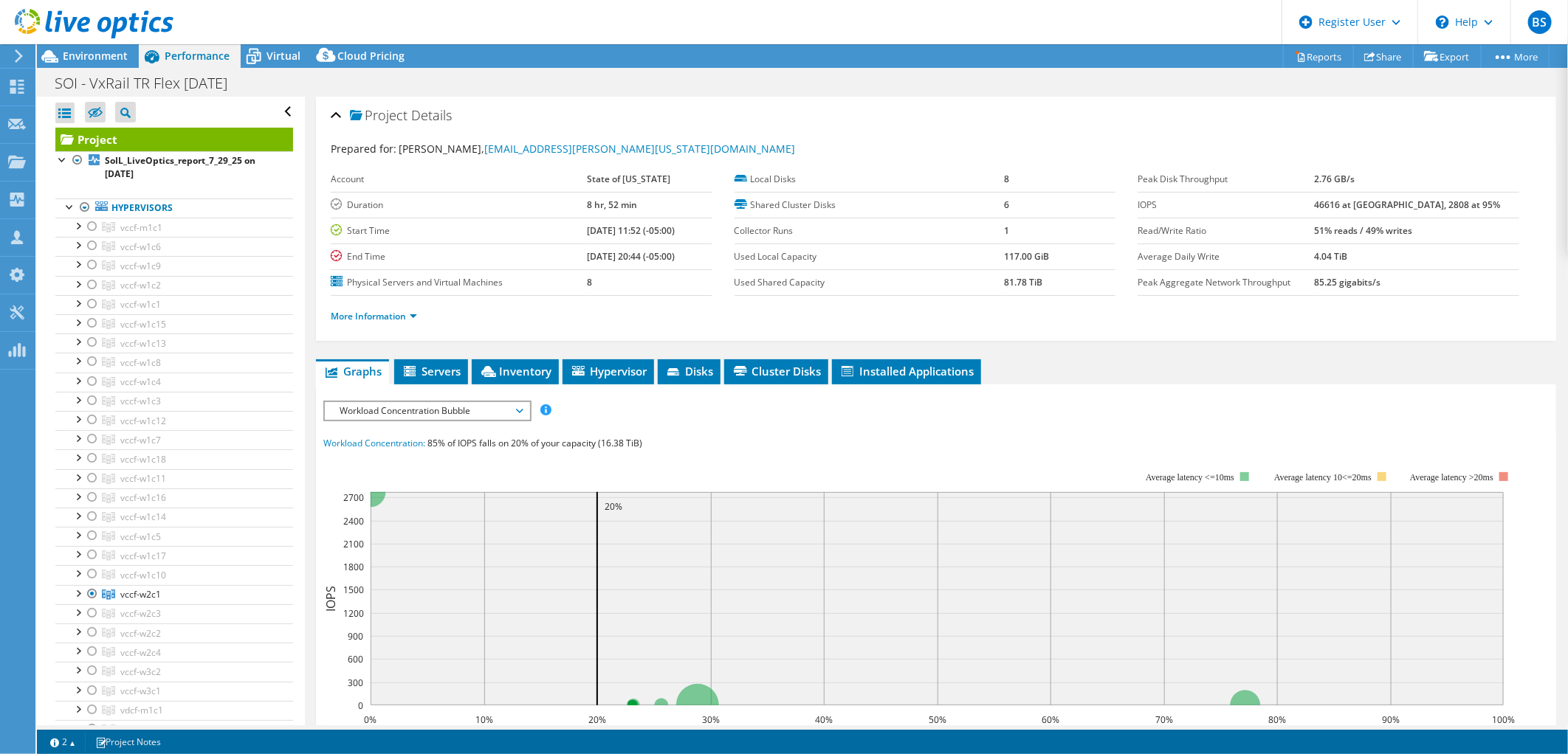
drag, startPoint x: 115, startPoint y: 57, endPoint x: 217, endPoint y: 42, distance: 103.1
click at [115, 57] on span "Environment" at bounding box center [95, 56] width 65 height 14
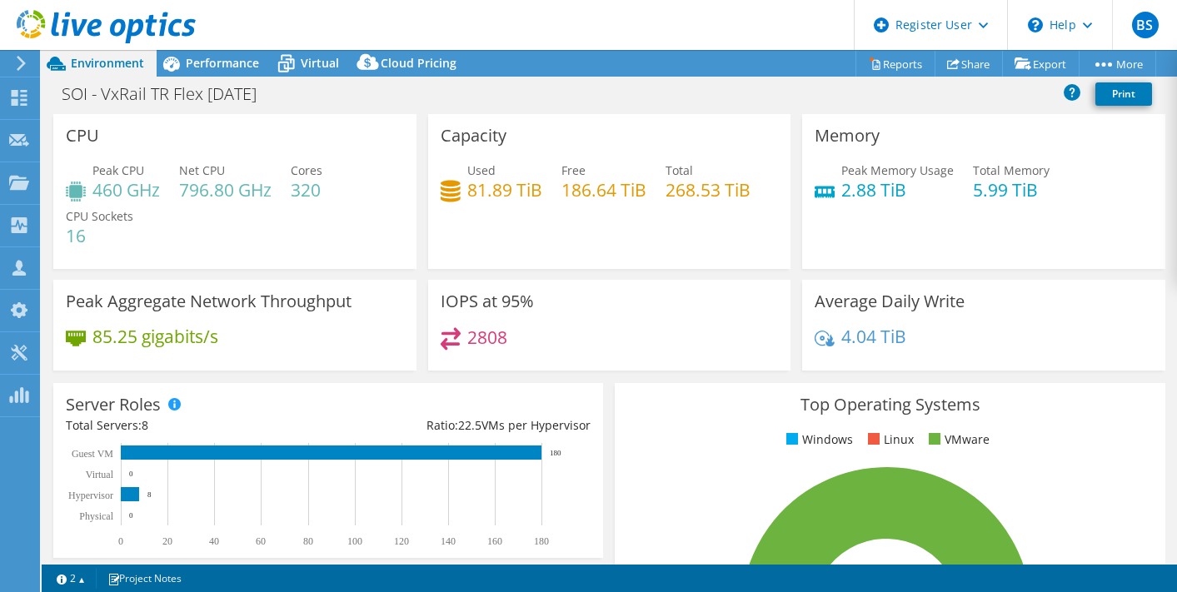
select select "USD"
